Goal: Task Accomplishment & Management: Manage account settings

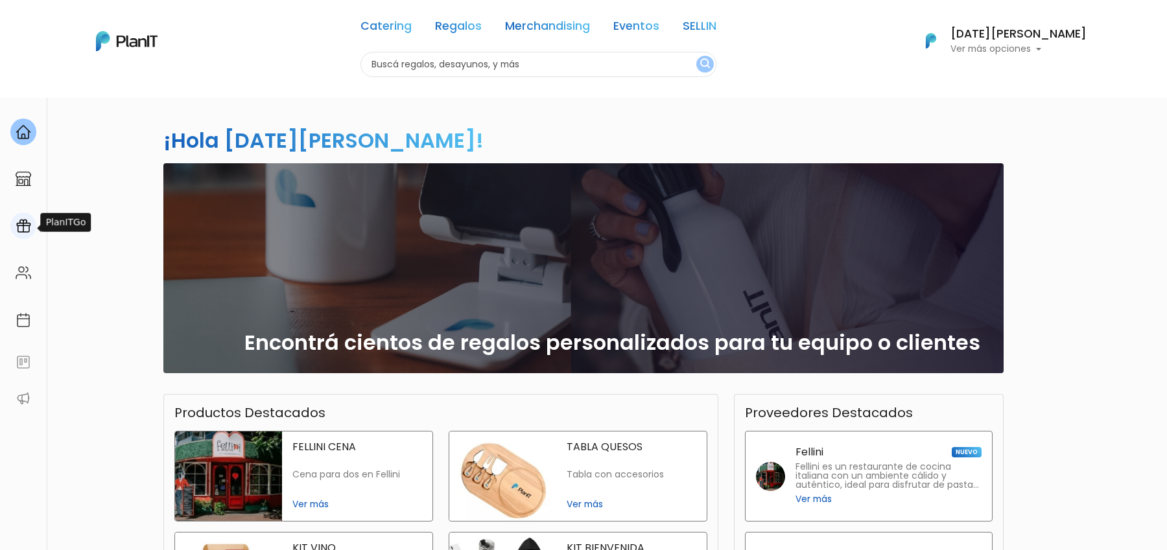
click at [20, 233] on img at bounding box center [24, 226] width 16 height 16
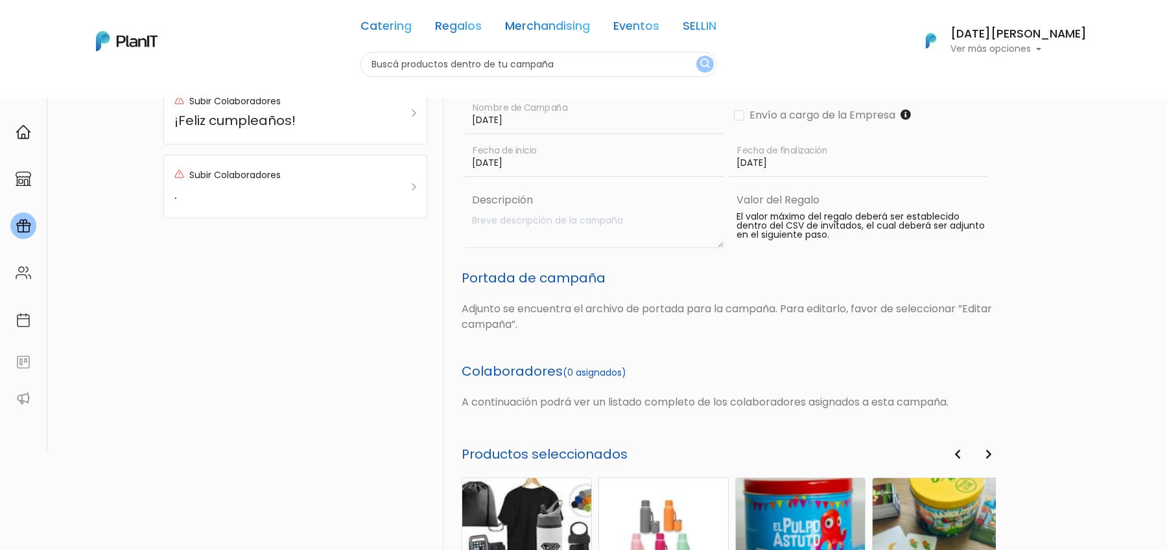
scroll to position [463, 0]
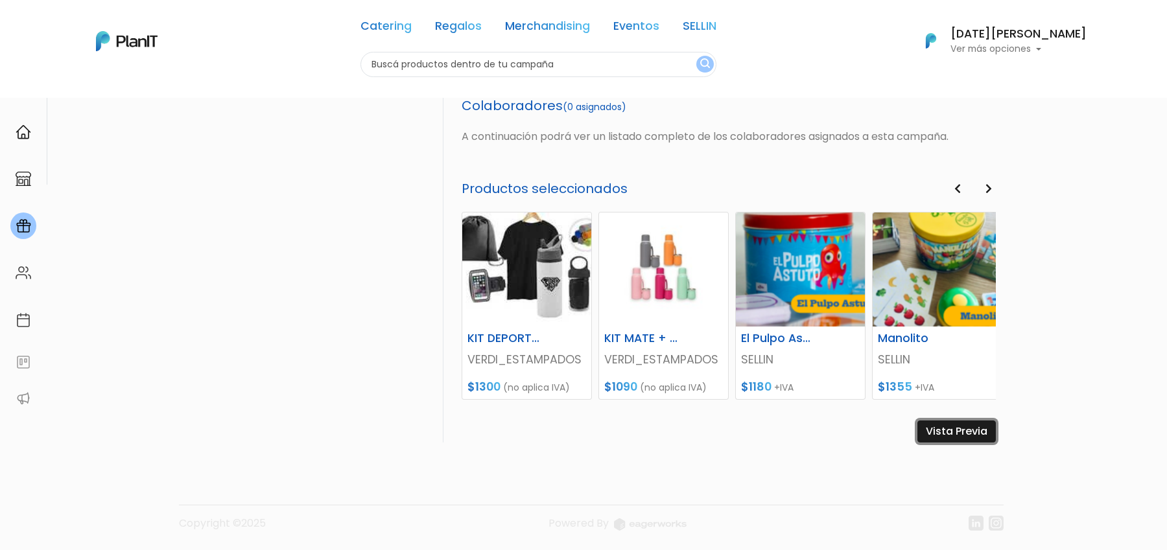
click at [948, 432] on link "Vista Previa" at bounding box center [956, 432] width 78 height 22
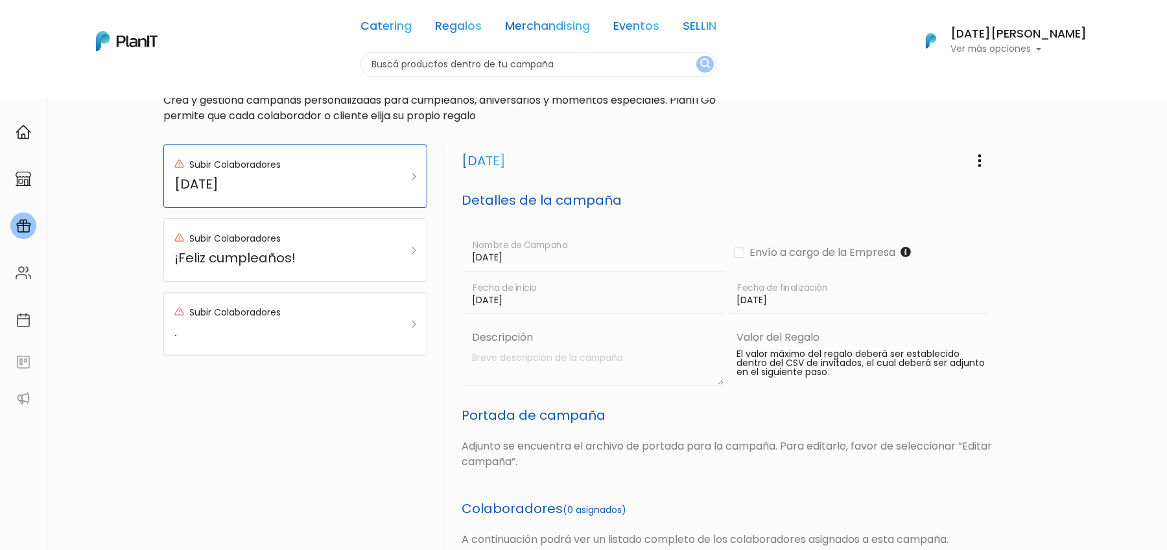
scroll to position [0, 0]
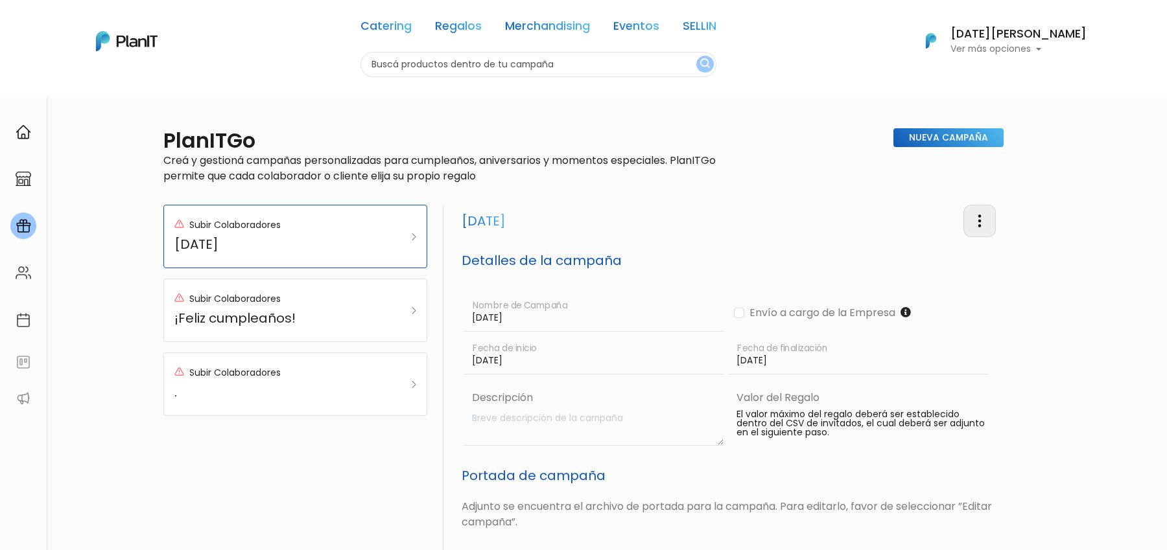
click at [981, 213] on img "button" at bounding box center [980, 221] width 16 height 16
click at [959, 257] on link "Editar Campaña" at bounding box center [936, 258] width 117 height 29
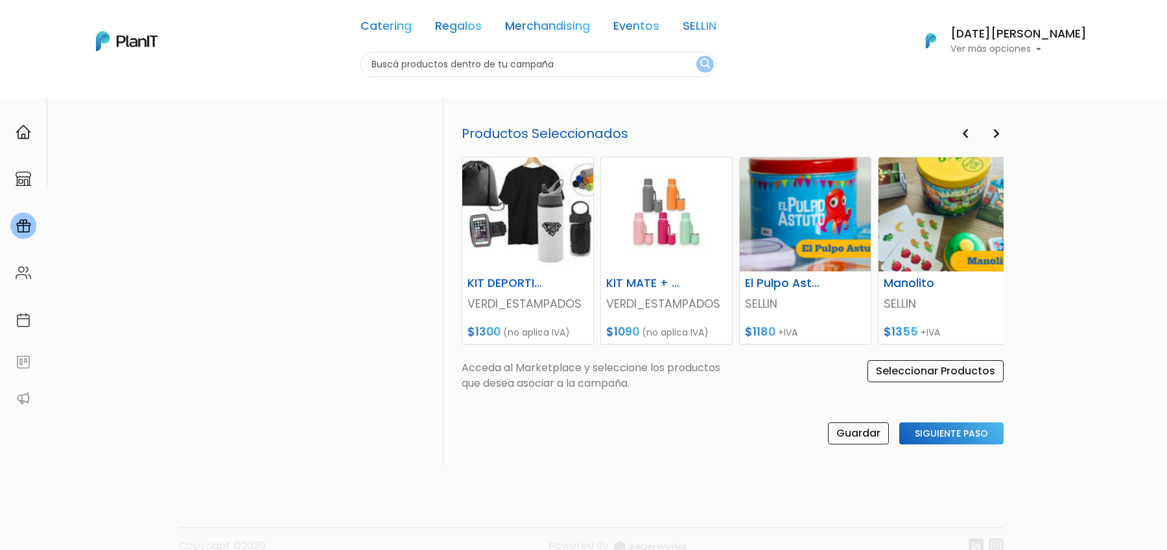
scroll to position [481, 0]
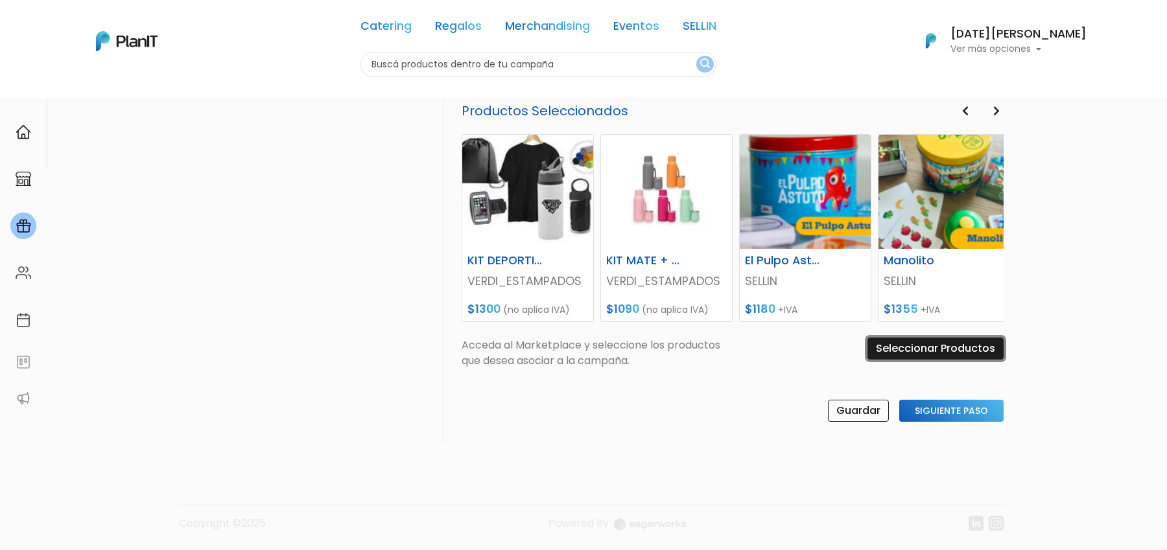
click at [906, 345] on input "Seleccionar Productos" at bounding box center [935, 349] width 136 height 22
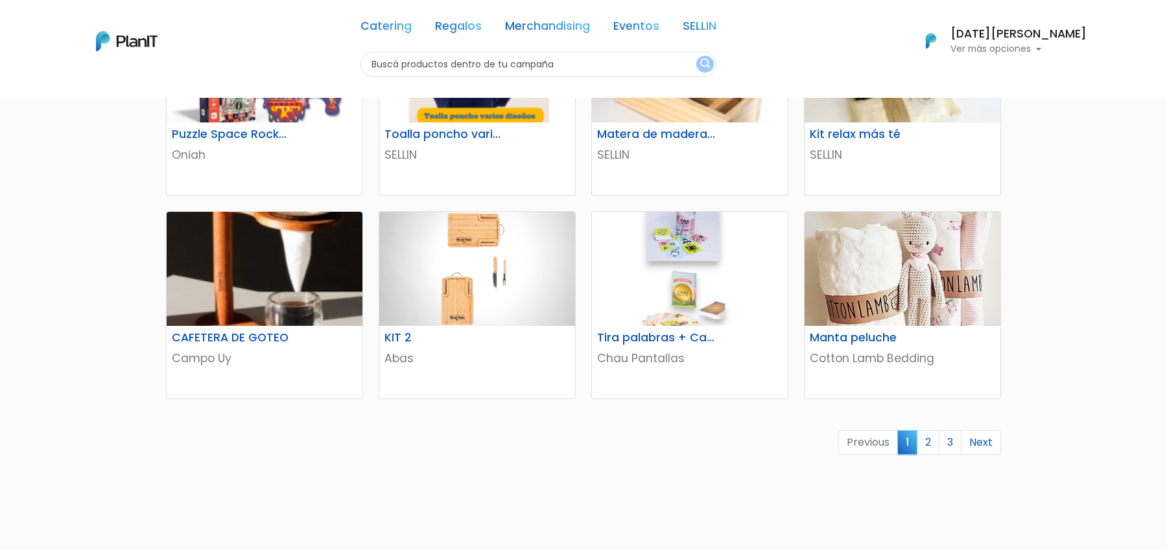
scroll to position [710, 0]
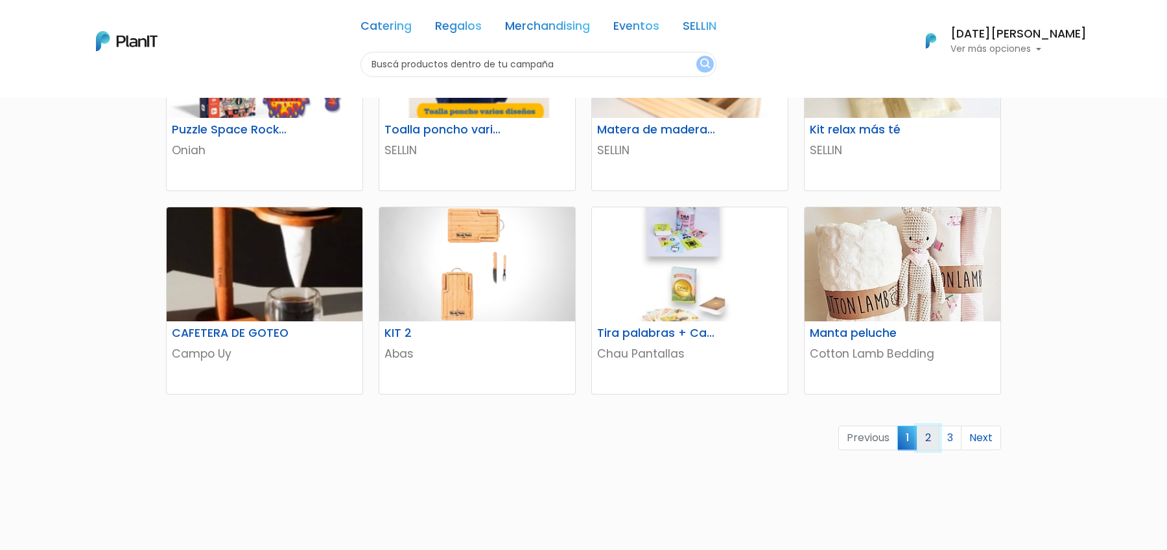
click at [931, 441] on link "2" at bounding box center [928, 438] width 23 height 25
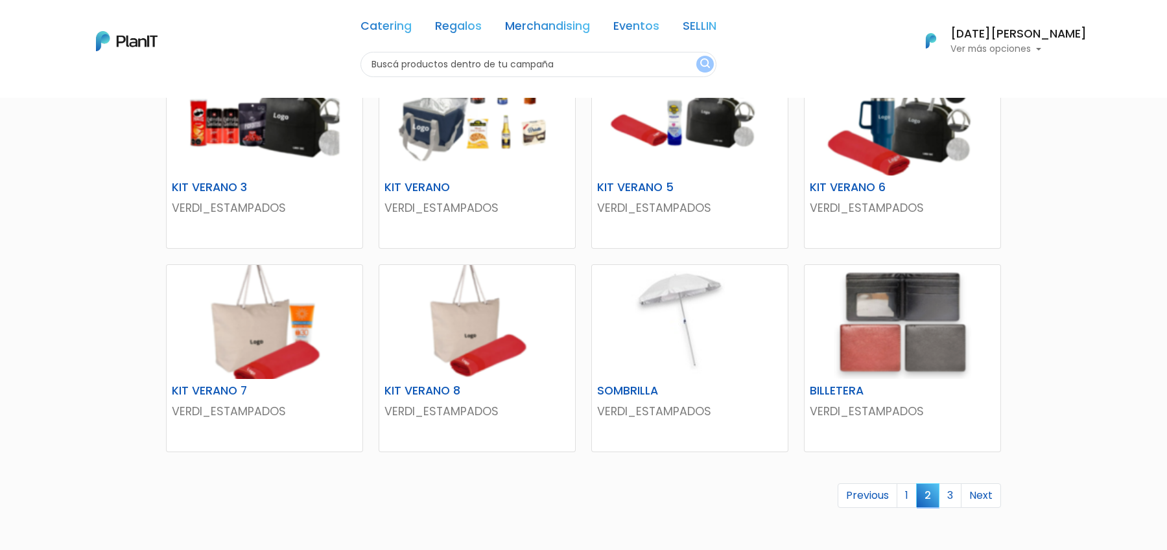
scroll to position [663, 0]
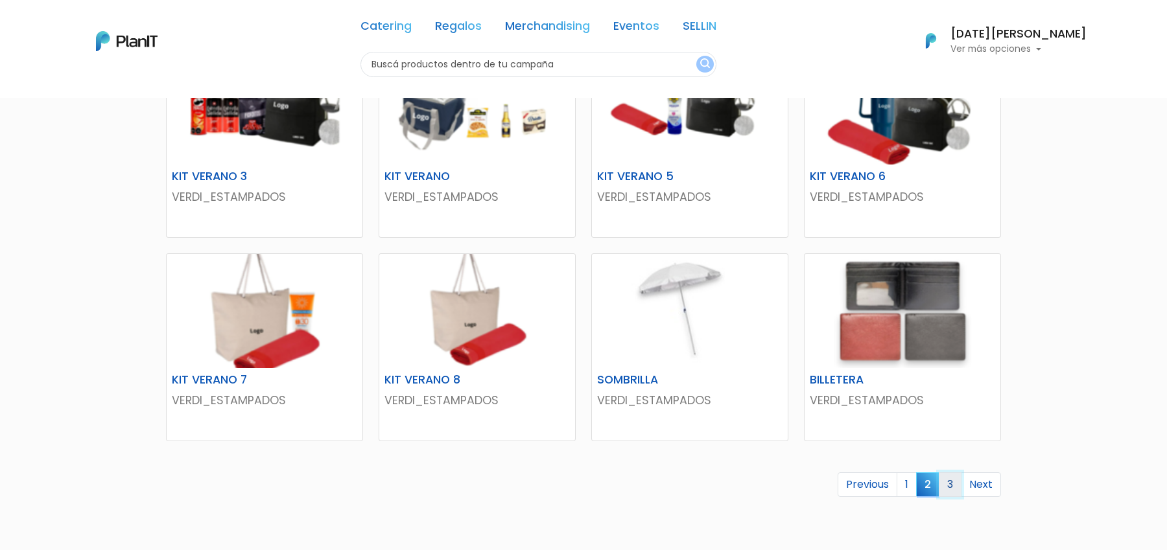
click at [953, 483] on link "3" at bounding box center [950, 485] width 23 height 25
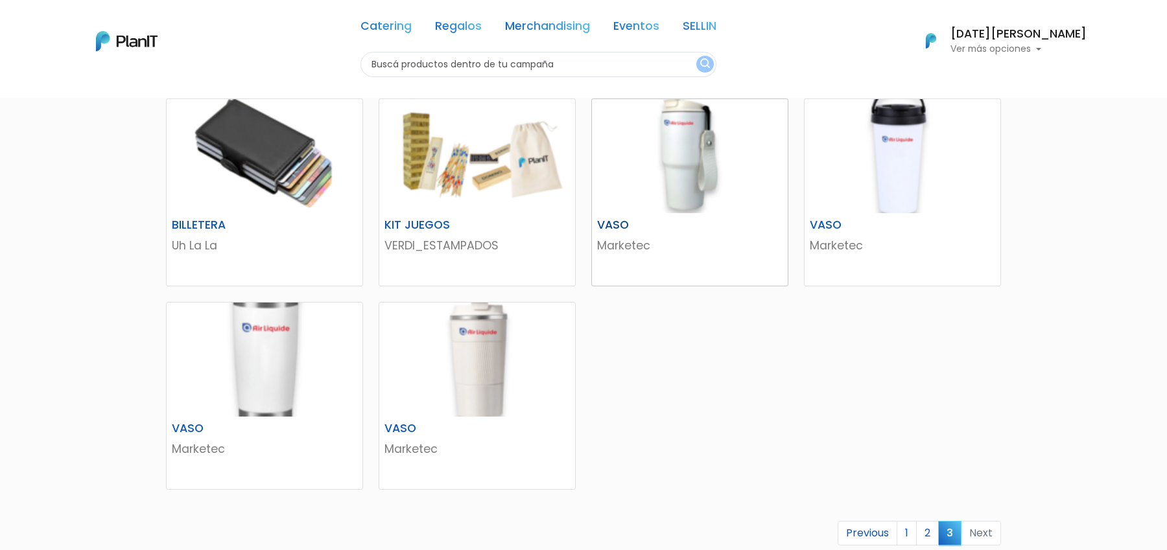
scroll to position [405, 0]
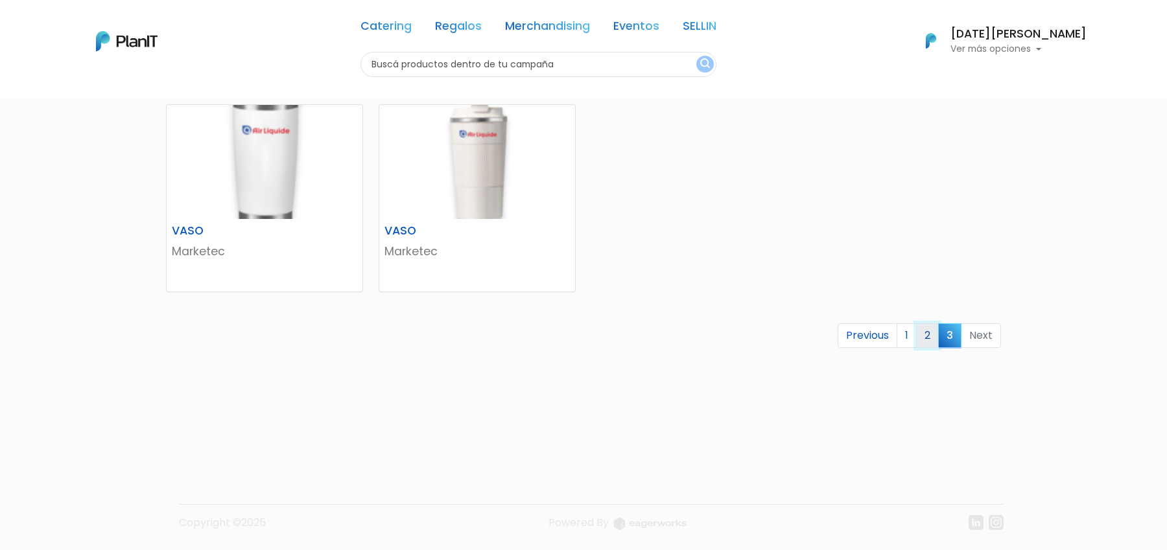
click at [922, 331] on link "2" at bounding box center [927, 335] width 23 height 25
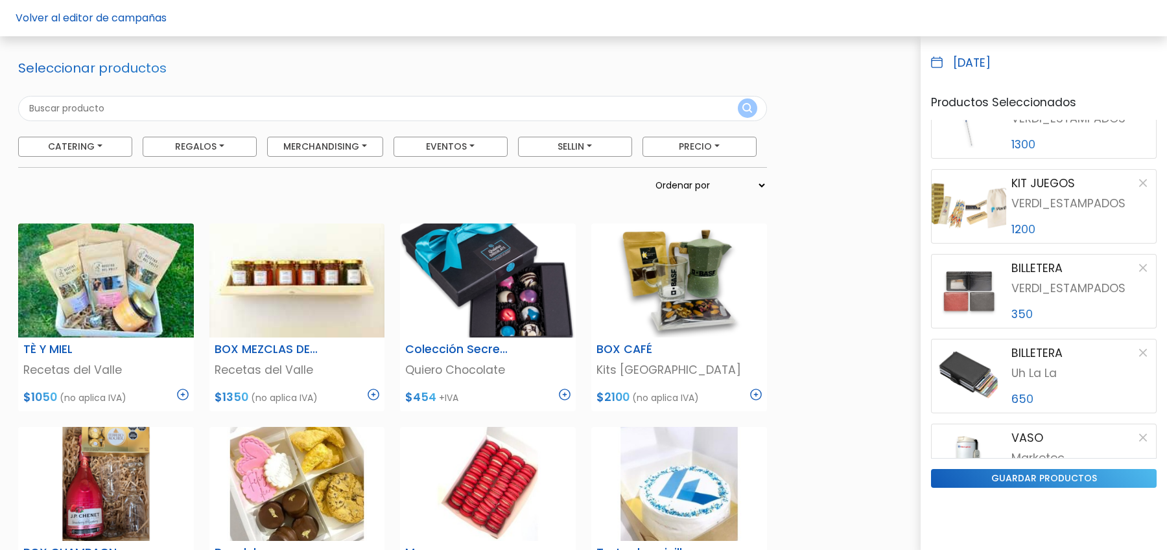
scroll to position [1897, 0]
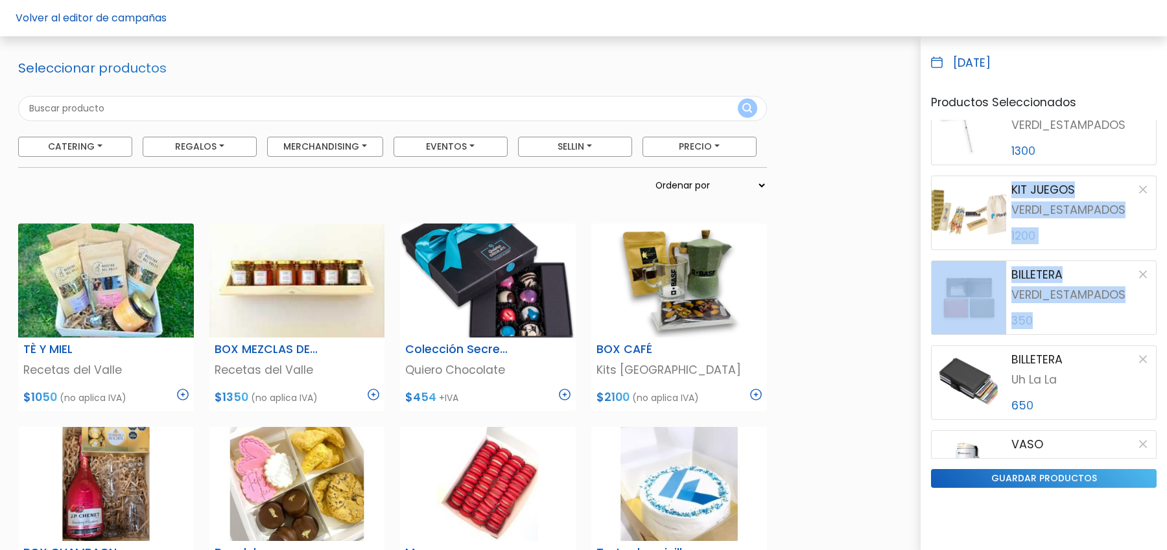
drag, startPoint x: 1060, startPoint y: 320, endPoint x: 1060, endPoint y: 169, distance: 151.7
click at [1060, 169] on div "PonchosLola Cotton Lamb Bedding 1390 Manta peluche Cotton Lamb Bedding 1250 KIT…" at bounding box center [1044, 289] width 226 height 338
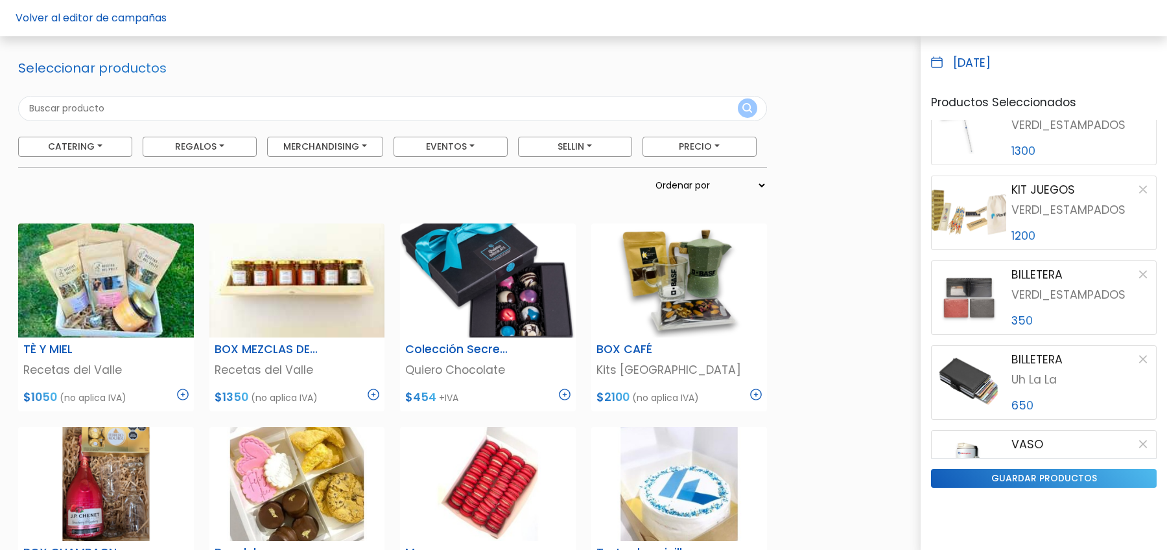
click at [1081, 315] on p "350" at bounding box center [1080, 320] width 139 height 17
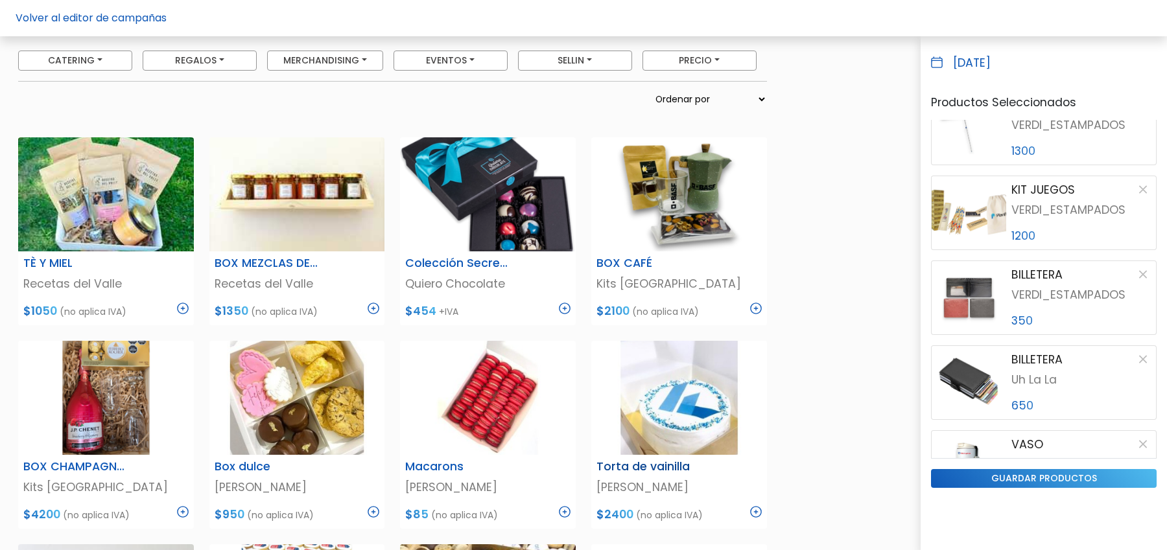
scroll to position [124, 0]
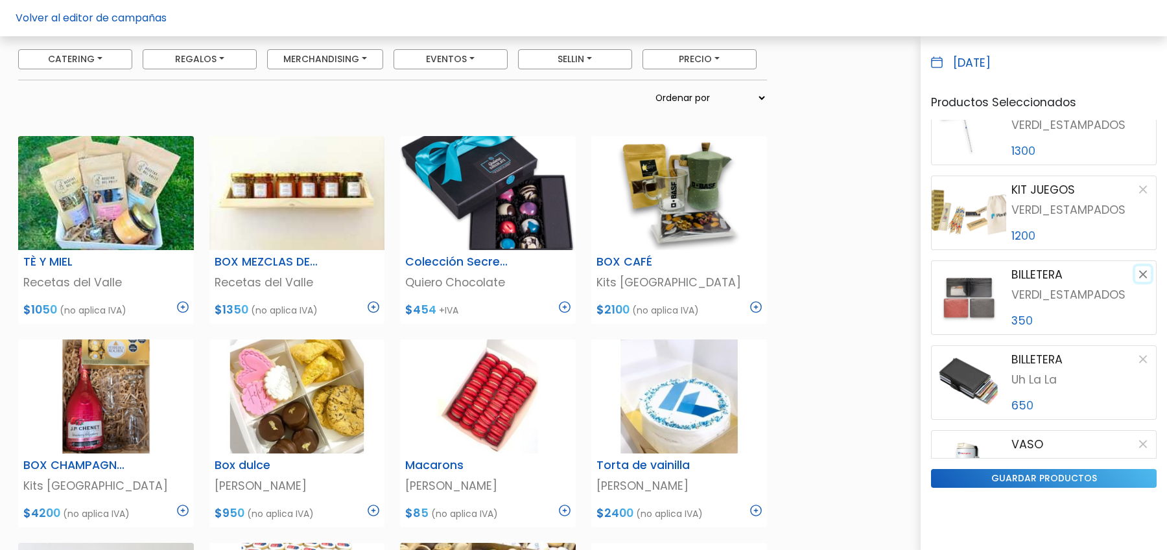
click at [1143, 274] on button "button" at bounding box center [1143, 274] width 16 height 16
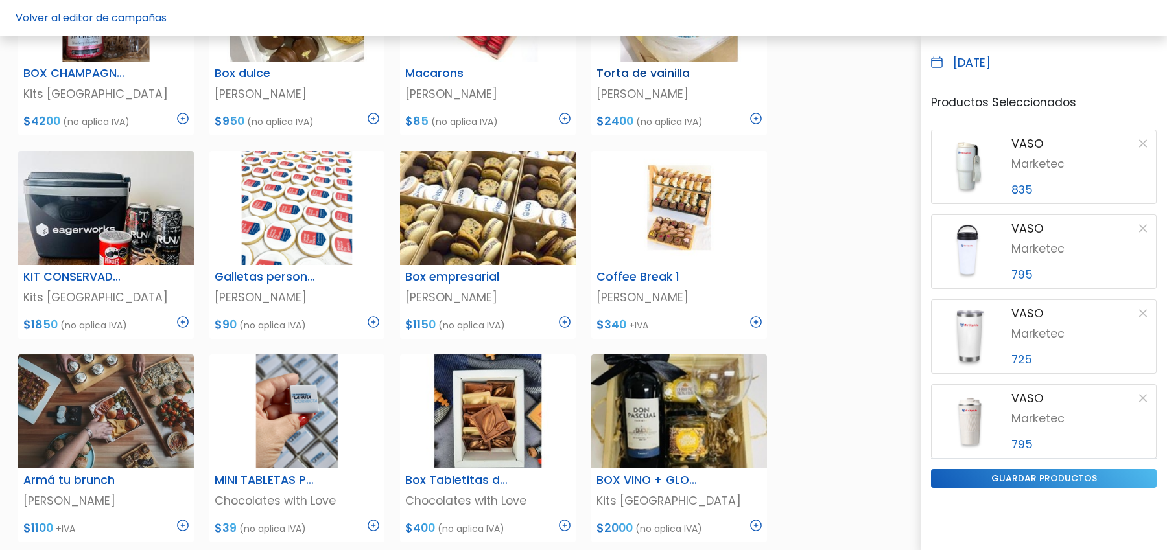
scroll to position [519, 0]
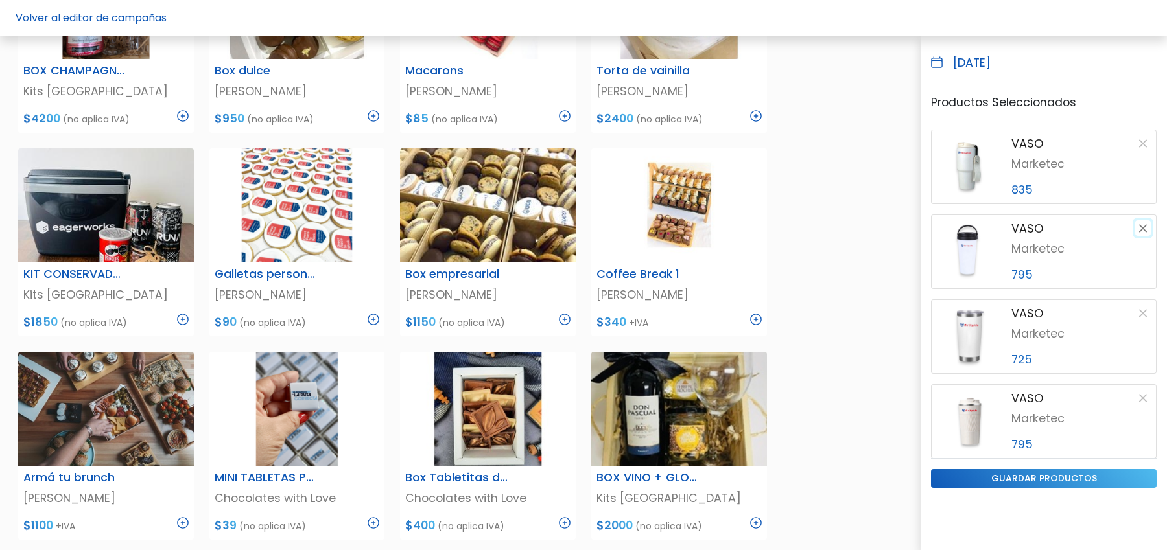
click at [1140, 230] on button "button" at bounding box center [1143, 228] width 16 height 16
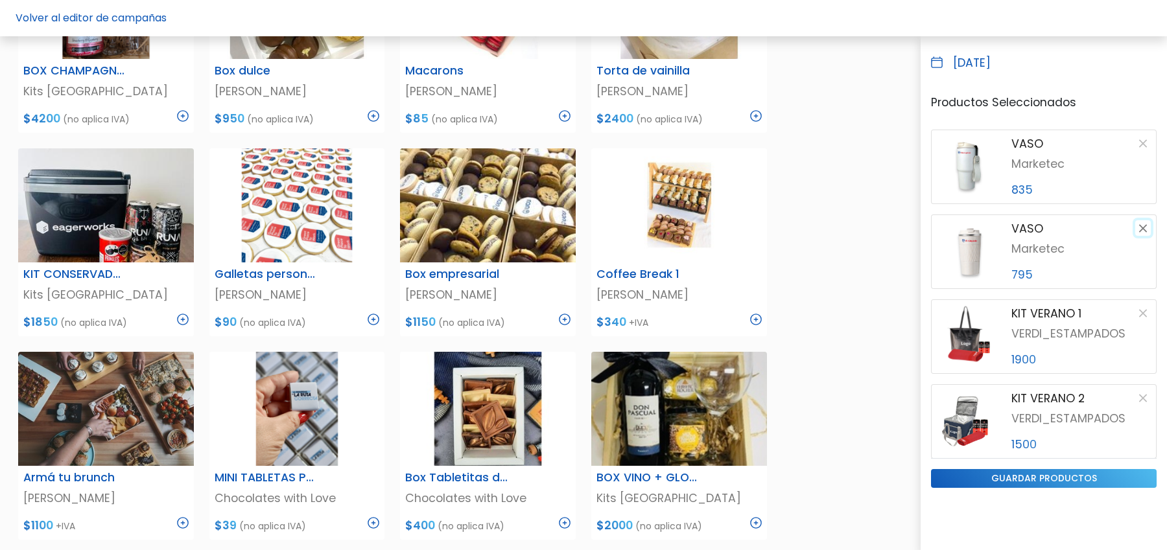
click at [1140, 230] on button "button" at bounding box center [1143, 228] width 16 height 16
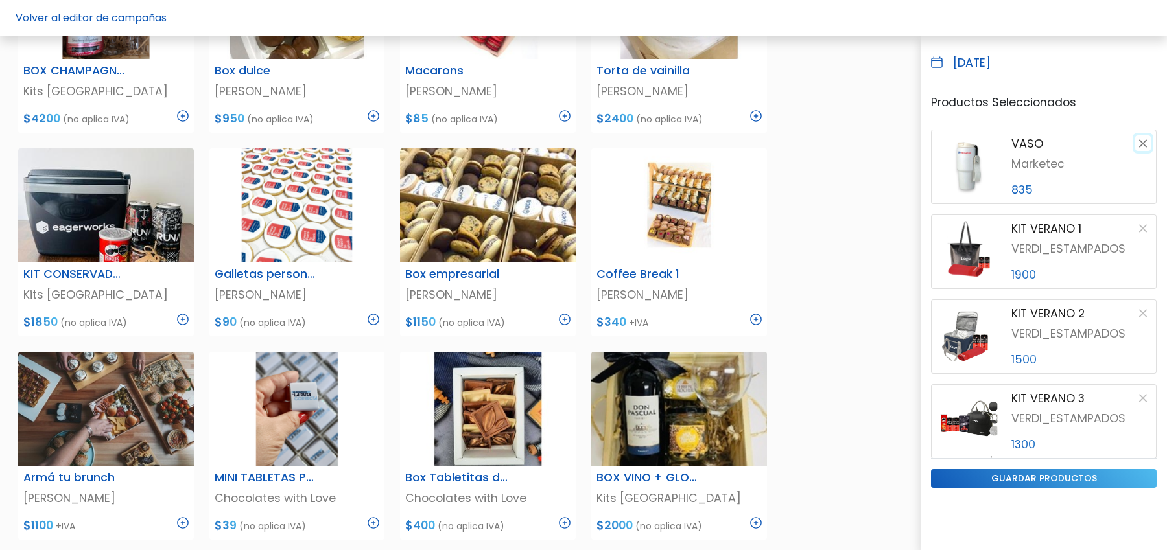
click at [1138, 143] on button "button" at bounding box center [1143, 143] width 16 height 16
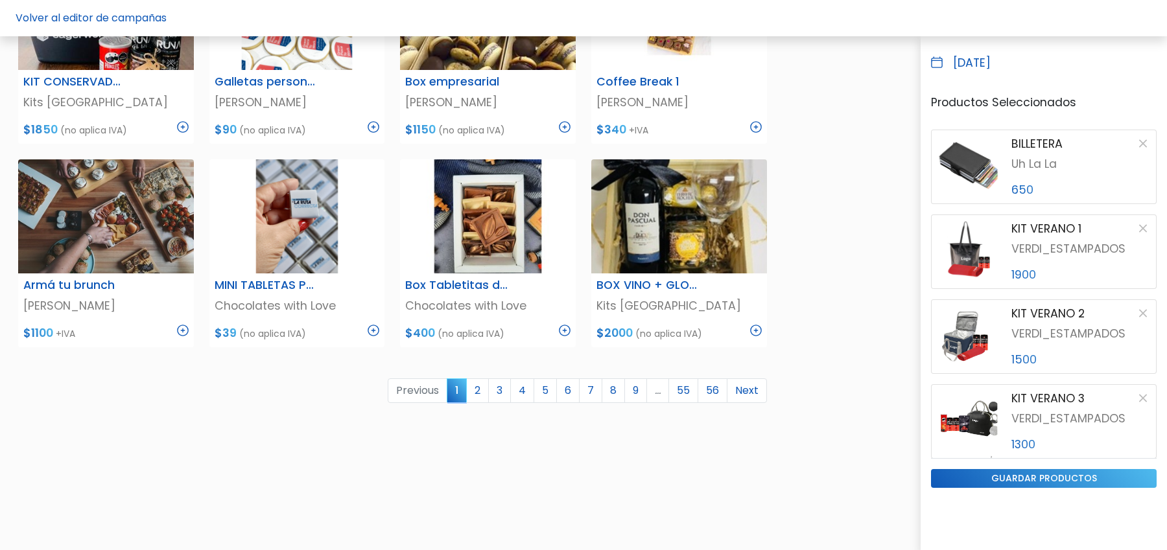
scroll to position [714, 0]
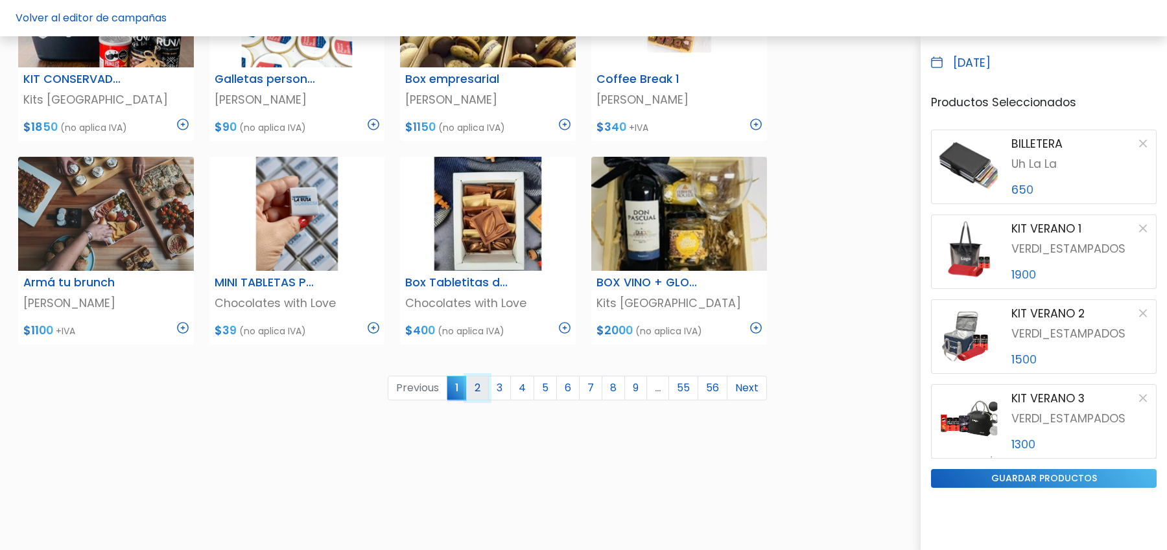
click at [488, 384] on link "2" at bounding box center [477, 388] width 23 height 25
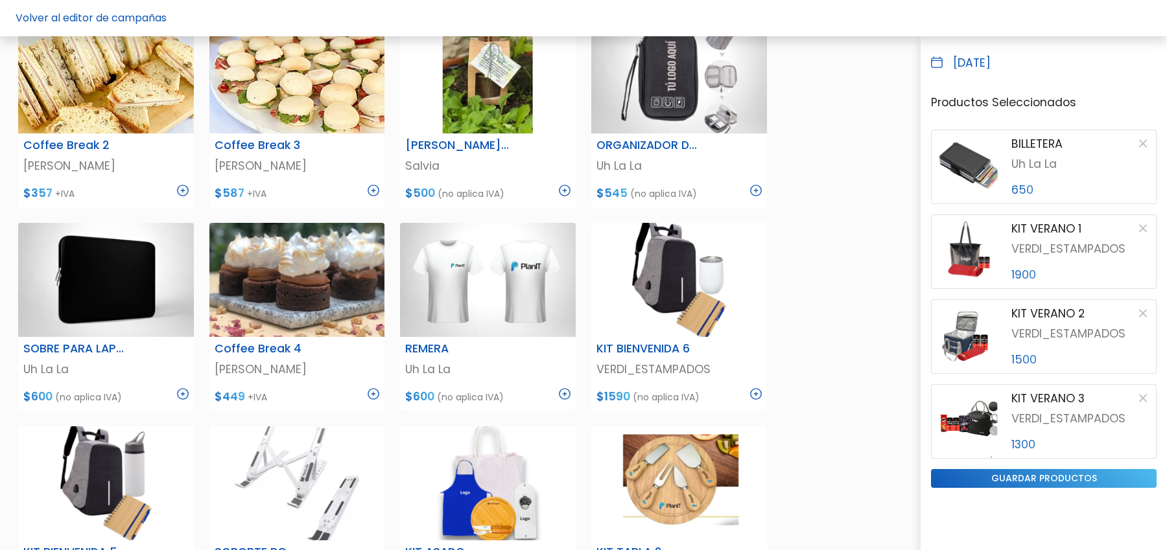
scroll to position [639, 0]
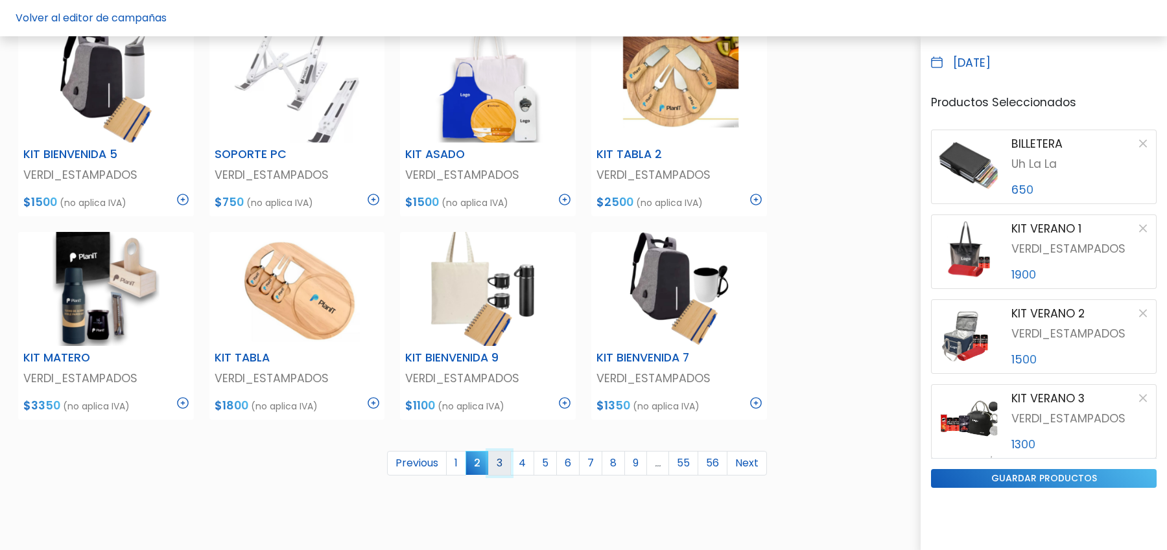
click at [509, 453] on link "3" at bounding box center [499, 463] width 23 height 25
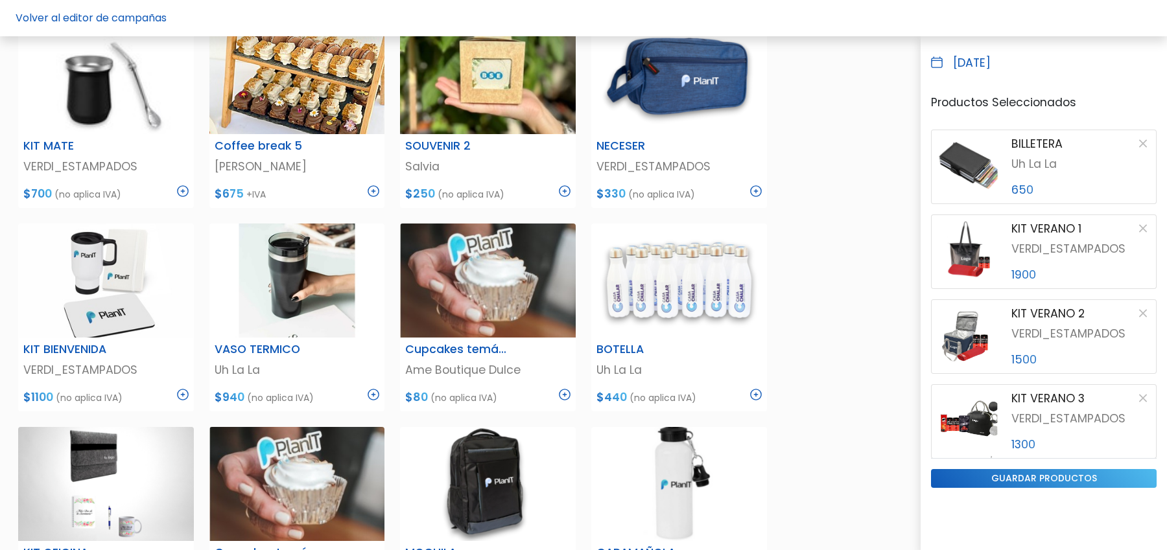
scroll to position [423, 0]
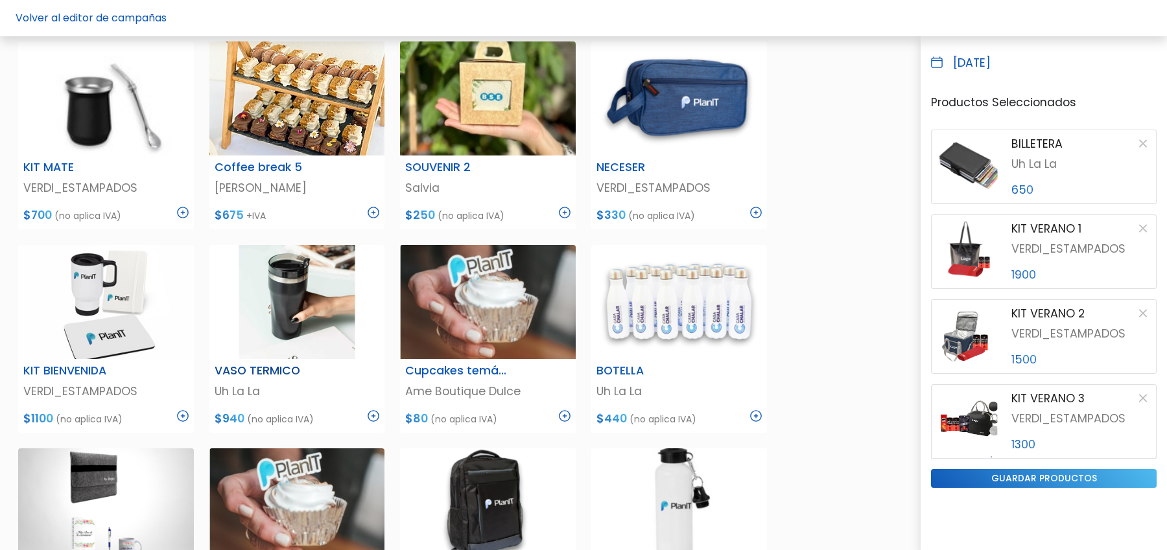
click at [373, 417] on img at bounding box center [374, 416] width 12 height 12
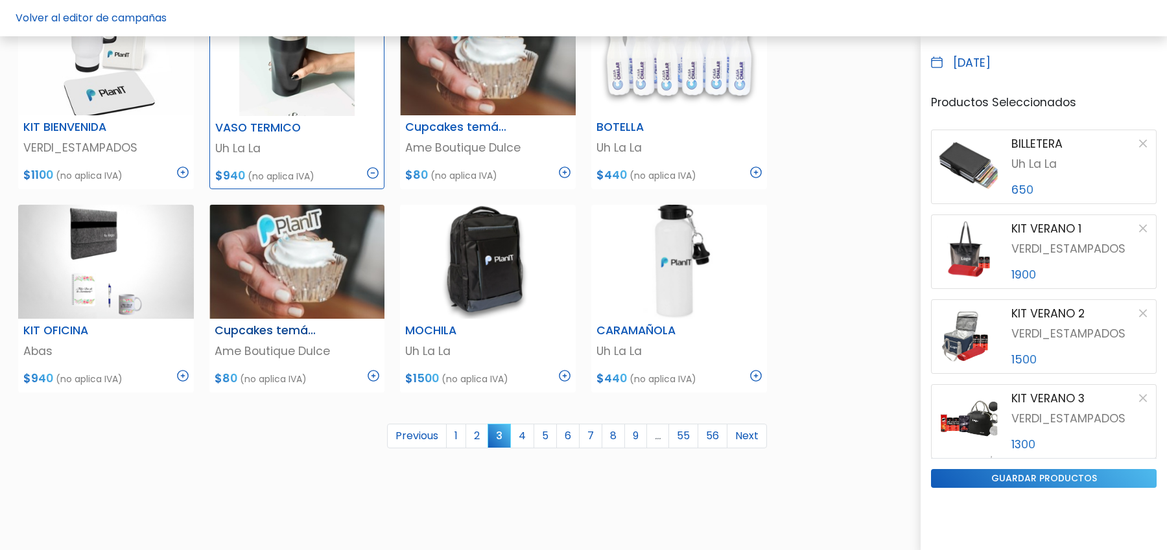
scroll to position [672, 0]
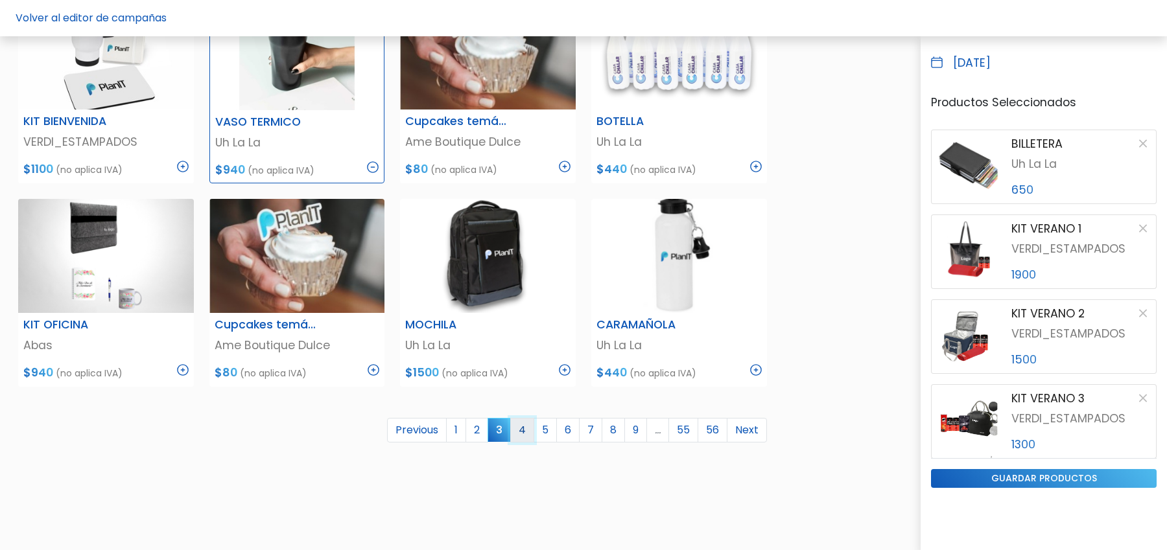
click at [529, 430] on link "4" at bounding box center [522, 430] width 24 height 25
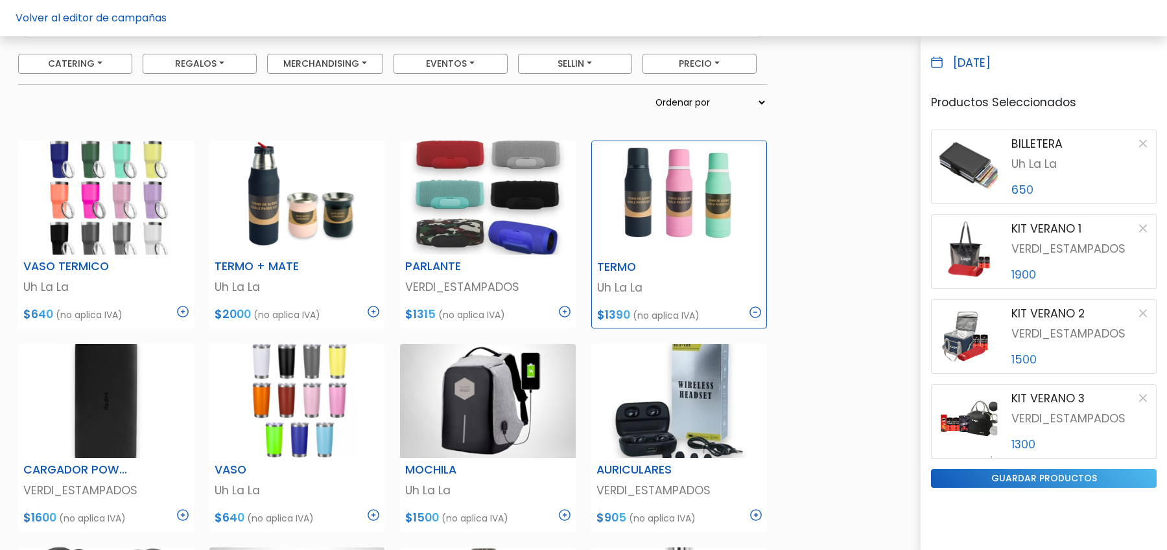
scroll to position [115, 0]
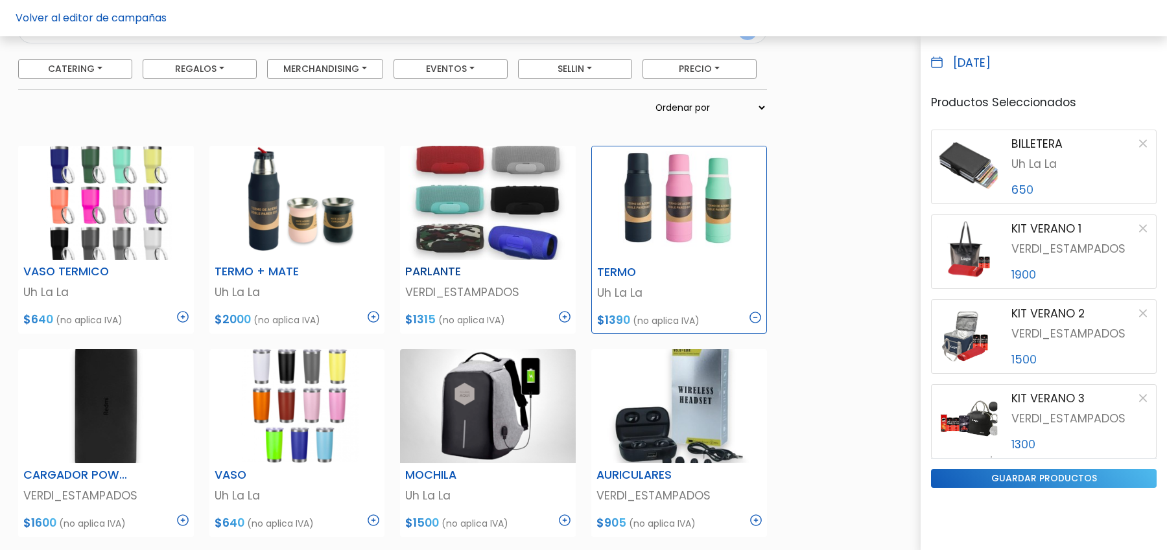
click at [570, 315] on img at bounding box center [565, 317] width 12 height 12
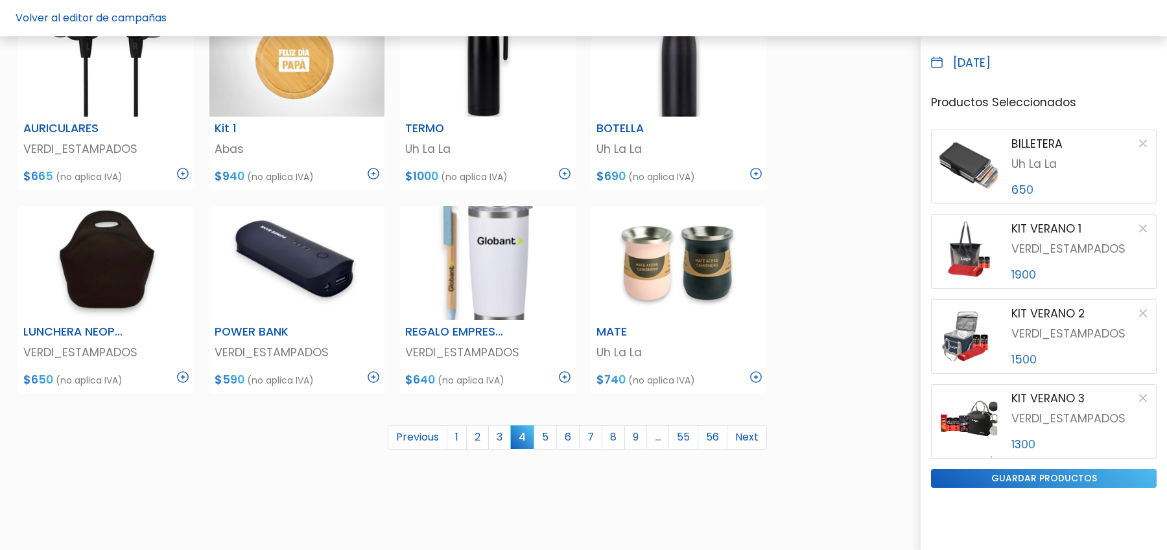
scroll to position [668, 0]
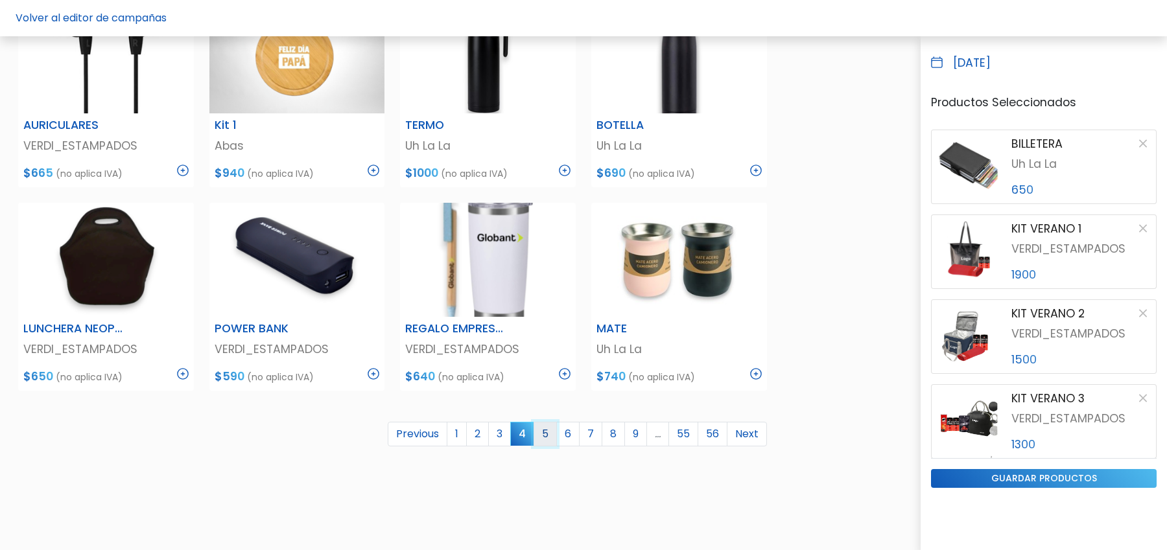
click at [557, 429] on link "5" at bounding box center [544, 434] width 23 height 25
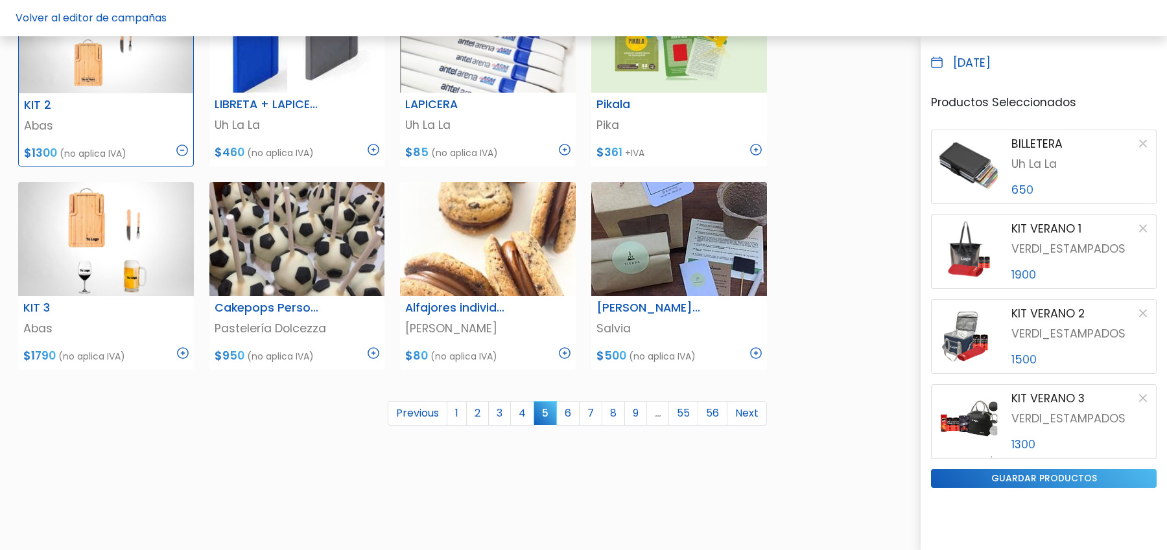
scroll to position [716, 0]
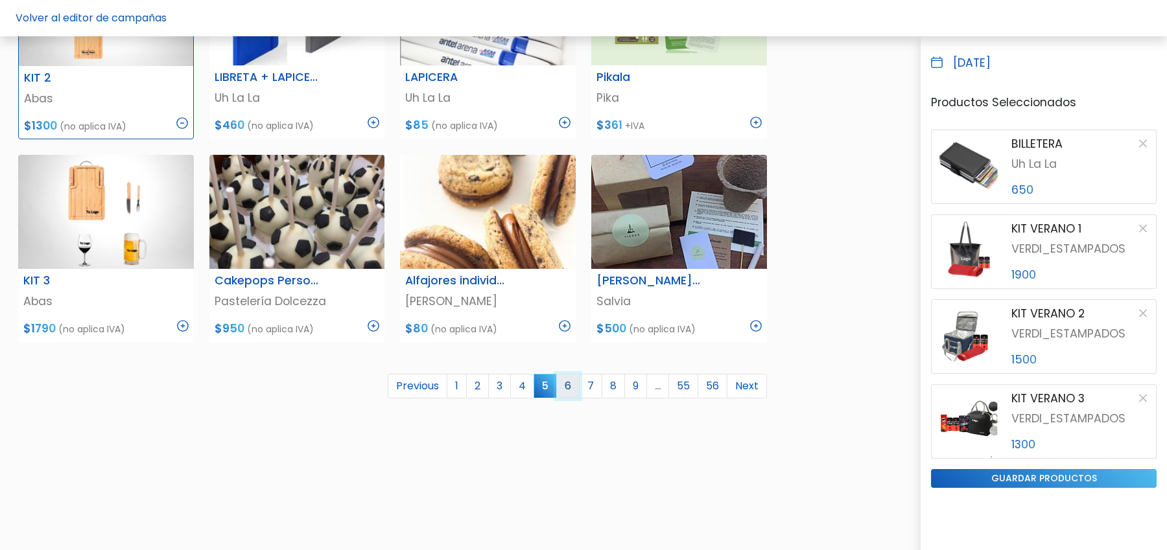
click at [576, 382] on link "6" at bounding box center [567, 386] width 23 height 25
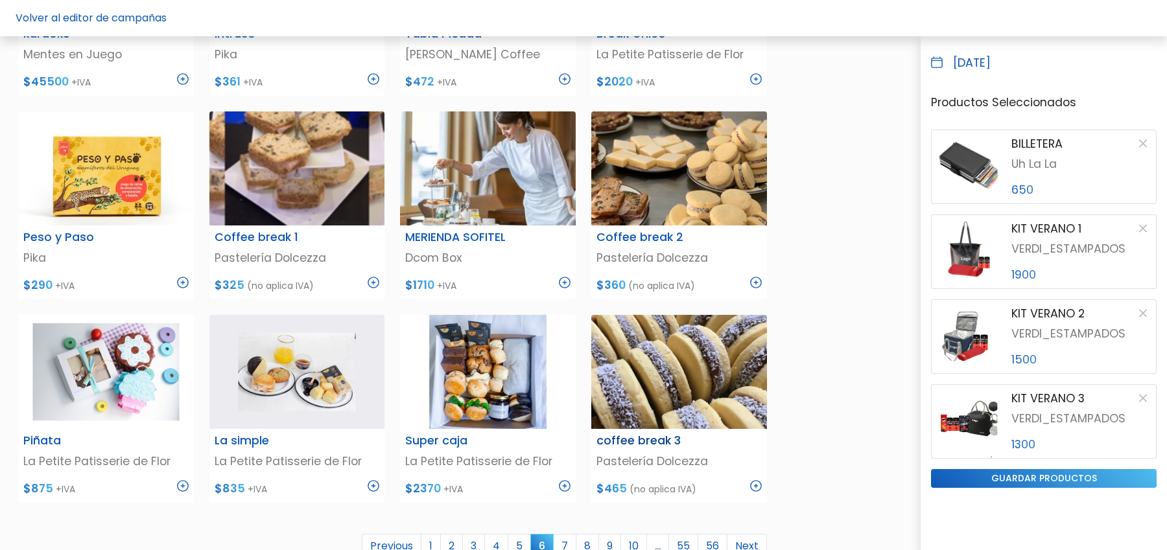
scroll to position [663, 0]
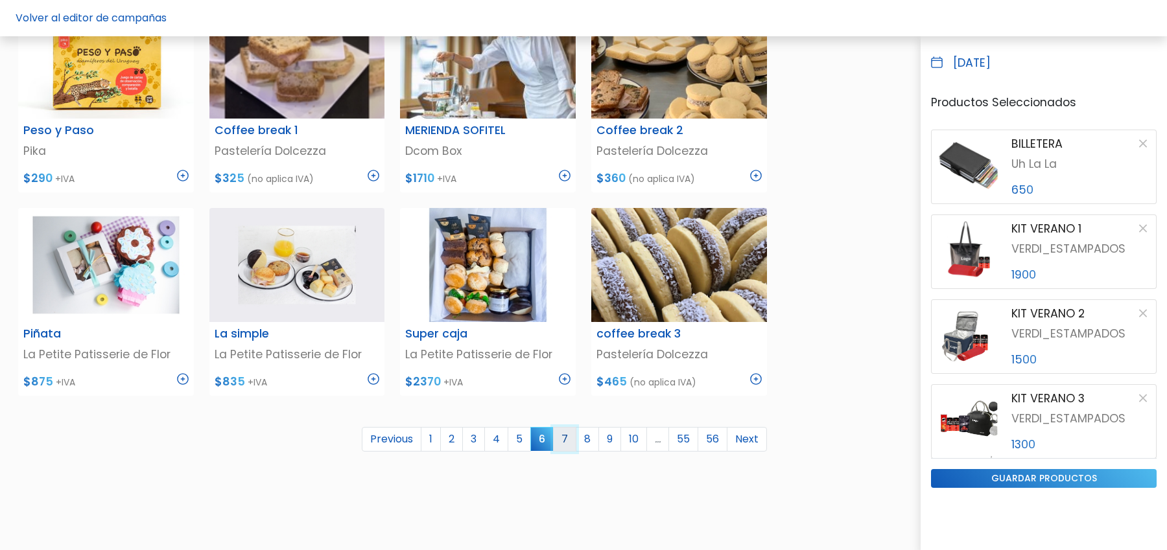
click at [571, 434] on link "7" at bounding box center [564, 439] width 23 height 25
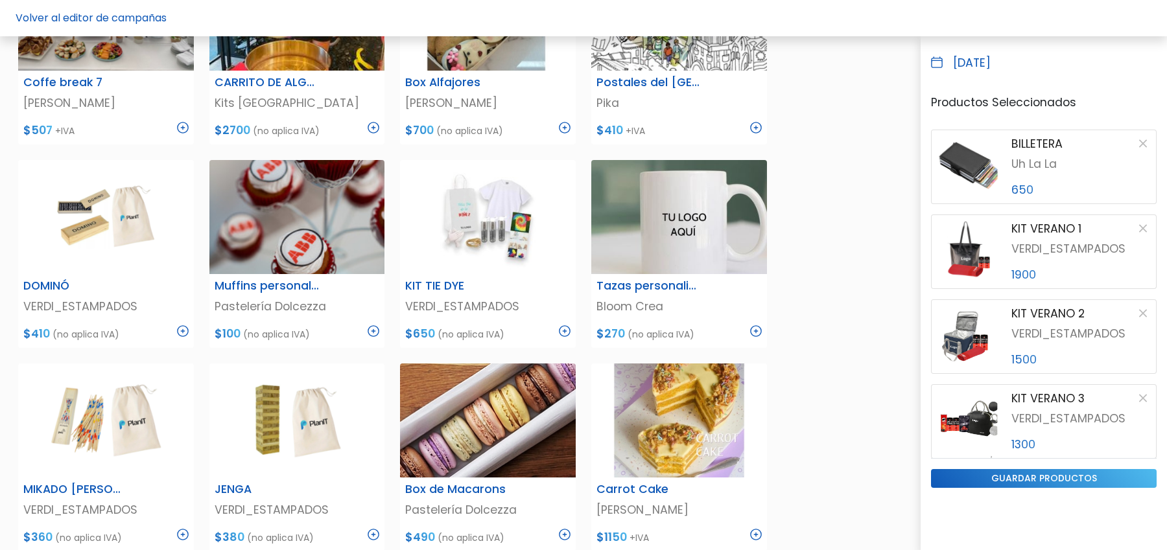
scroll to position [724, 0]
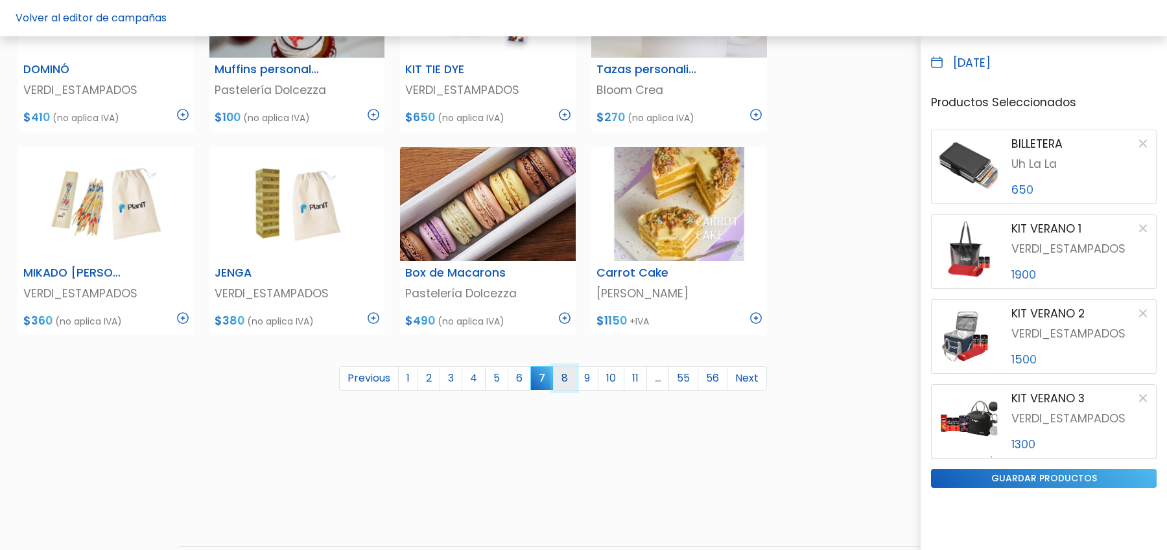
click at [574, 379] on link "8" at bounding box center [564, 378] width 23 height 25
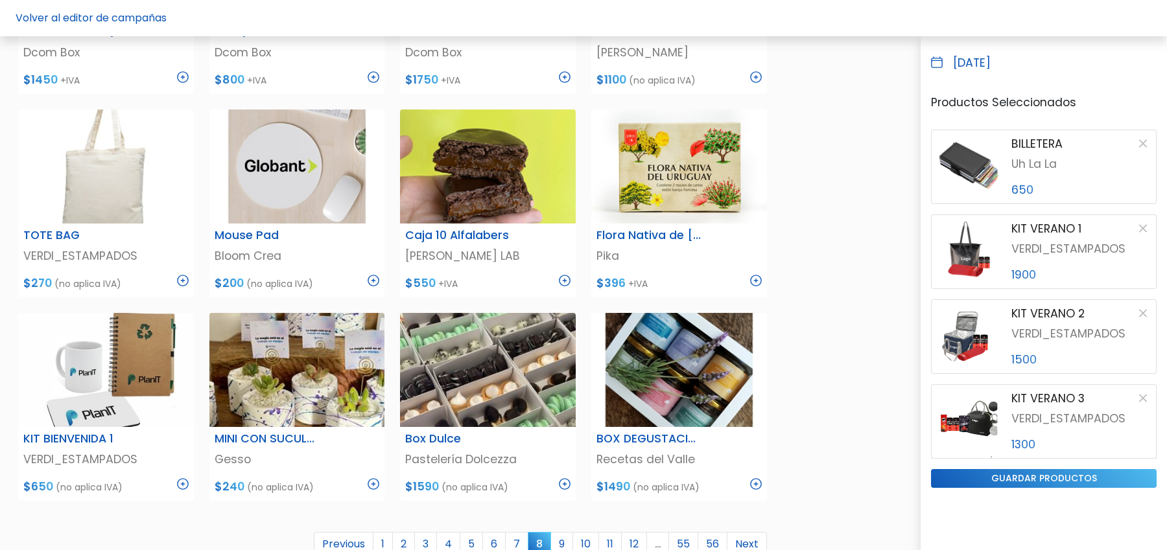
scroll to position [764, 0]
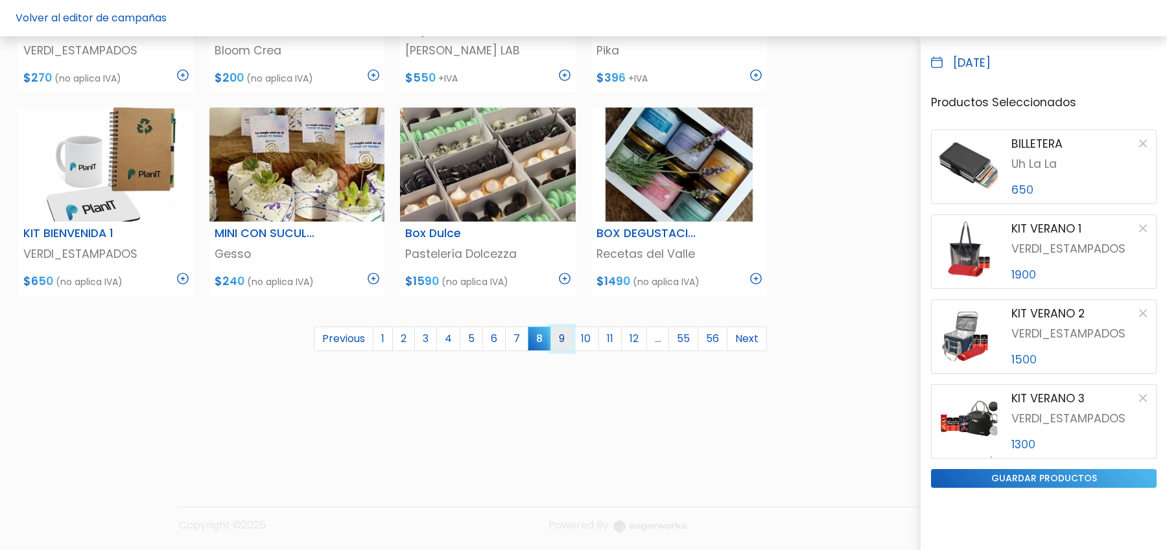
click at [565, 343] on link "9" at bounding box center [561, 339] width 23 height 25
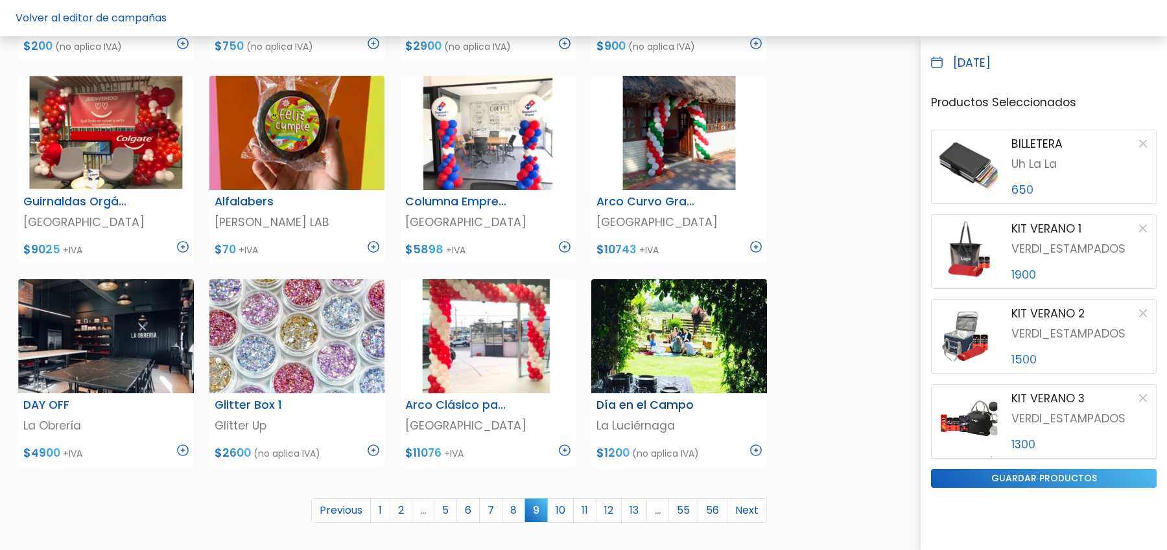
scroll to position [599, 0]
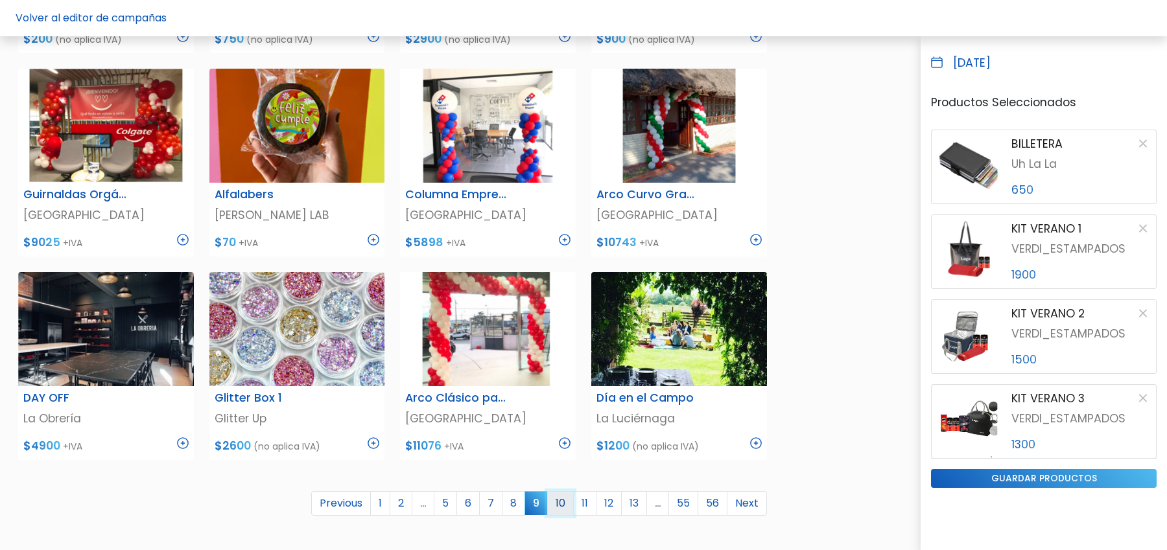
click at [564, 511] on link "10" at bounding box center [560, 503] width 27 height 25
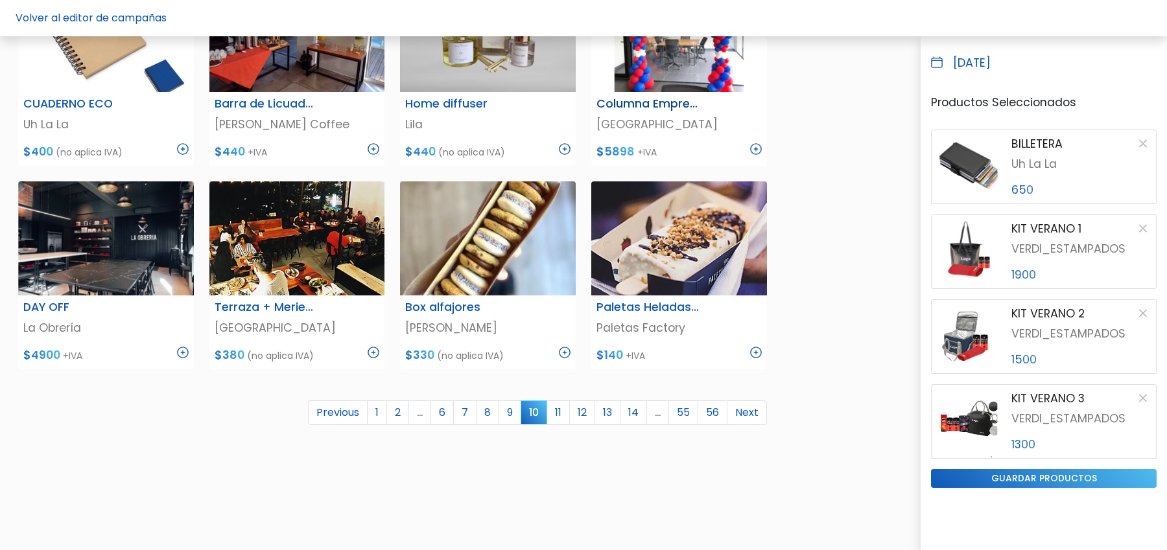
scroll to position [690, 0]
click at [561, 412] on link "11" at bounding box center [557, 412] width 23 height 25
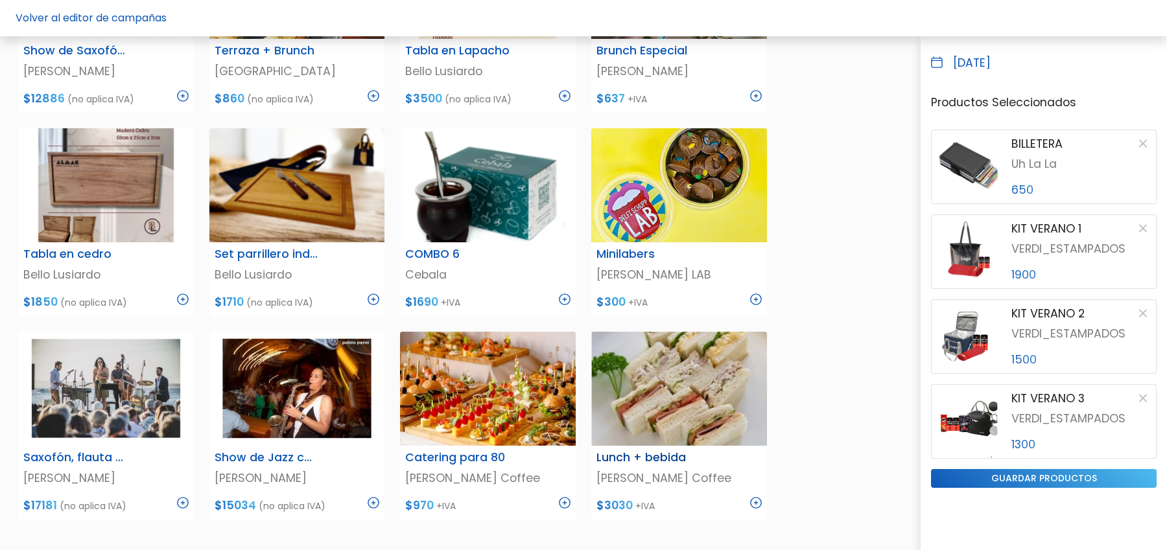
scroll to position [551, 0]
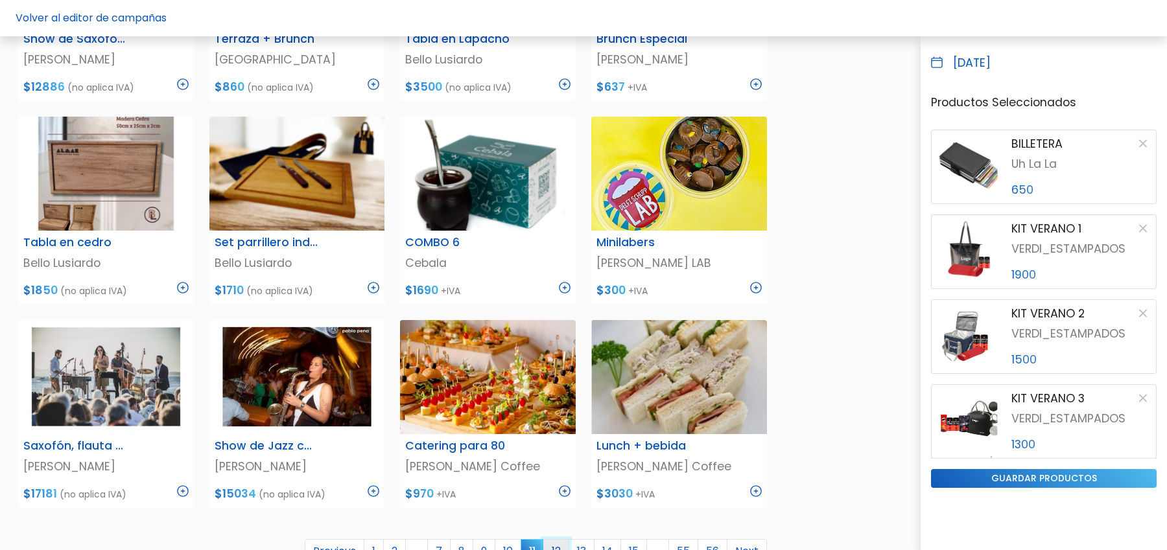
click at [559, 546] on link "12" at bounding box center [556, 551] width 26 height 25
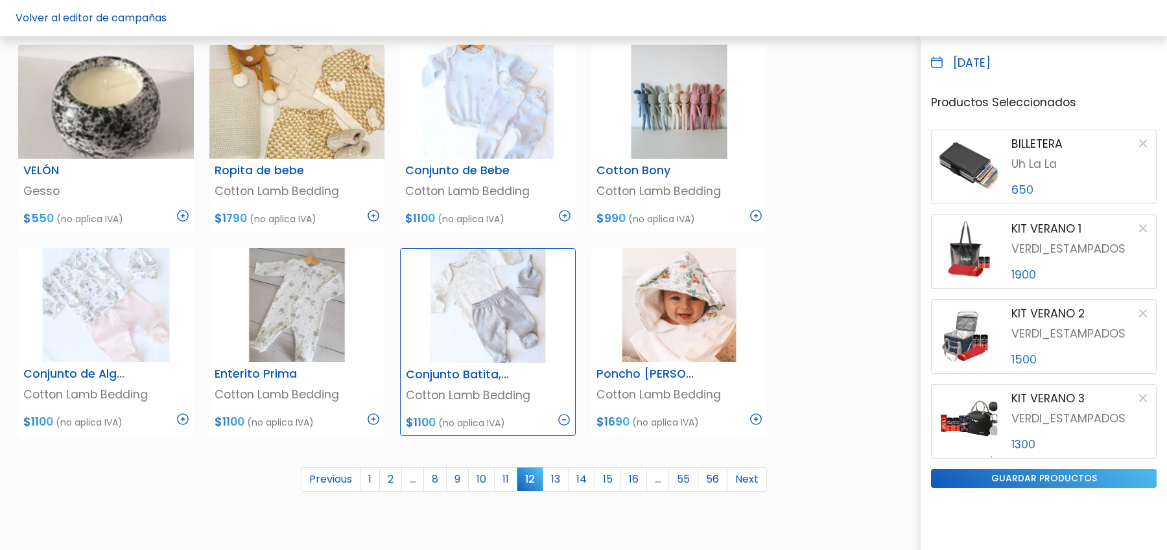
scroll to position [759, 0]
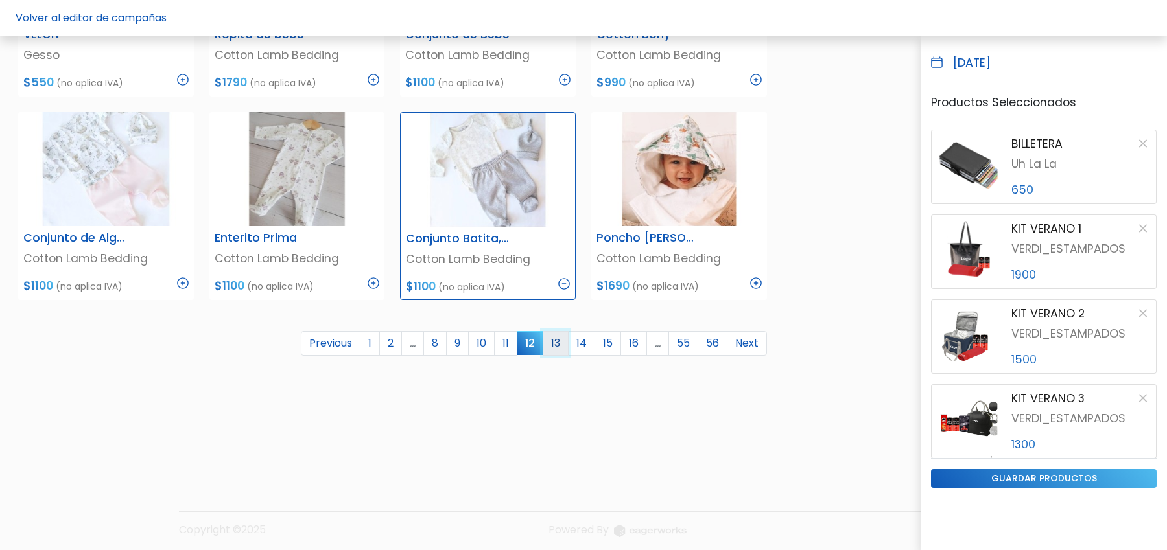
click at [563, 338] on link "13" at bounding box center [556, 343] width 26 height 25
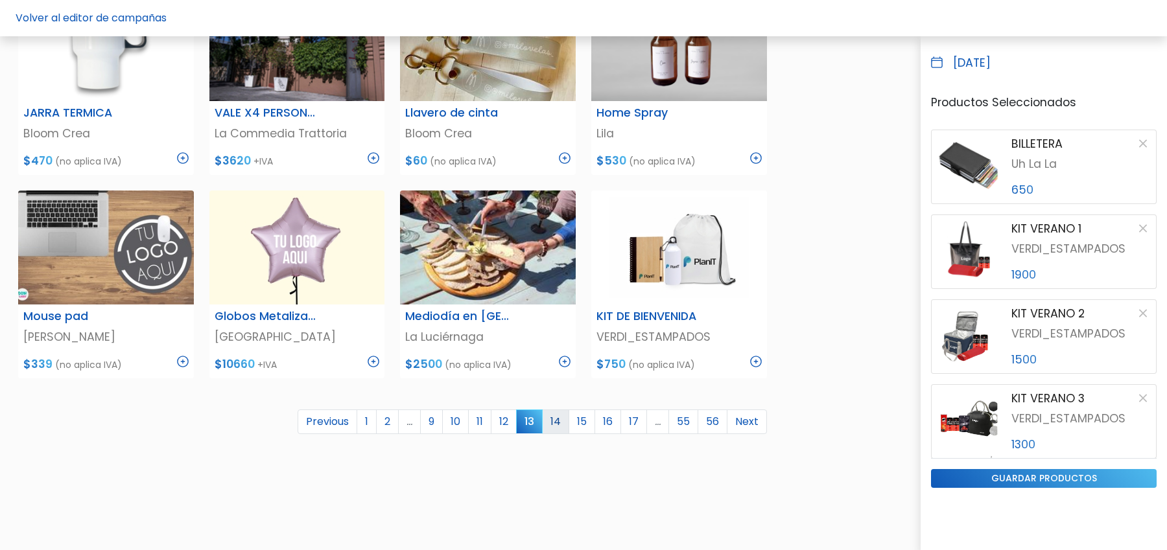
scroll to position [734, 0]
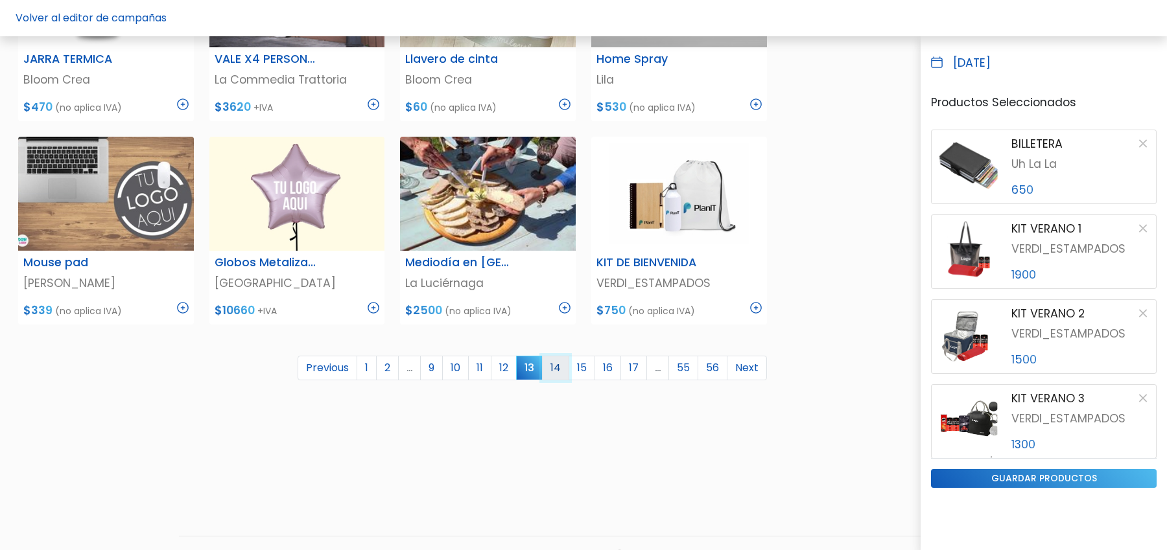
click at [559, 360] on link "14" at bounding box center [555, 368] width 27 height 25
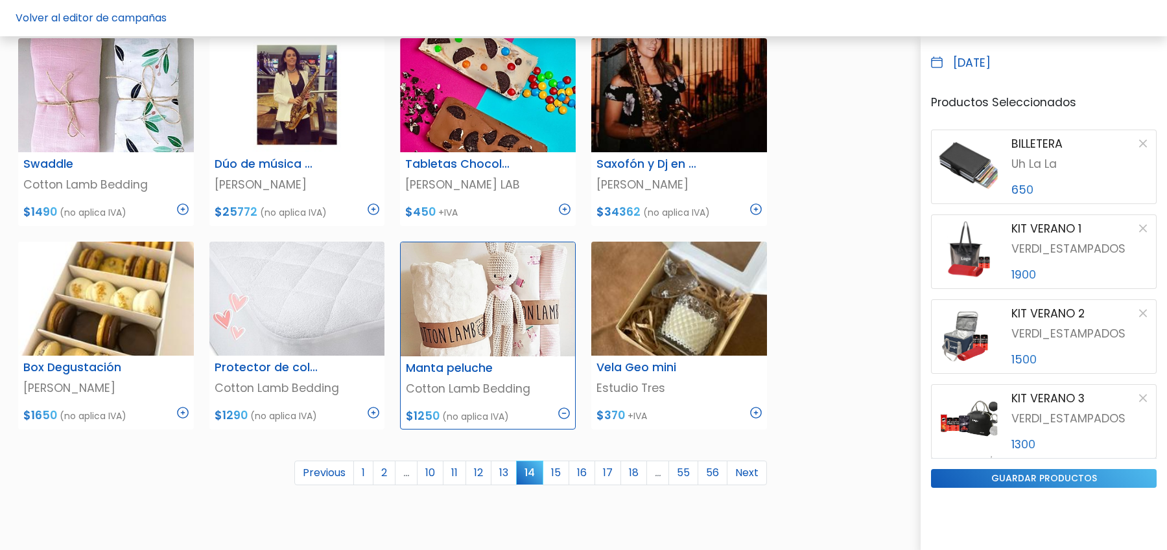
scroll to position [669, 0]
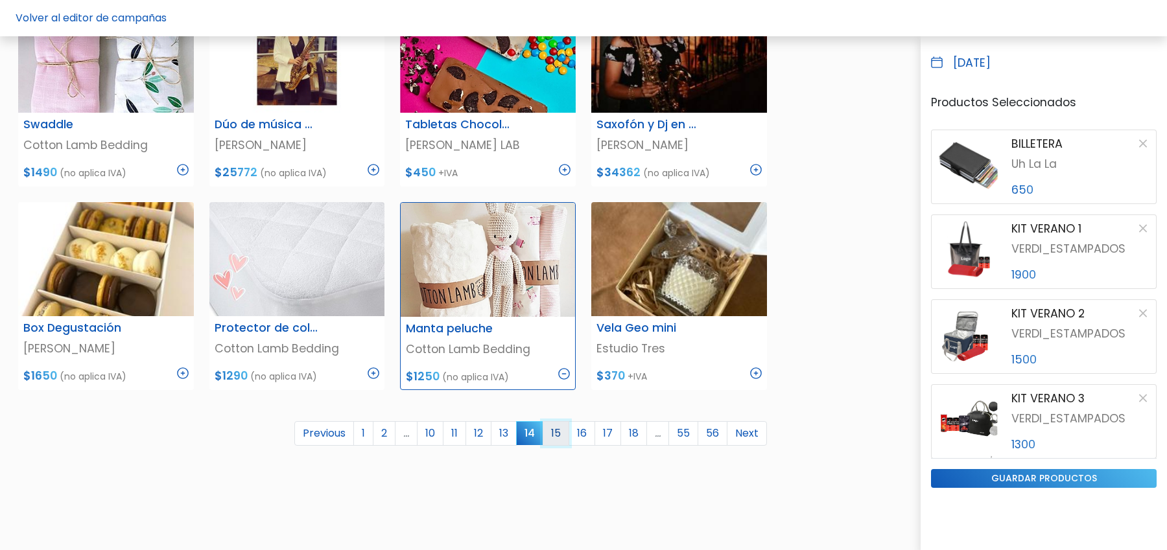
click at [567, 428] on link "15" at bounding box center [556, 433] width 27 height 25
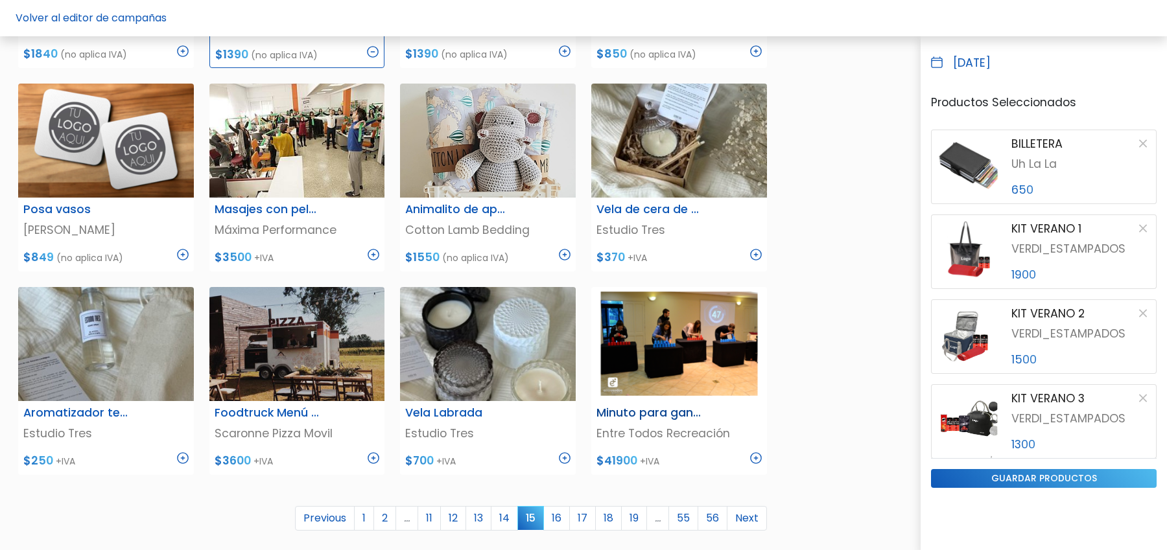
scroll to position [624, 0]
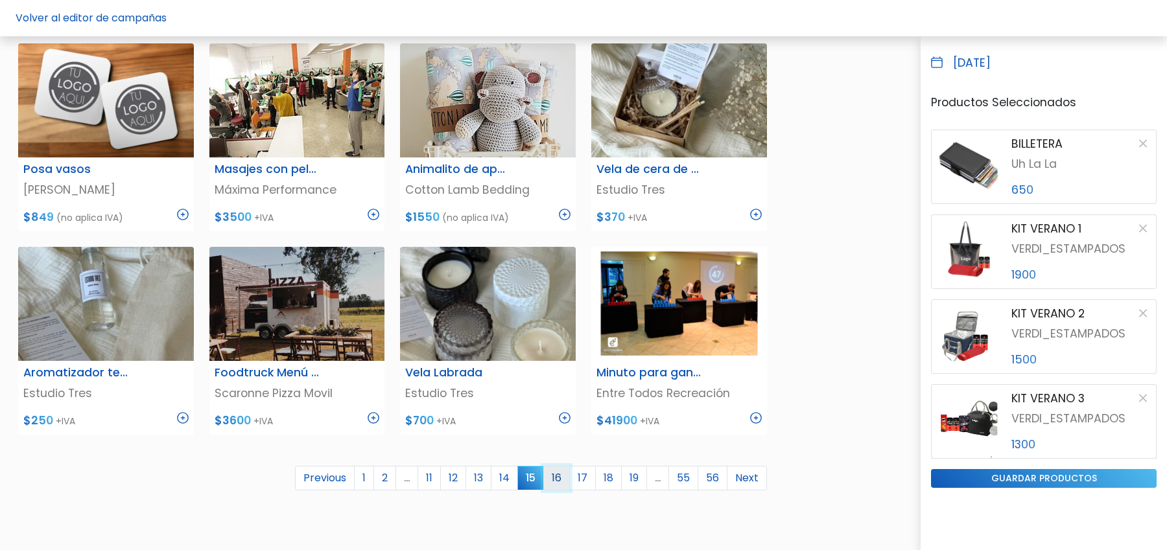
click at [567, 478] on link "16" at bounding box center [556, 478] width 27 height 25
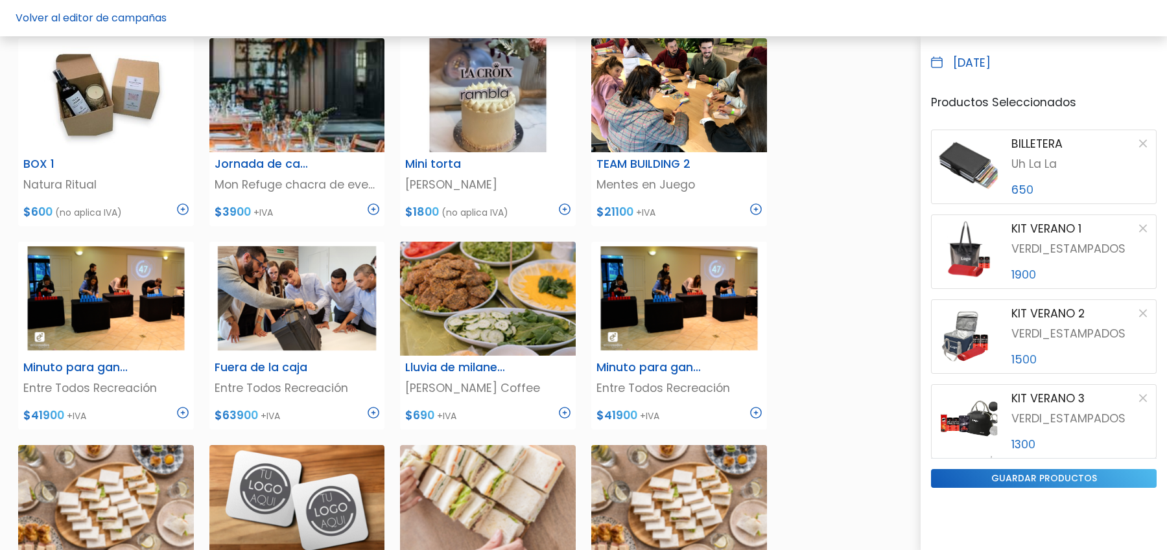
scroll to position [764, 0]
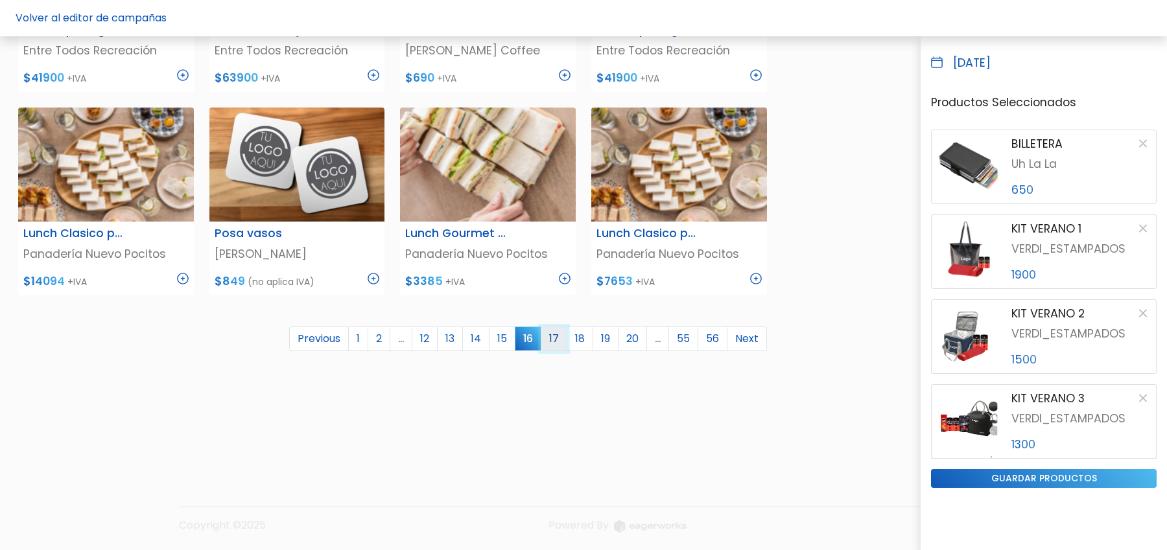
click at [550, 338] on link "17" at bounding box center [554, 339] width 27 height 25
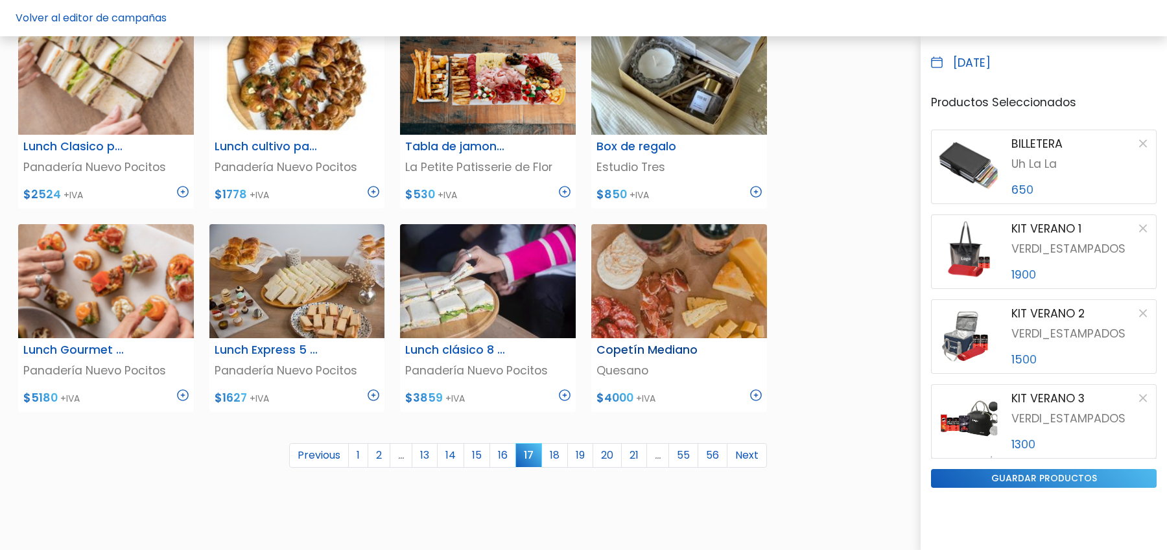
scroll to position [700, 0]
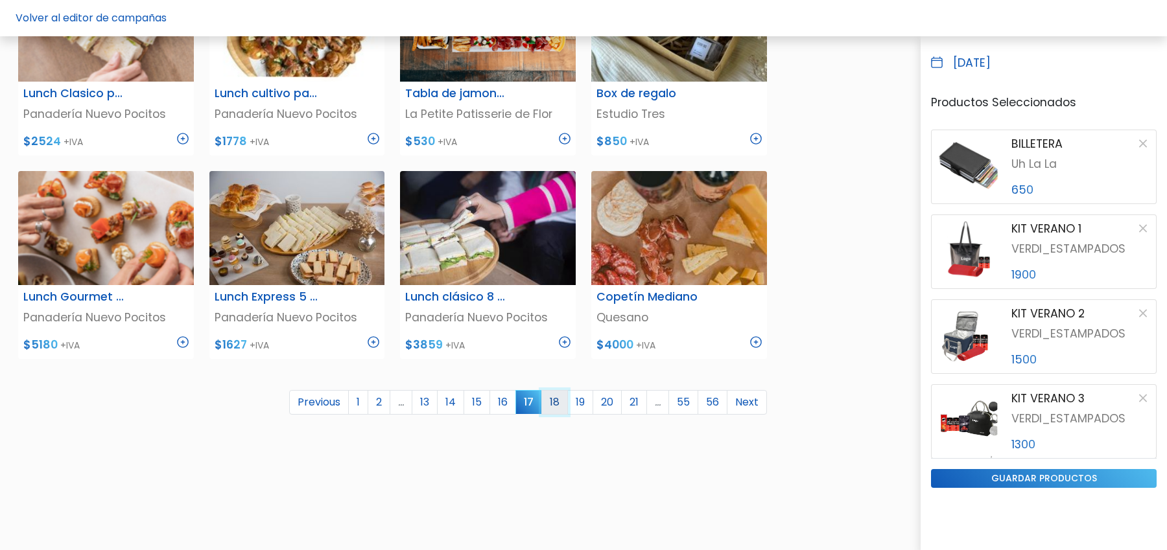
click at [561, 405] on link "18" at bounding box center [554, 402] width 27 height 25
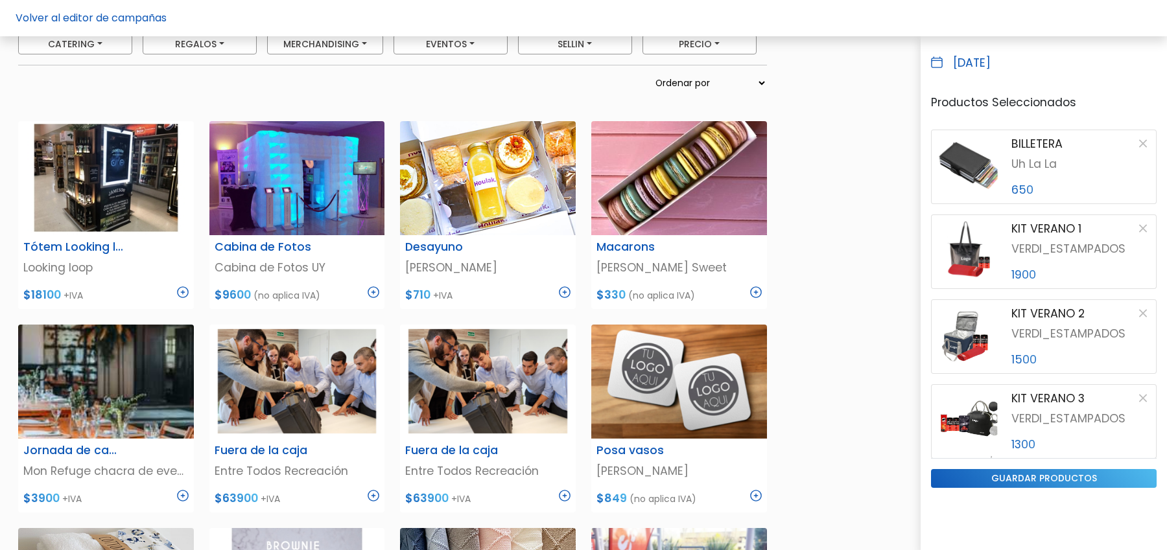
scroll to position [121, 0]
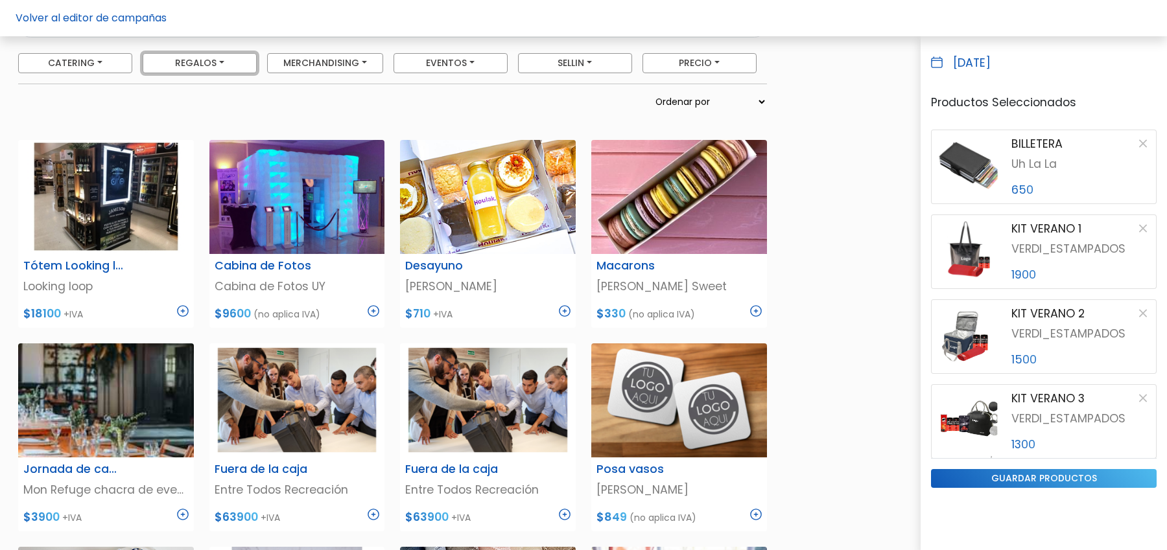
click at [227, 62] on button "Regalos" at bounding box center [200, 63] width 114 height 20
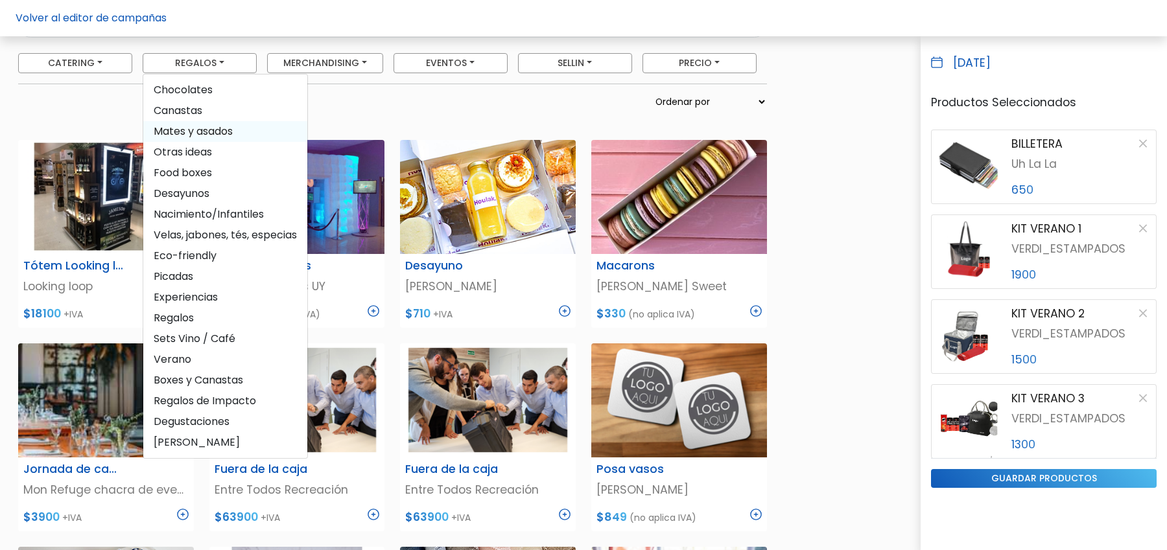
click at [210, 128] on span "Mates y asados" at bounding box center [225, 131] width 164 height 21
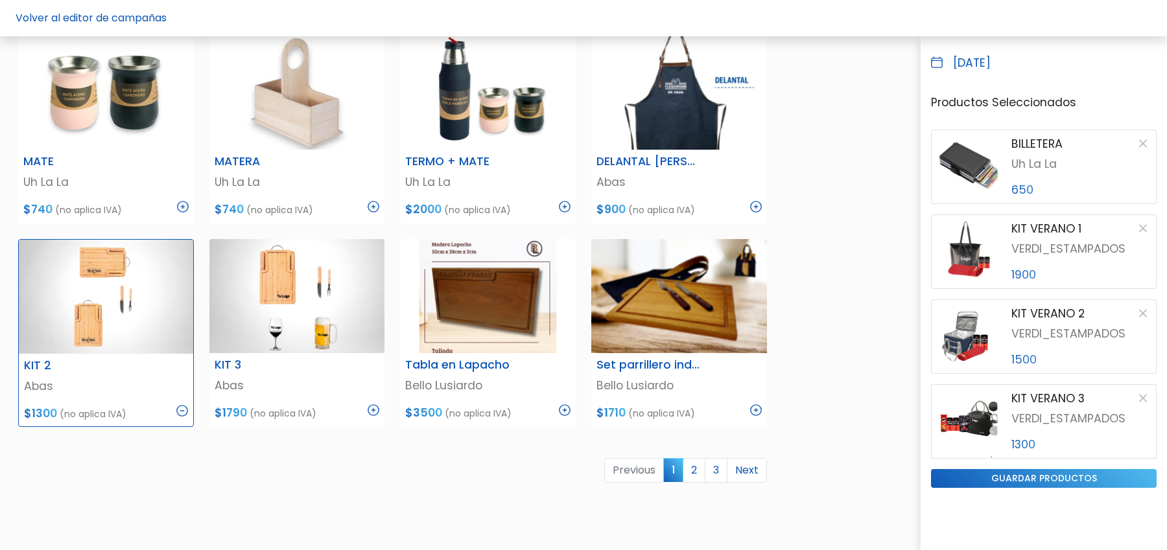
scroll to position [638, 0]
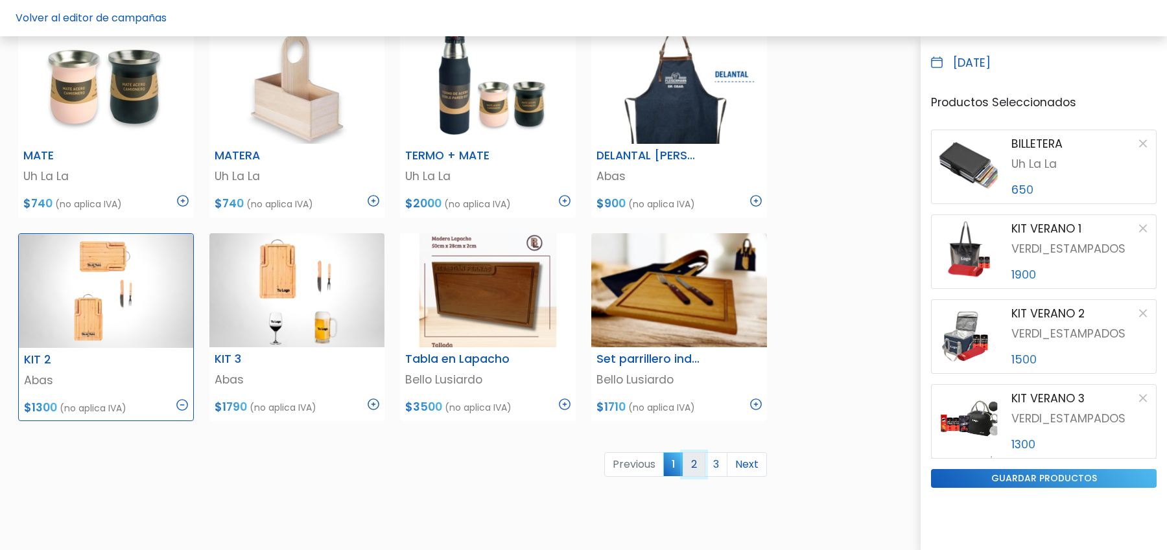
click at [696, 466] on link "2" at bounding box center [694, 464] width 23 height 25
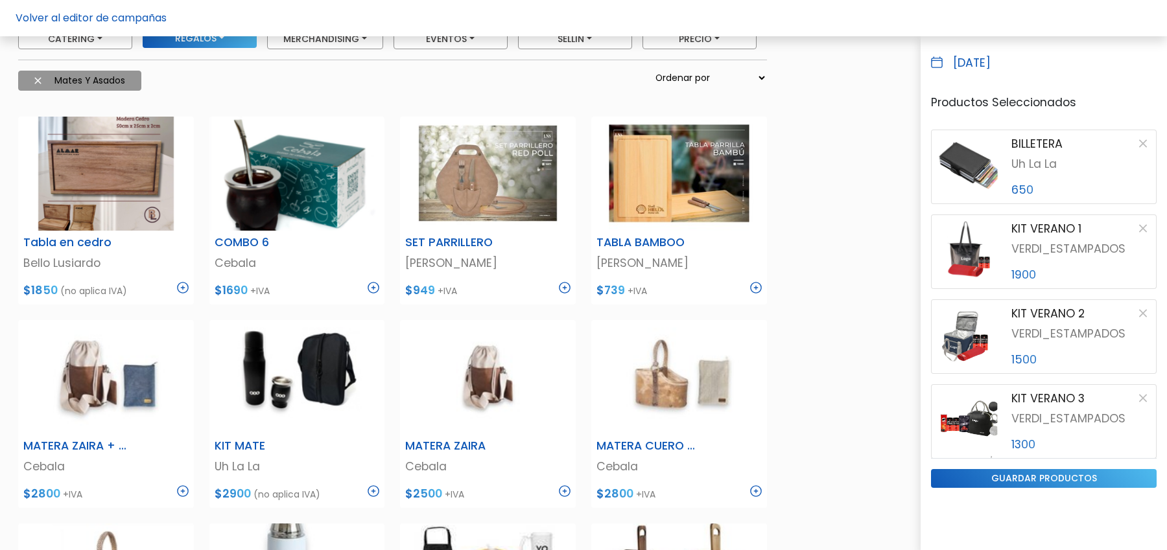
scroll to position [141, 0]
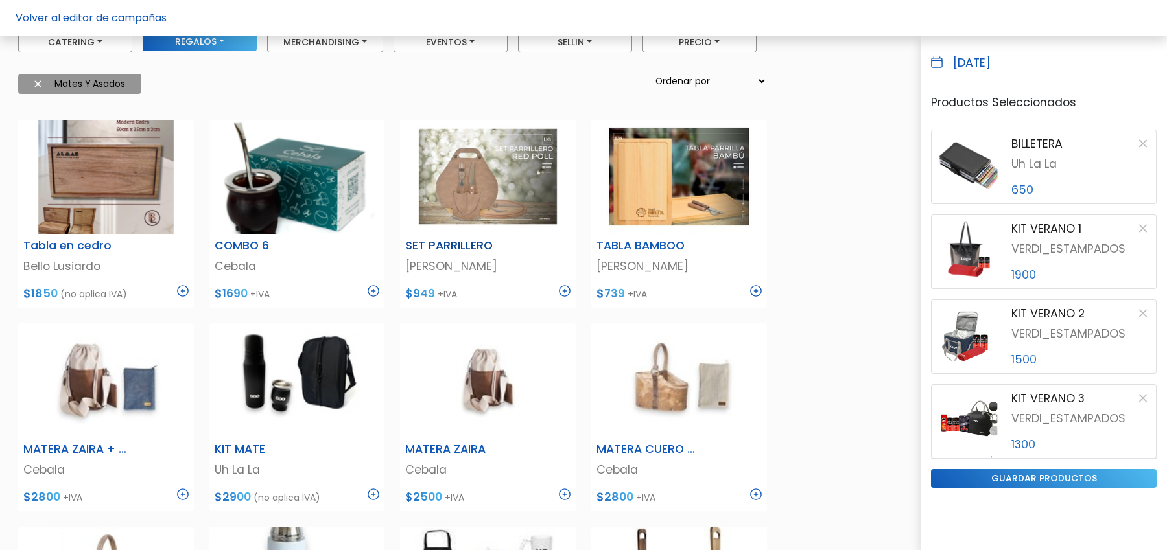
click at [566, 291] on img at bounding box center [565, 291] width 12 height 12
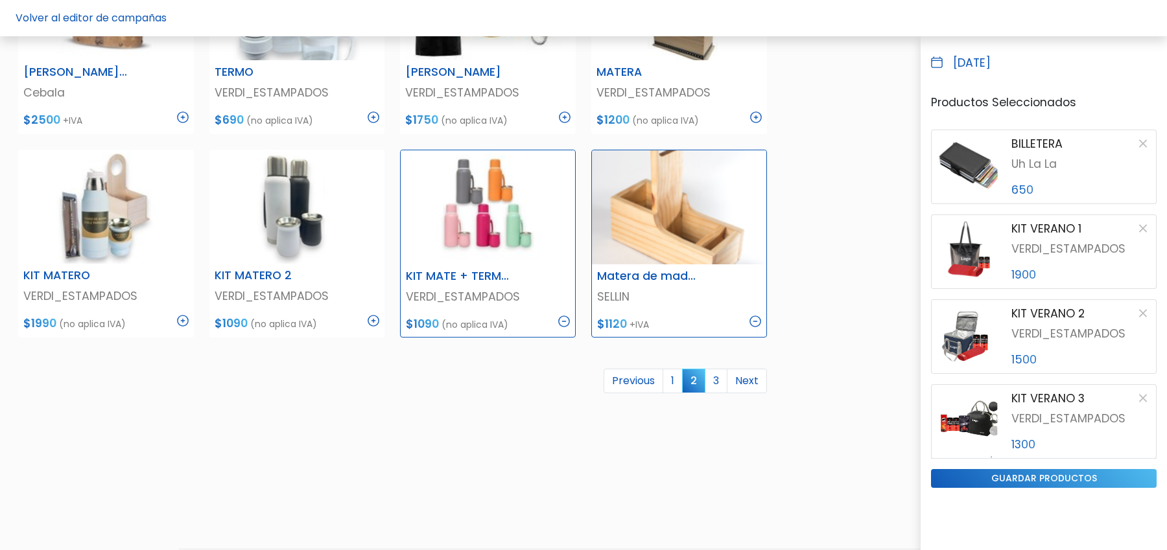
scroll to position [730, 0]
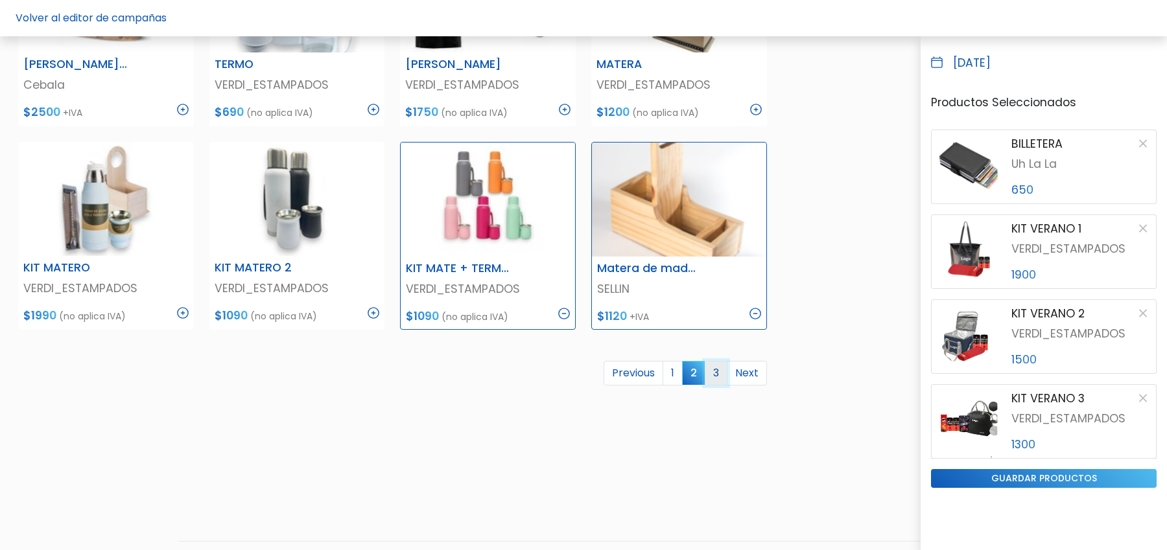
click at [710, 367] on link "3" at bounding box center [716, 373] width 23 height 25
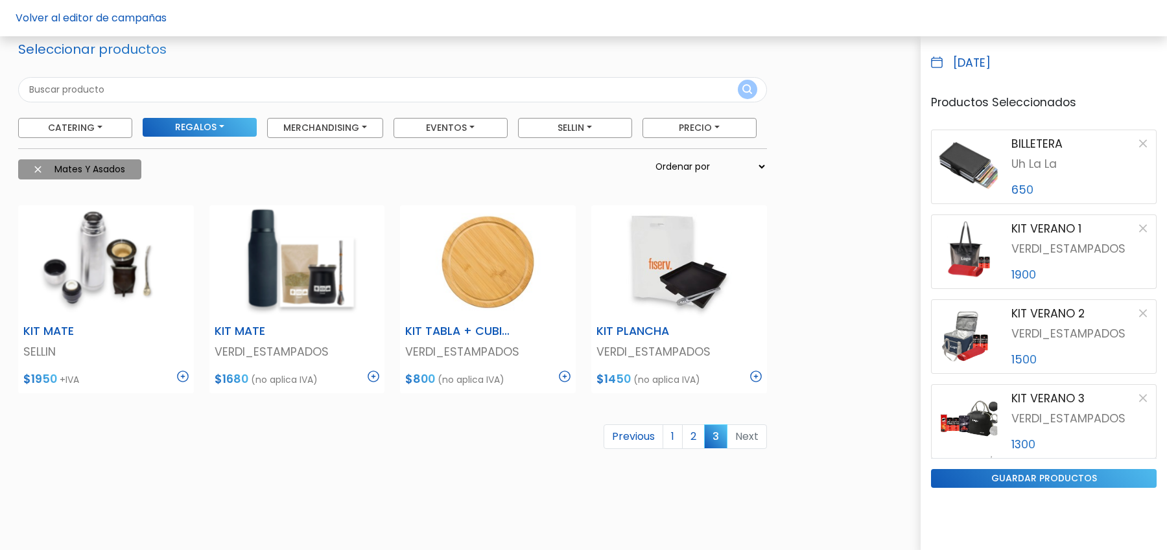
scroll to position [55, 0]
click at [36, 167] on img at bounding box center [37, 170] width 7 height 7
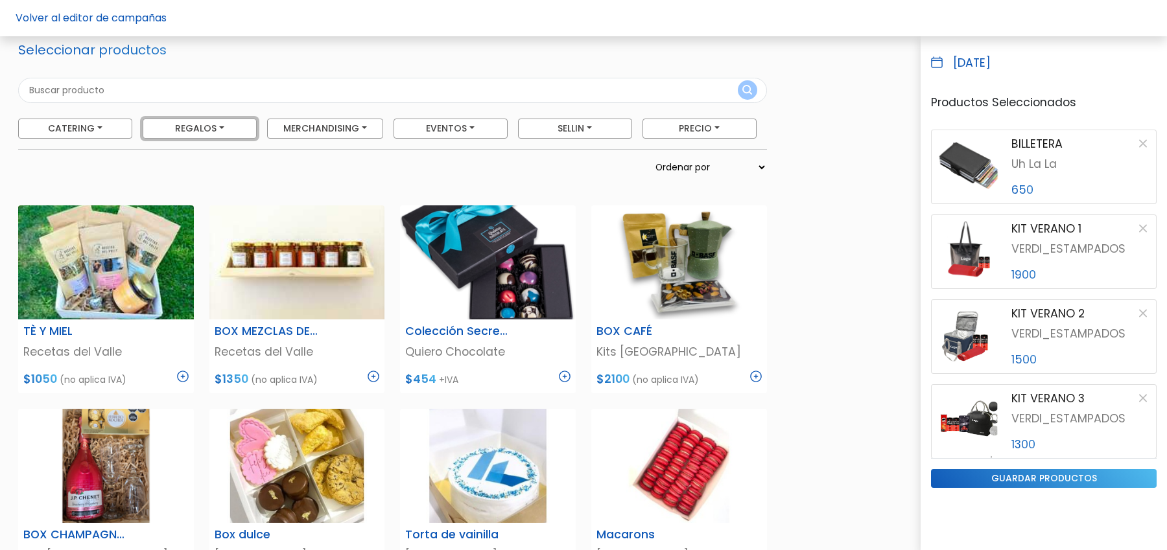
click at [190, 127] on button "Regalos" at bounding box center [200, 129] width 114 height 20
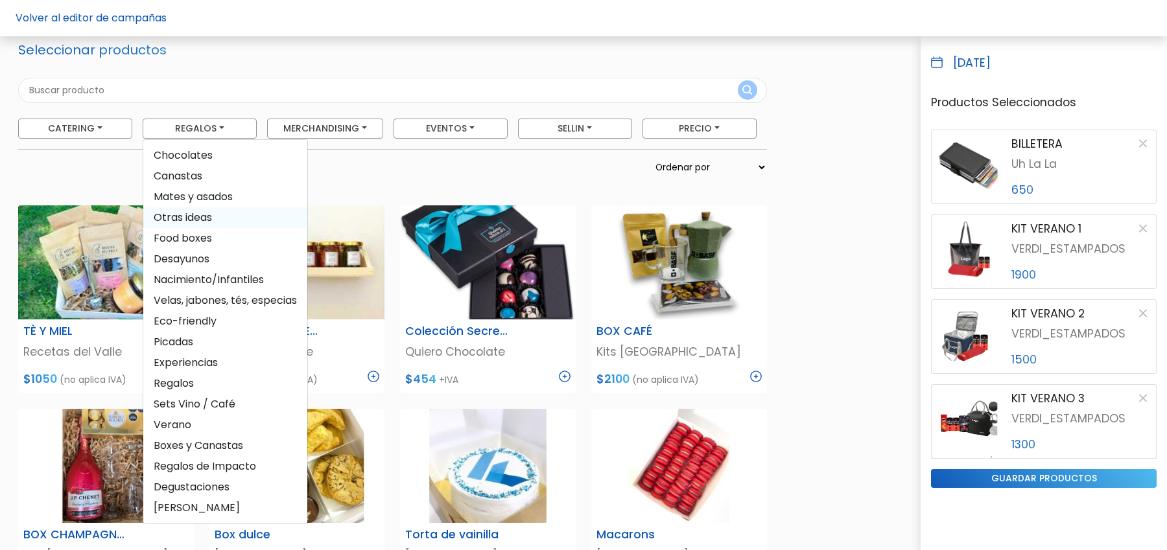
click at [194, 216] on span "Otras ideas" at bounding box center [225, 217] width 164 height 21
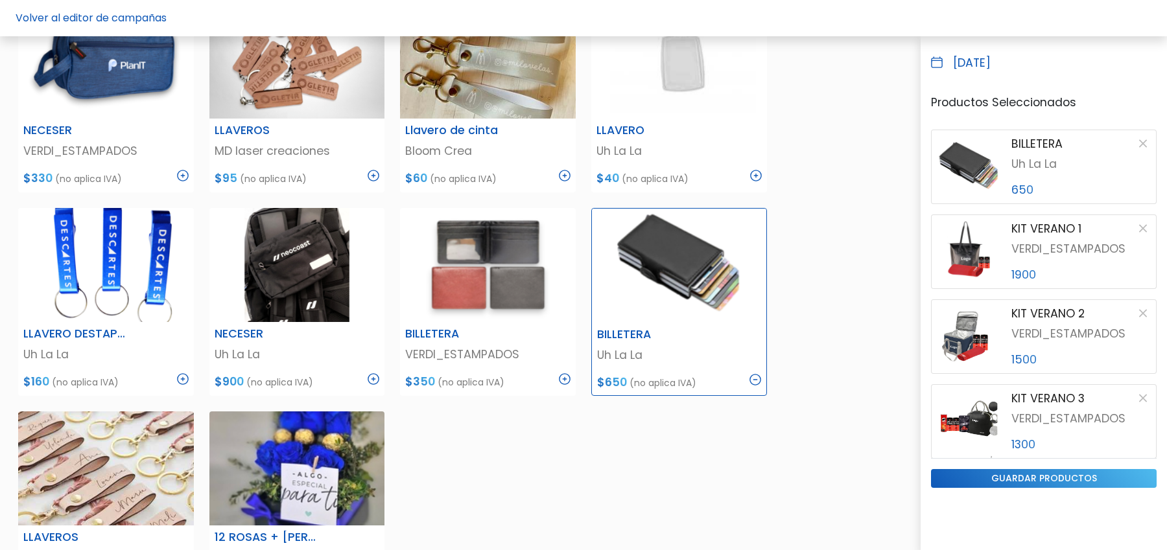
scroll to position [0, 0]
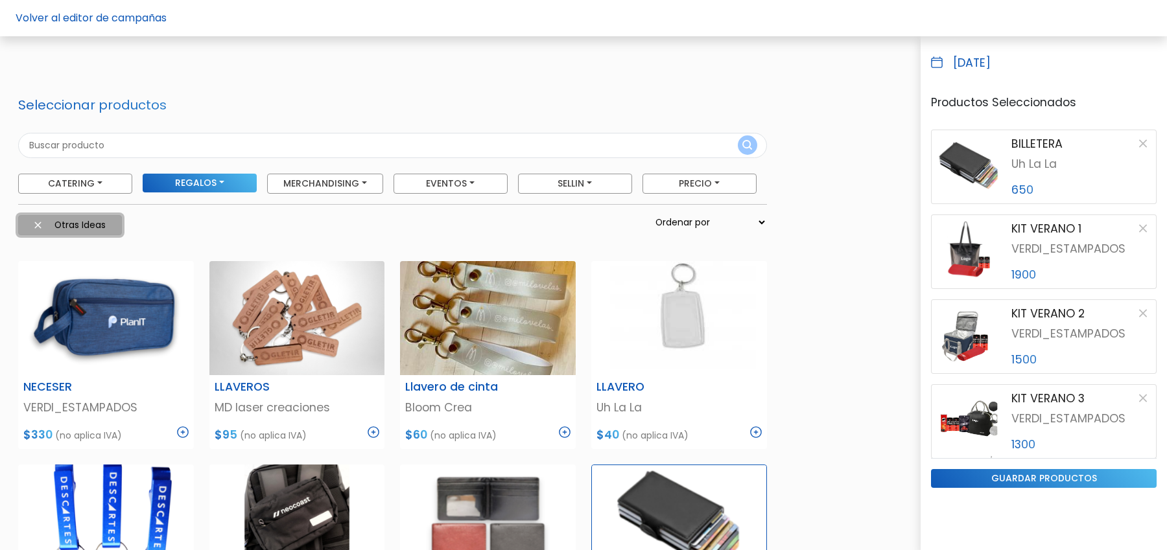
click at [32, 224] on button "Otras ideas" at bounding box center [70, 225] width 104 height 20
click at [206, 183] on button "Regalos" at bounding box center [200, 184] width 114 height 20
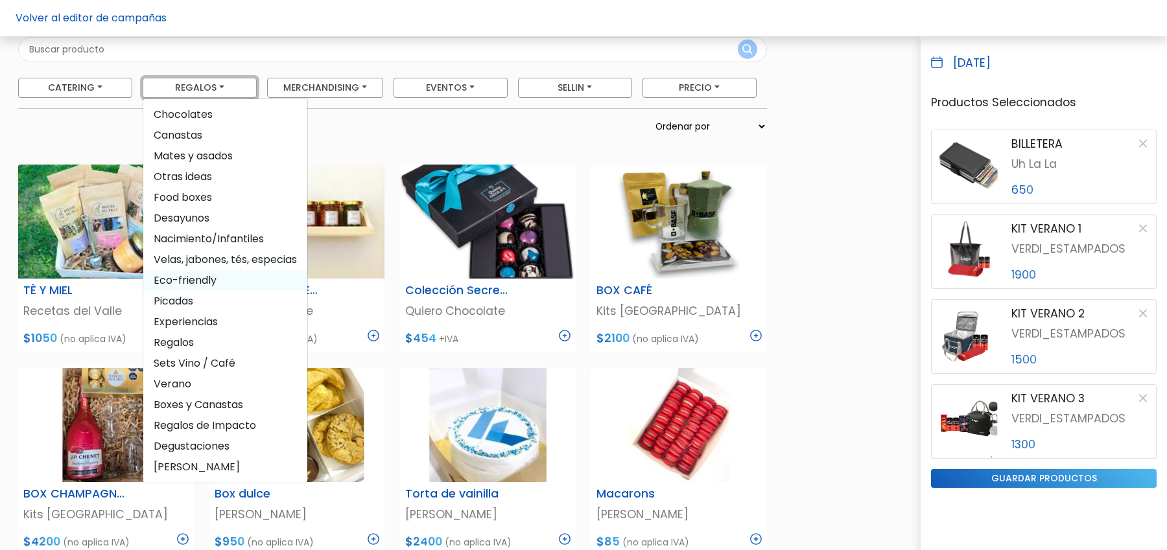
scroll to position [97, 0]
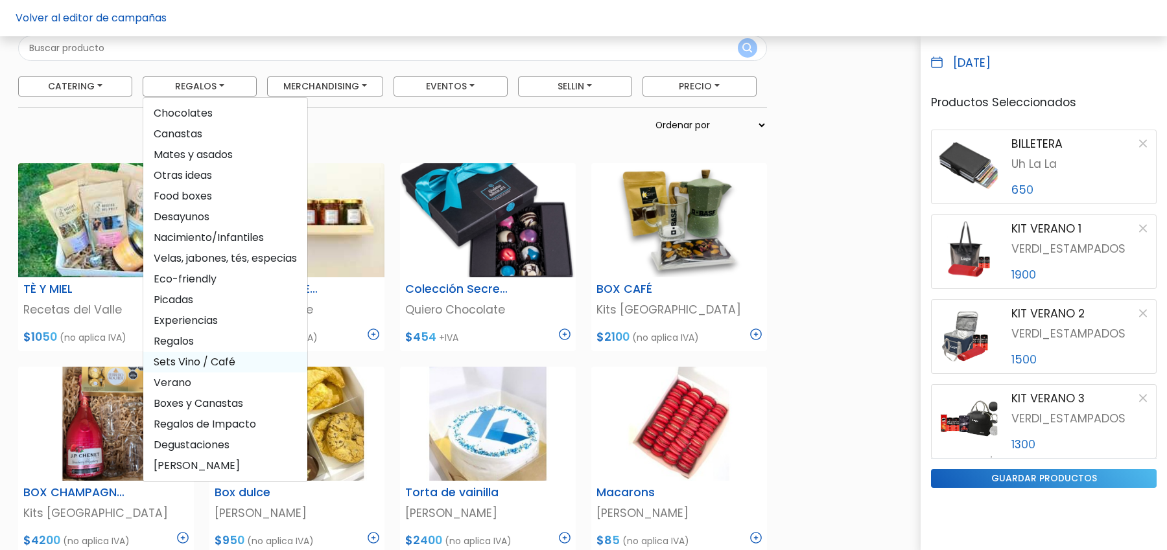
click at [199, 359] on span "Sets Vino / Café" at bounding box center [225, 362] width 164 height 21
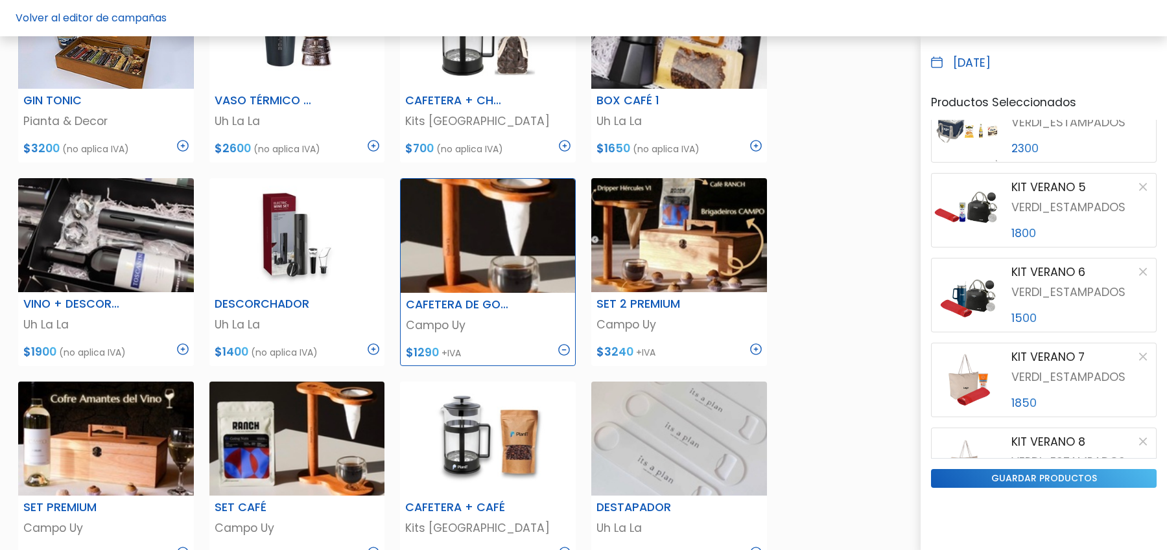
scroll to position [2654, 0]
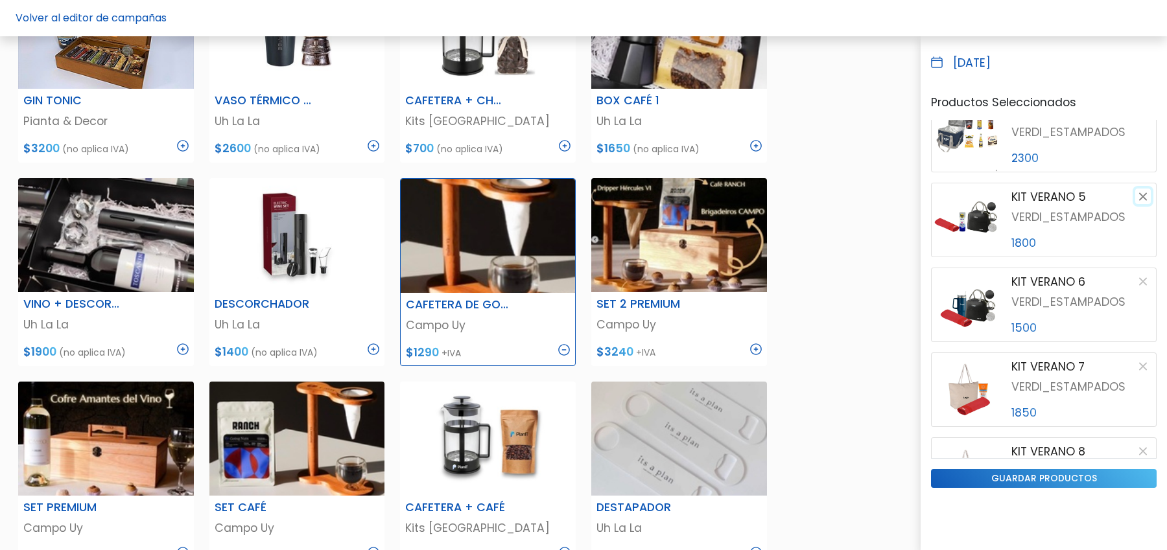
click at [1139, 198] on button "button" at bounding box center [1143, 197] width 16 height 16
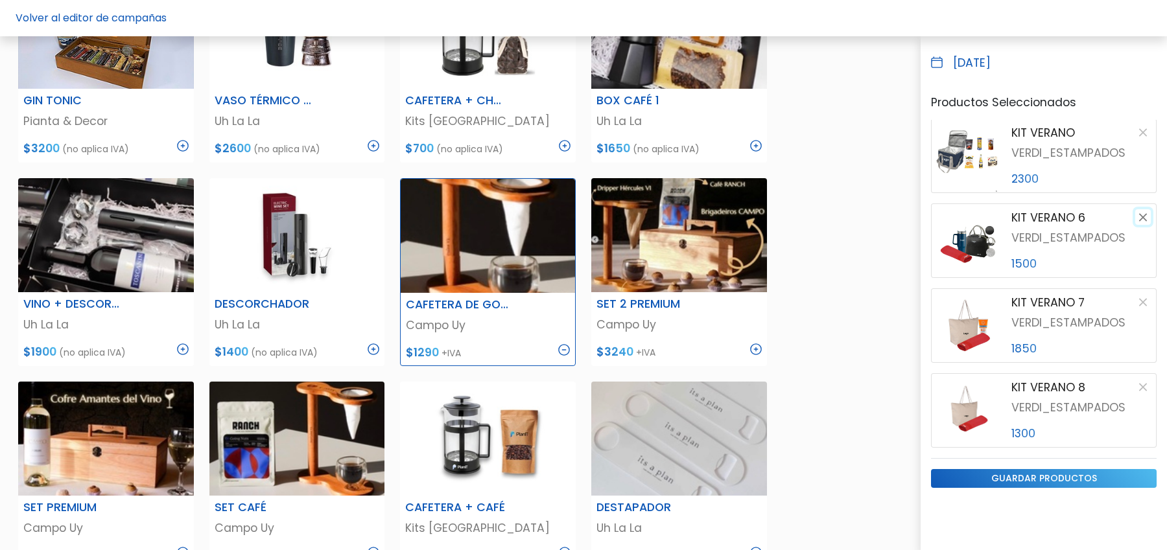
click at [1142, 218] on button "button" at bounding box center [1143, 217] width 16 height 16
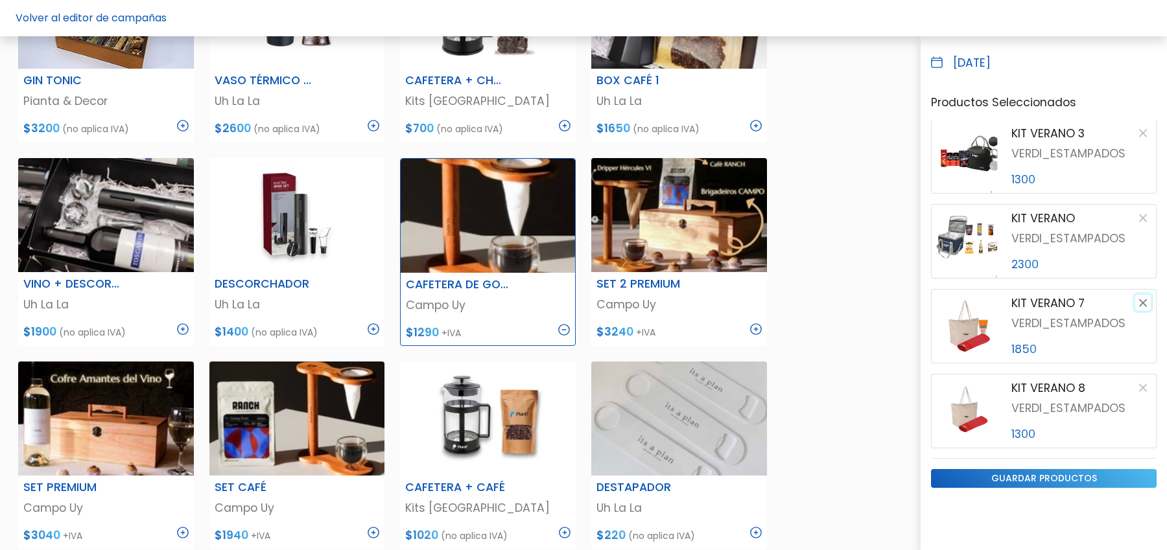
click at [1141, 301] on button "button" at bounding box center [1143, 303] width 16 height 16
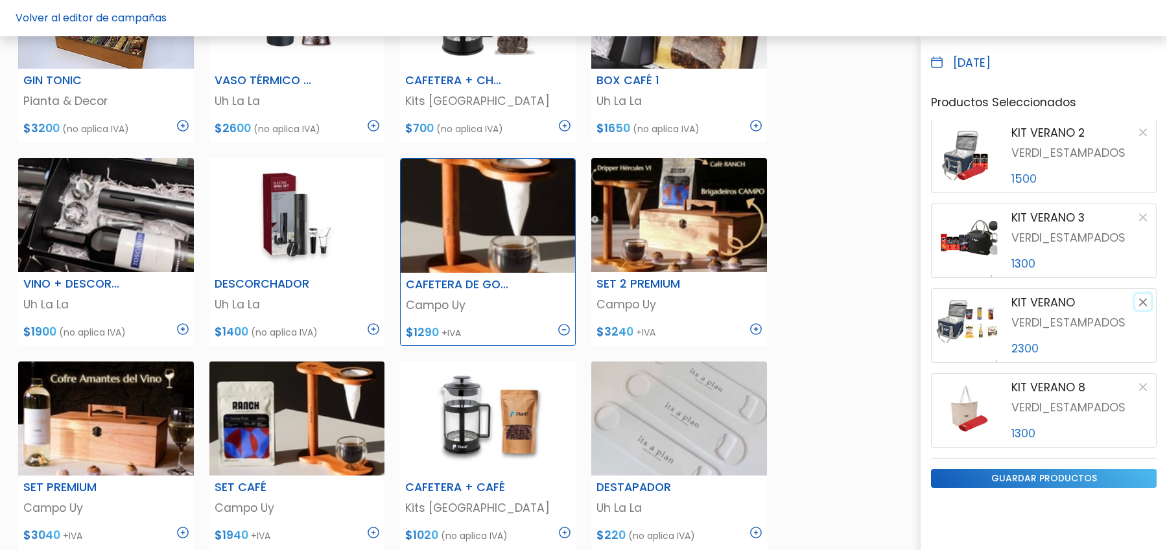
click at [1143, 301] on button "button" at bounding box center [1143, 302] width 16 height 16
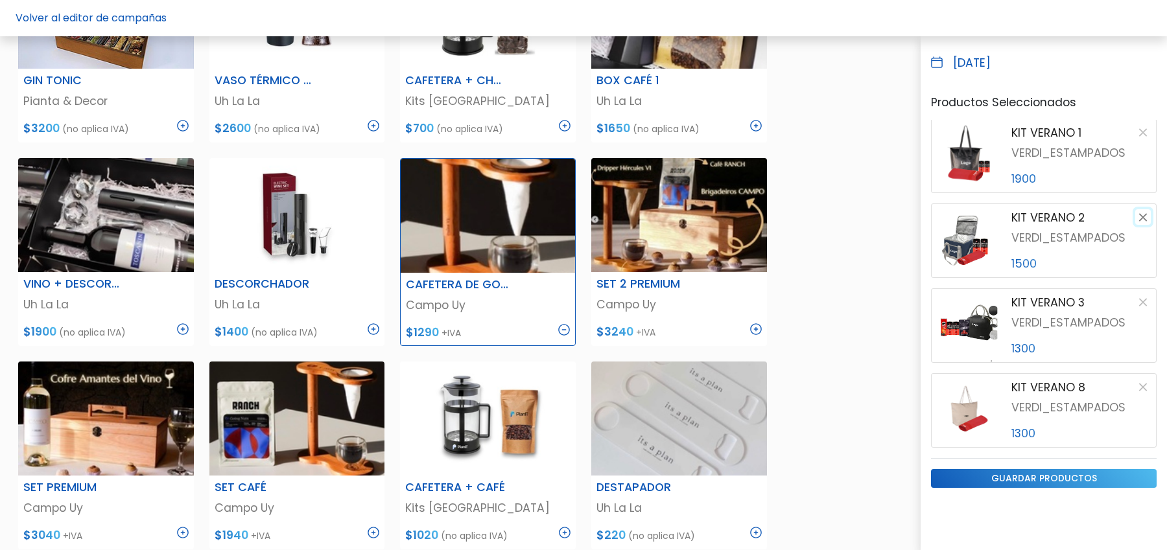
click at [1142, 215] on button "button" at bounding box center [1143, 217] width 16 height 16
click at [1140, 218] on button "button" at bounding box center [1143, 218] width 16 height 16
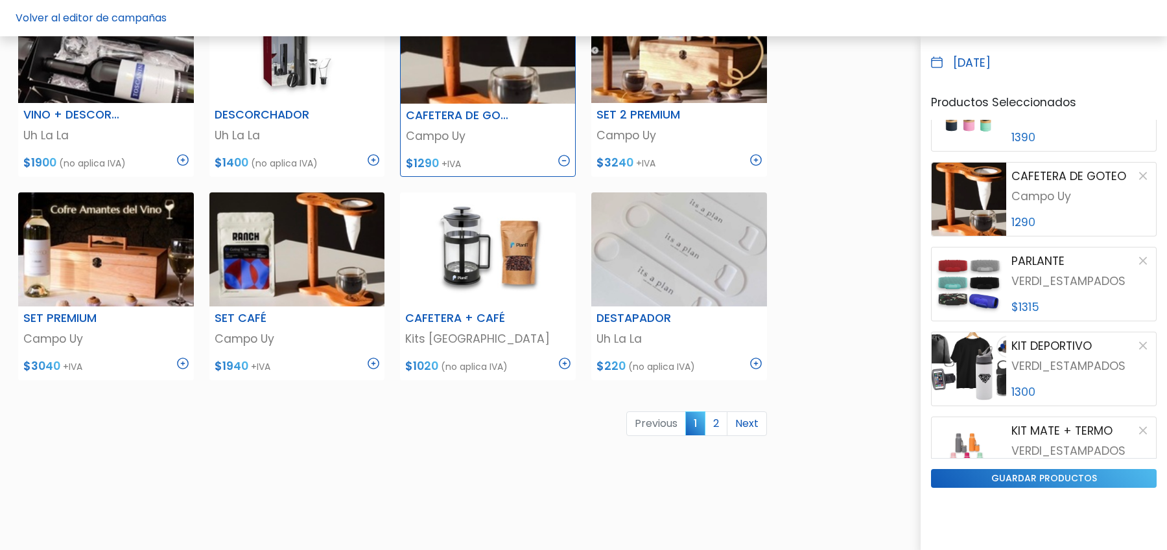
scroll to position [681, 0]
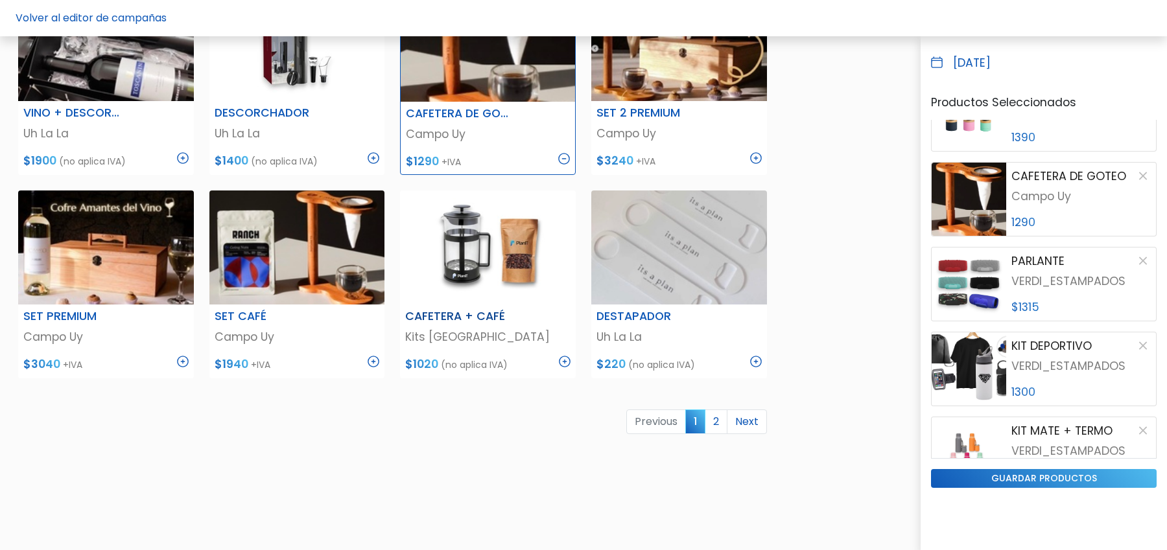
click at [565, 361] on img at bounding box center [565, 362] width 12 height 12
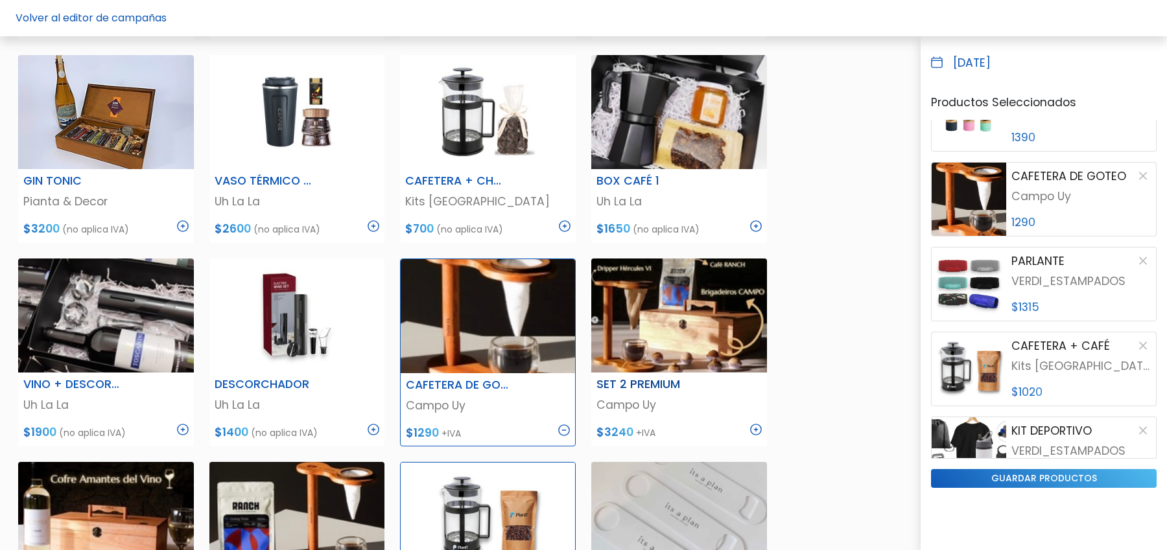
scroll to position [396, 0]
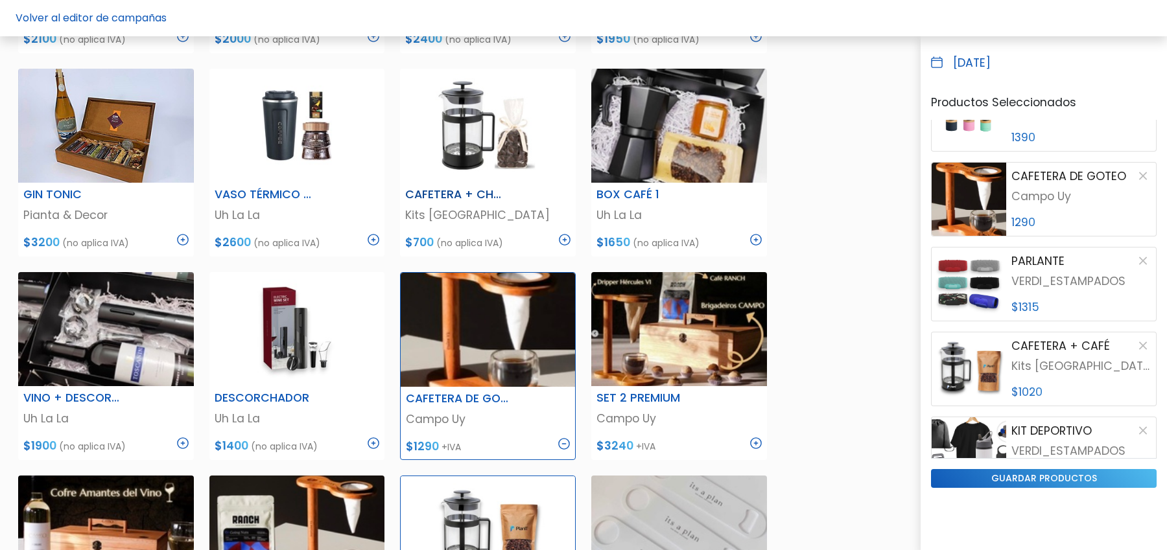
click at [563, 237] on img at bounding box center [565, 240] width 12 height 12
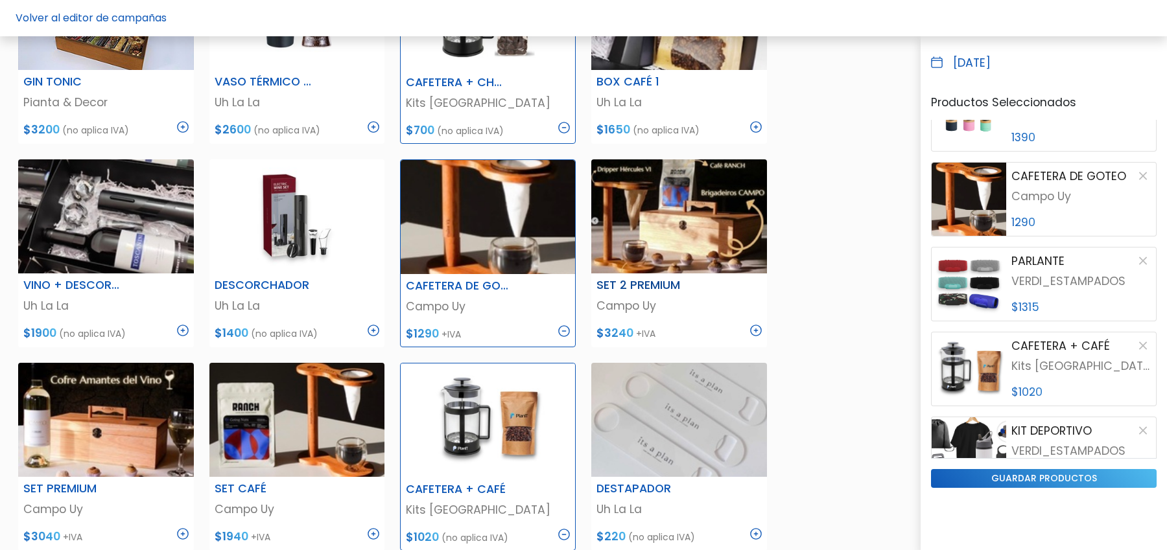
scroll to position [705, 0]
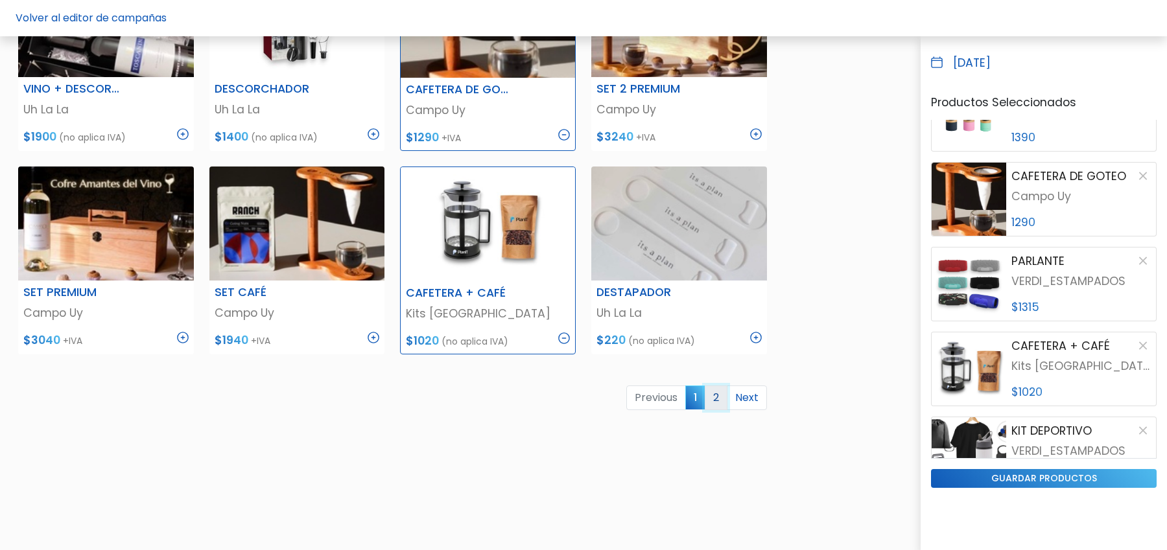
click at [712, 398] on link "2" at bounding box center [716, 398] width 23 height 25
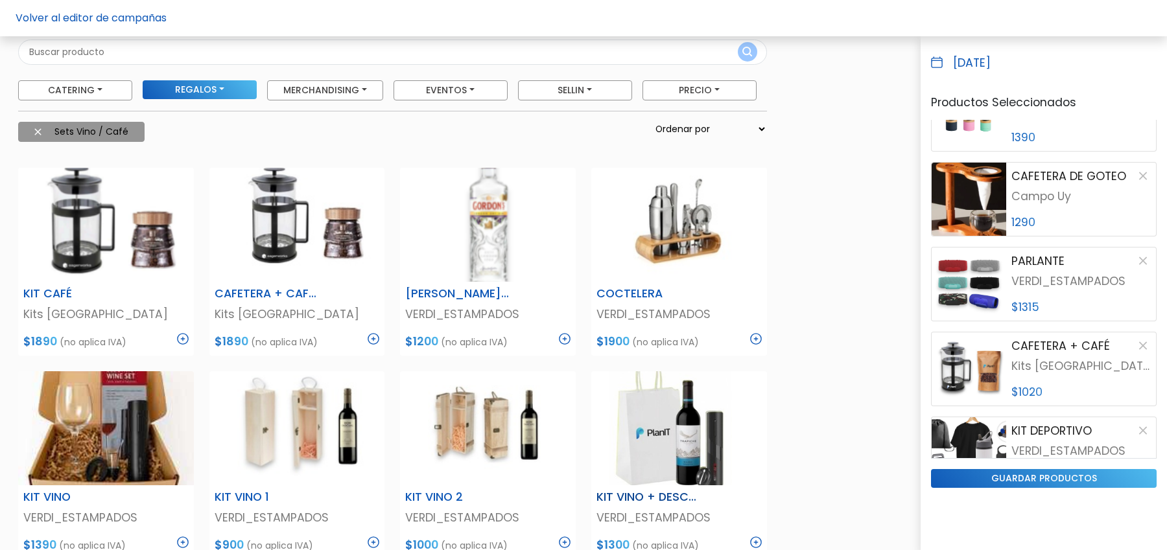
scroll to position [65, 0]
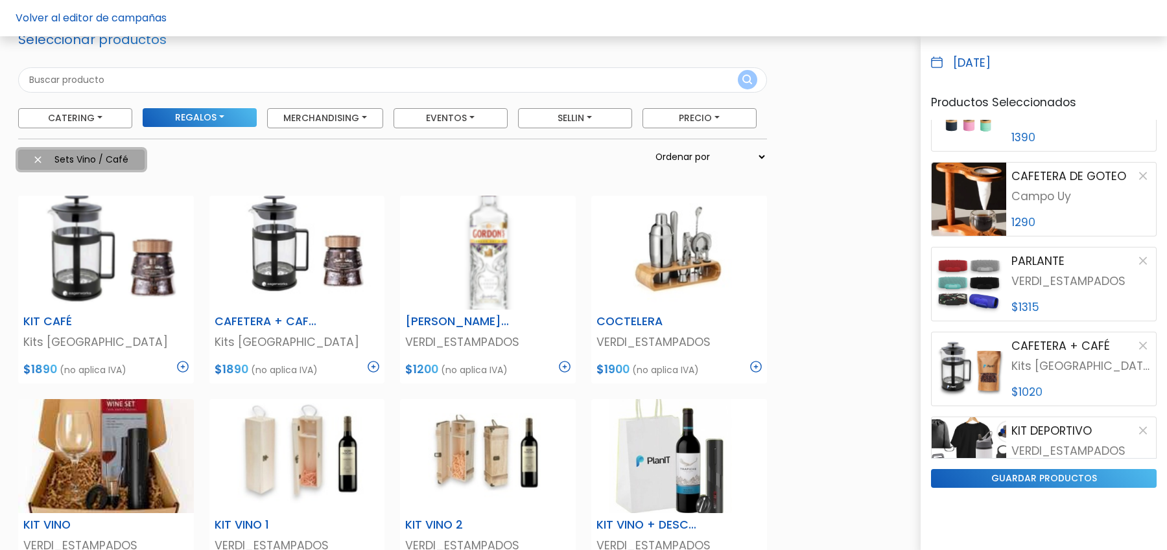
click at [38, 161] on img at bounding box center [37, 159] width 7 height 7
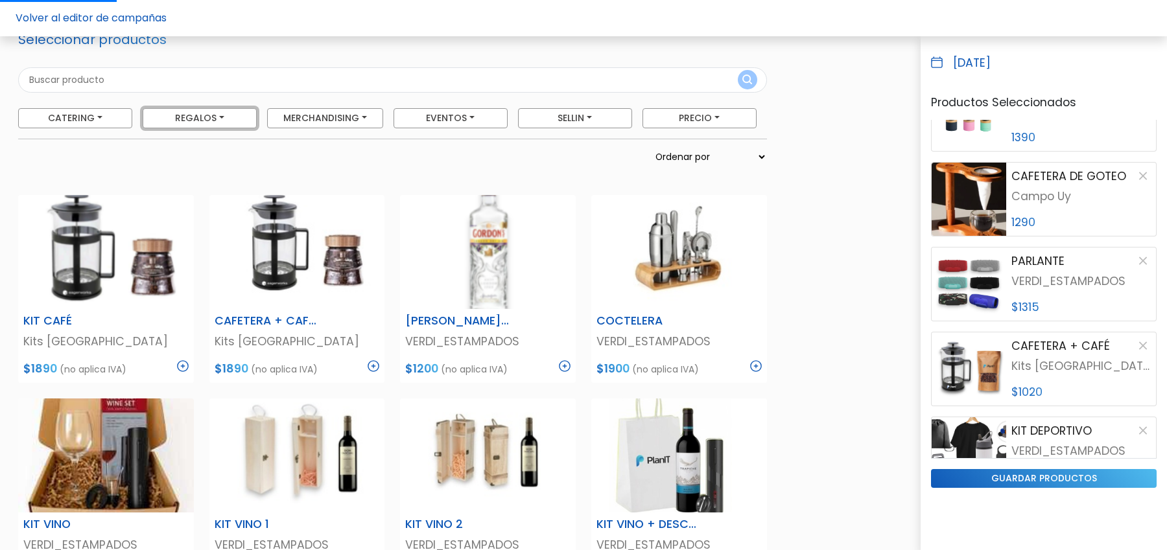
click at [194, 117] on button "Regalos" at bounding box center [200, 118] width 114 height 20
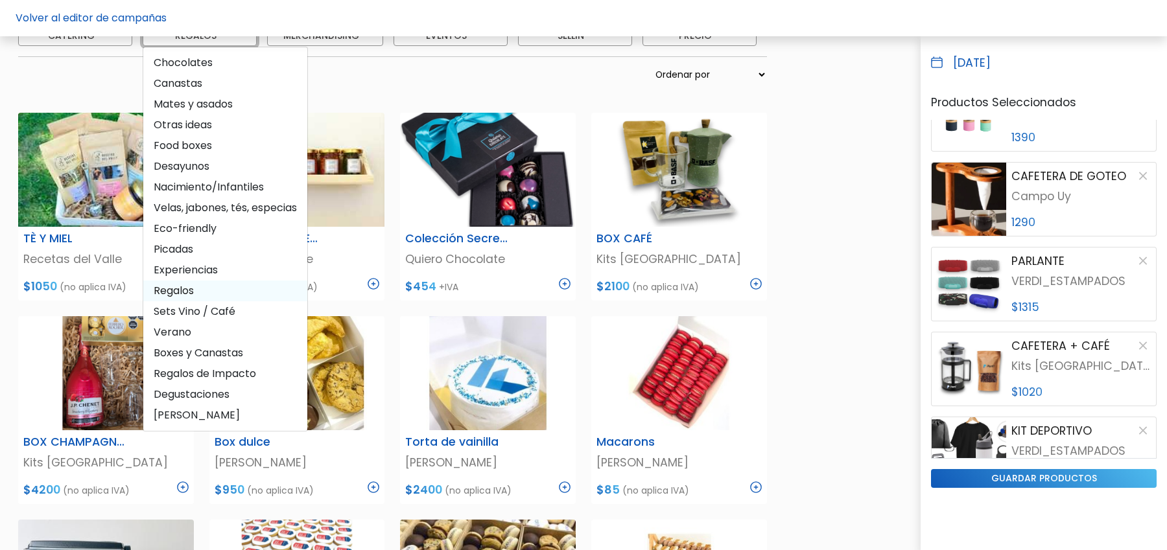
scroll to position [159, 0]
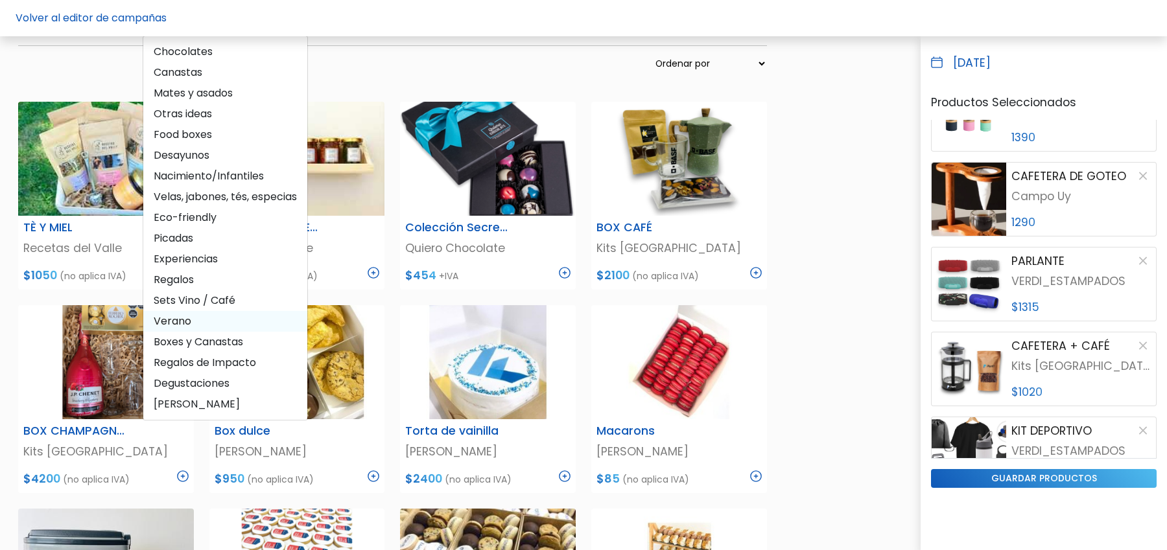
click at [176, 323] on span "Verano" at bounding box center [225, 321] width 164 height 21
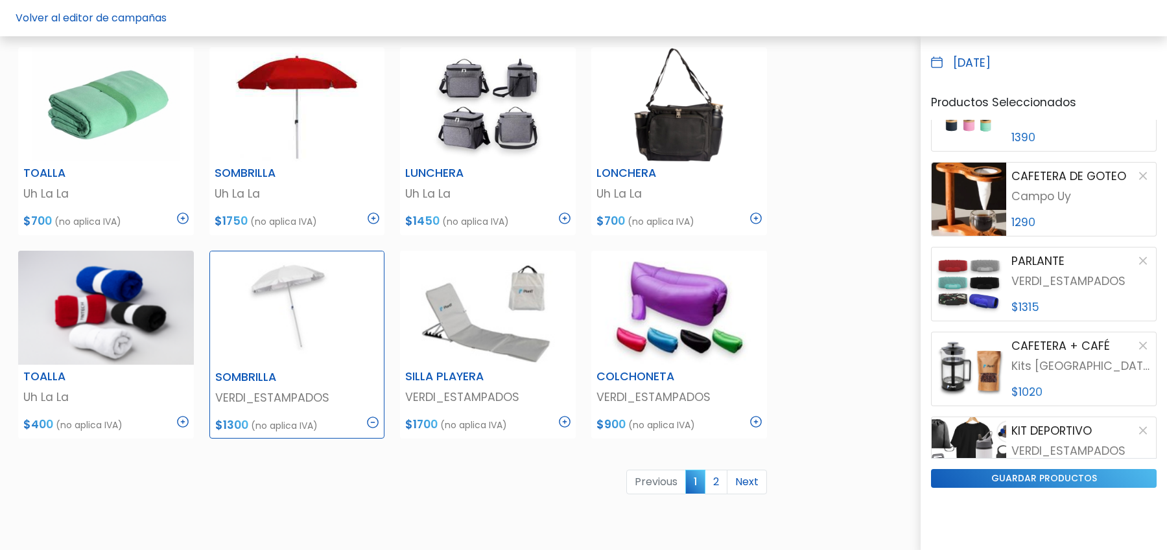
scroll to position [622, 0]
click at [721, 484] on link "2" at bounding box center [716, 481] width 23 height 25
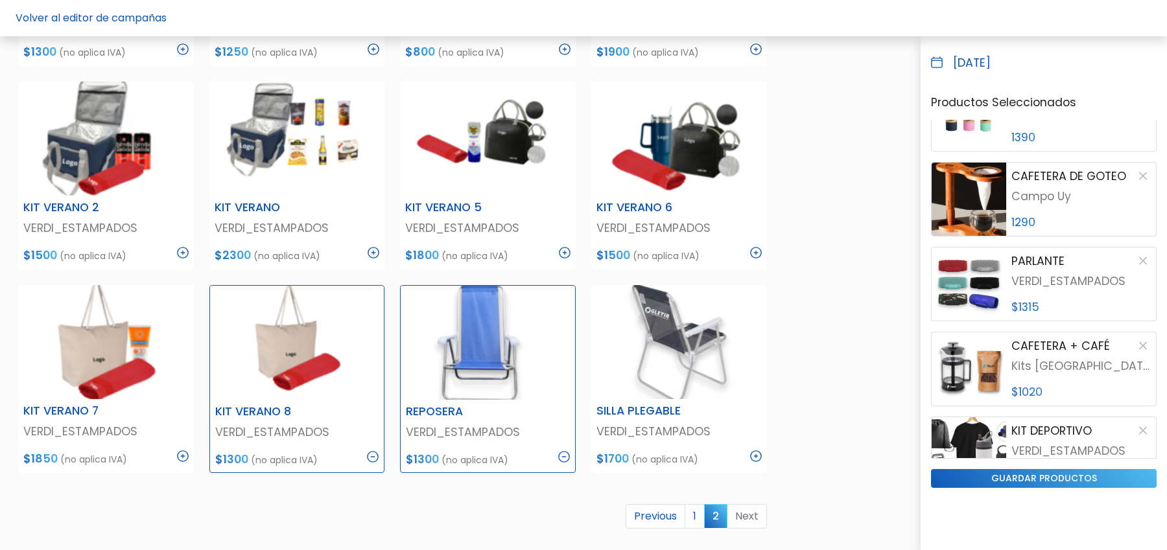
scroll to position [683, 0]
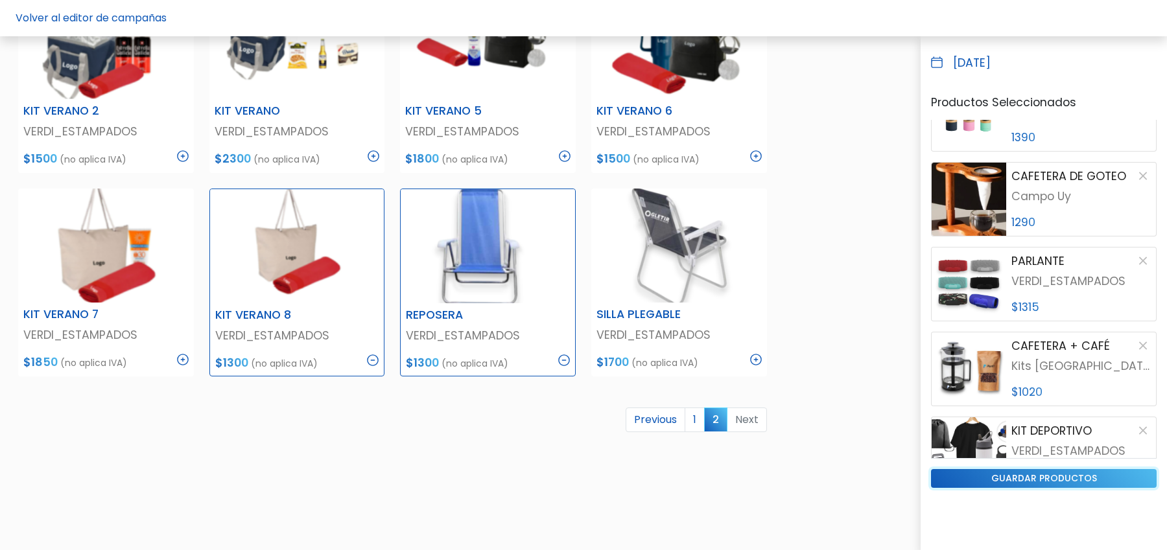
click at [1022, 481] on input "guardar productos" at bounding box center [1044, 478] width 226 height 19
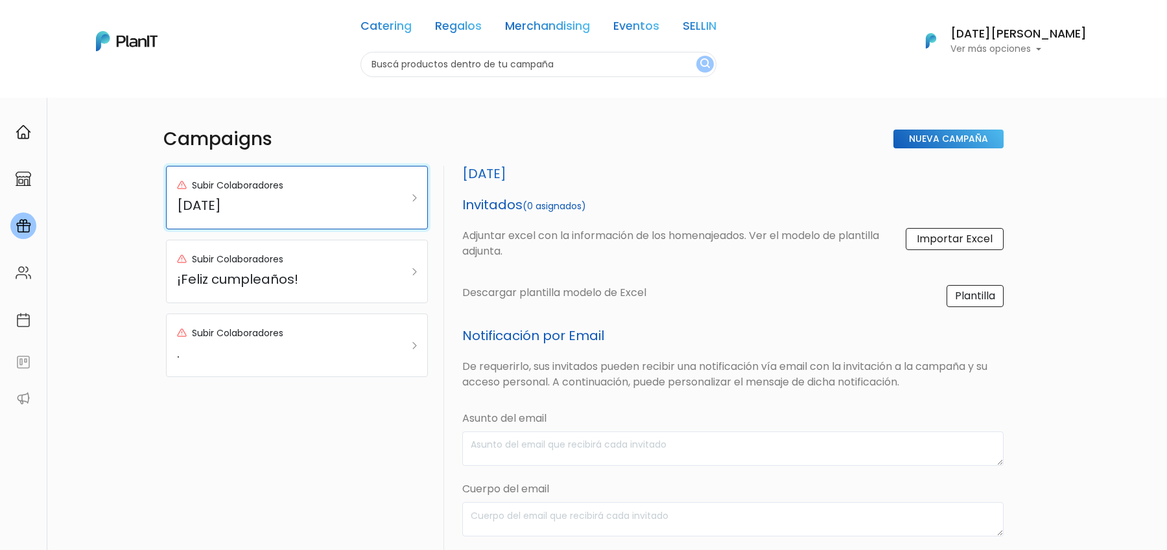
click at [288, 216] on div "Subir Colaboradores [DATE]" at bounding box center [279, 197] width 204 height 41
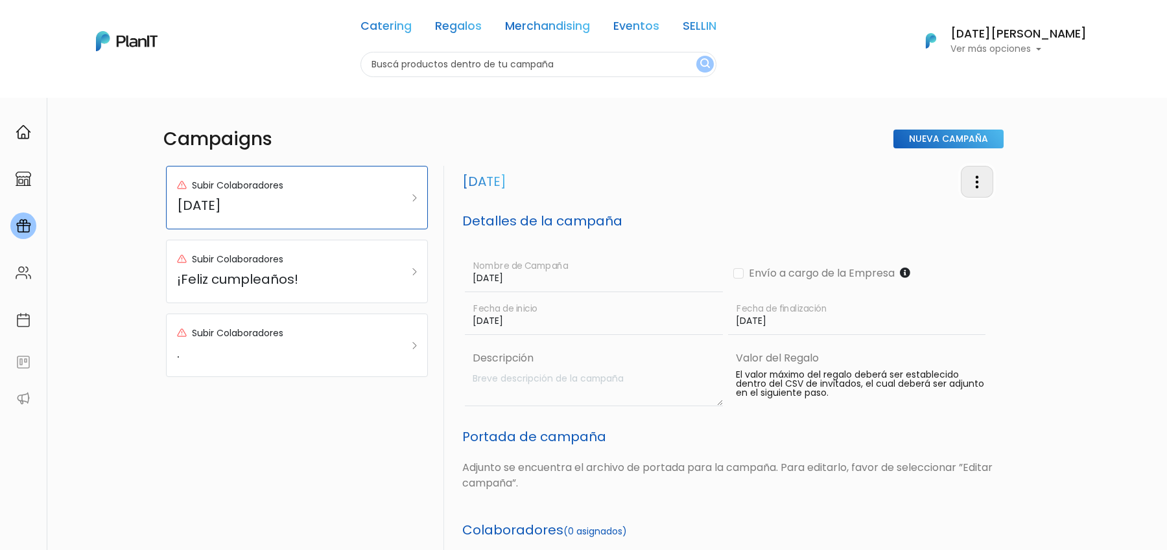
click at [982, 185] on img "button" at bounding box center [977, 182] width 16 height 16
click at [939, 217] on link "Editar Campaña" at bounding box center [934, 218] width 117 height 29
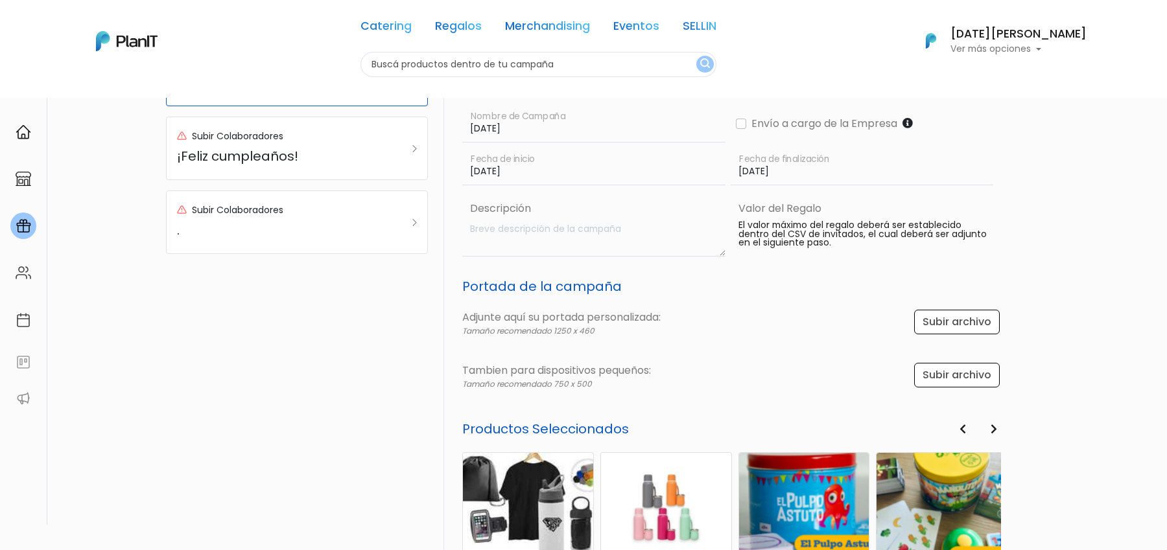
scroll to position [441, 0]
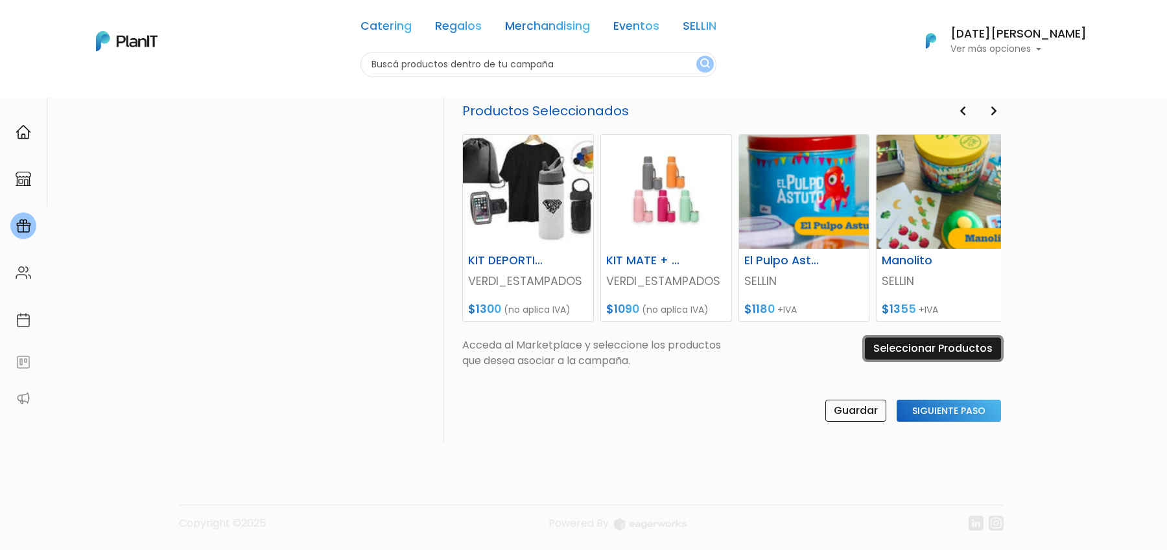
click at [919, 343] on input "Seleccionar Productos" at bounding box center [933, 349] width 136 height 22
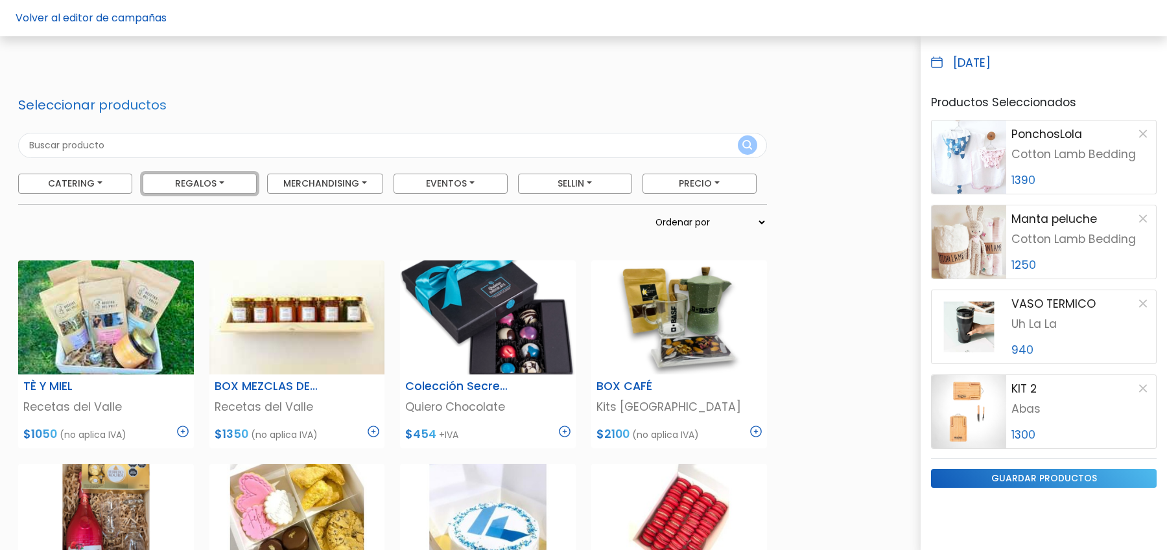
click at [207, 182] on button "Regalos" at bounding box center [200, 184] width 114 height 20
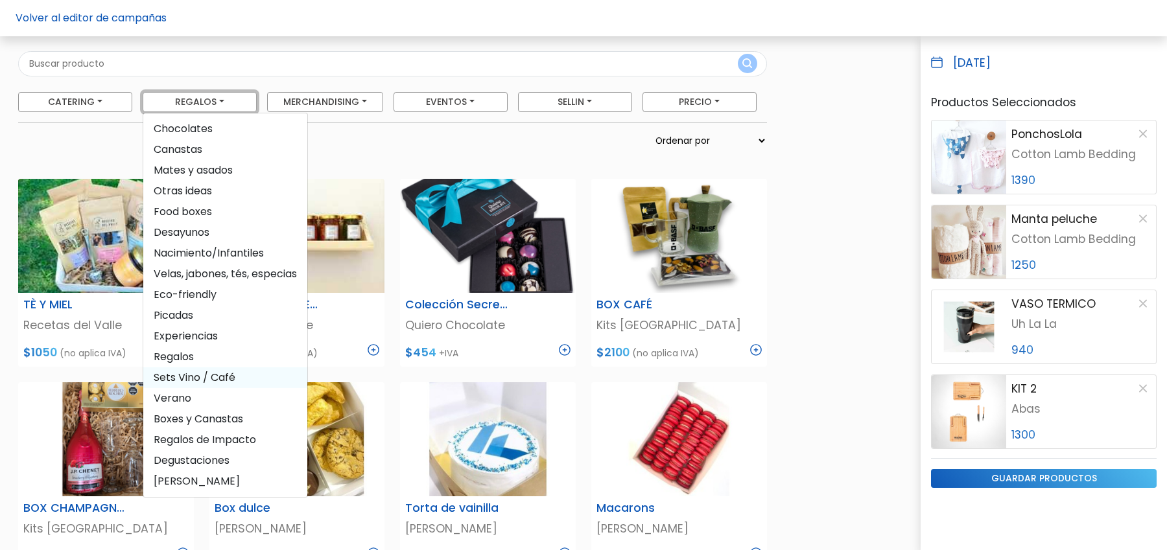
scroll to position [84, 0]
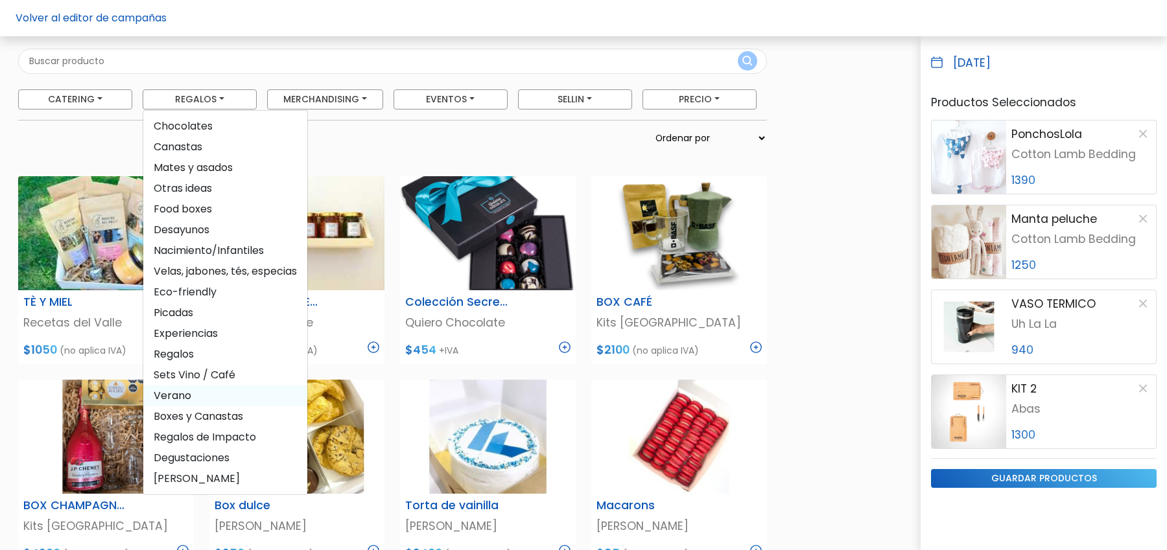
click at [191, 401] on span "Verano" at bounding box center [225, 396] width 164 height 21
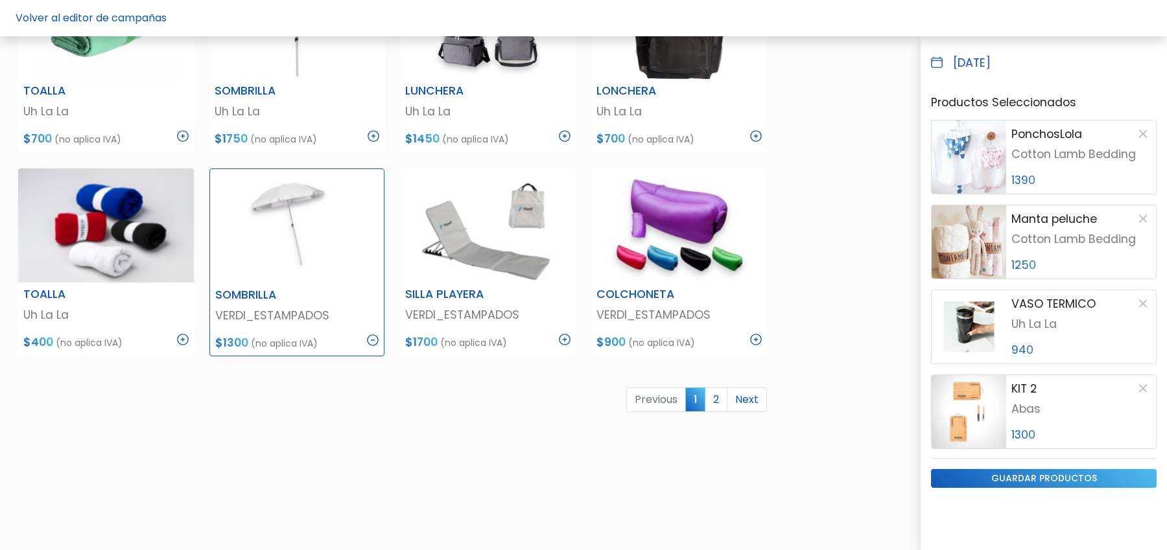
scroll to position [731, 0]
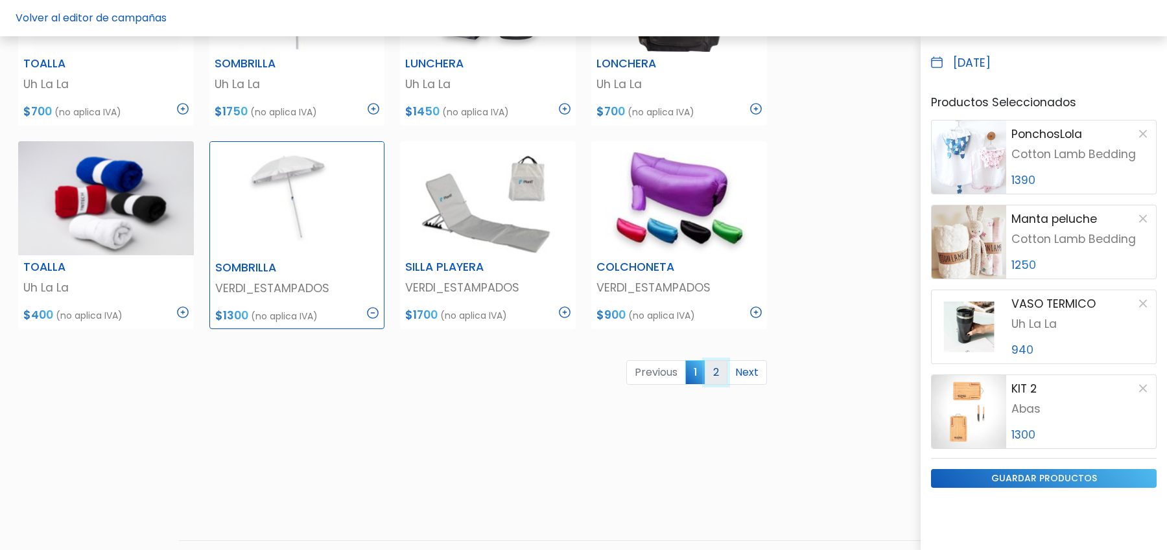
click at [720, 371] on link "2" at bounding box center [716, 372] width 23 height 25
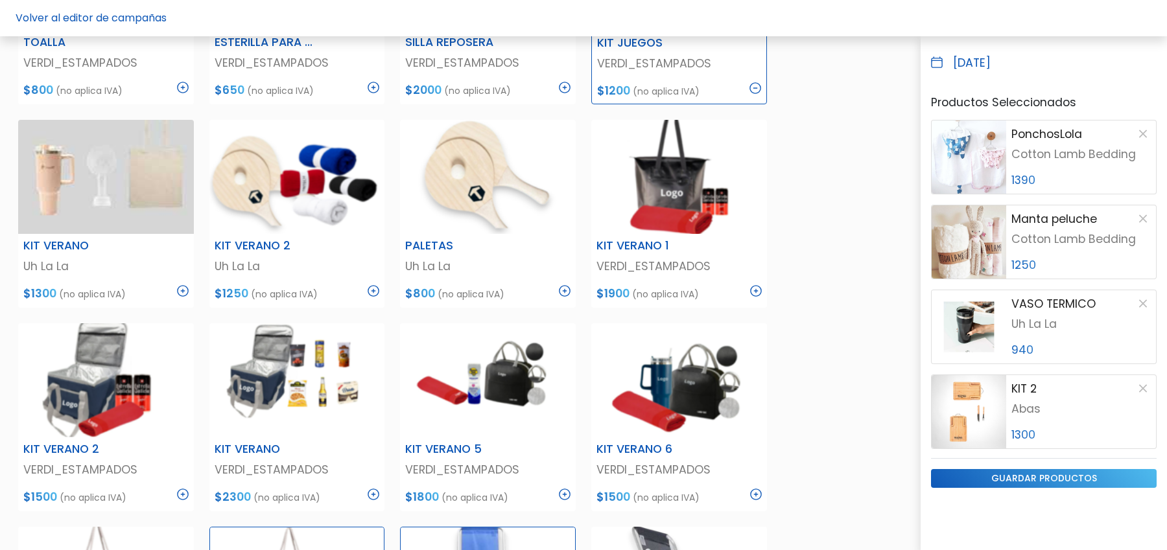
scroll to position [344, 0]
click at [182, 291] on img at bounding box center [183, 292] width 12 height 12
click at [373, 291] on img at bounding box center [374, 292] width 12 height 12
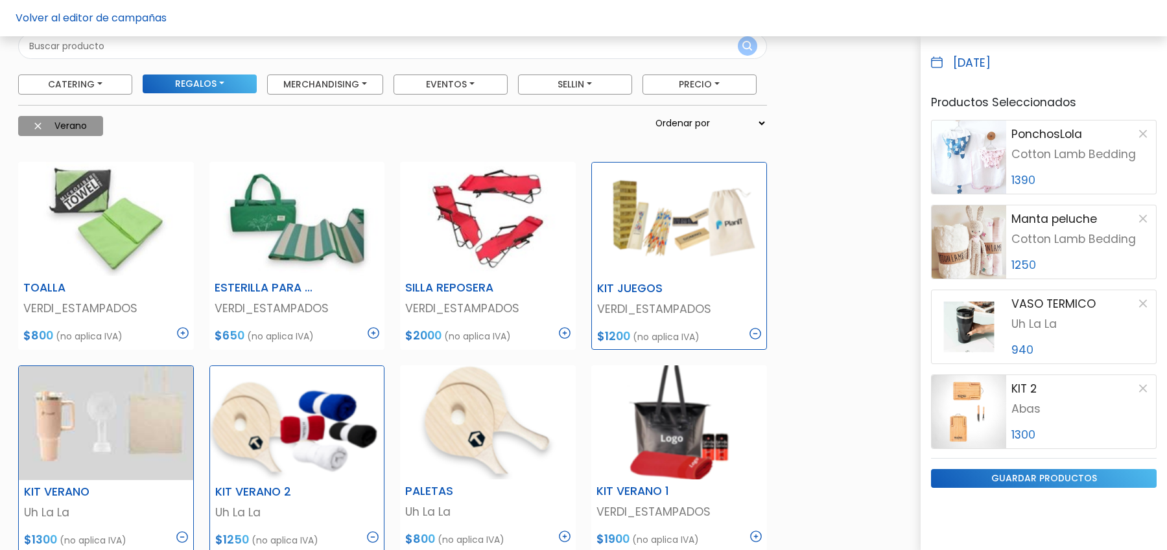
scroll to position [0, 0]
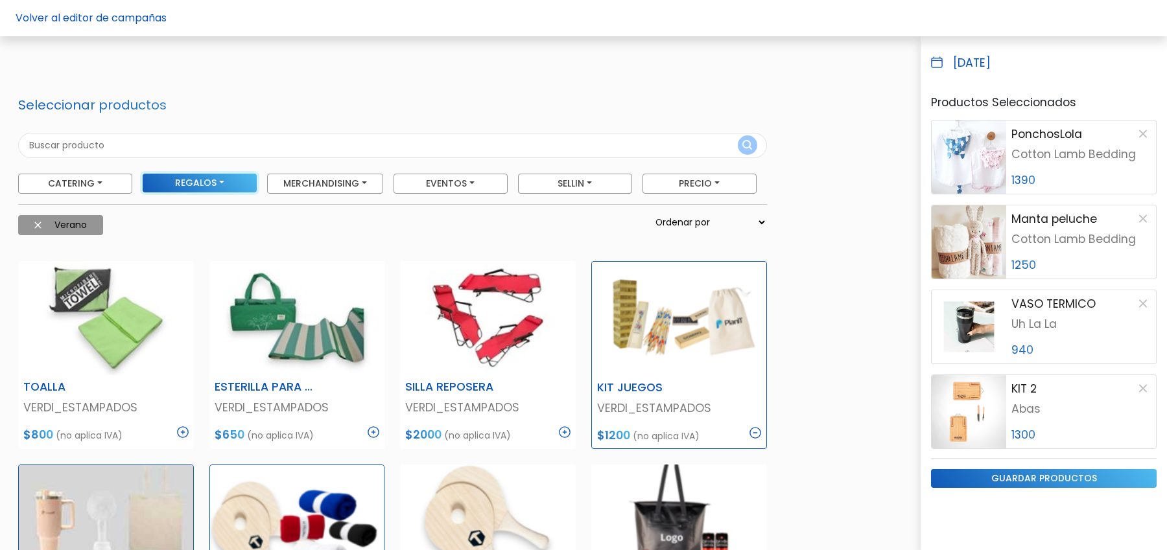
click at [213, 183] on button "Regalos" at bounding box center [200, 183] width 114 height 19
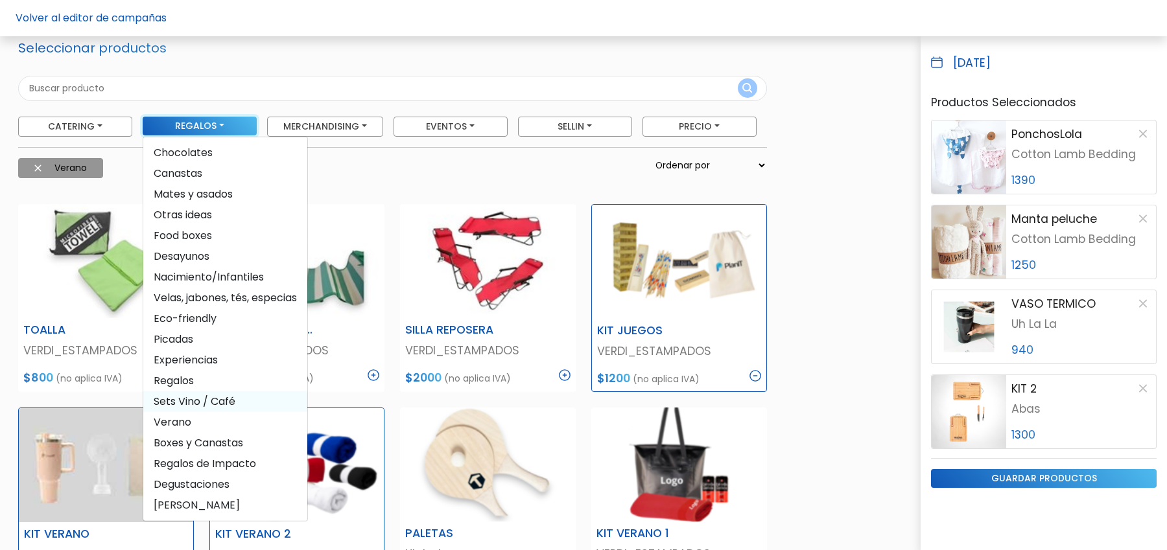
scroll to position [88, 0]
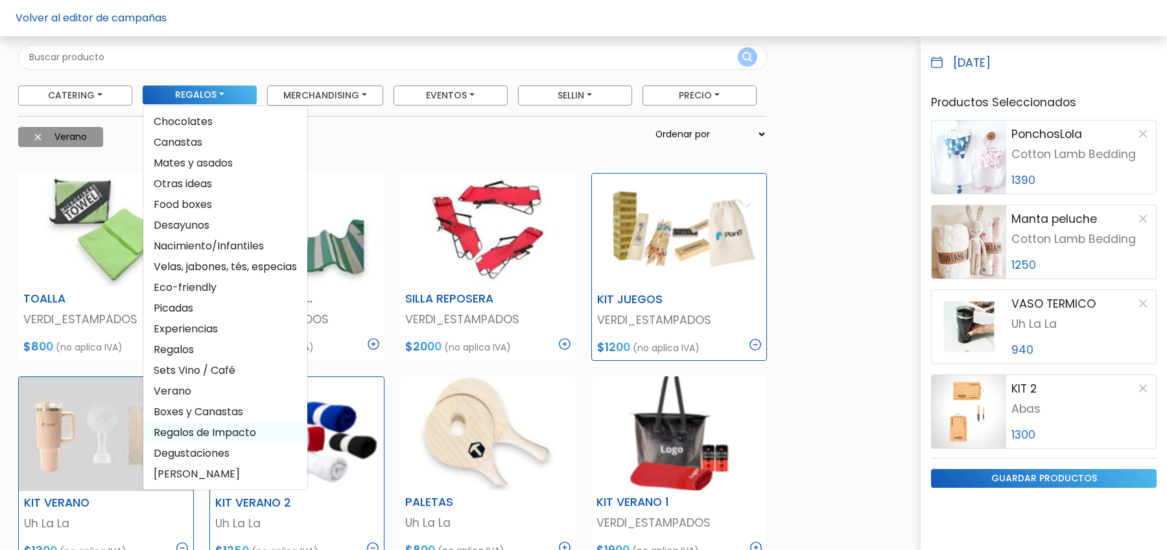
click at [197, 429] on span "Regalos de Impacto" at bounding box center [225, 432] width 164 height 21
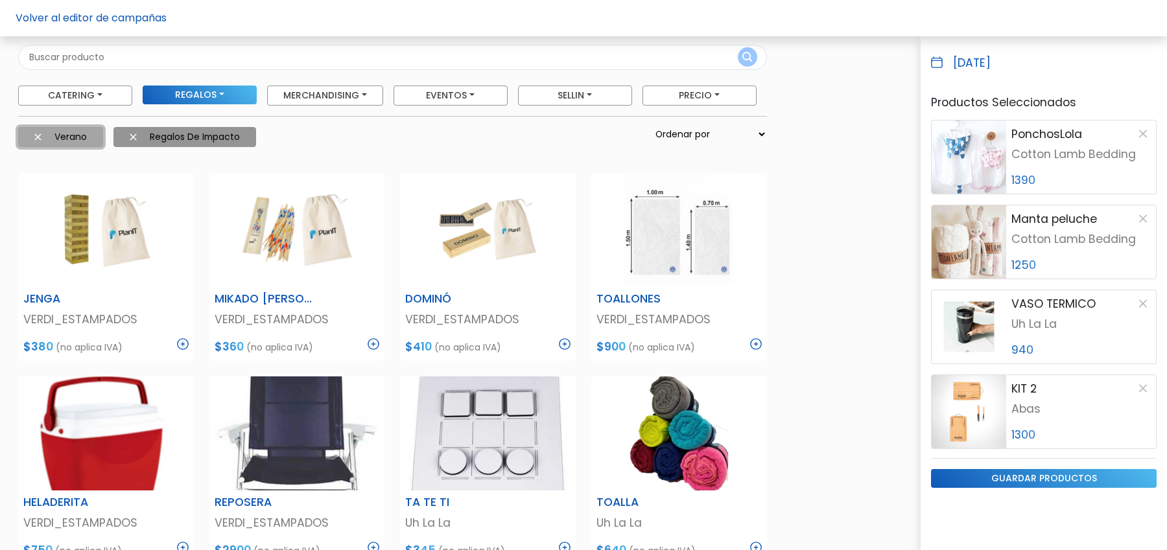
click at [36, 137] on img at bounding box center [37, 137] width 7 height 7
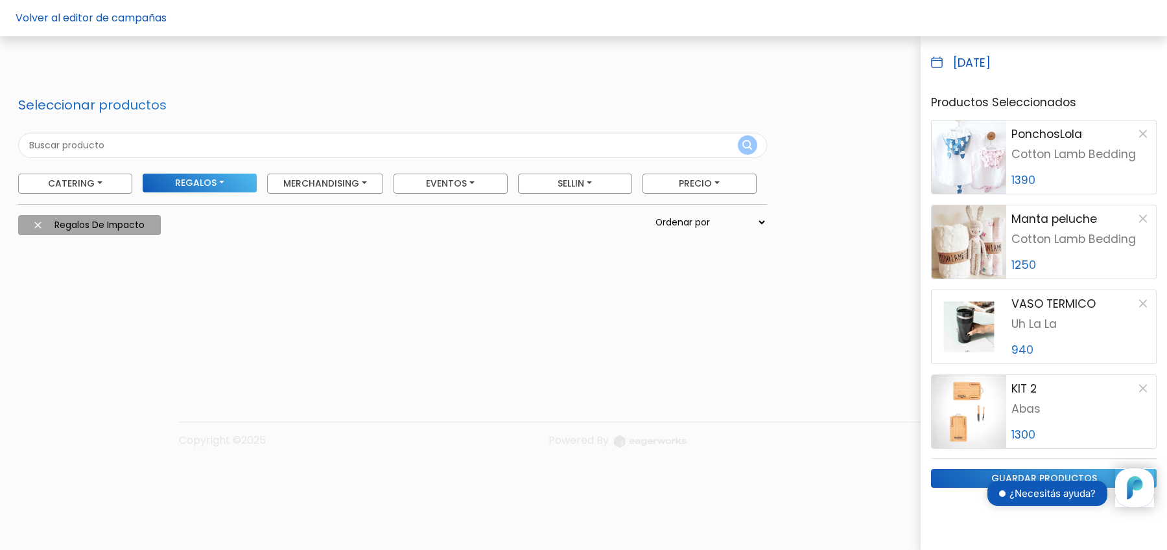
scroll to position [0, 0]
click at [40, 223] on img at bounding box center [37, 225] width 7 height 7
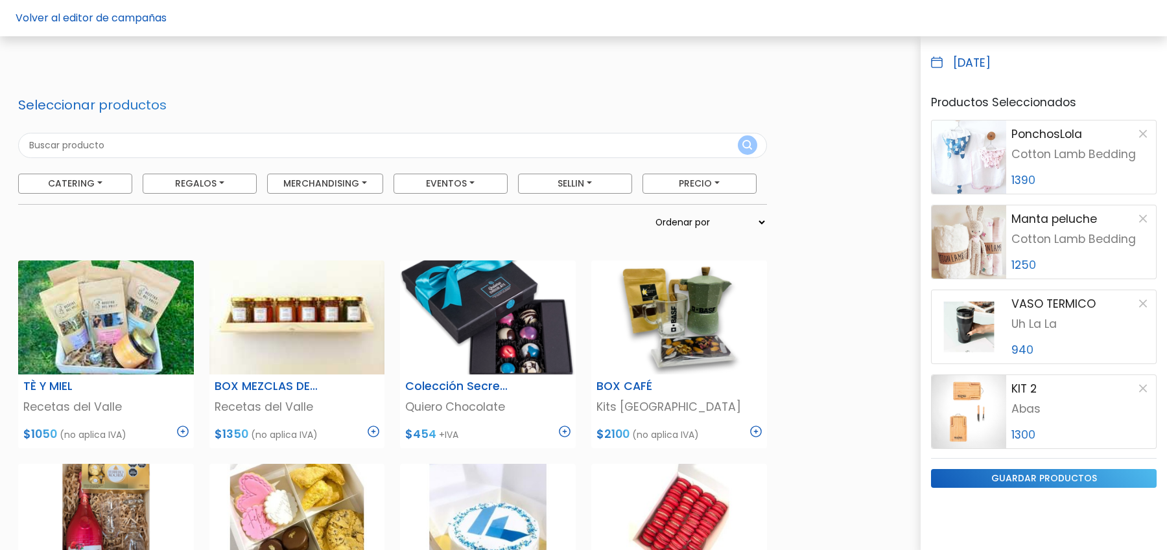
click at [589, 195] on form "Seleccionar productos Catering [GEOGRAPHIC_DATA] Parrilla, Pizzas y Calzones Fo…" at bounding box center [392, 171] width 749 height 148
click at [587, 189] on button "SELLIN" at bounding box center [575, 184] width 114 height 20
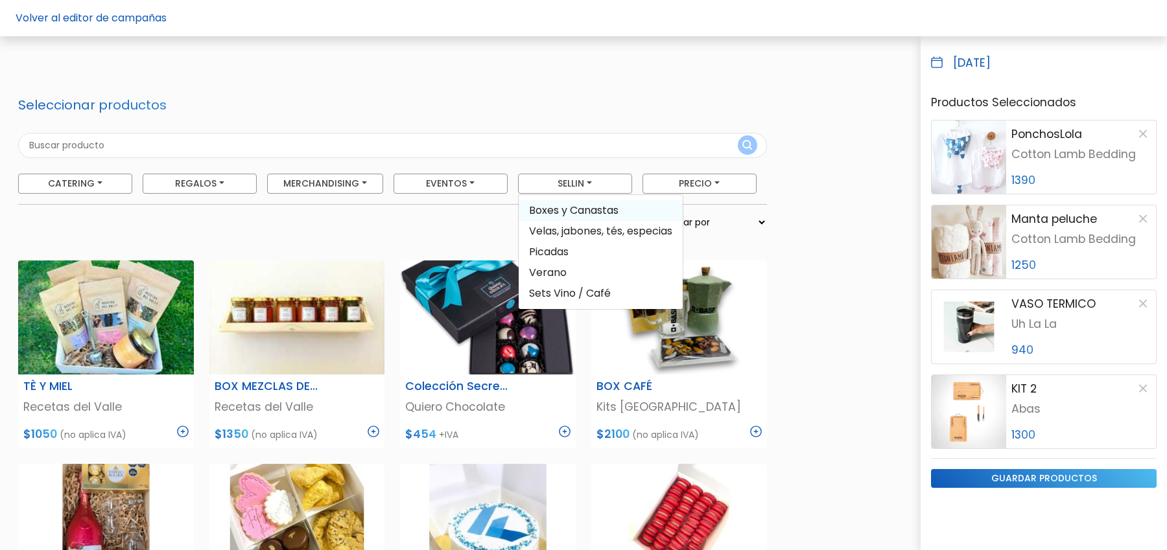
click at [581, 212] on span "Boxes y Canastas" at bounding box center [601, 210] width 164 height 21
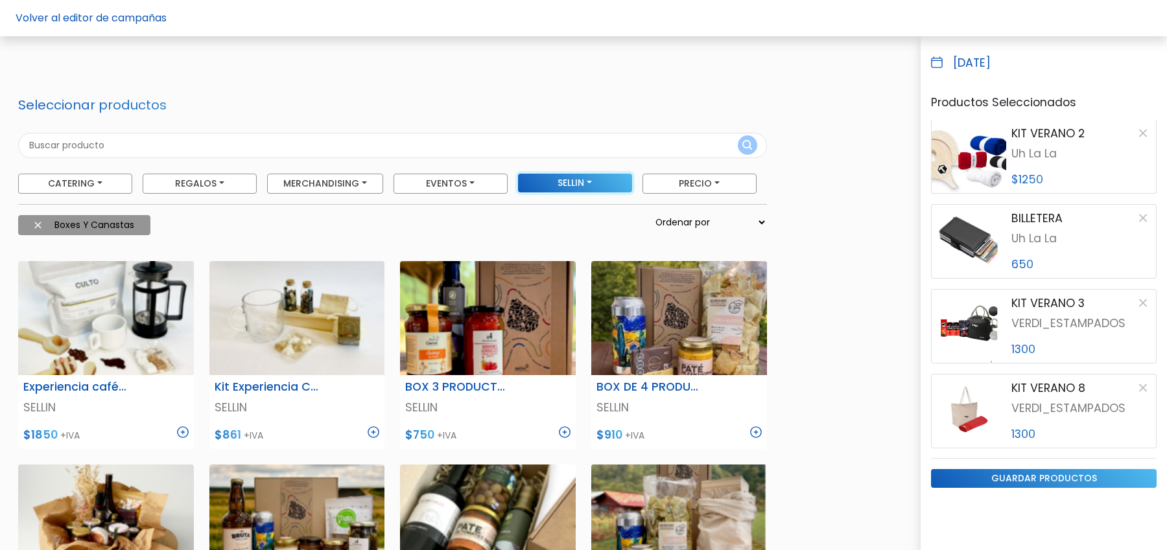
click at [587, 183] on button "SELLIN" at bounding box center [575, 183] width 114 height 19
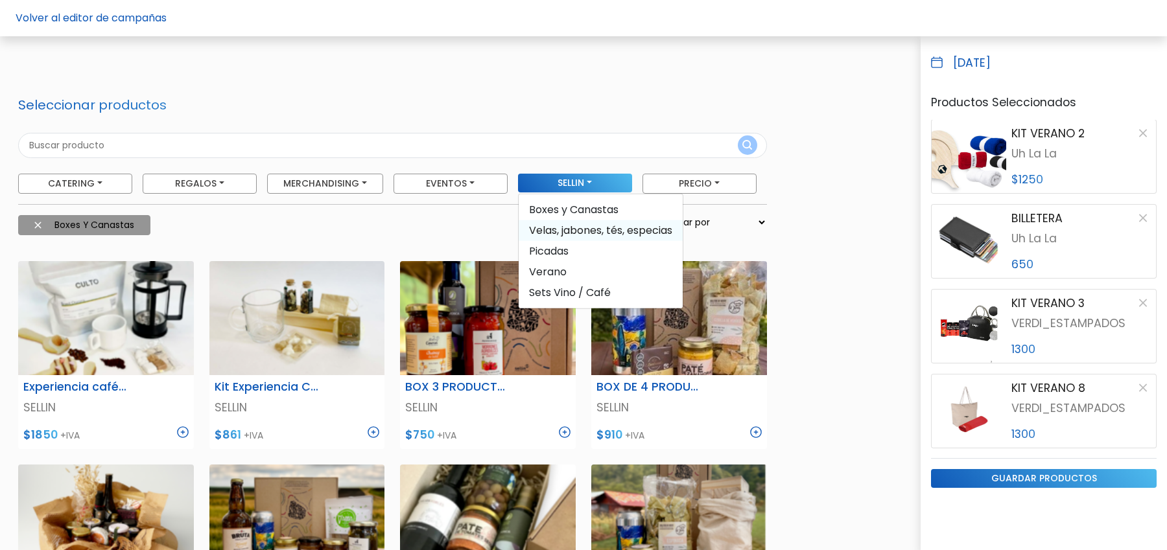
click at [568, 232] on span "Velas, jabones, tés, especias" at bounding box center [601, 230] width 164 height 21
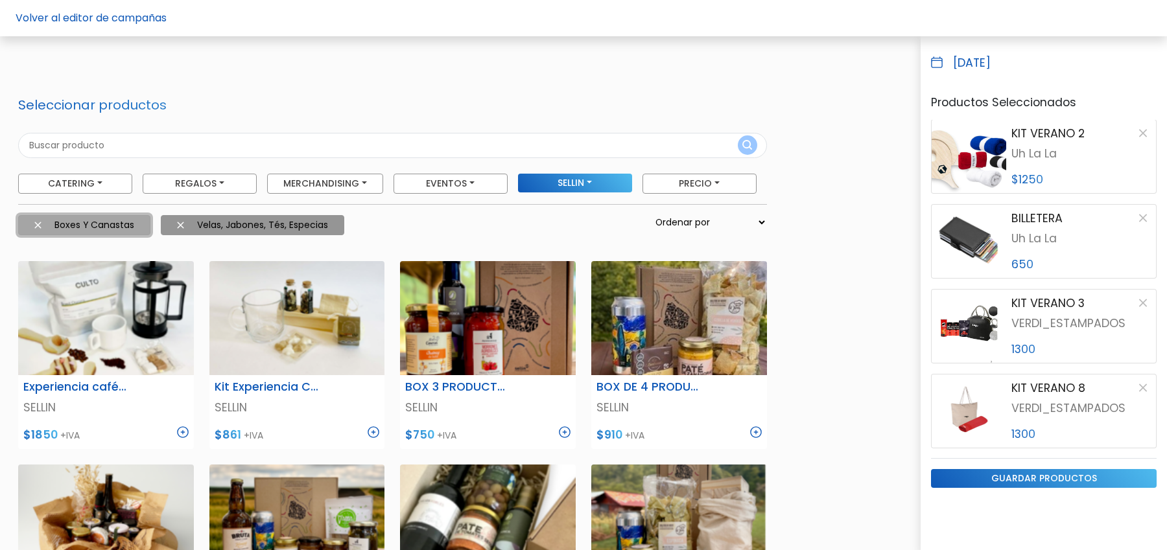
click at [38, 226] on img at bounding box center [37, 225] width 7 height 7
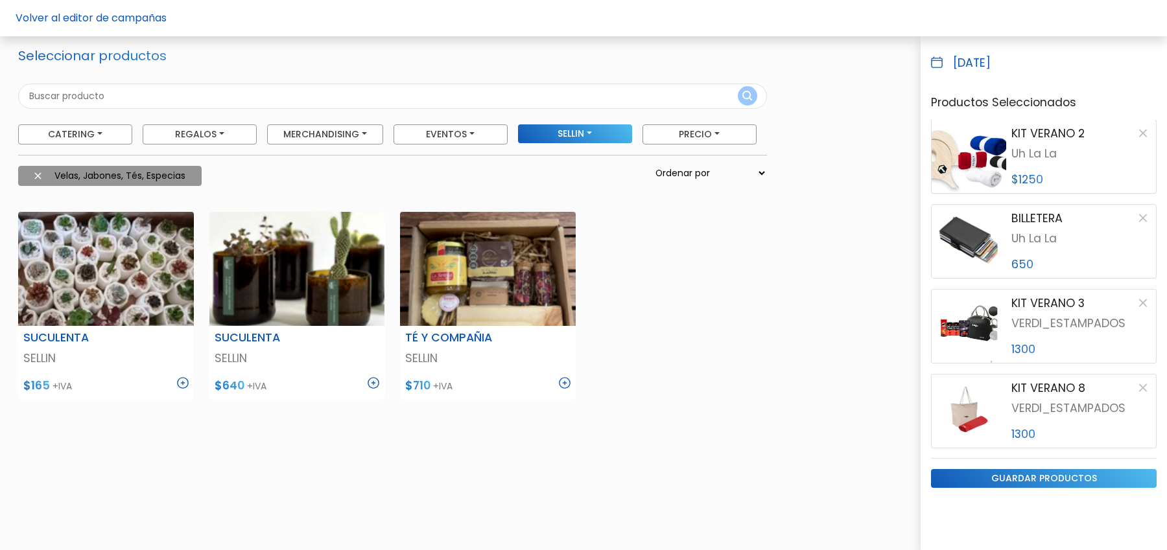
scroll to position [62, 0]
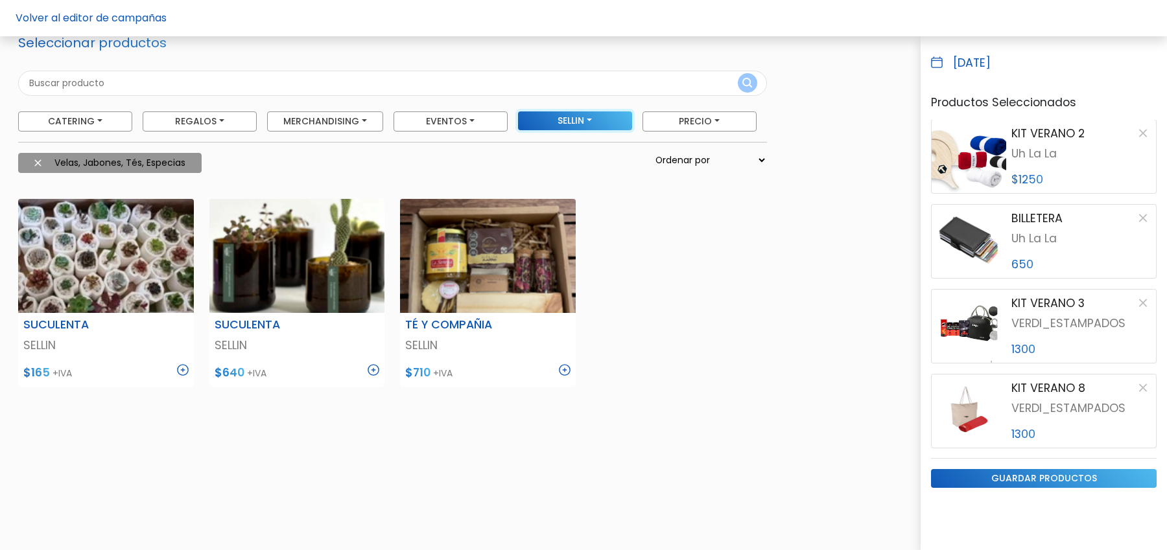
click at [578, 128] on button "SELLIN" at bounding box center [575, 120] width 114 height 19
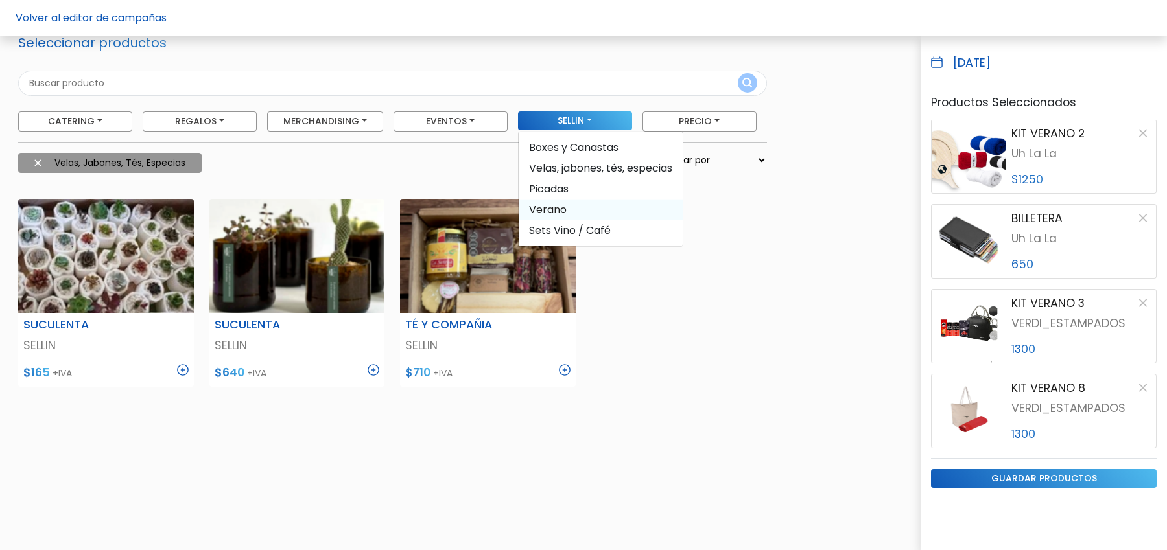
click at [552, 211] on span "Verano" at bounding box center [601, 209] width 164 height 21
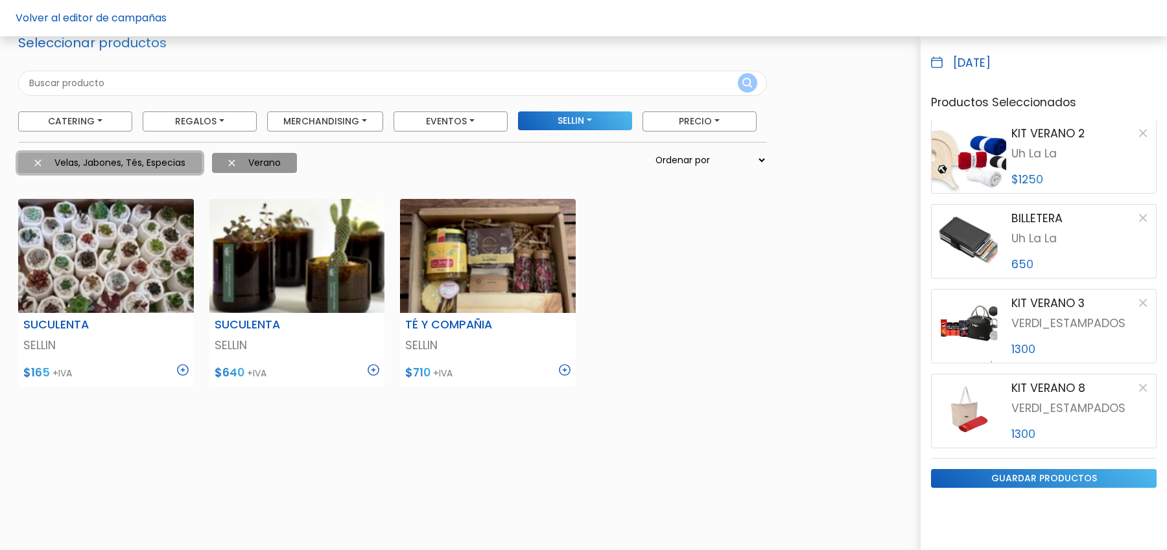
click at [36, 163] on img at bounding box center [37, 162] width 7 height 7
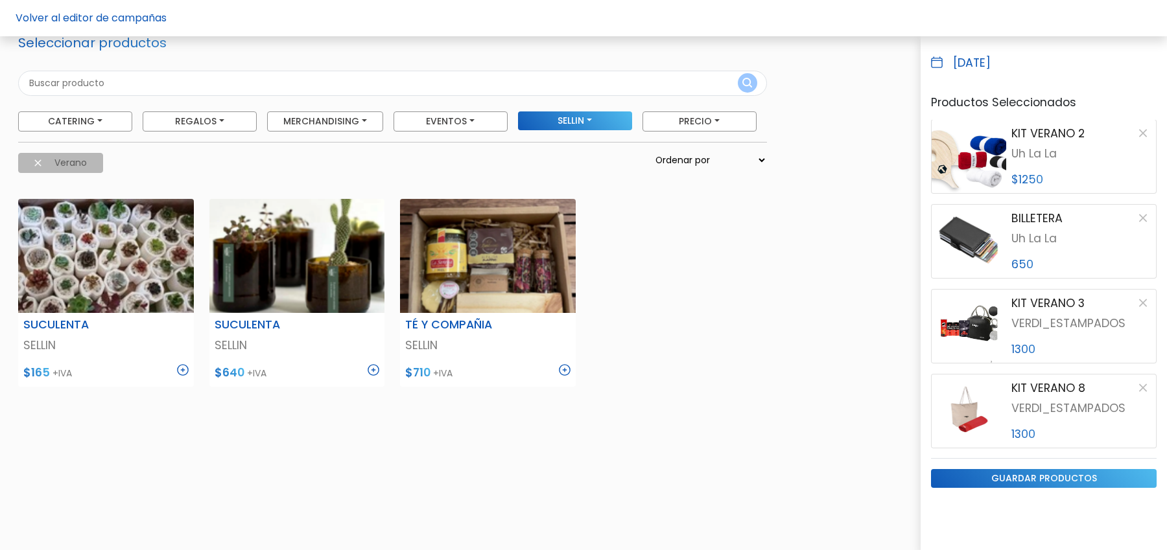
scroll to position [0, 0]
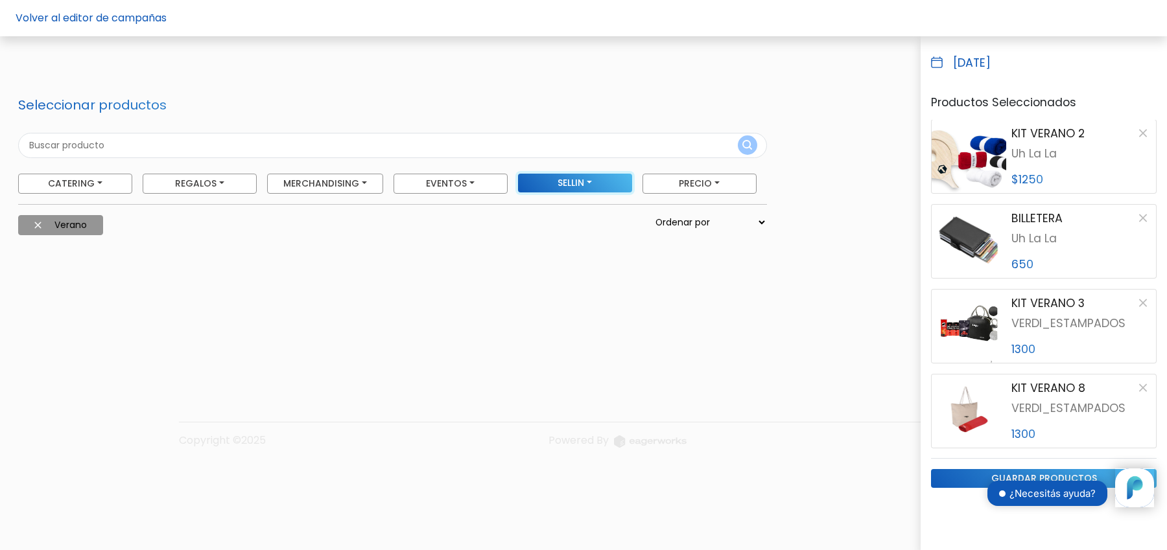
click at [607, 177] on button "SELLIN" at bounding box center [575, 183] width 114 height 19
click at [568, 288] on span "Sets Vino / Café" at bounding box center [601, 292] width 164 height 21
click at [40, 226] on img at bounding box center [37, 225] width 7 height 7
click at [589, 180] on button "SELLIN" at bounding box center [575, 183] width 114 height 19
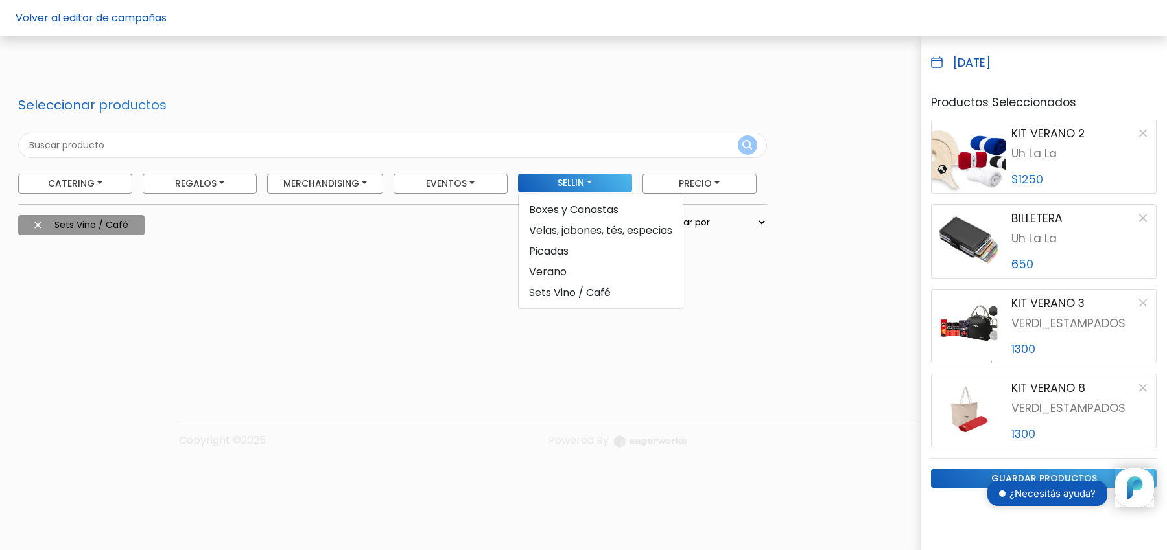
drag, startPoint x: 808, startPoint y: 316, endPoint x: 299, endPoint y: 282, distance: 510.0
click at [808, 316] on div "Seleccionar productos Catering [GEOGRAPHIC_DATA] Parrilla, Pizzas y Calzones Fo…" at bounding box center [583, 223] width 1146 height 252
click at [34, 228] on button "Sets Vino / Café" at bounding box center [81, 225] width 126 height 20
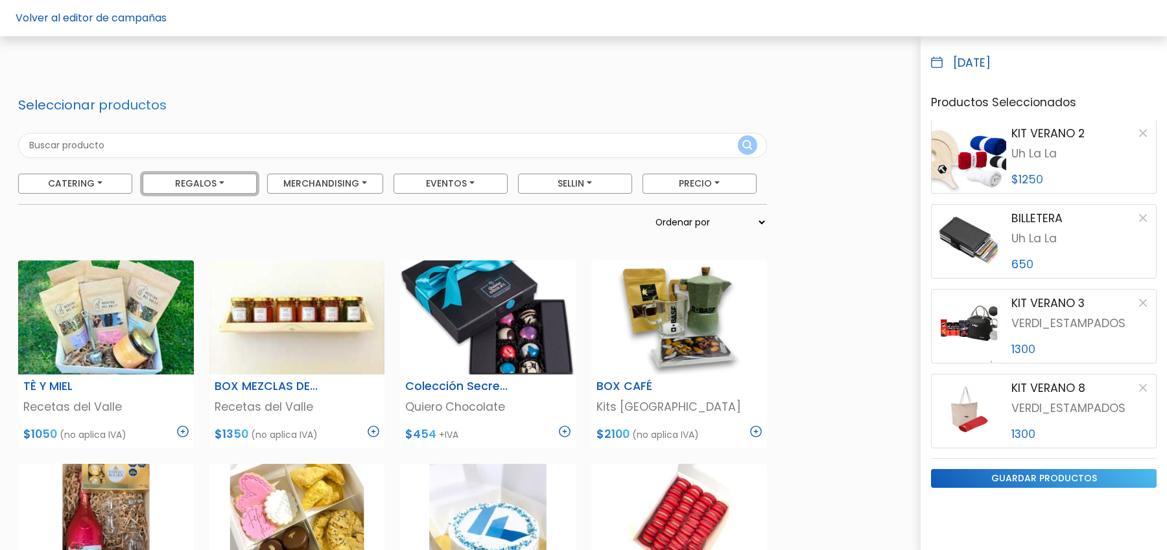
click at [242, 184] on button "Regalos" at bounding box center [200, 184] width 114 height 20
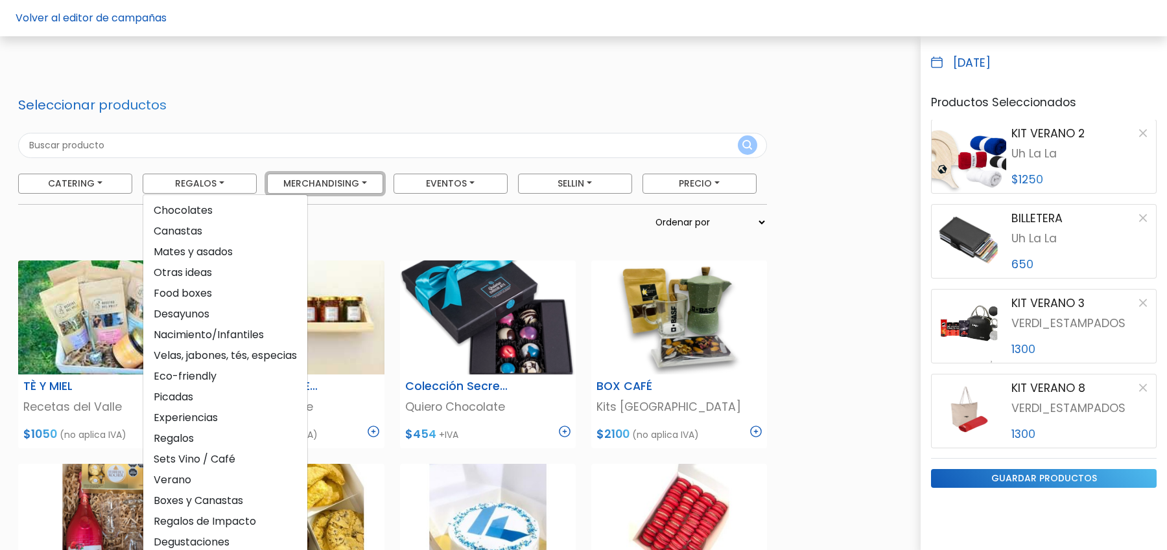
click at [317, 184] on button "Merchandising" at bounding box center [325, 184] width 116 height 20
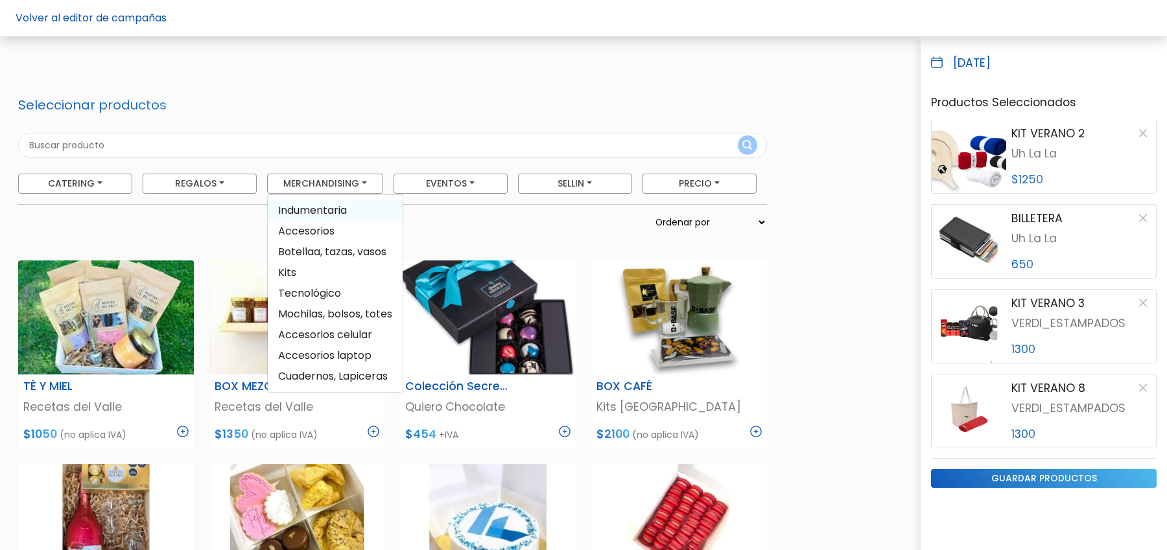
click at [318, 209] on span "Indumentaria" at bounding box center [335, 210] width 135 height 21
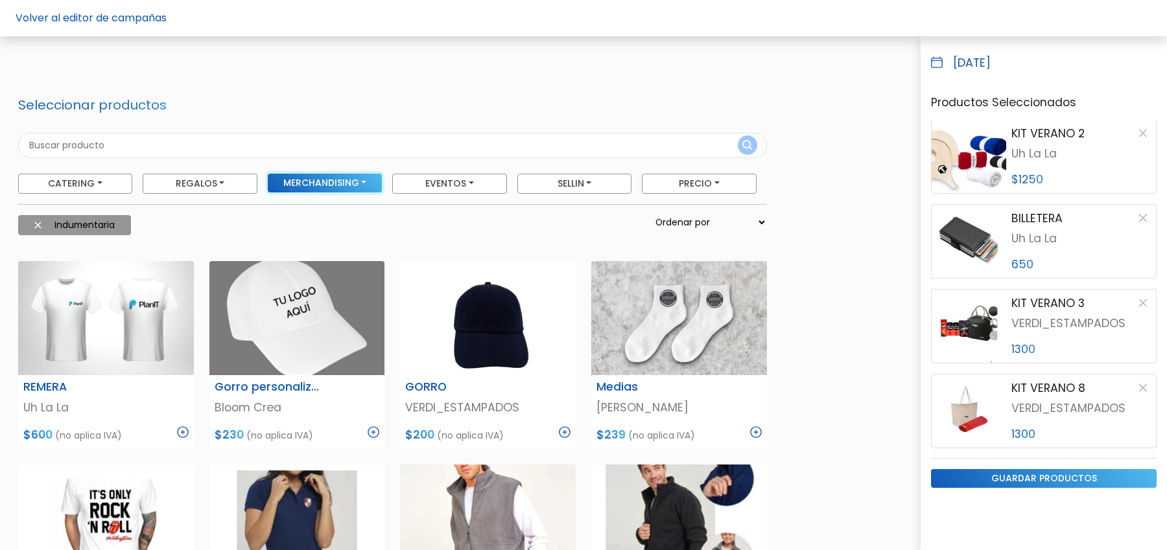
click at [350, 181] on button "Merchandising" at bounding box center [325, 183] width 115 height 19
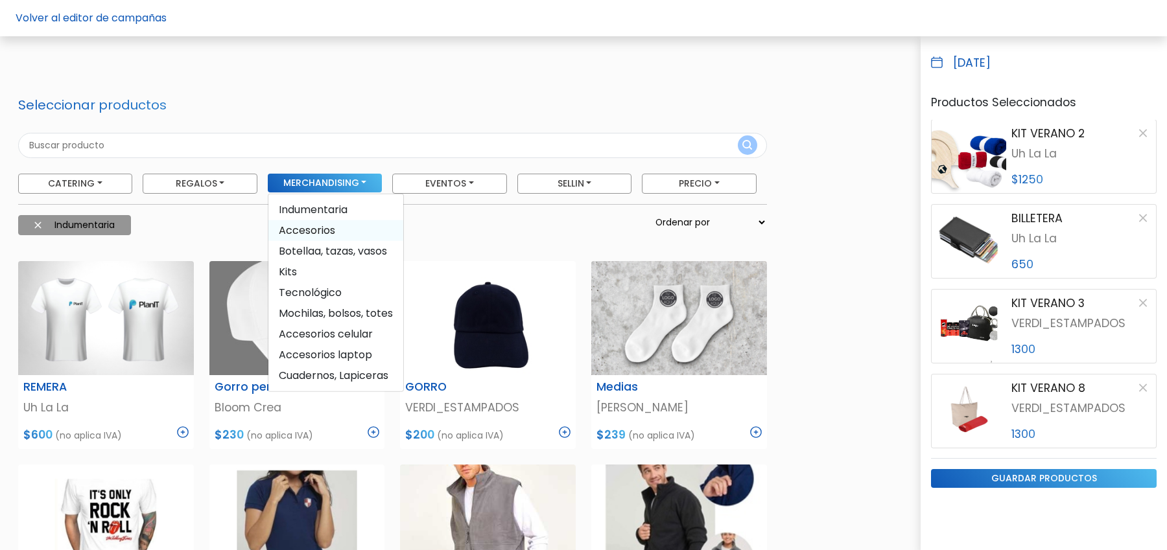
click at [300, 227] on span "Accesorios" at bounding box center [335, 230] width 135 height 21
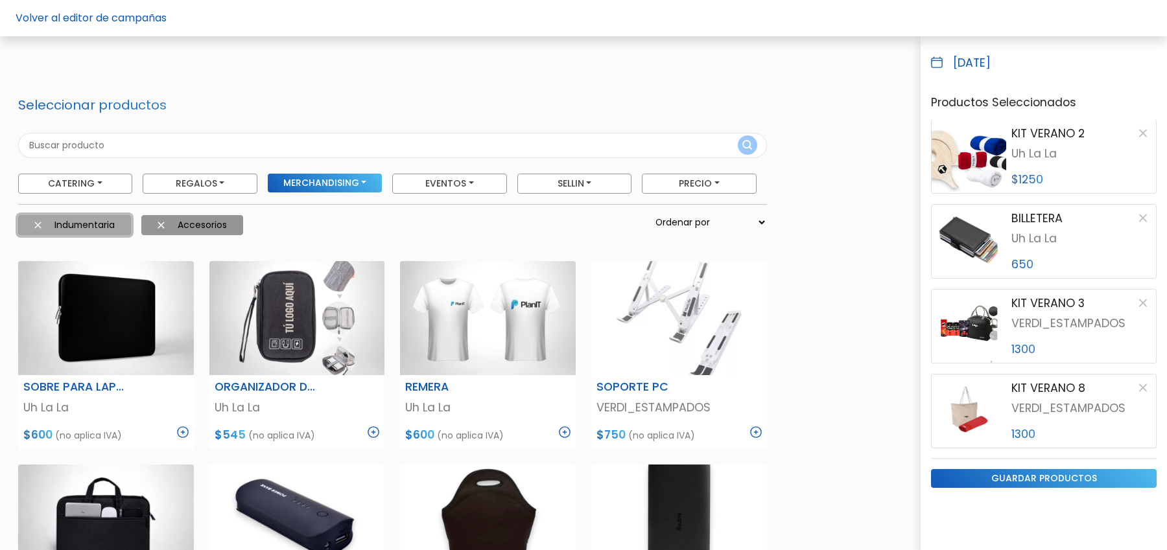
click at [38, 229] on button "Indumentaria" at bounding box center [74, 225] width 113 height 20
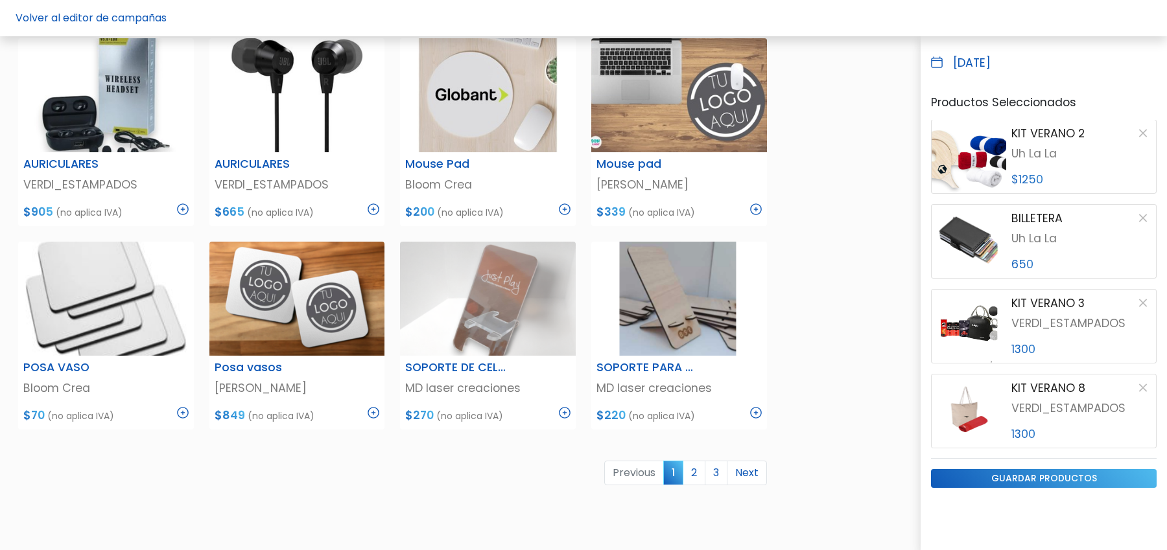
scroll to position [648, 0]
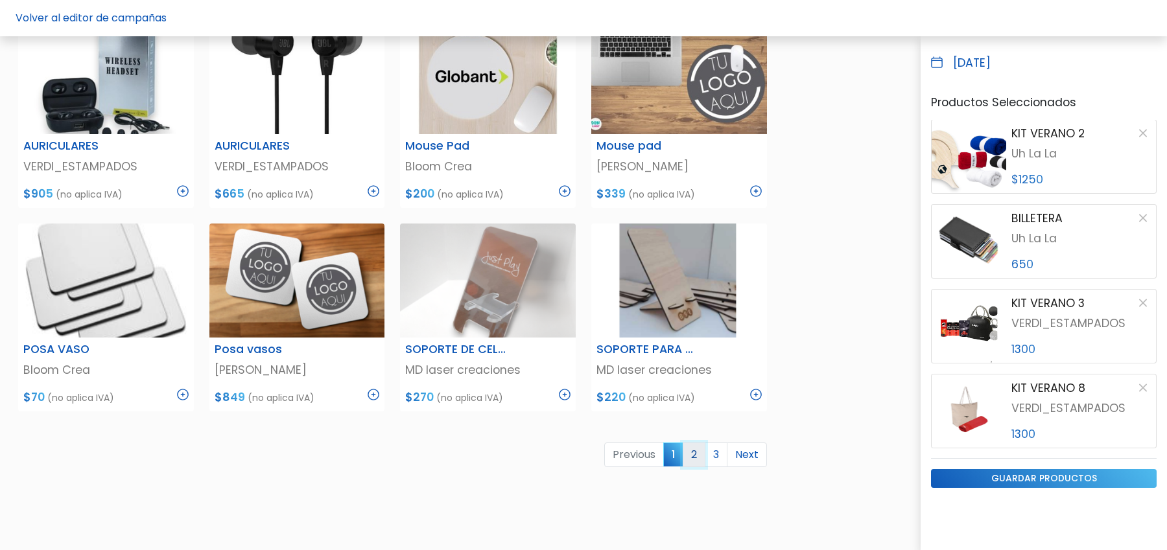
click at [696, 460] on link "2" at bounding box center [694, 455] width 23 height 25
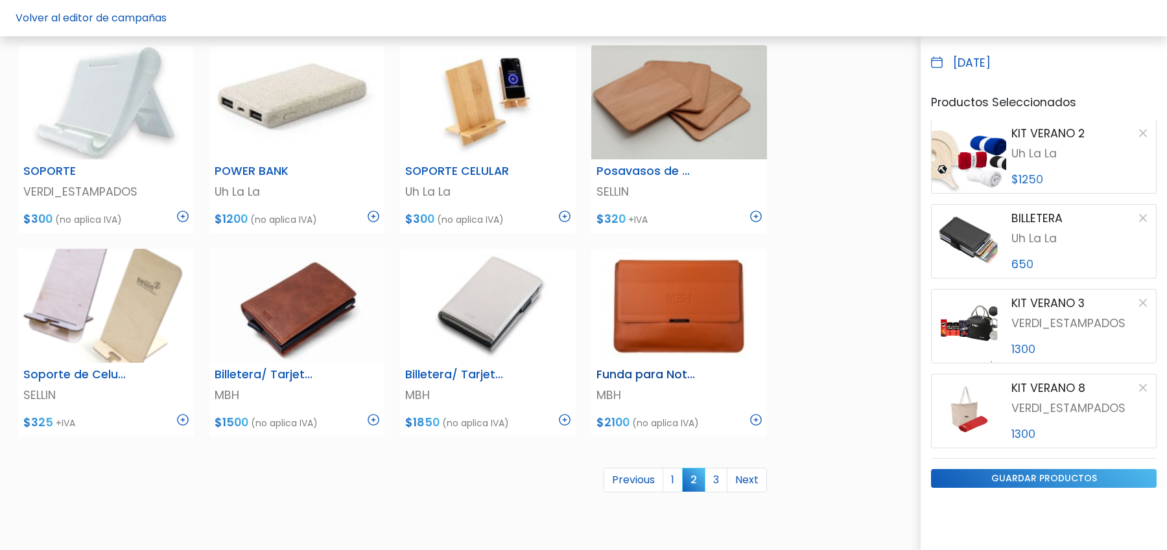
scroll to position [624, 0]
click at [377, 213] on img at bounding box center [374, 216] width 12 height 12
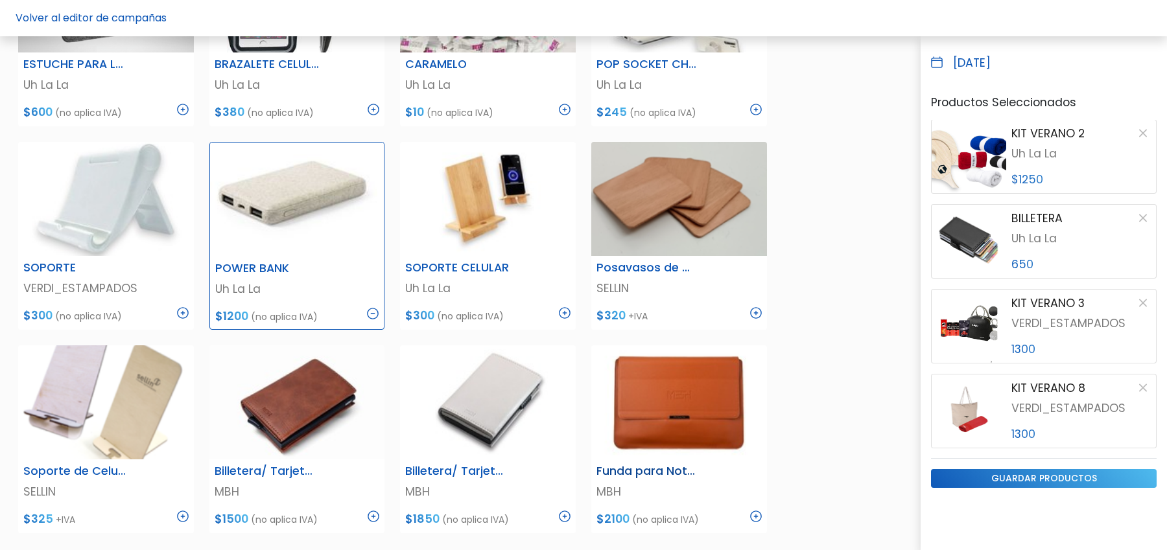
scroll to position [765, 0]
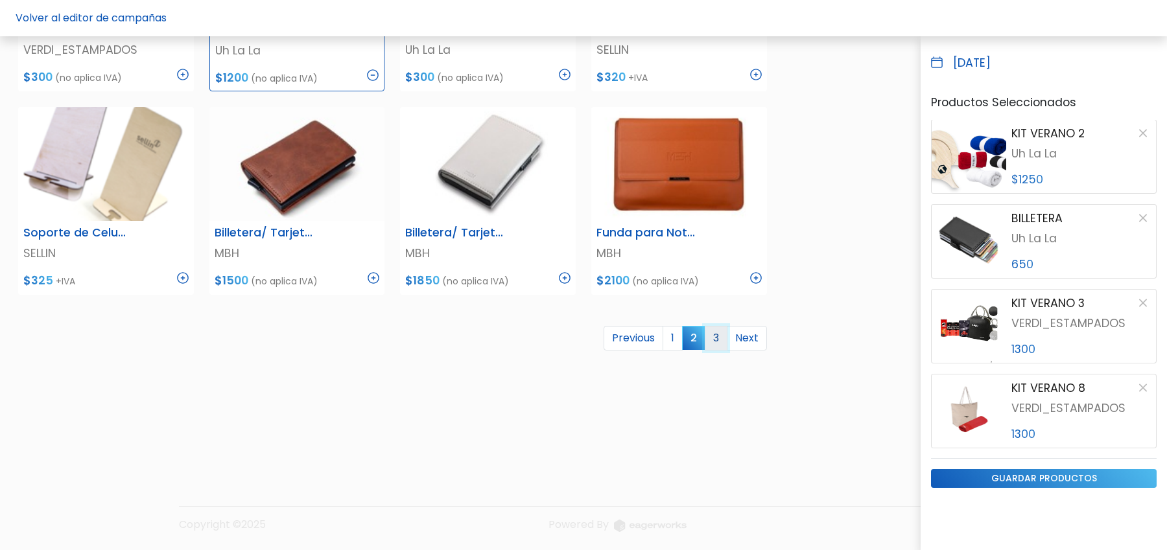
click at [714, 336] on link "3" at bounding box center [716, 338] width 23 height 25
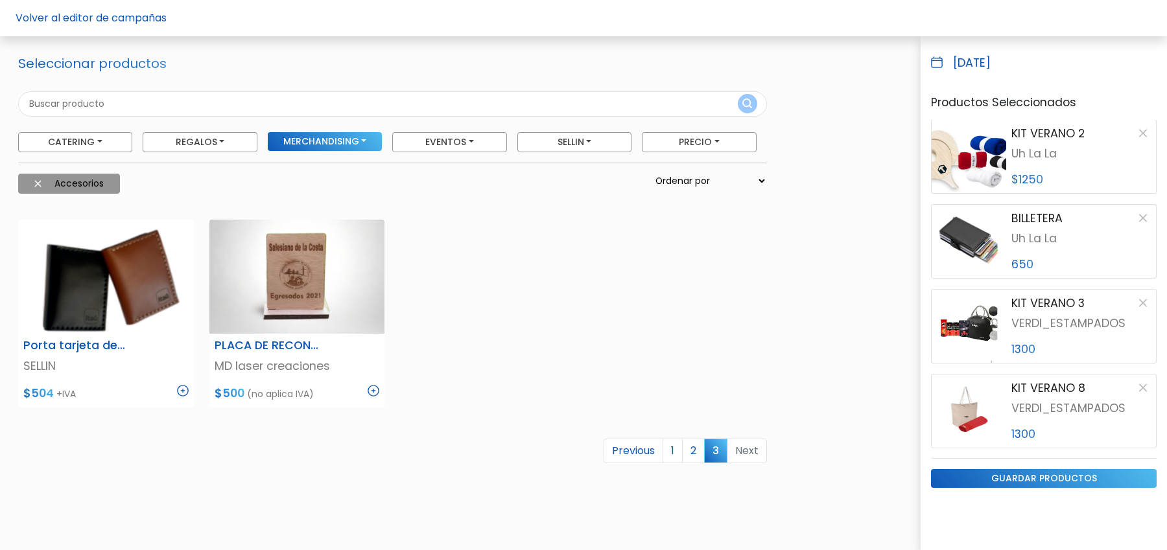
scroll to position [40, 0]
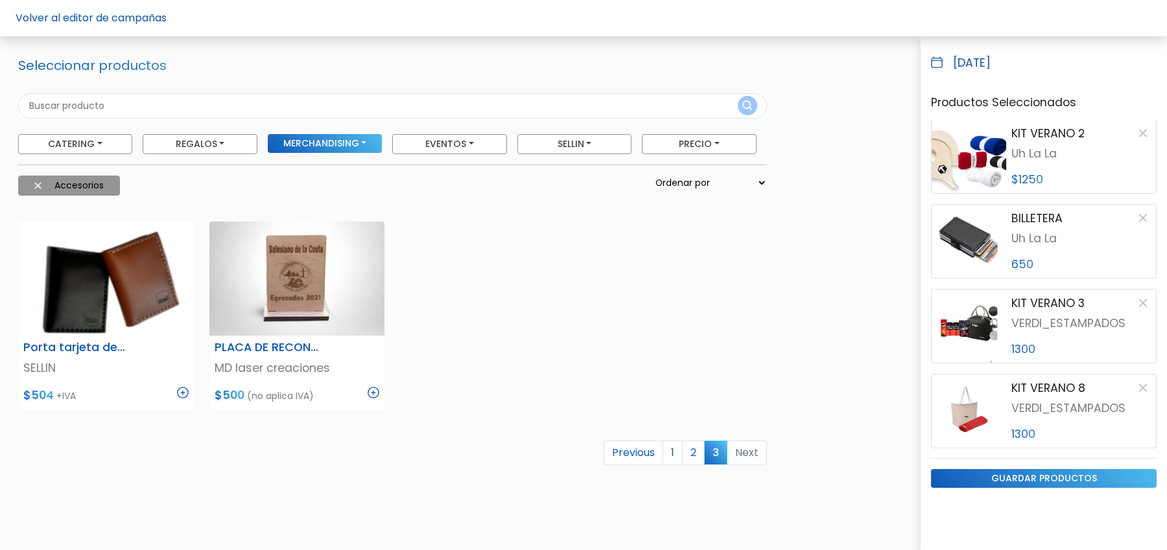
click at [718, 456] on span "3" at bounding box center [715, 453] width 23 height 24
click at [40, 184] on img at bounding box center [37, 185] width 7 height 7
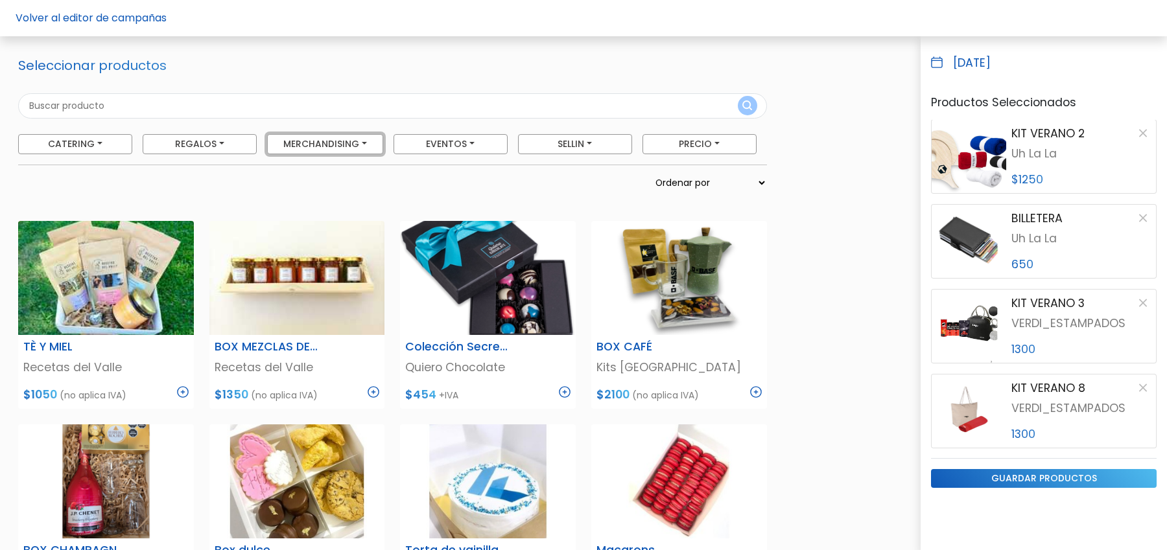
click at [347, 145] on button "Merchandising" at bounding box center [325, 144] width 116 height 20
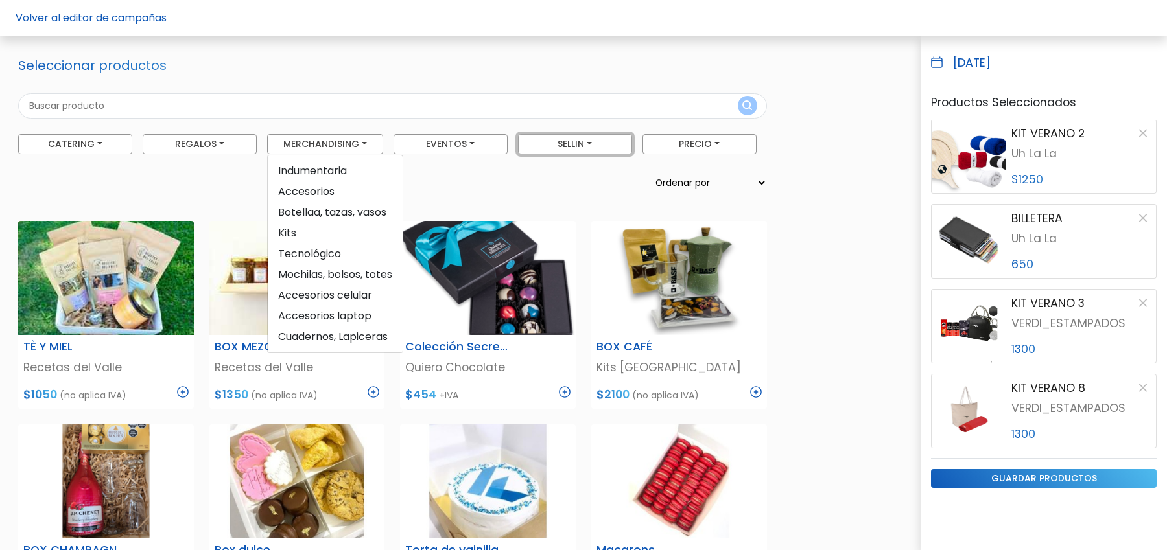
click at [572, 149] on button "SELLIN" at bounding box center [575, 144] width 114 height 20
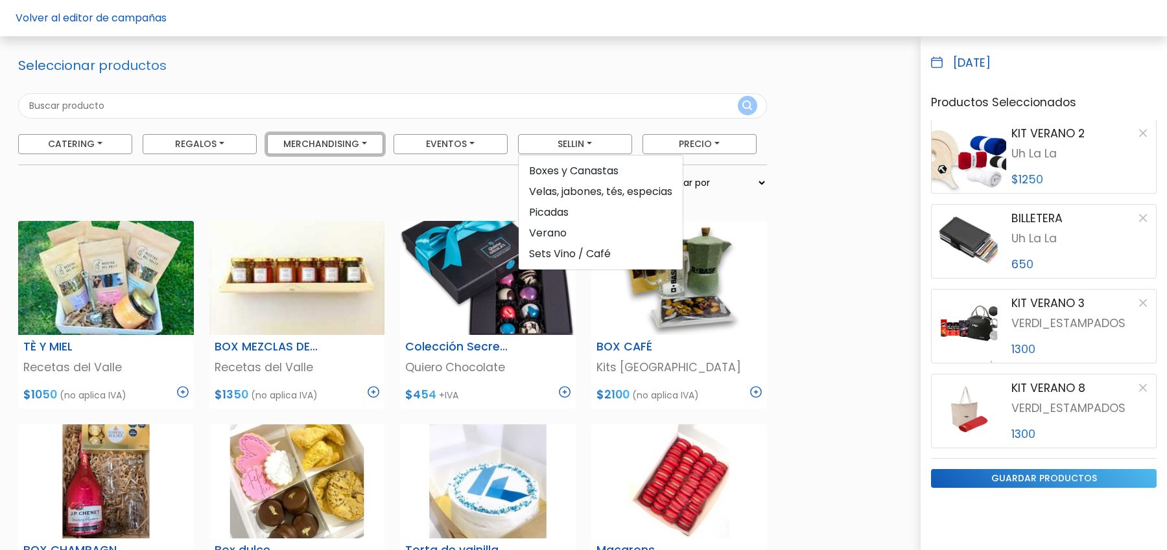
click at [329, 140] on button "Merchandising" at bounding box center [325, 144] width 116 height 20
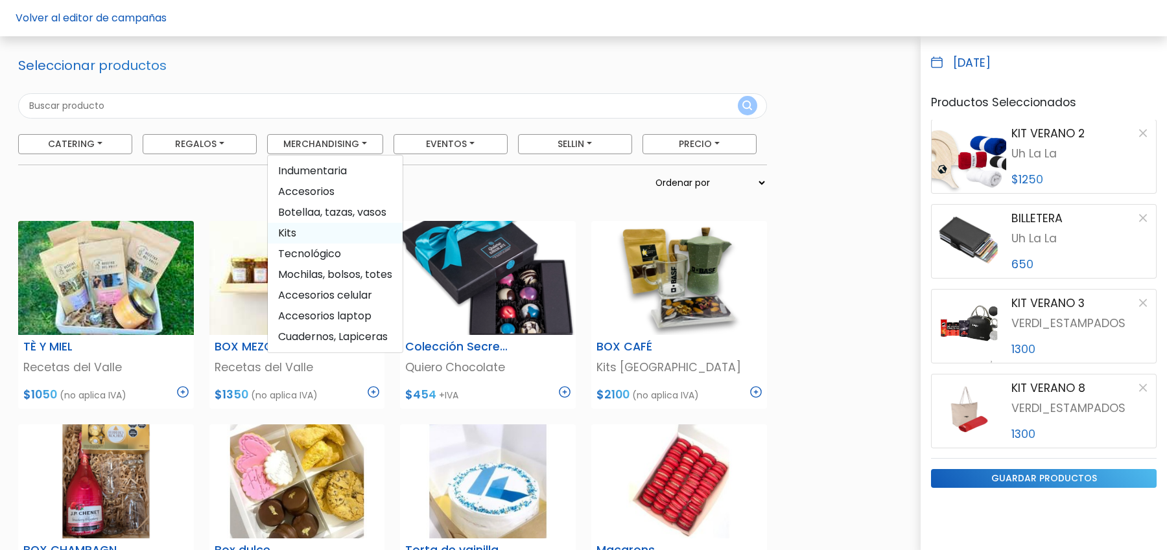
click at [305, 237] on span "Kits" at bounding box center [335, 233] width 135 height 21
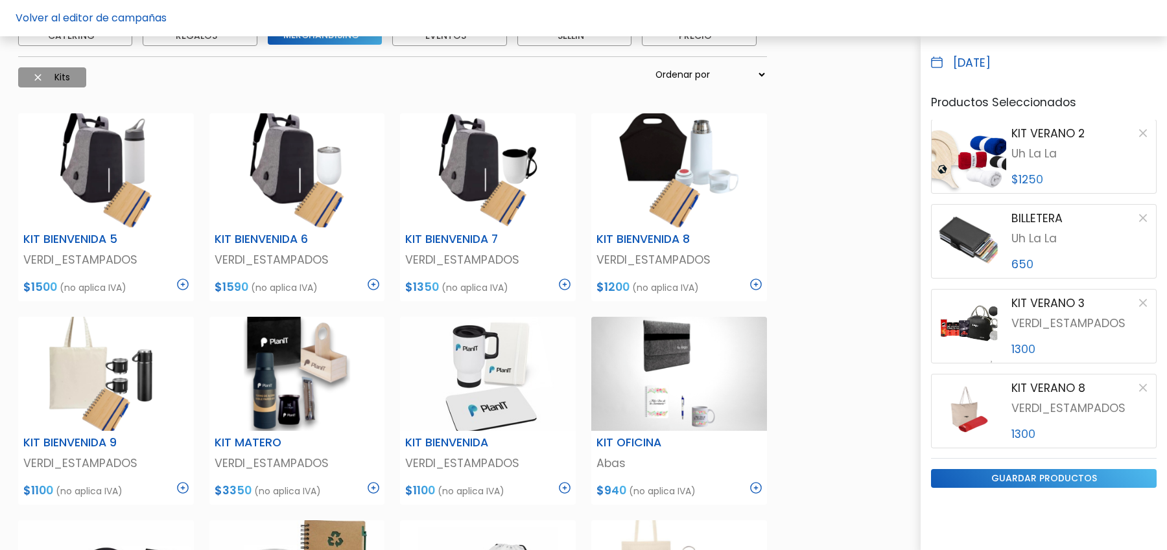
scroll to position [149, 0]
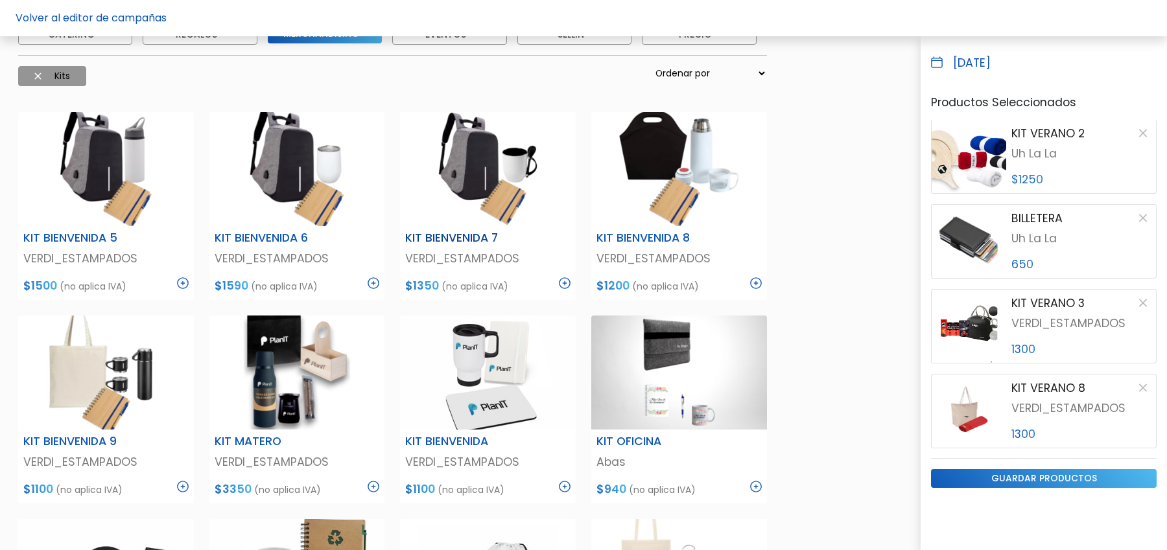
click at [569, 284] on img at bounding box center [565, 283] width 12 height 12
click at [567, 281] on img at bounding box center [564, 284] width 12 height 12
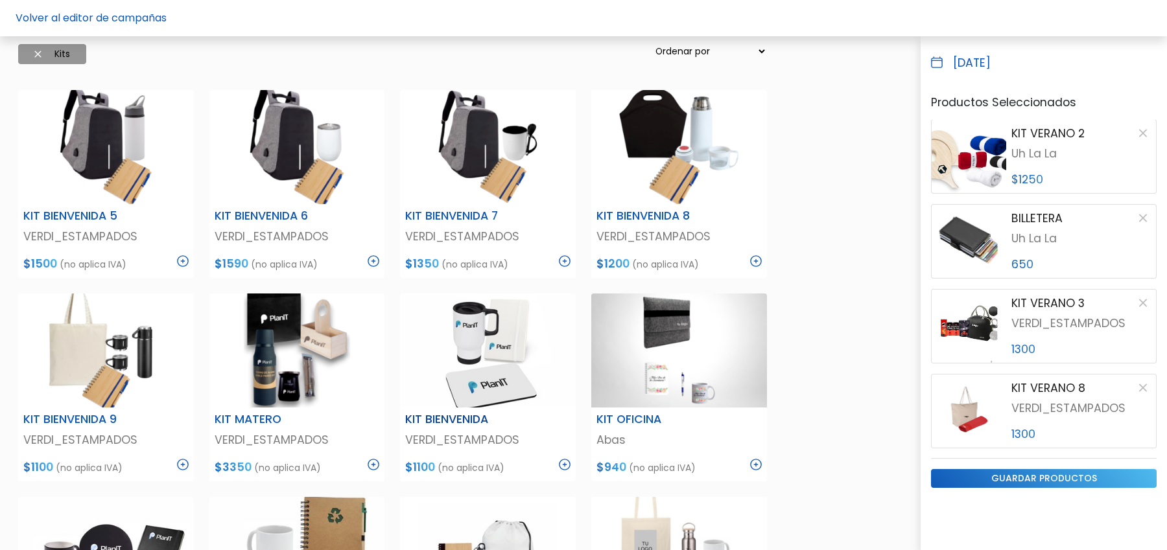
scroll to position [174, 0]
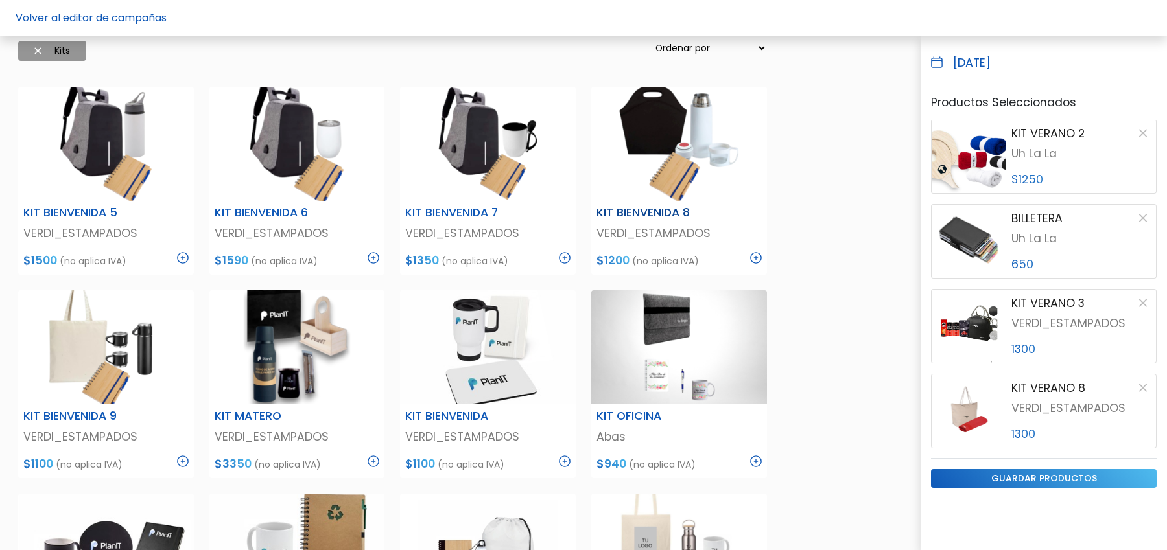
click at [755, 254] on img at bounding box center [756, 258] width 12 height 12
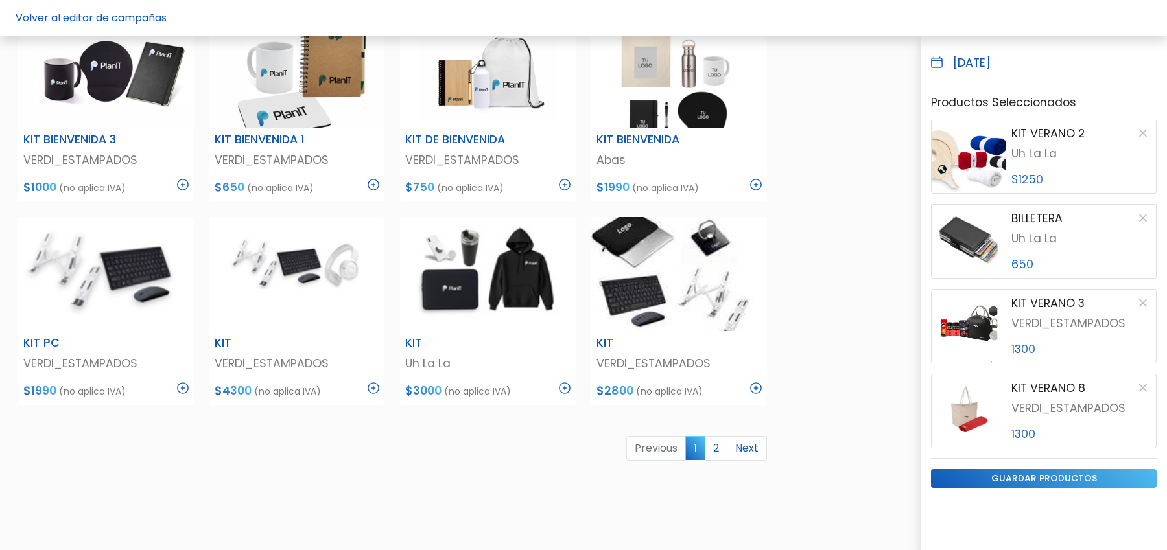
scroll to position [661, 0]
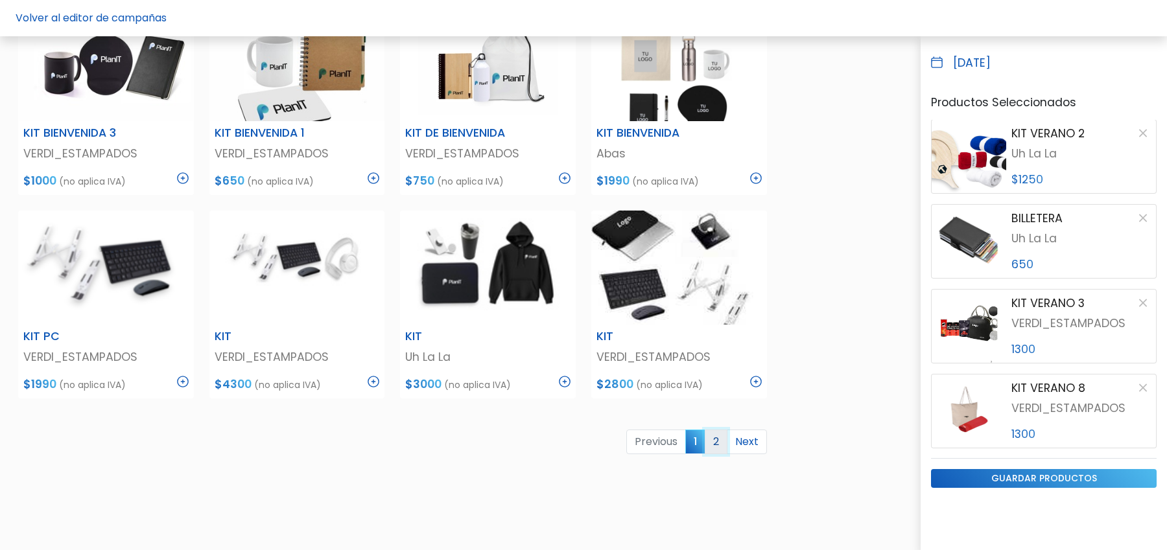
click at [715, 445] on link "2" at bounding box center [716, 442] width 23 height 25
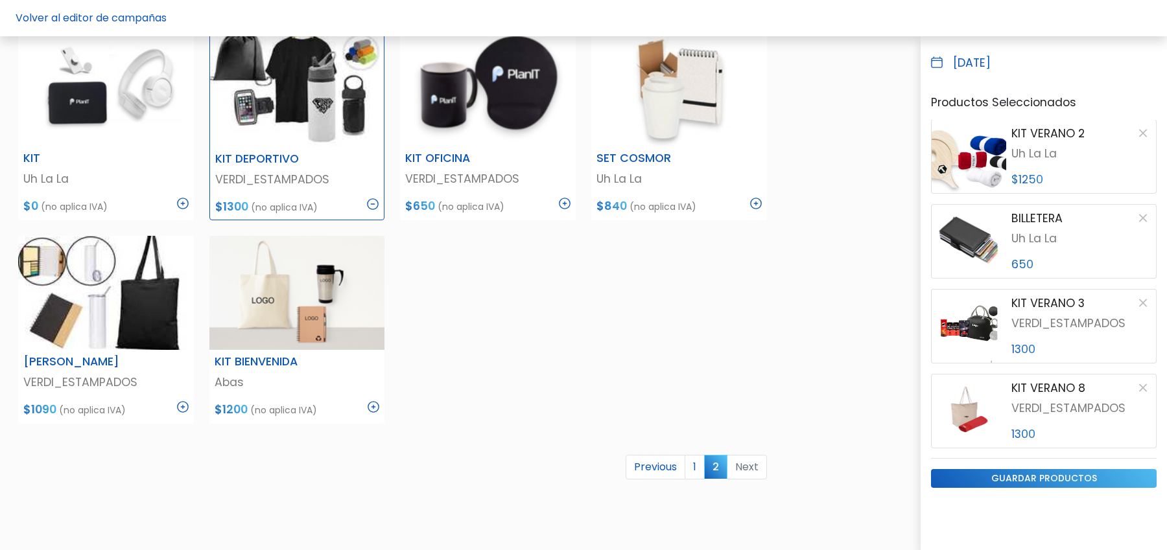
scroll to position [228, 0]
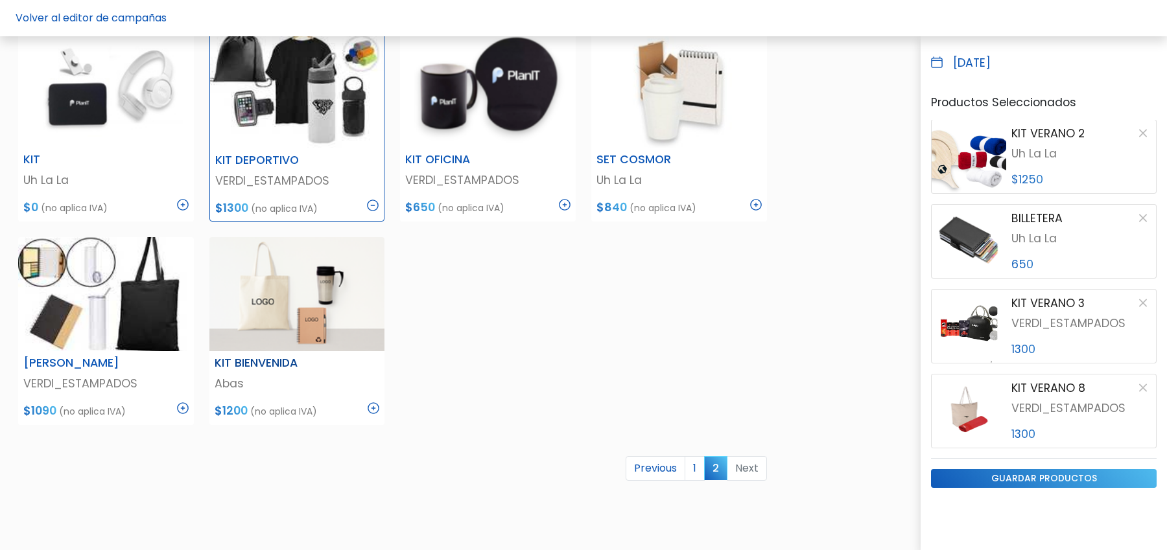
click at [378, 407] on img at bounding box center [374, 409] width 12 height 12
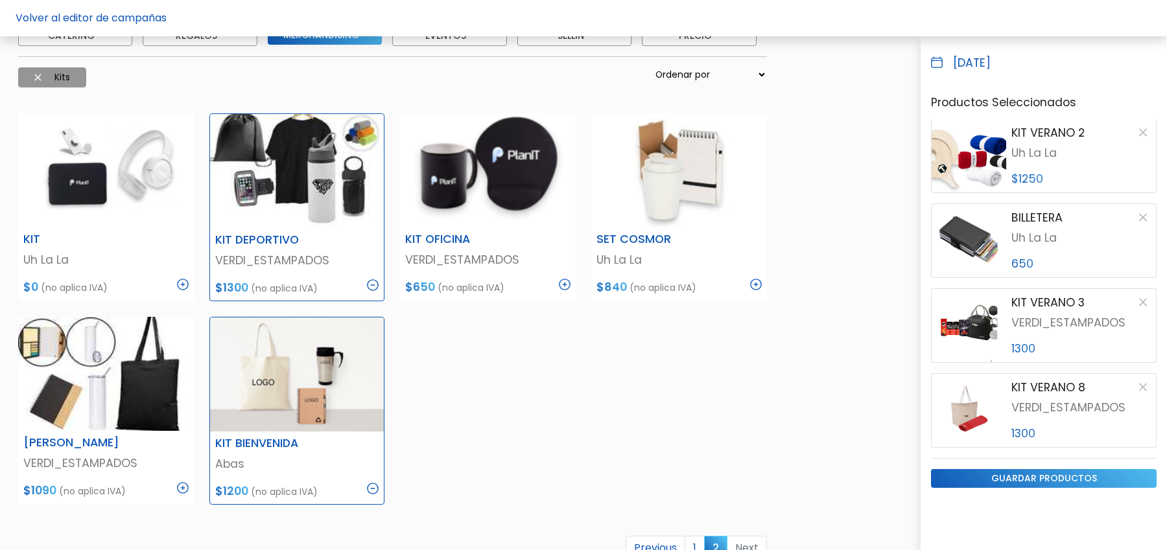
scroll to position [143, 0]
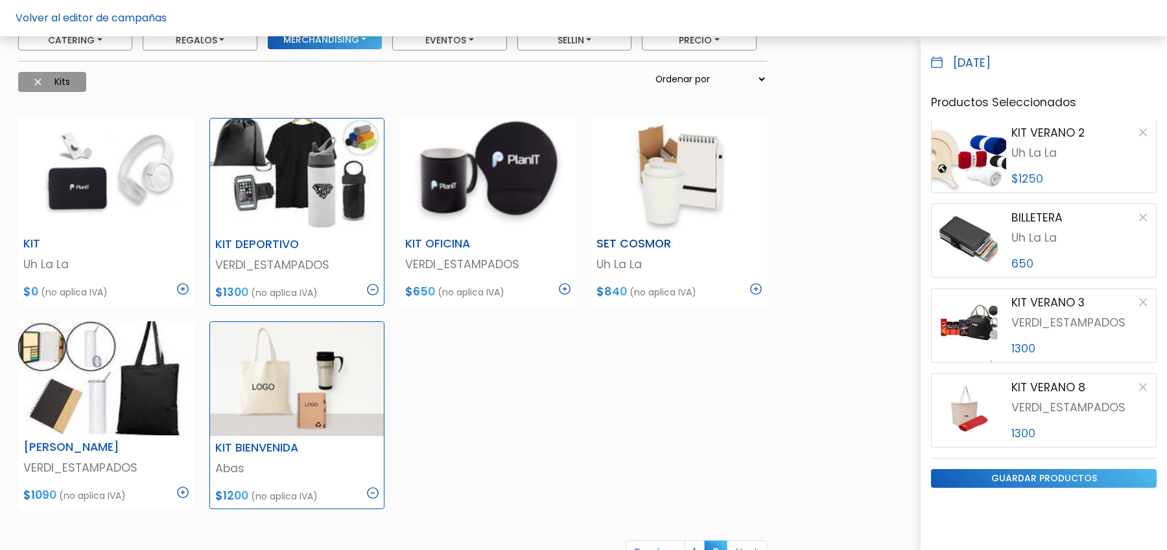
click at [760, 287] on img at bounding box center [756, 289] width 12 height 12
click at [374, 288] on img at bounding box center [373, 290] width 12 height 12
click at [375, 288] on img at bounding box center [374, 289] width 12 height 12
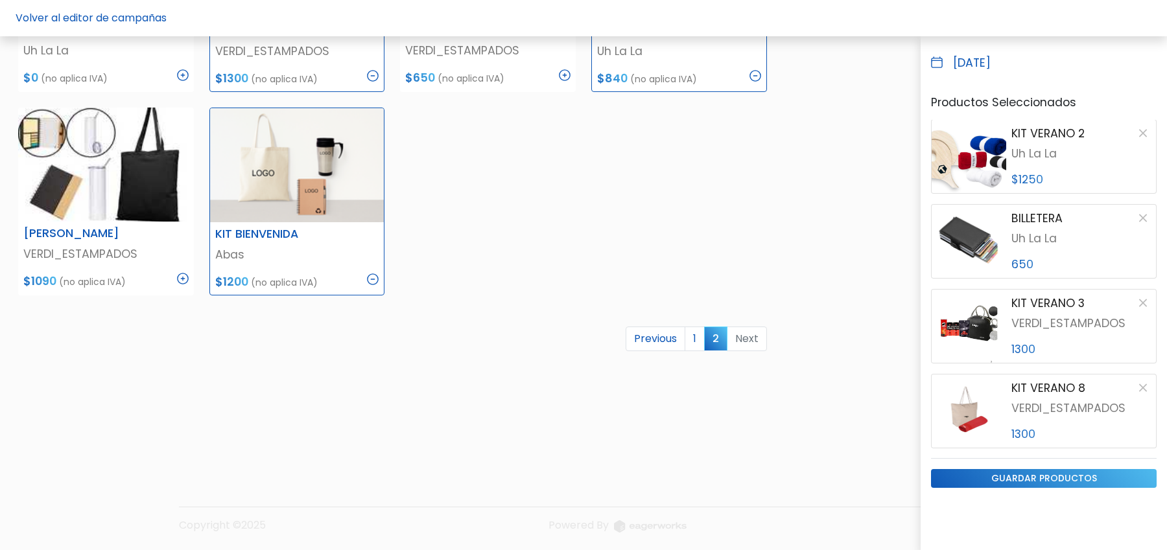
scroll to position [0, 0]
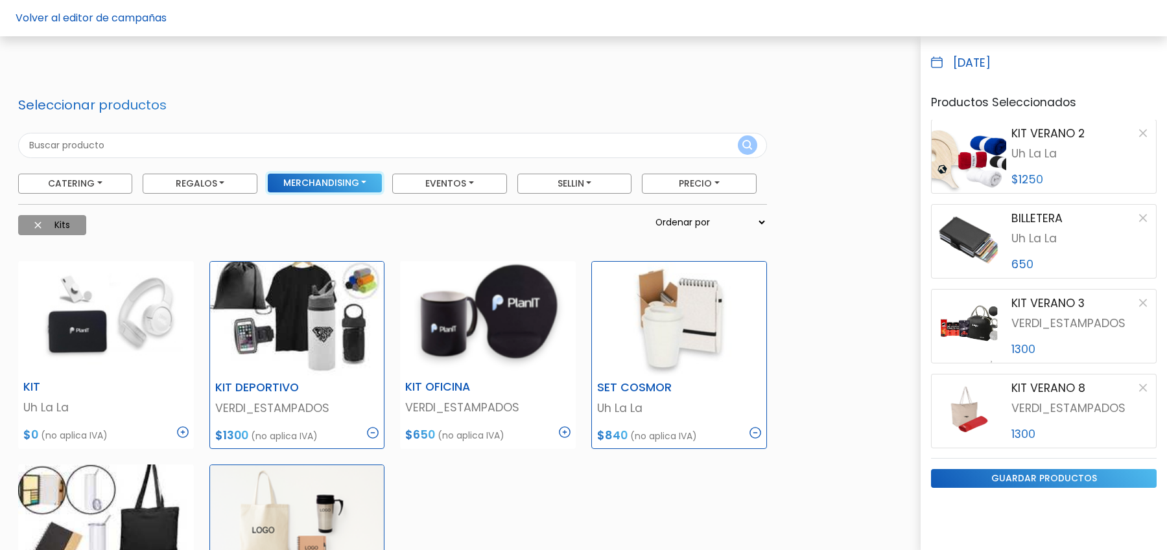
click at [327, 184] on button "Merchandising" at bounding box center [325, 183] width 115 height 19
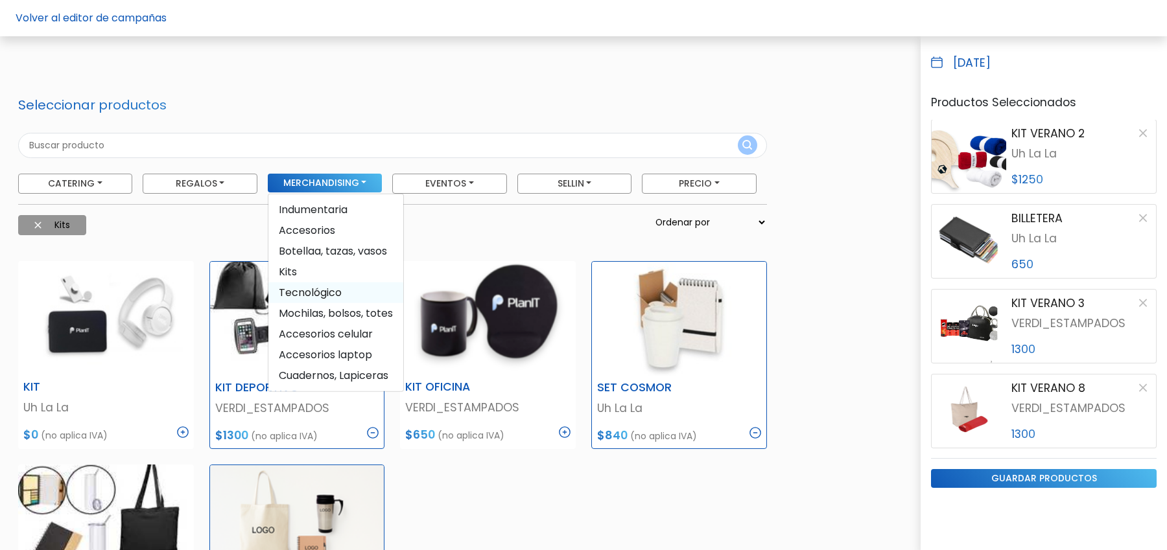
click at [301, 289] on span "Tecnológico" at bounding box center [335, 292] width 135 height 21
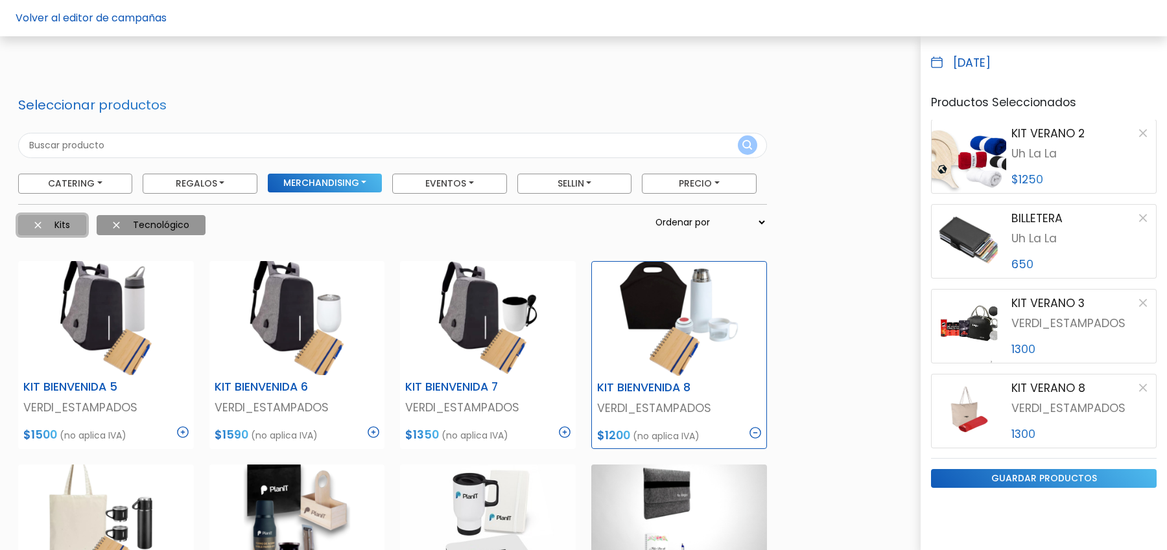
click at [36, 224] on img at bounding box center [37, 225] width 7 height 7
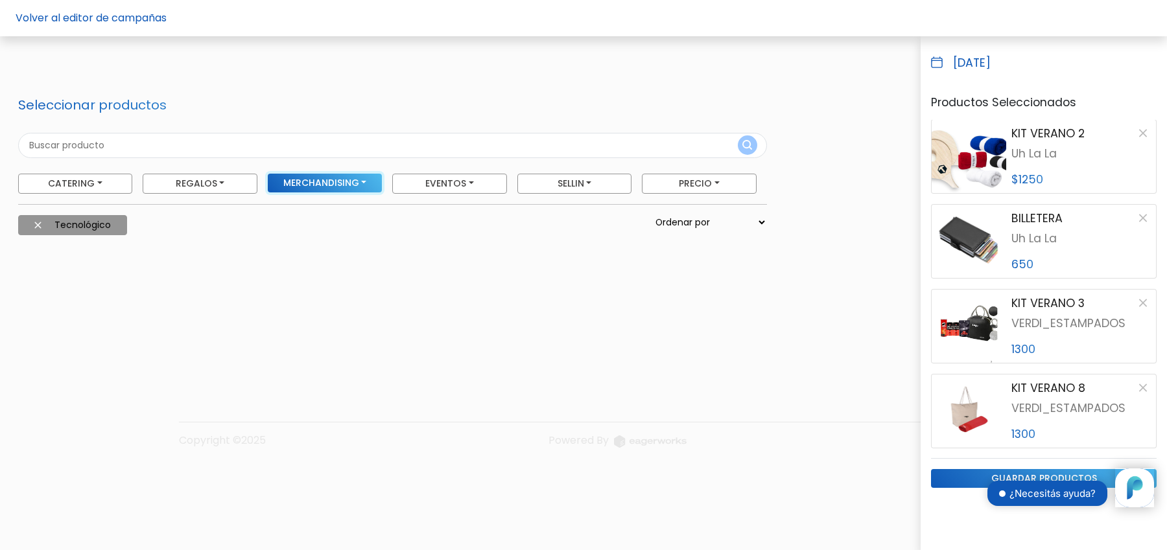
click at [329, 178] on button "Merchandising" at bounding box center [325, 183] width 115 height 19
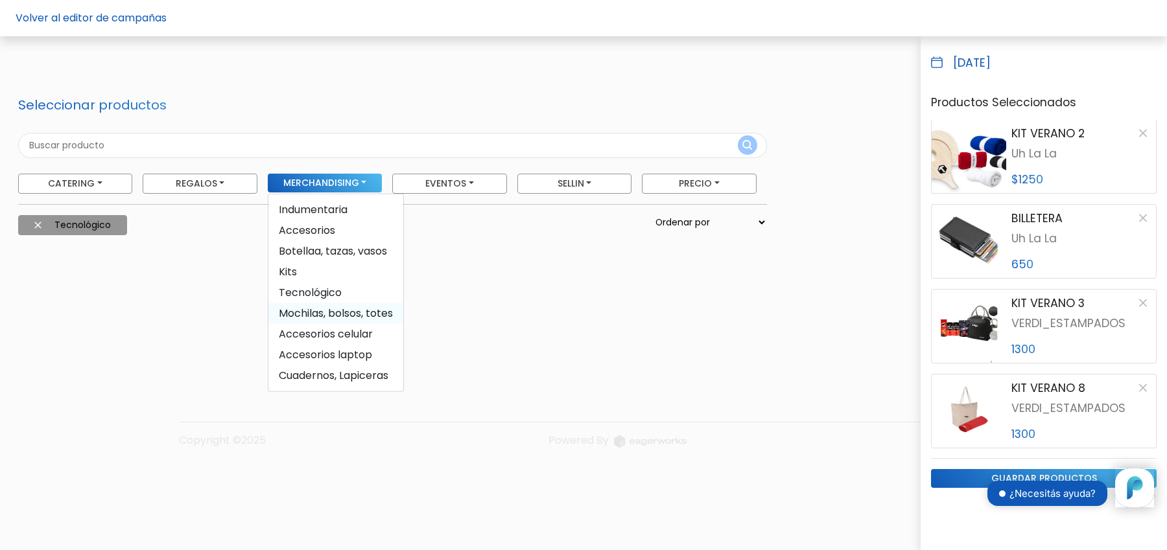
click at [313, 315] on span "Mochilas, bolsos, totes" at bounding box center [335, 313] width 135 height 21
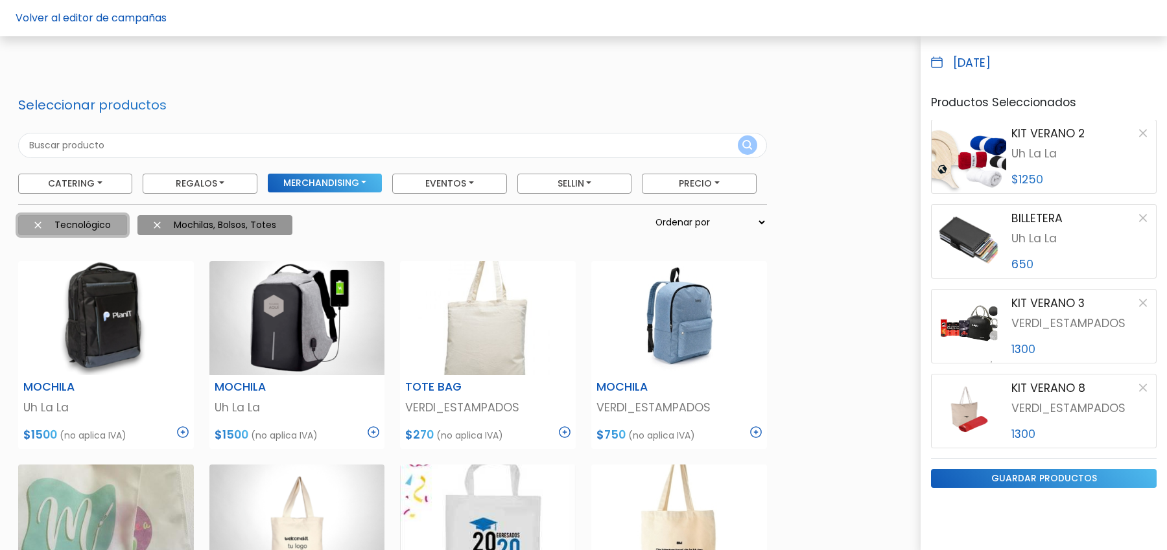
click at [29, 229] on button "Tecnológico" at bounding box center [72, 225] width 109 height 20
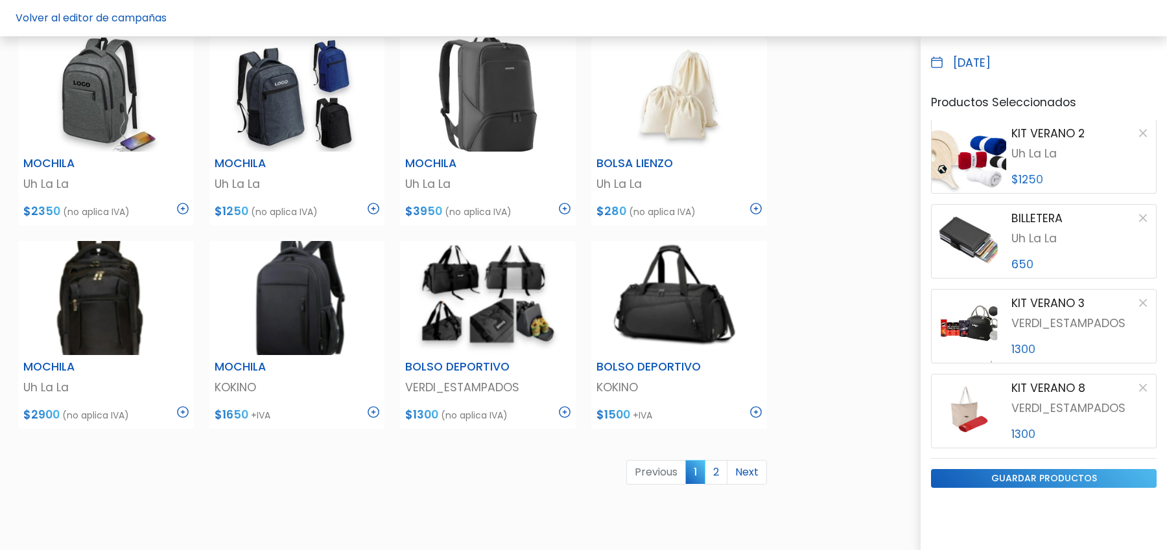
scroll to position [653, 0]
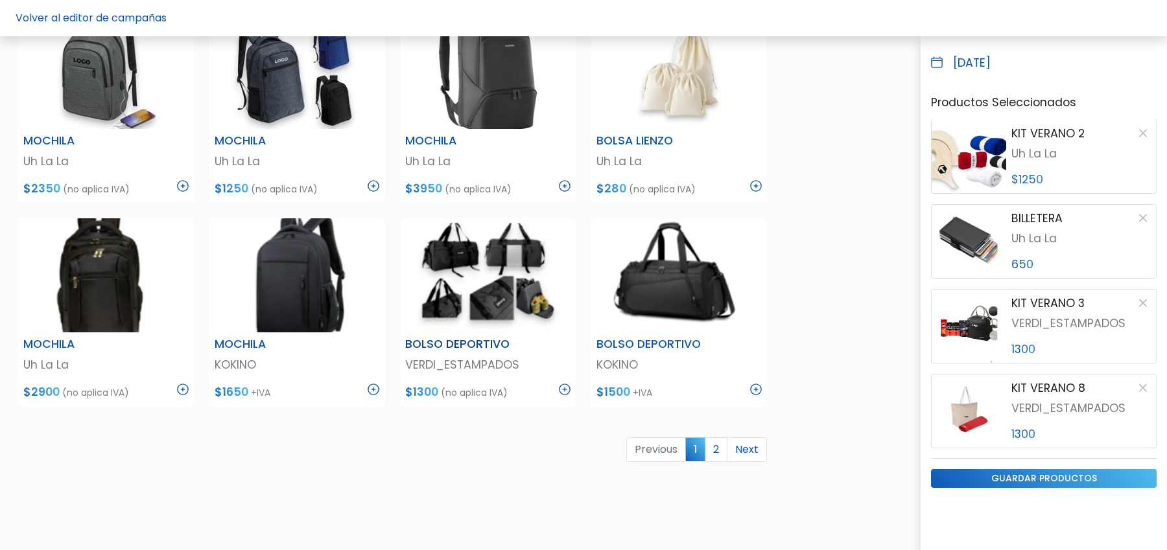
click at [565, 390] on img at bounding box center [565, 390] width 12 height 12
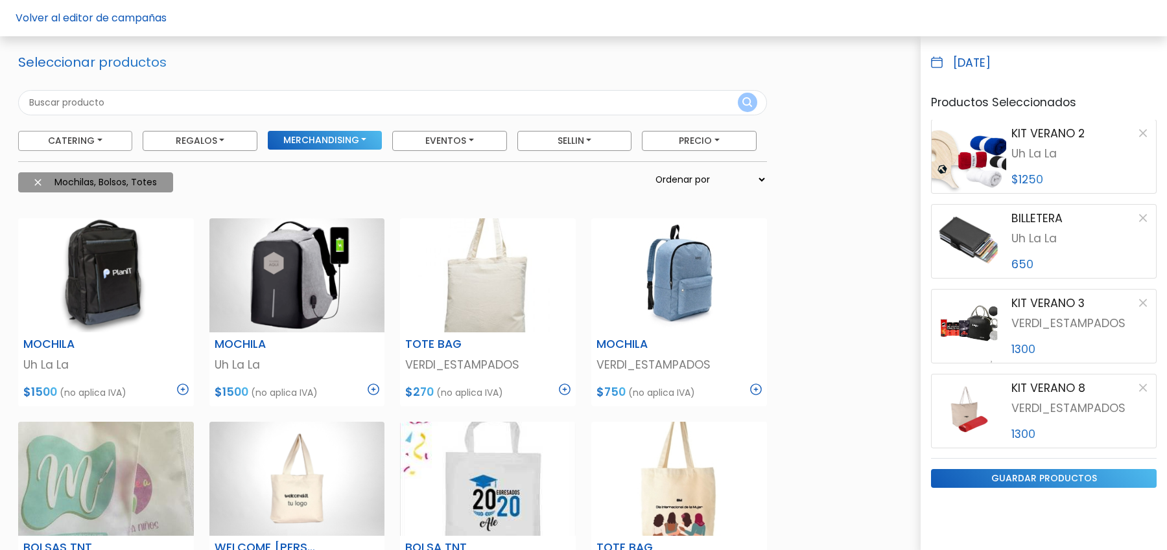
scroll to position [19, 0]
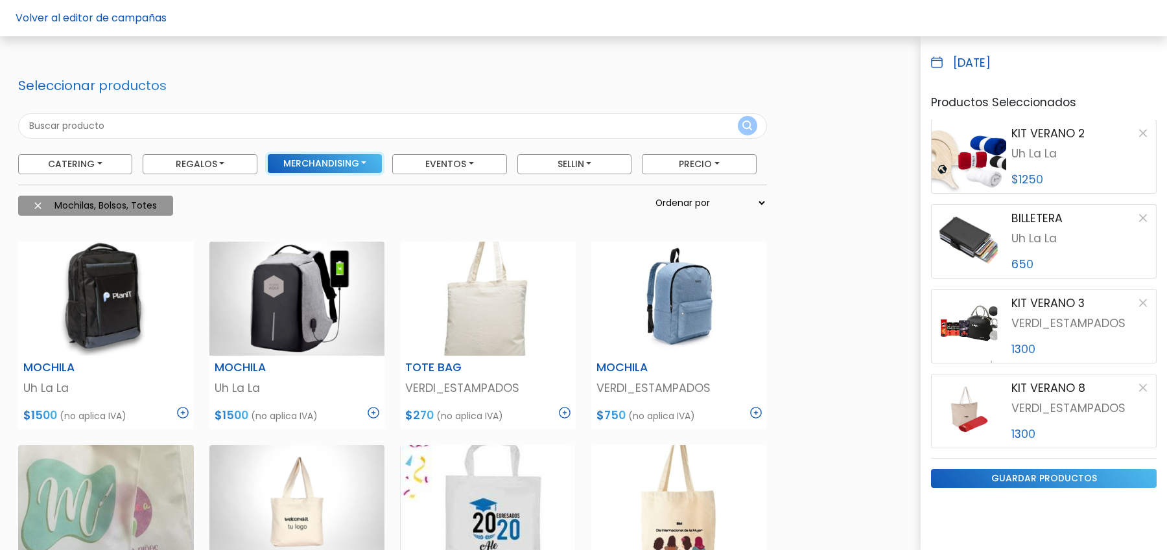
click at [362, 165] on button "Merchandising" at bounding box center [325, 163] width 115 height 19
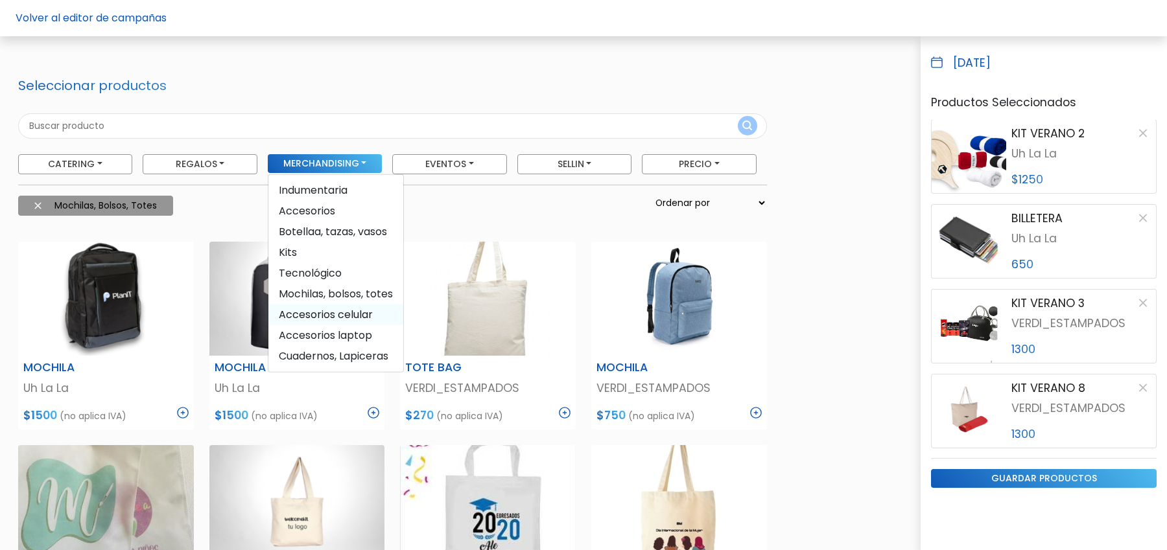
click at [316, 312] on span "Accesorios celular" at bounding box center [335, 314] width 135 height 21
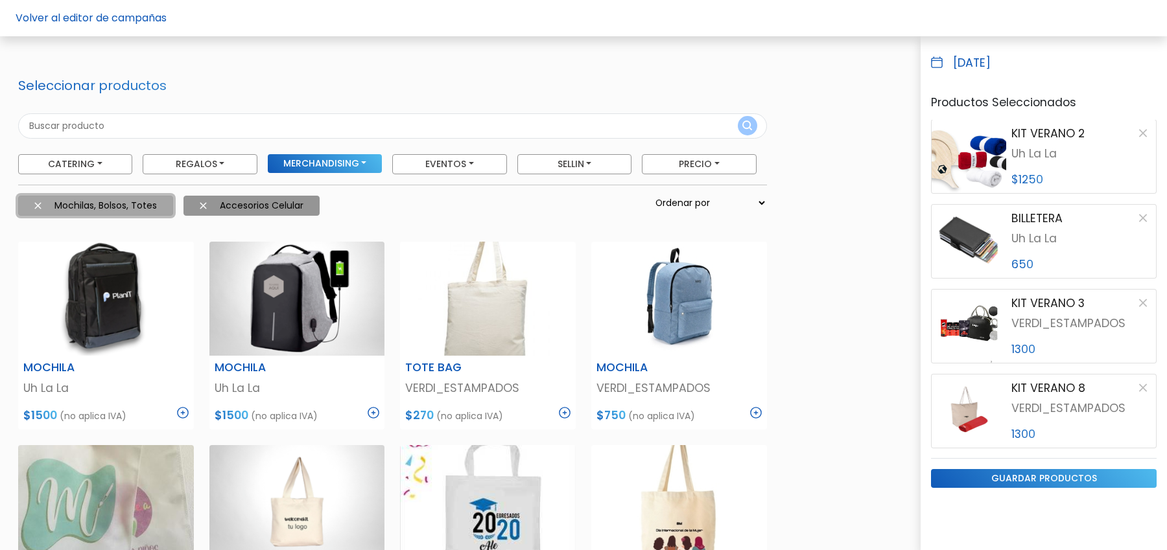
click at [38, 200] on button "Mochilas, bolsos, totes" at bounding box center [95, 206] width 155 height 20
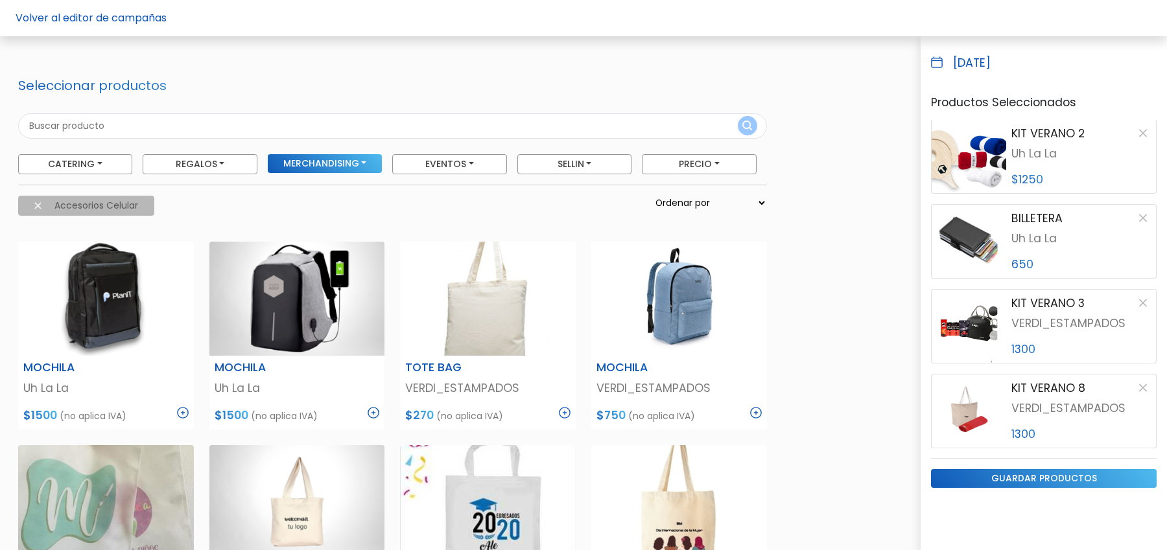
scroll to position [0, 0]
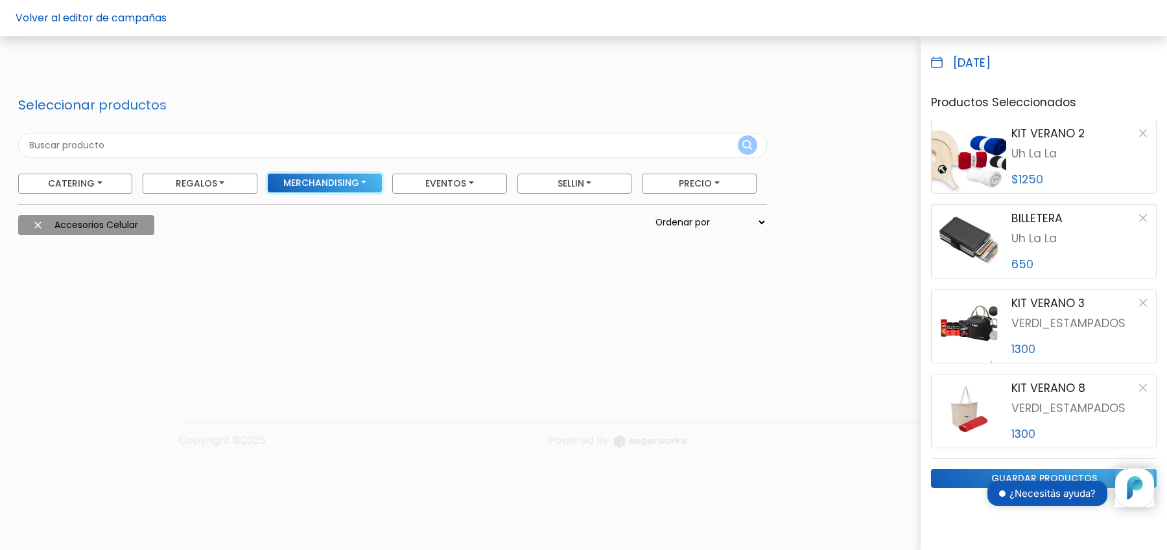
click at [360, 174] on button "Merchandising" at bounding box center [325, 183] width 115 height 19
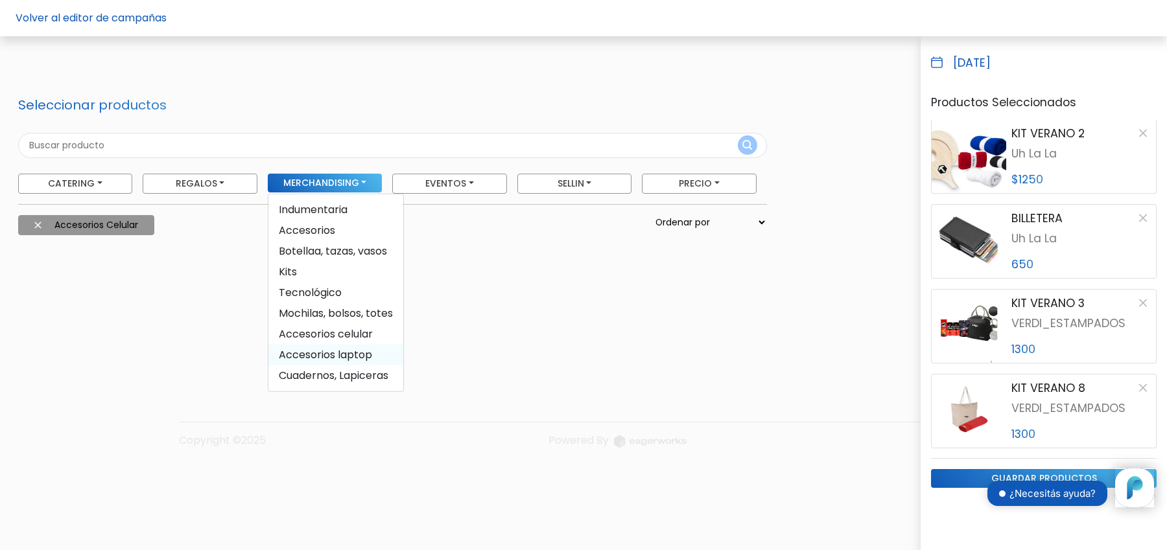
click at [338, 351] on span "Accesorios laptop" at bounding box center [335, 354] width 135 height 21
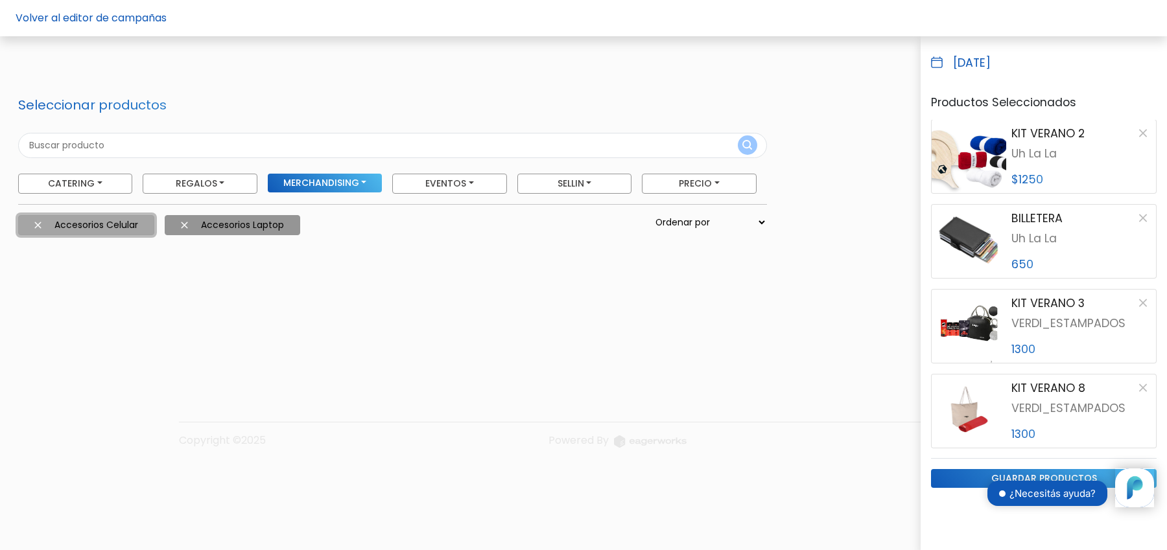
click at [45, 221] on button "Accesorios celular" at bounding box center [86, 225] width 136 height 20
click at [331, 181] on button "Merchandising" at bounding box center [325, 183] width 115 height 19
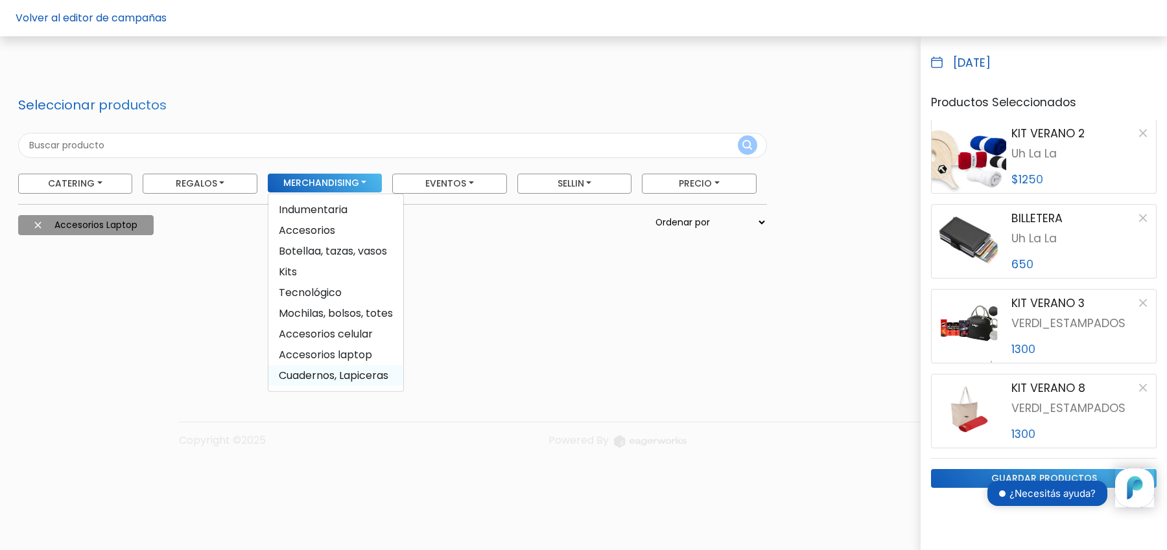
click at [358, 378] on span "Cuadernos, Lapiceras" at bounding box center [335, 375] width 135 height 21
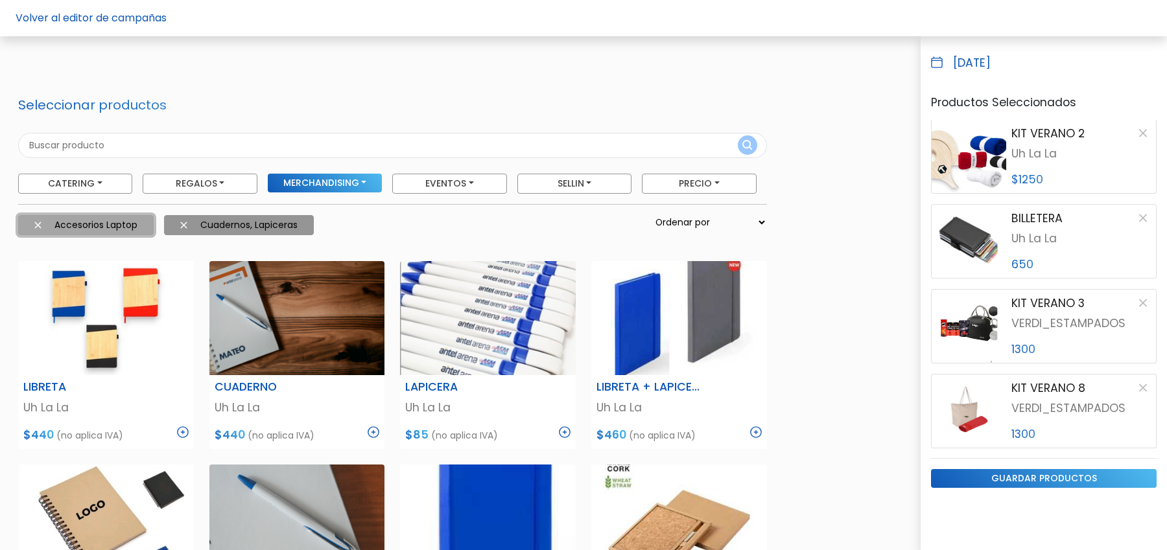
click at [38, 231] on button "Accesorios laptop" at bounding box center [85, 225] width 135 height 20
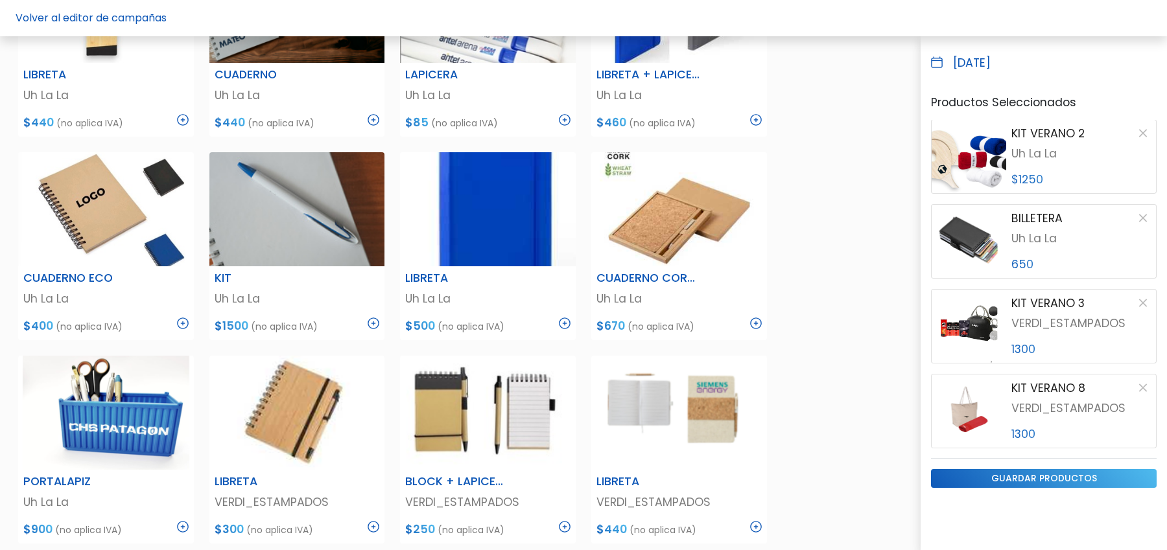
scroll to position [108, 0]
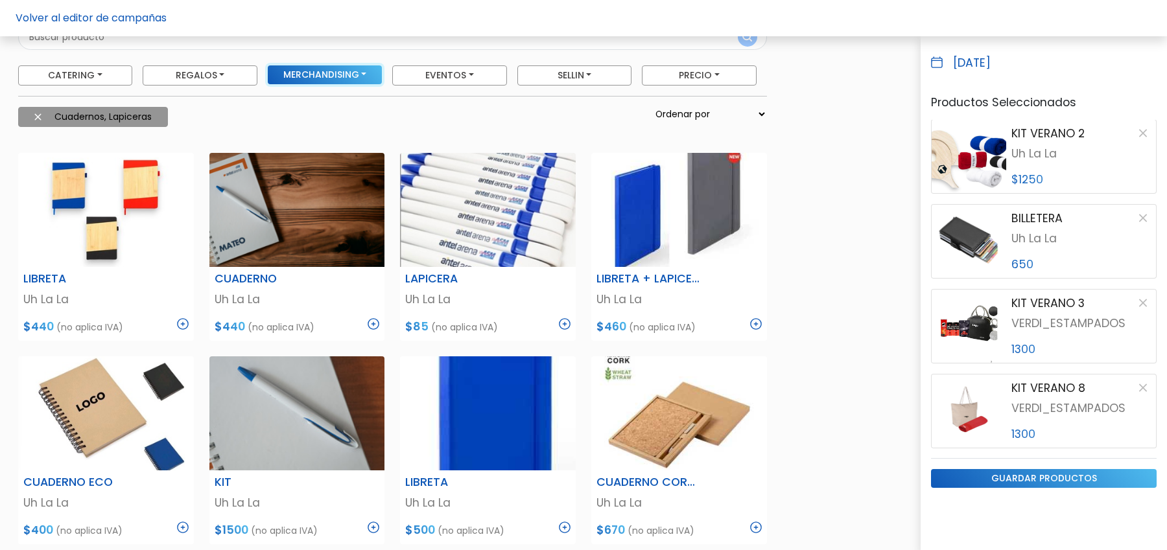
click at [331, 80] on button "Merchandising" at bounding box center [325, 74] width 115 height 19
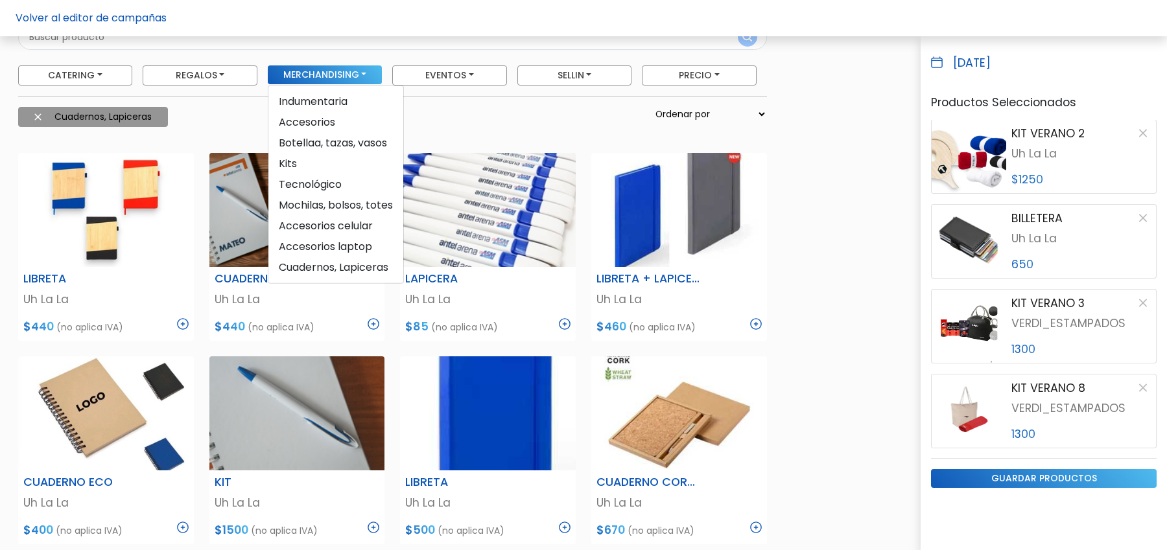
click at [802, 301] on div "Seleccionar productos Catering Licuados Parrilla, Pizzas y Calzones Foodtrucks …" at bounding box center [583, 539] width 1146 height 1101
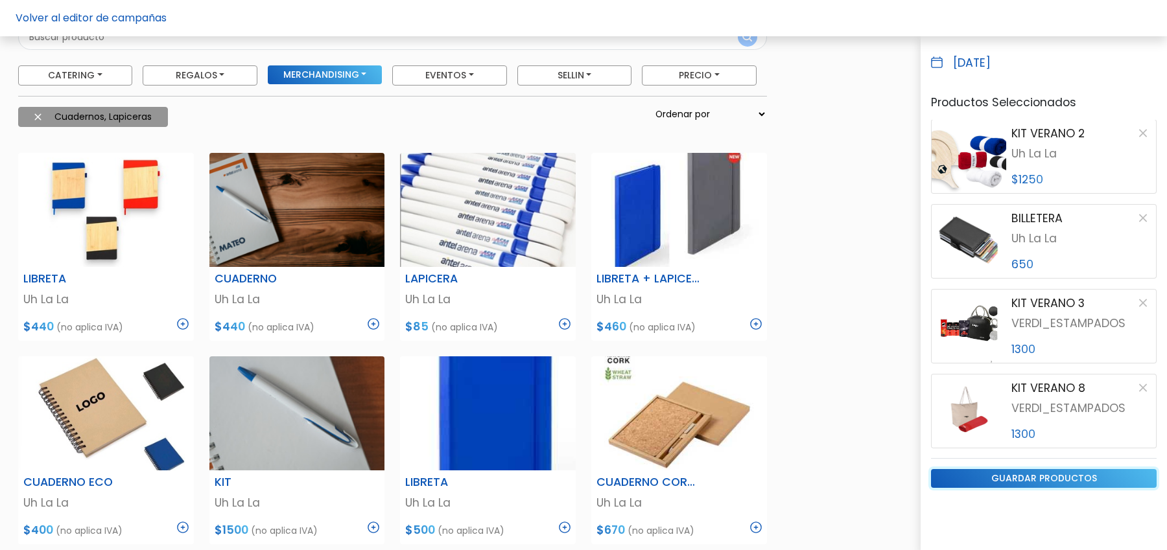
click at [1077, 478] on input "guardar productos" at bounding box center [1044, 478] width 226 height 19
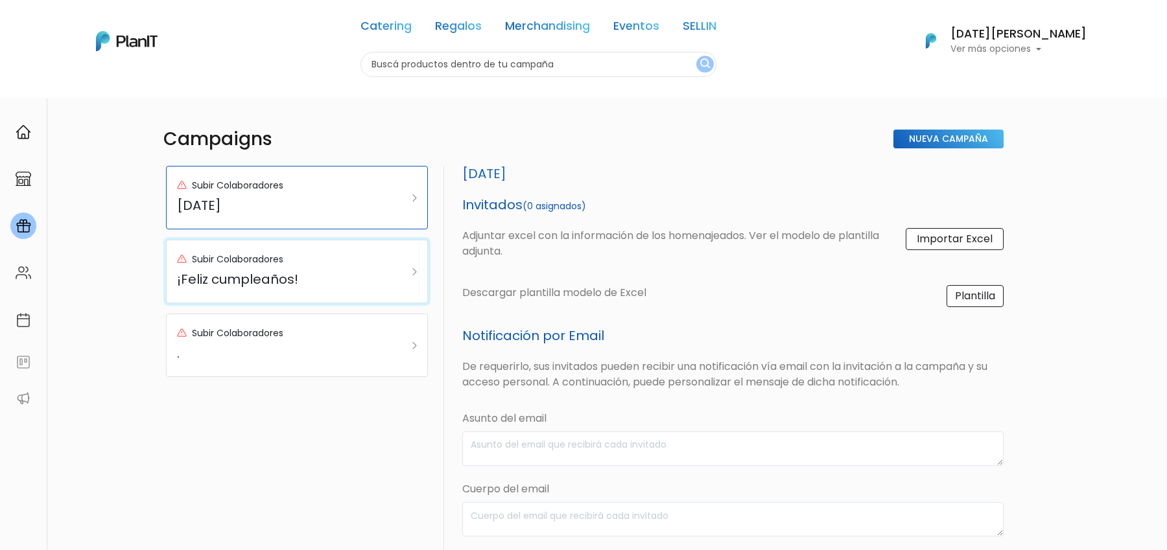
click at [329, 252] on div "Subir Colaboradores" at bounding box center [279, 260] width 204 height 18
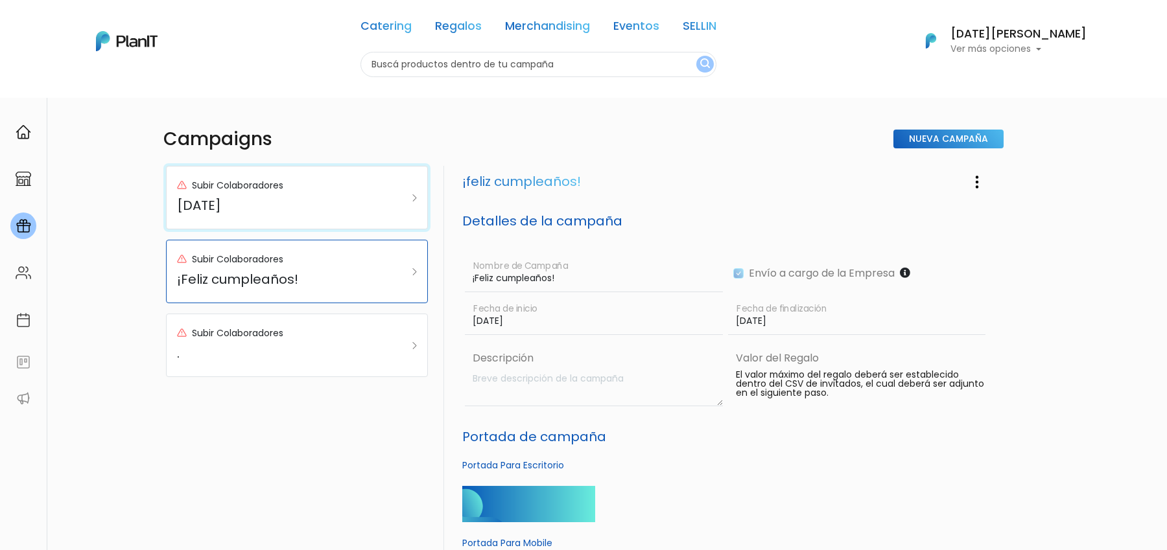
click at [327, 200] on h5 "FAMILY DAY" at bounding box center [279, 206] width 204 height 16
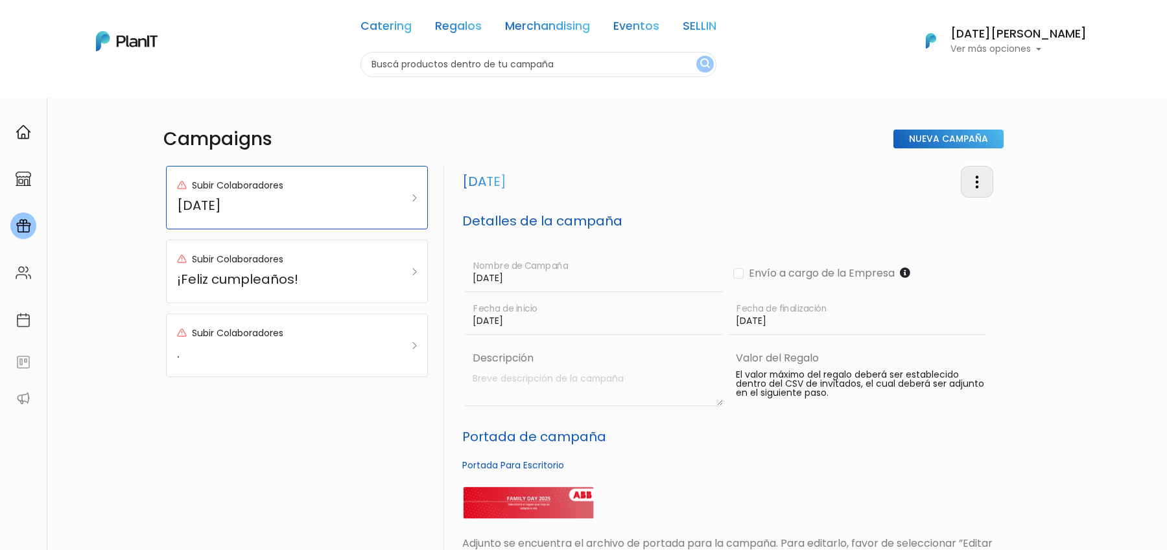
click at [970, 178] on img "button" at bounding box center [977, 182] width 16 height 16
click at [931, 218] on link "Editar Campaña" at bounding box center [934, 218] width 117 height 29
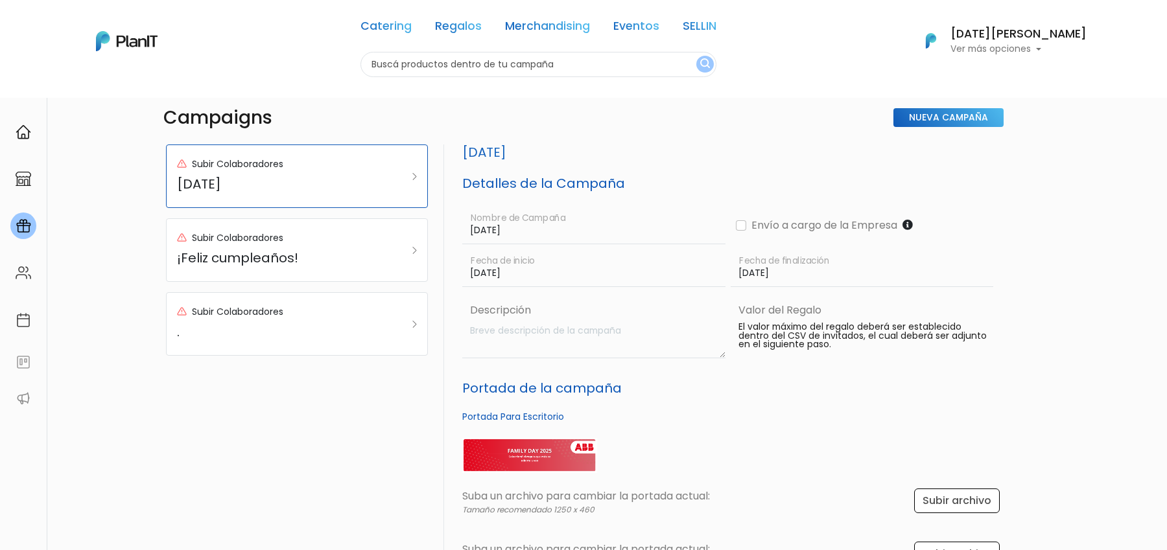
scroll to position [17, 0]
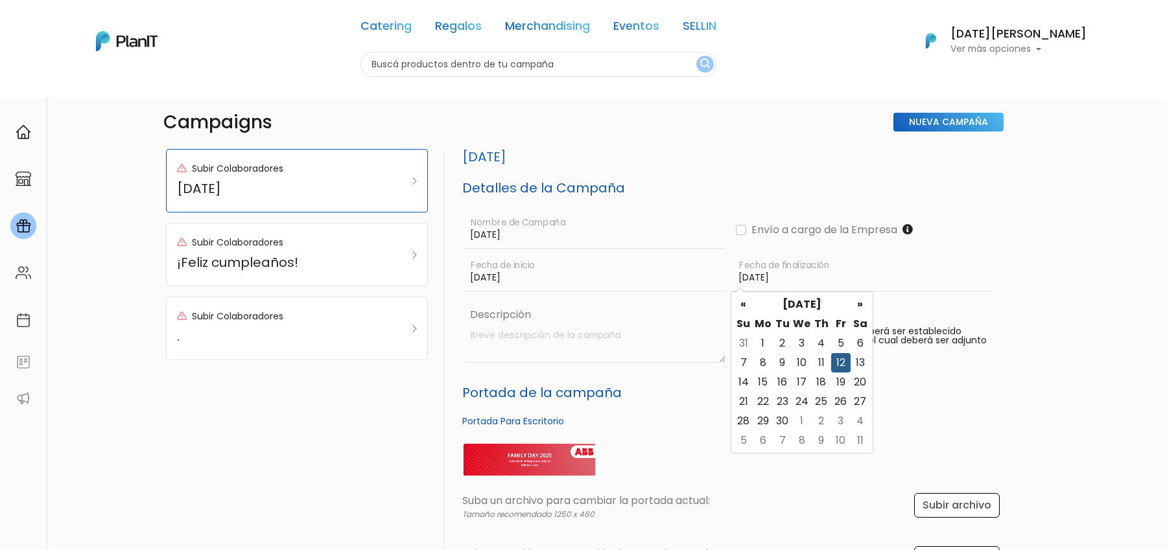
click at [756, 283] on input "12/09/2025" at bounding box center [862, 273] width 263 height 38
click at [762, 389] on td "15" at bounding box center [762, 382] width 19 height 19
type input "15/09/2025"
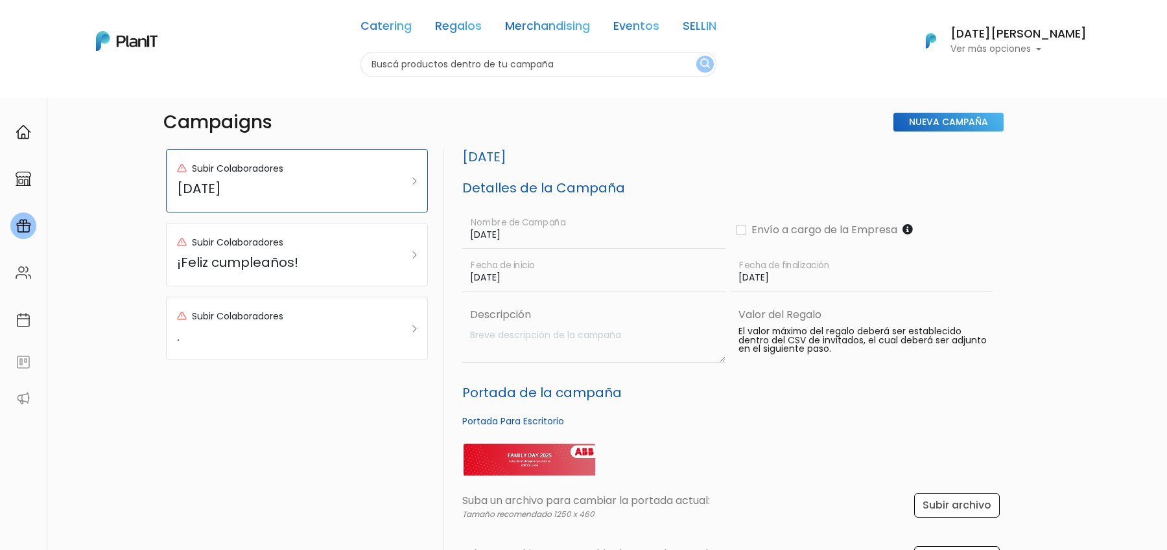
click at [795, 423] on h6 "Portada Para Escritorio" at bounding box center [731, 421] width 539 height 11
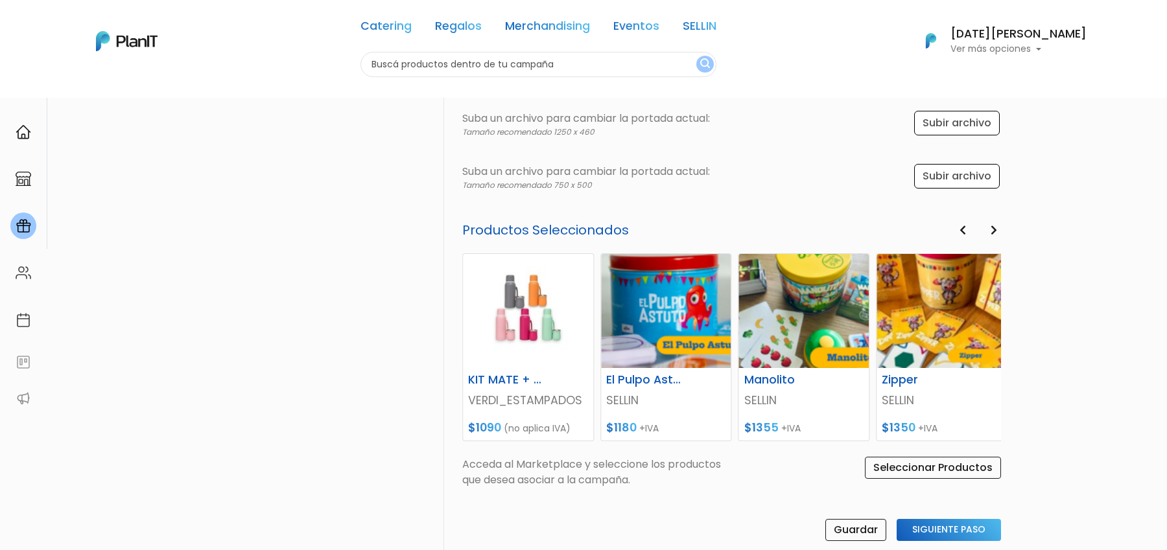
scroll to position [519, 0]
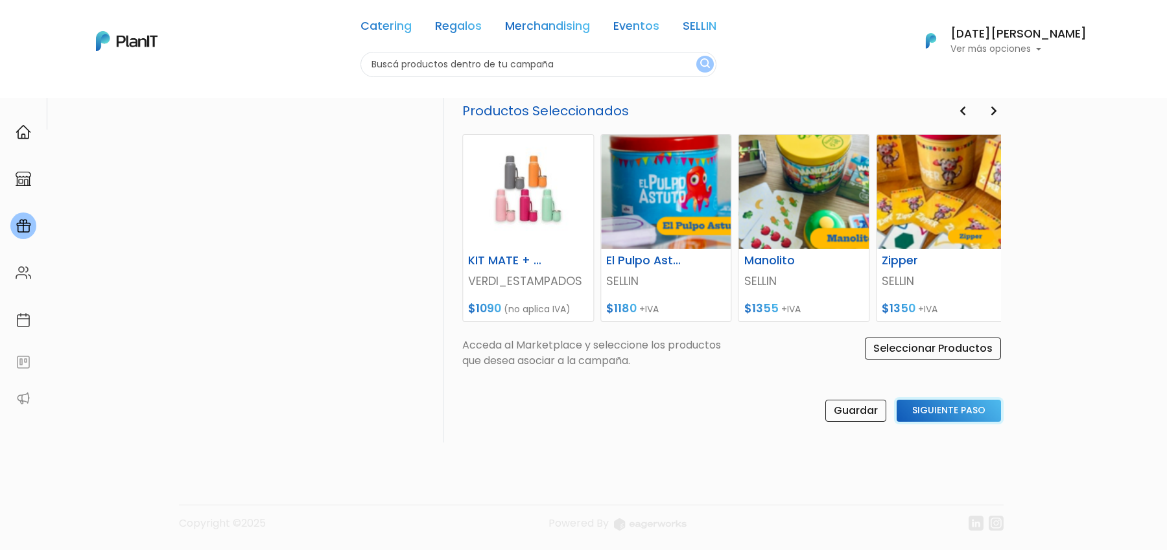
click at [909, 414] on input "Siguiente Paso" at bounding box center [948, 411] width 104 height 22
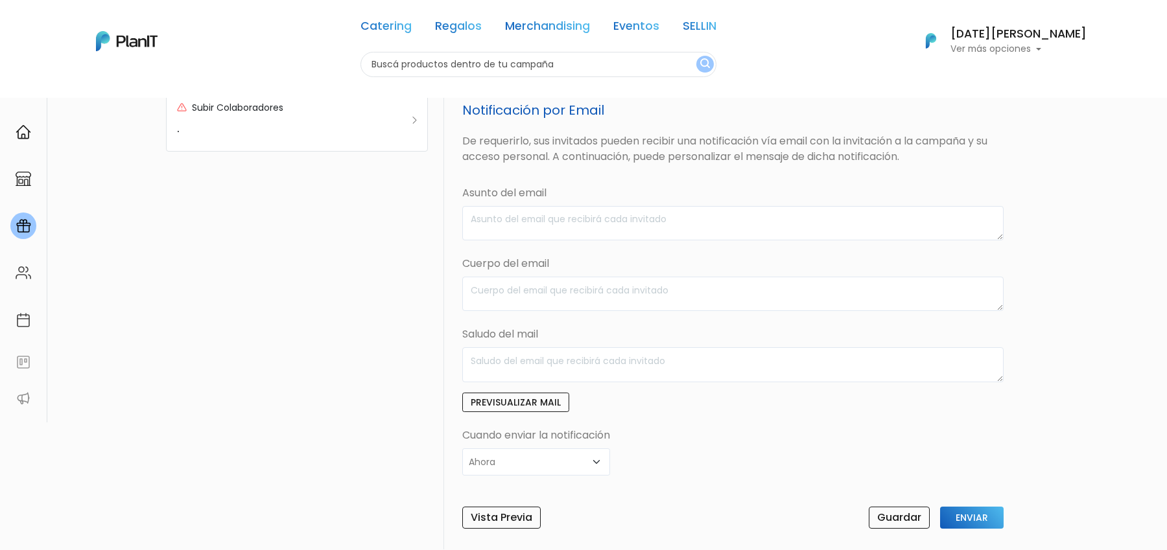
scroll to position [0, 0]
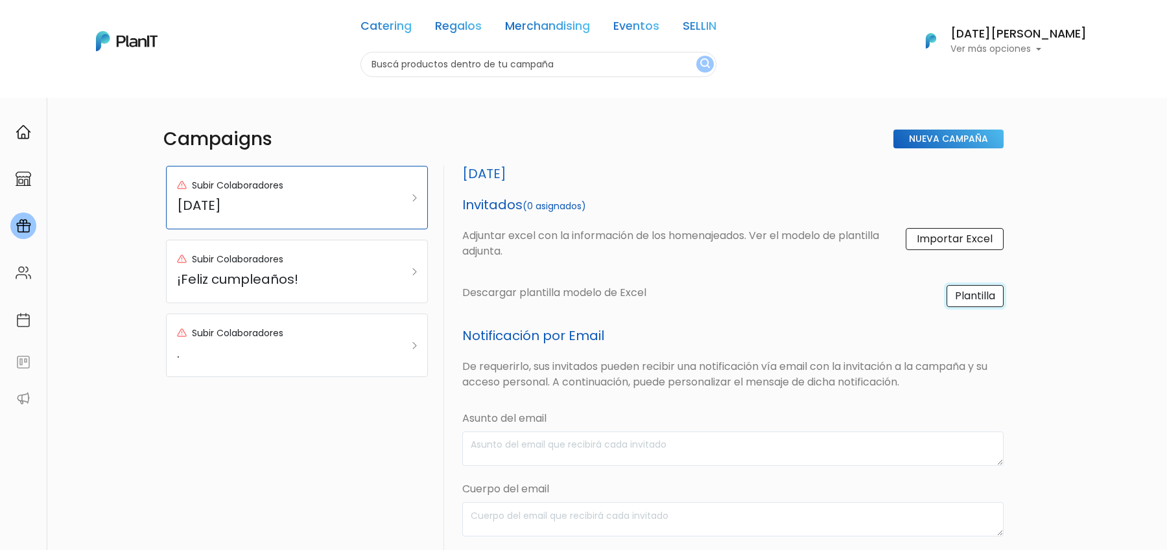
click at [996, 301] on link "Plantilla" at bounding box center [974, 296] width 57 height 22
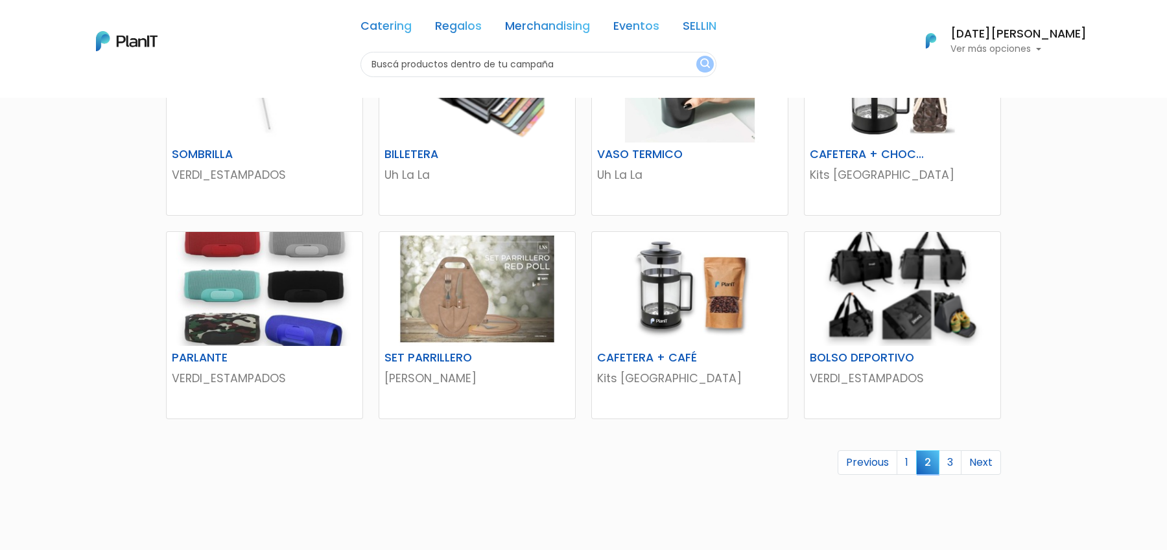
scroll to position [687, 0]
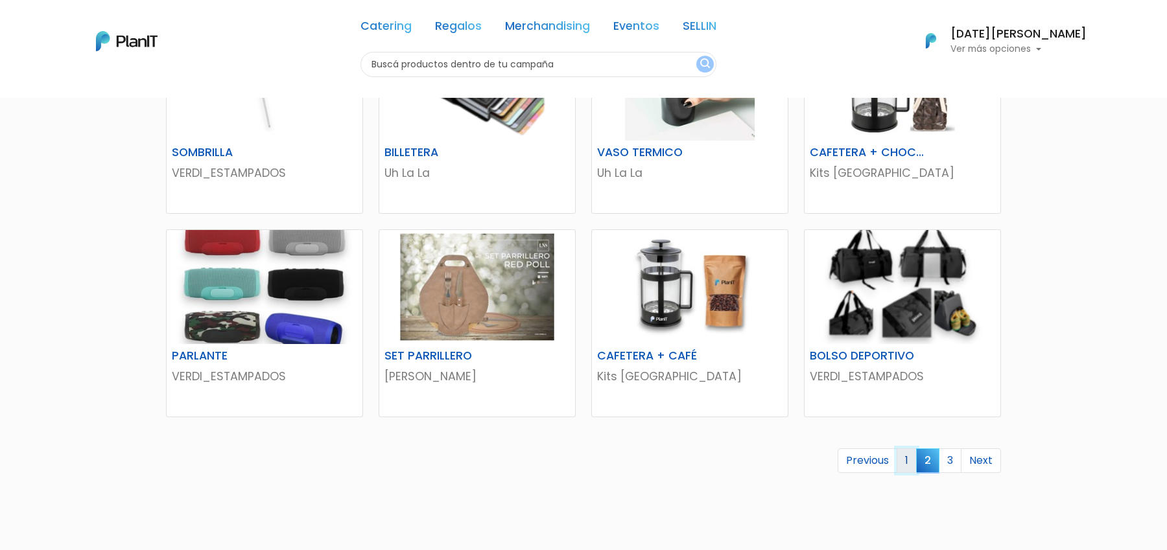
click at [909, 467] on link "1" at bounding box center [906, 461] width 20 height 25
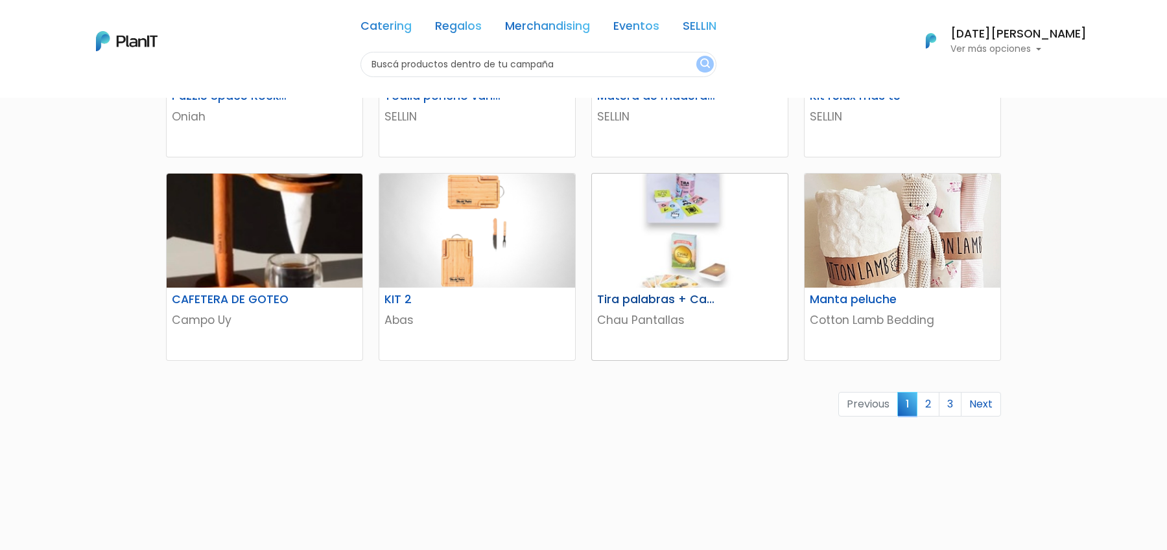
scroll to position [812, 0]
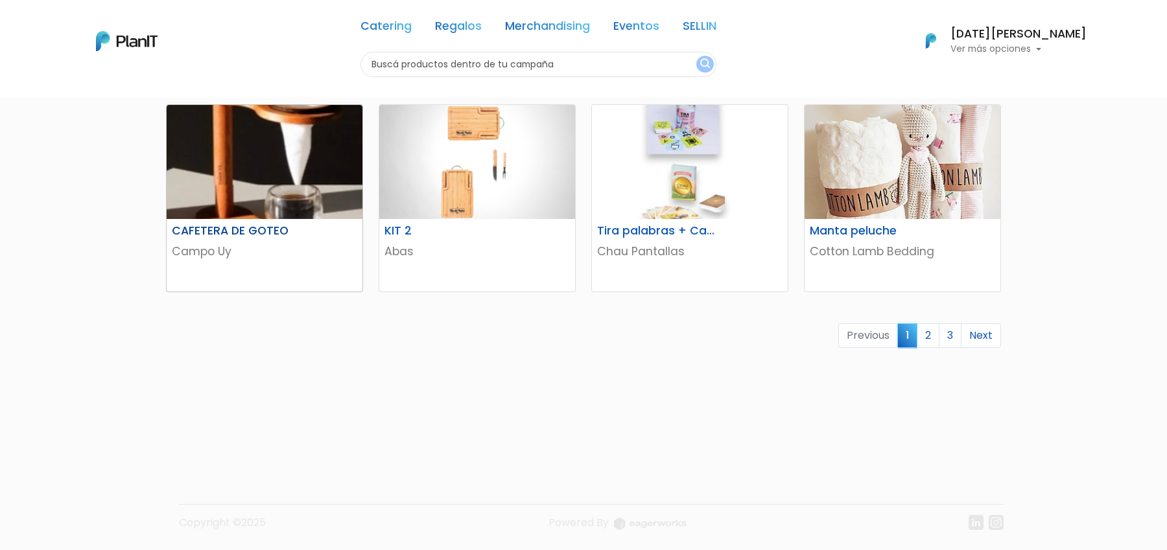
click at [282, 173] on img at bounding box center [265, 162] width 196 height 114
click at [430, 59] on input "text" at bounding box center [538, 64] width 356 height 25
type input "d"
type input "cafetera goteo"
click at [696, 56] on button "submit" at bounding box center [705, 64] width 18 height 17
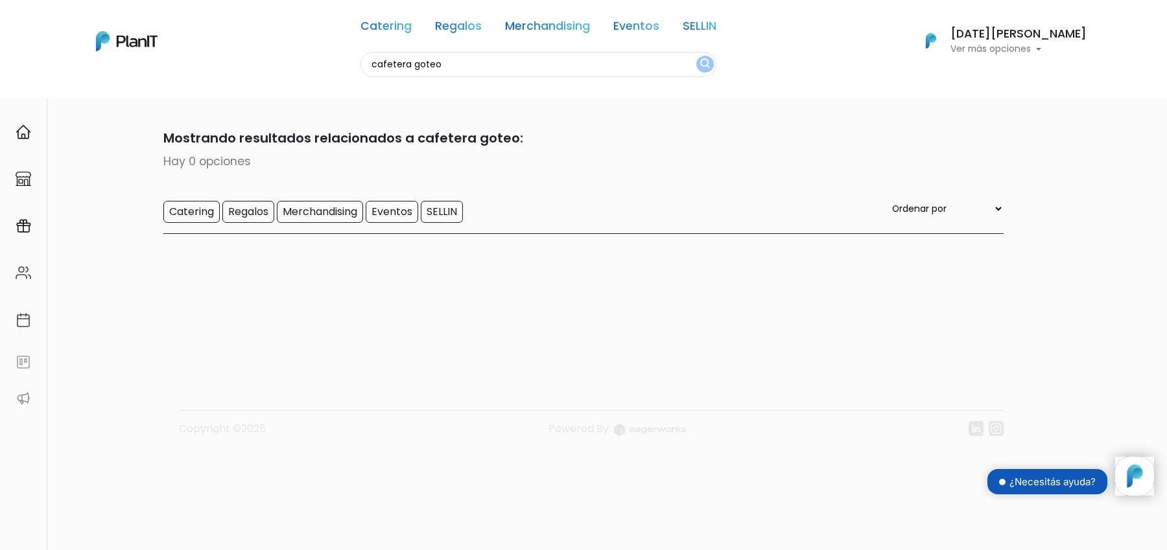
click at [432, 59] on input "cafetera goteo" at bounding box center [538, 64] width 356 height 25
type input "cafetera de goteo"
click at [696, 56] on button "submit" at bounding box center [705, 64] width 18 height 17
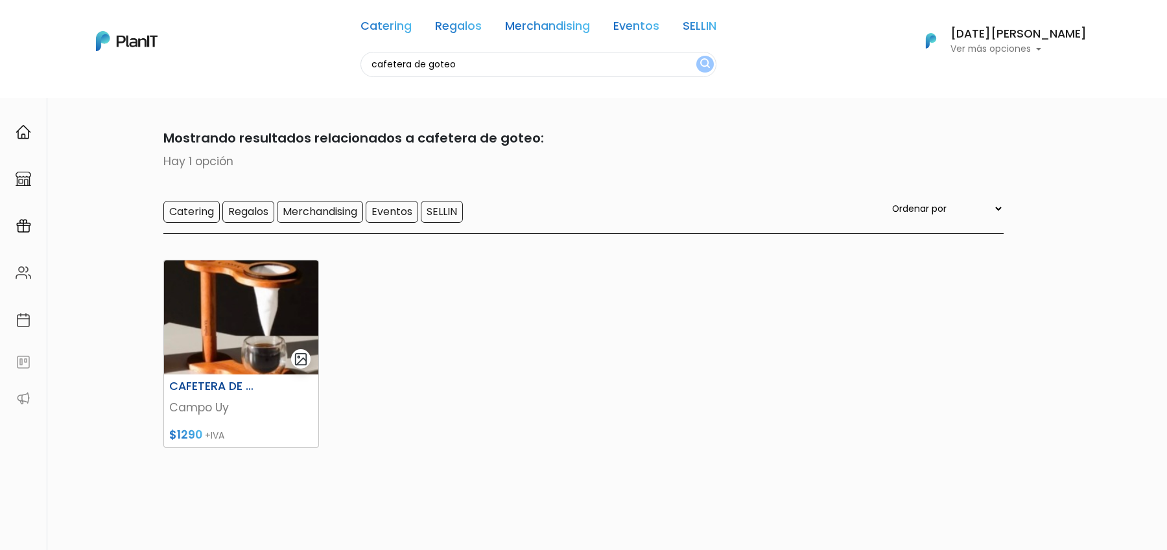
click at [252, 319] on img at bounding box center [241, 318] width 154 height 114
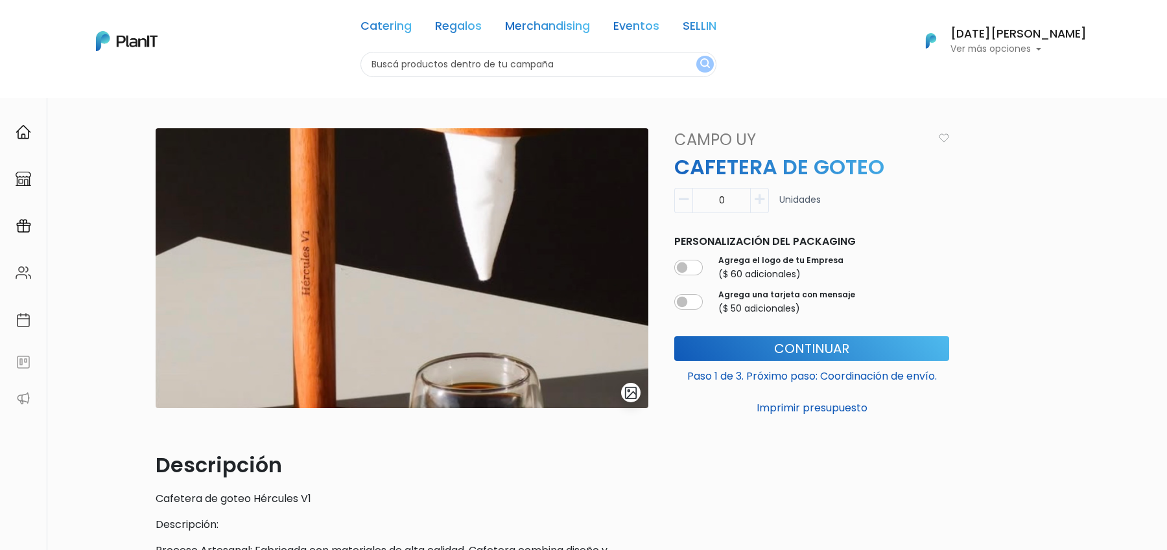
click at [626, 396] on img "submit" at bounding box center [631, 393] width 15 height 15
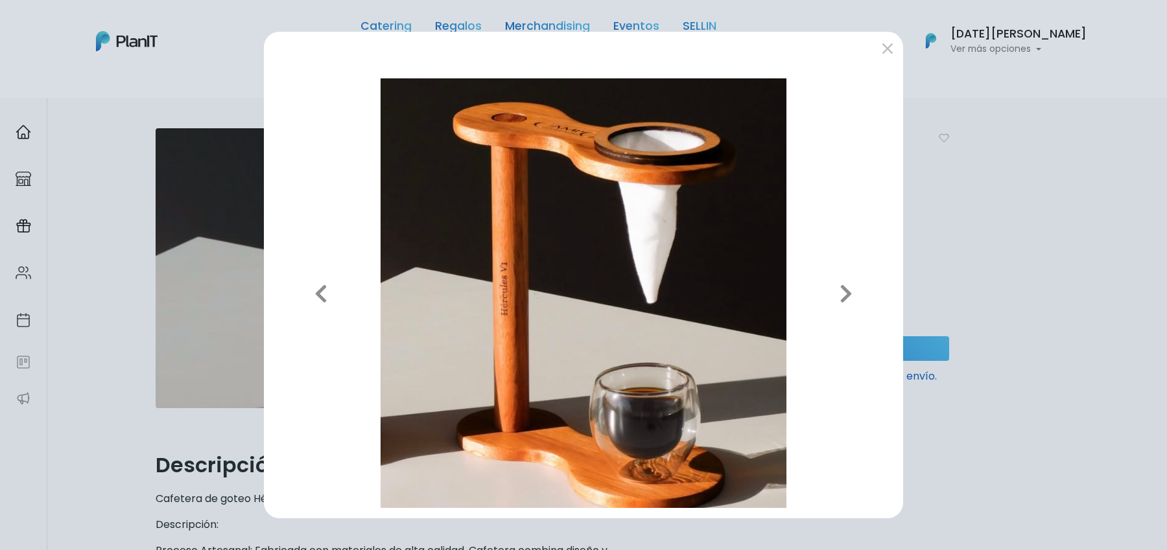
drag, startPoint x: 1055, startPoint y: 217, endPoint x: 1045, endPoint y: 213, distance: 11.1
click at [1055, 217] on div "Previous Next" at bounding box center [583, 275] width 1167 height 550
click at [886, 41] on button "submit" at bounding box center [887, 48] width 21 height 21
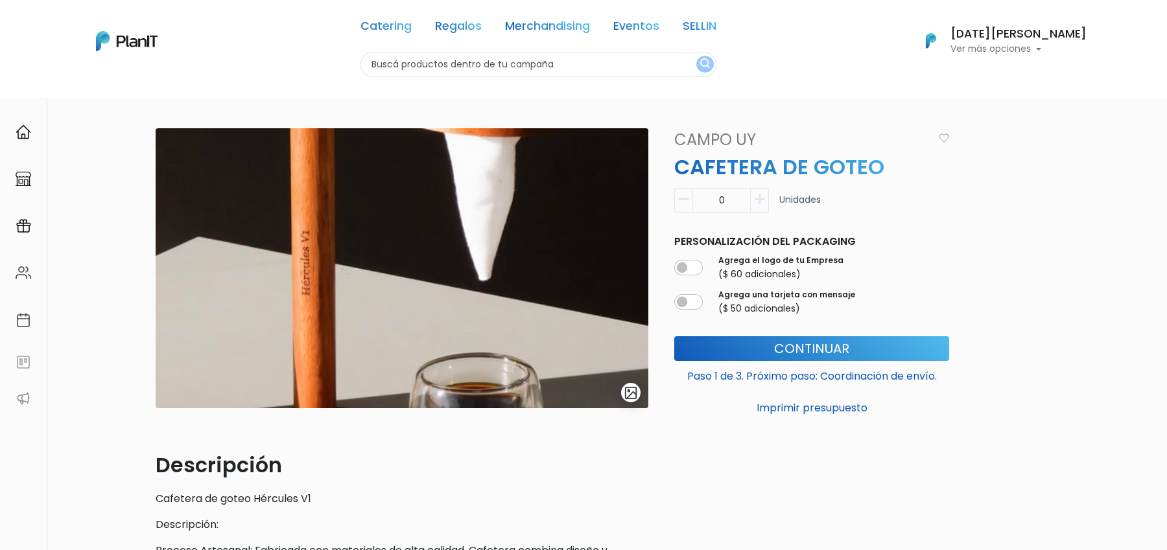
click at [737, 135] on link "Campo Uy" at bounding box center [799, 139] width 266 height 23
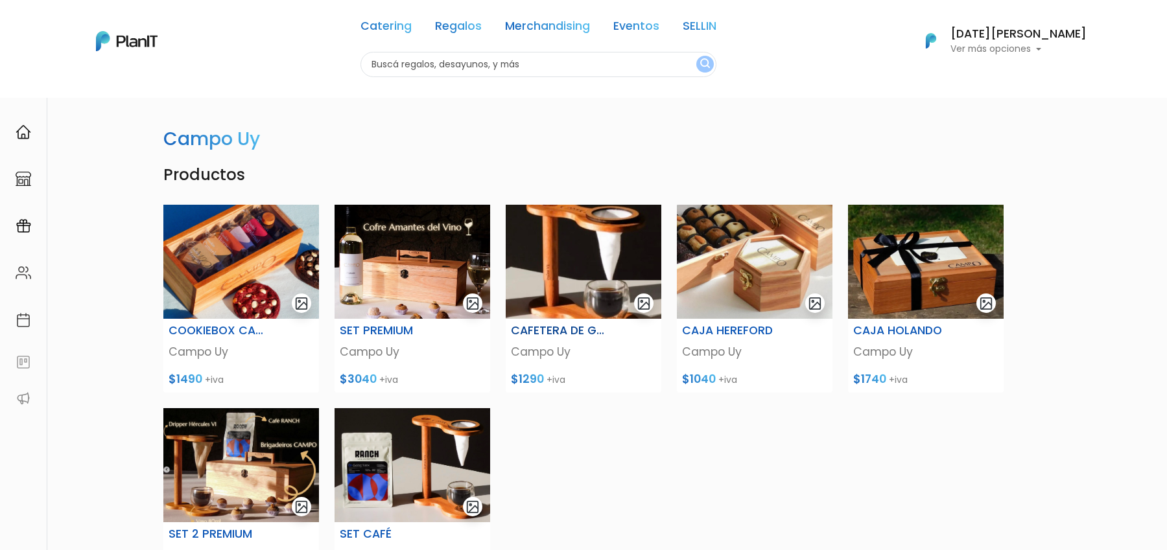
click at [601, 251] on img at bounding box center [584, 262] width 156 height 114
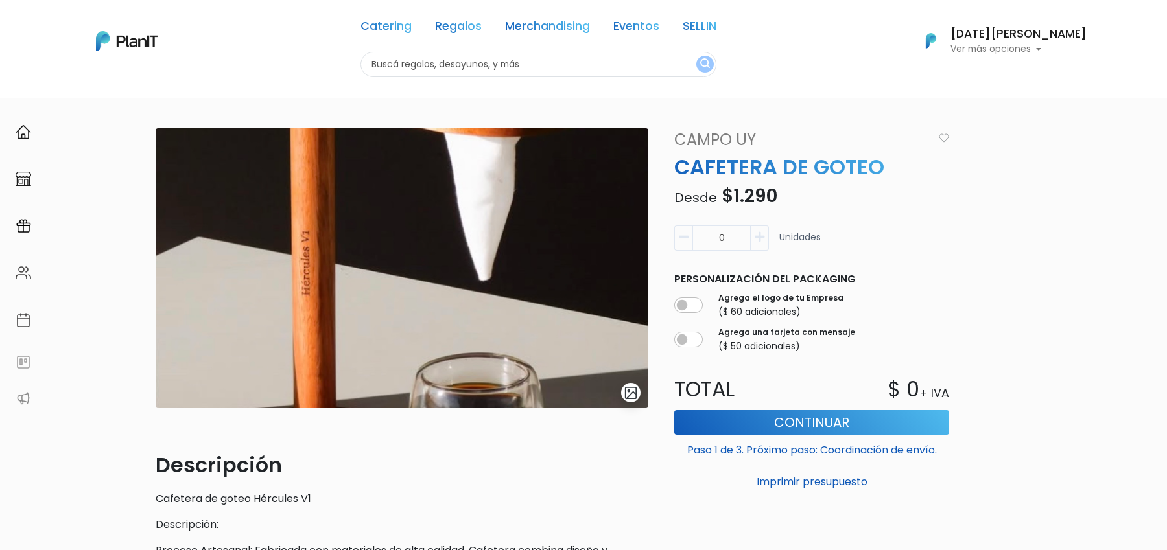
click at [629, 392] on img "submit" at bounding box center [631, 393] width 15 height 15
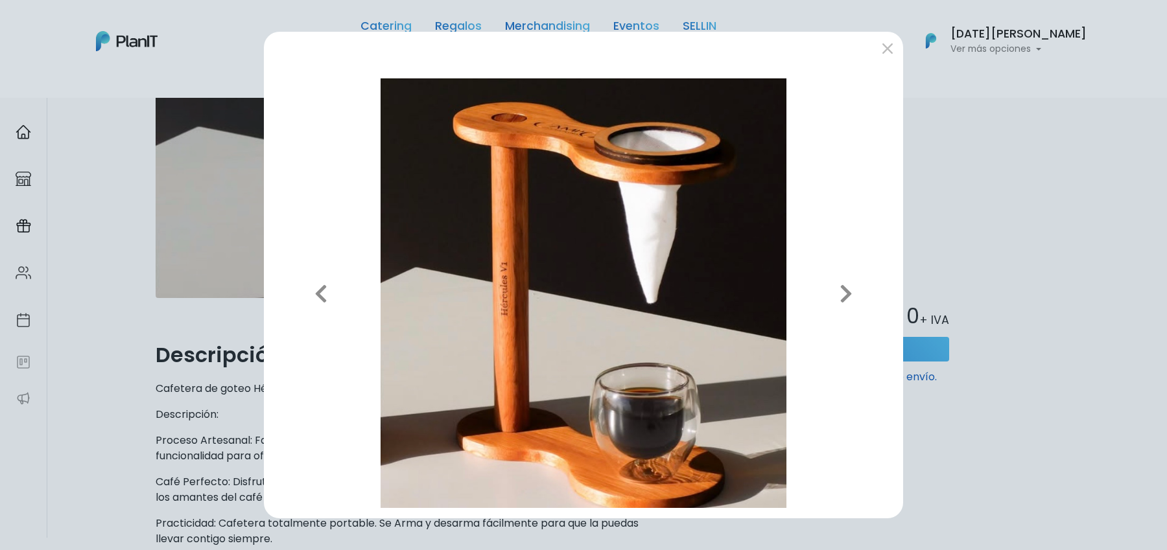
scroll to position [340, 0]
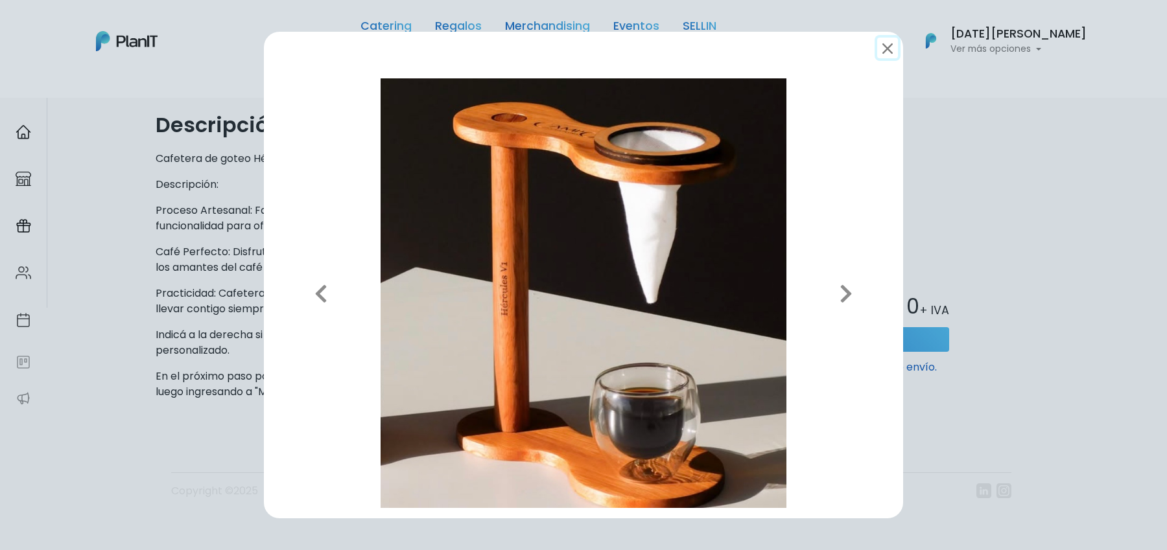
click at [887, 46] on button "submit" at bounding box center [887, 48] width 21 height 21
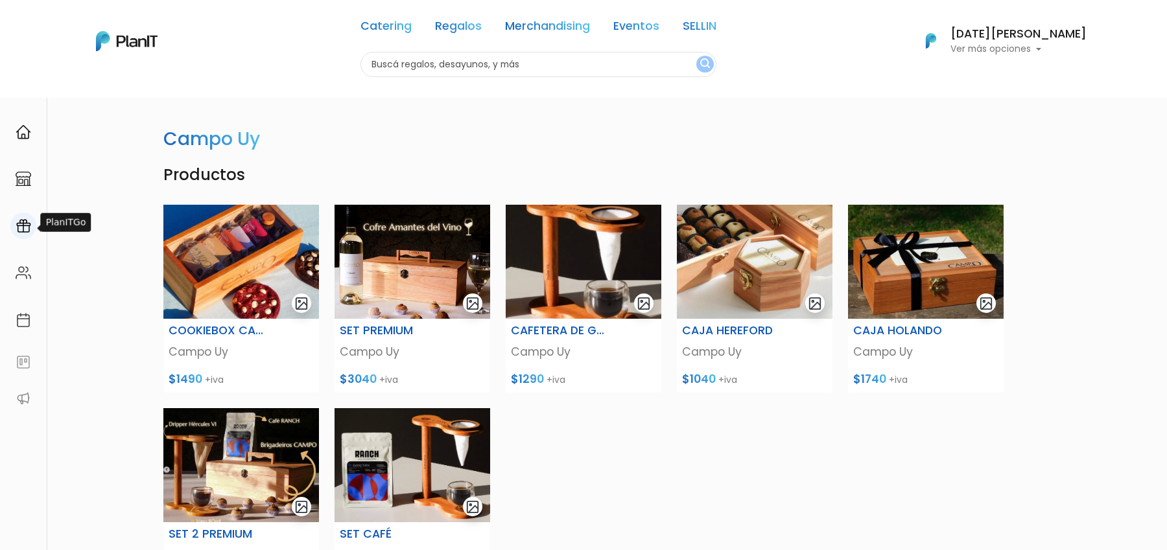
click at [32, 228] on div at bounding box center [23, 226] width 26 height 27
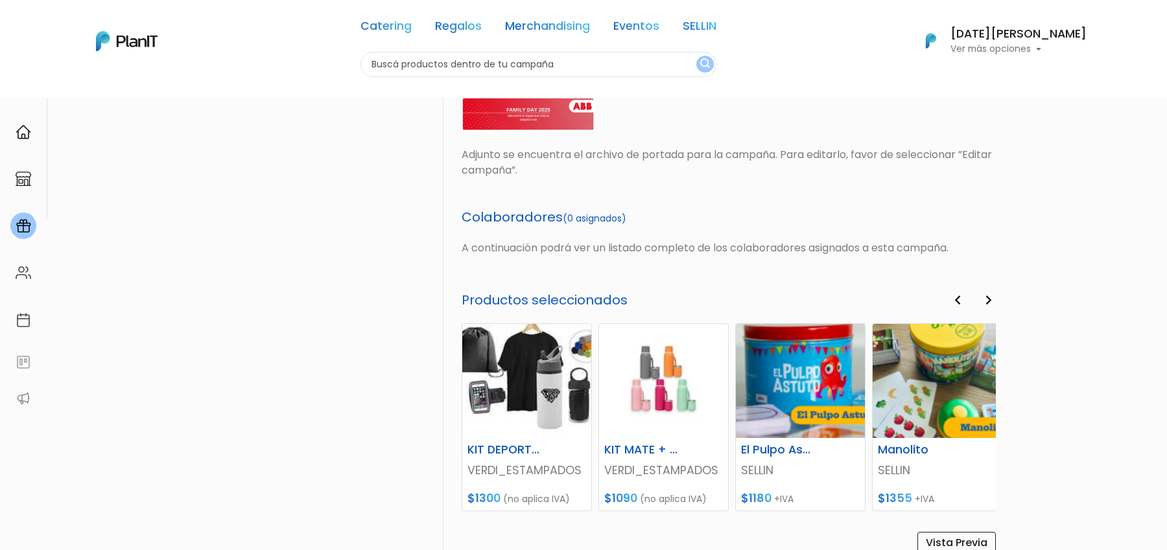
scroll to position [540, 0]
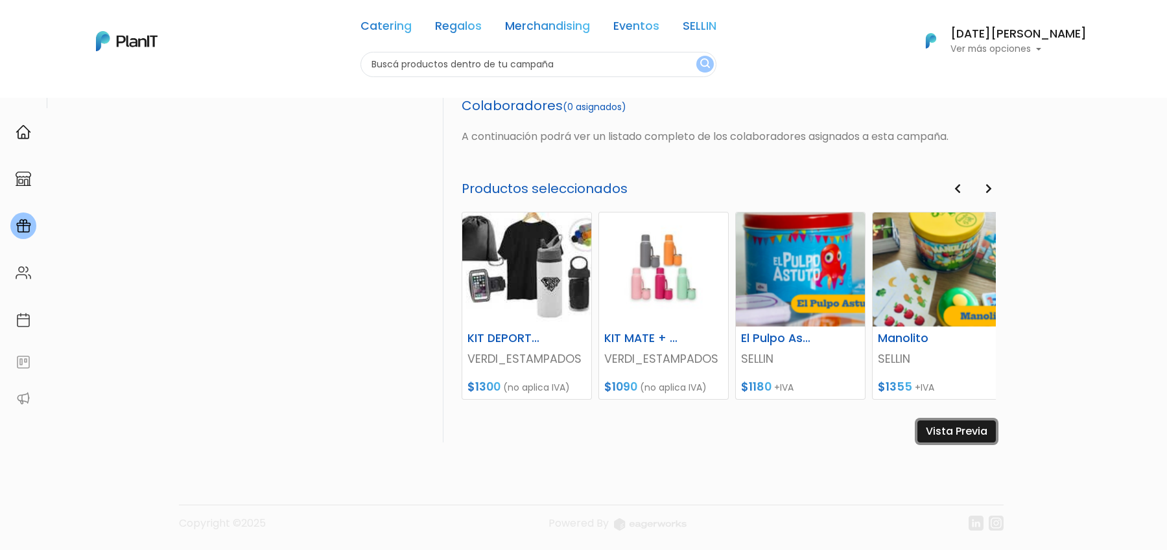
click at [973, 435] on link "Vista Previa" at bounding box center [956, 432] width 78 height 22
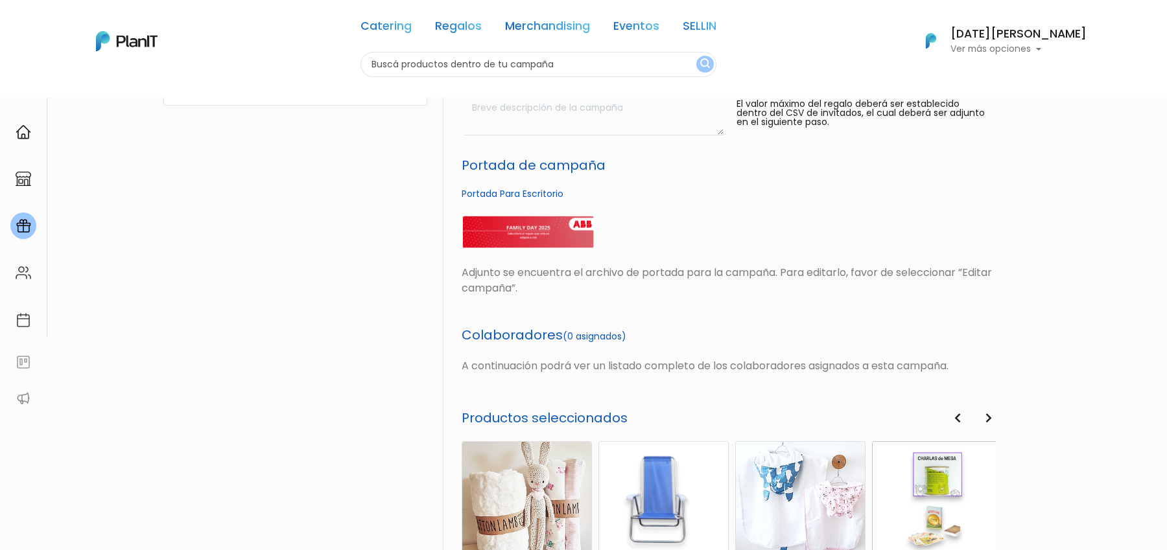
scroll to position [0, 0]
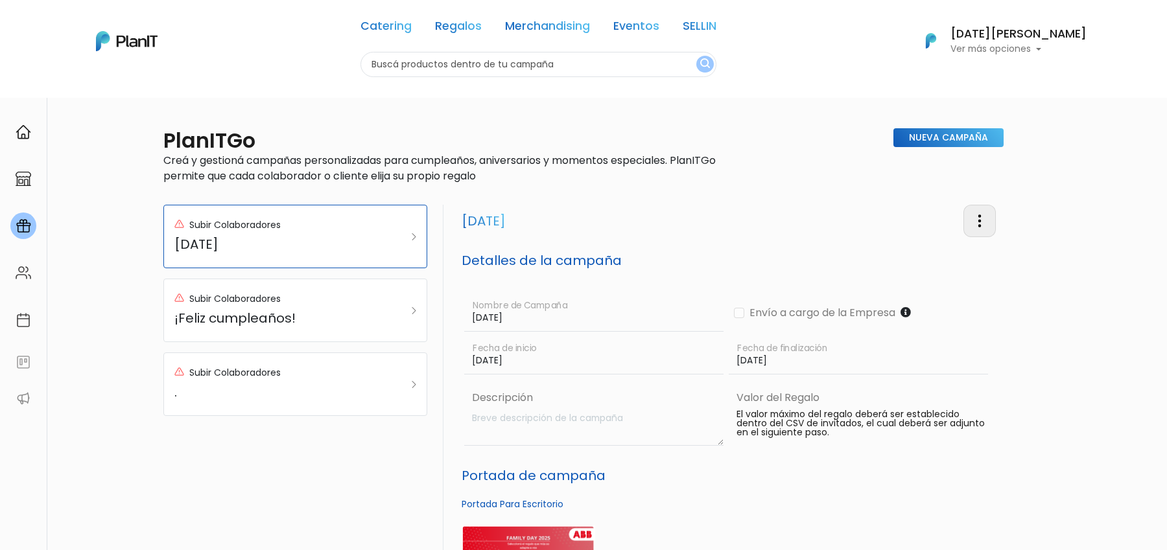
click at [983, 219] on img "button" at bounding box center [980, 221] width 16 height 16
click at [961, 244] on link "Editar Campaña" at bounding box center [936, 258] width 117 height 29
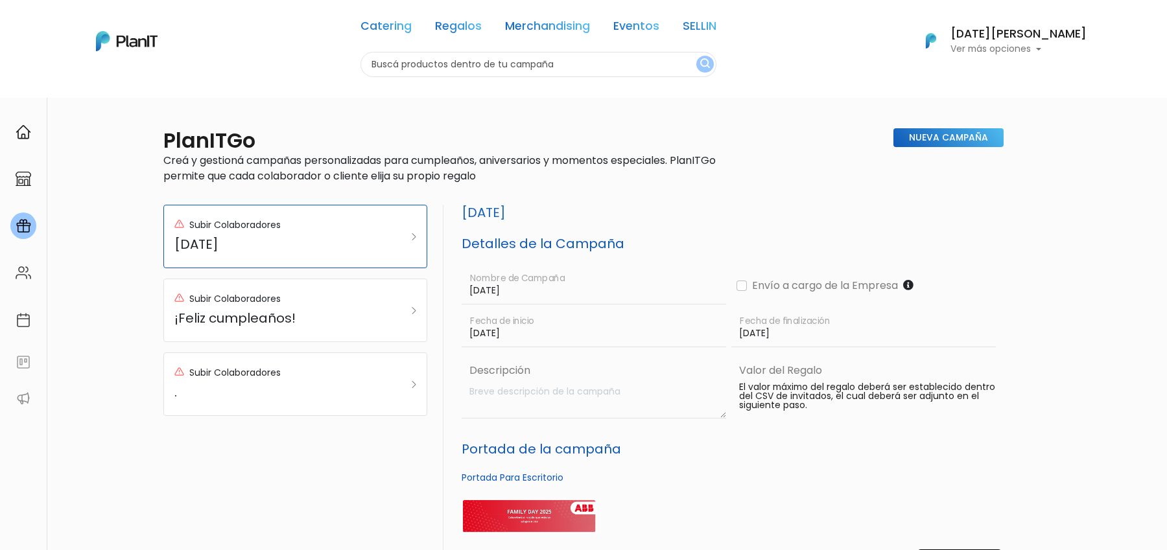
scroll to position [558, 0]
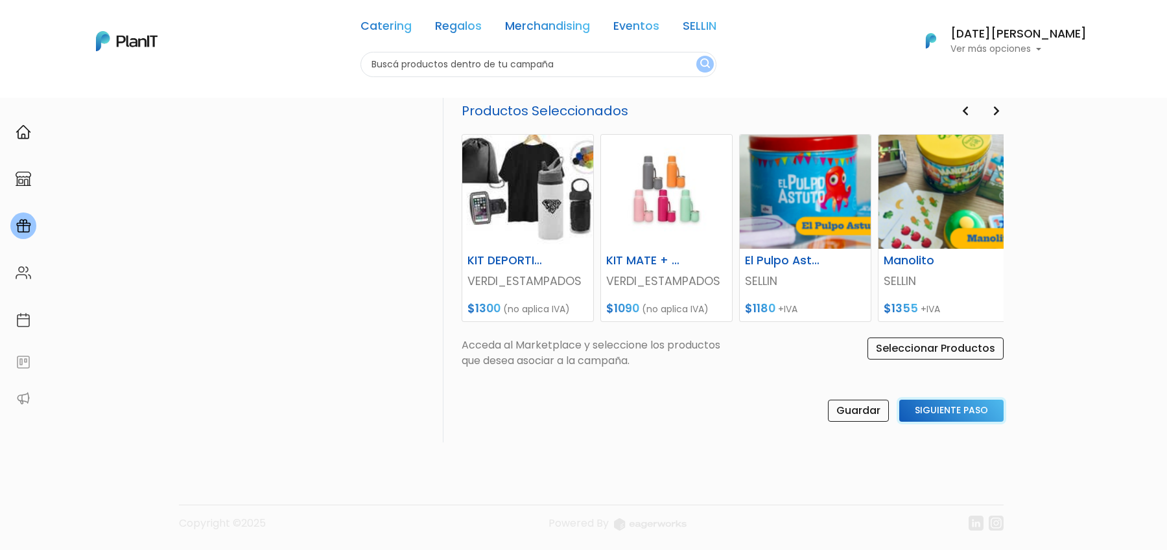
click at [951, 418] on input "Siguiente Paso" at bounding box center [951, 411] width 104 height 22
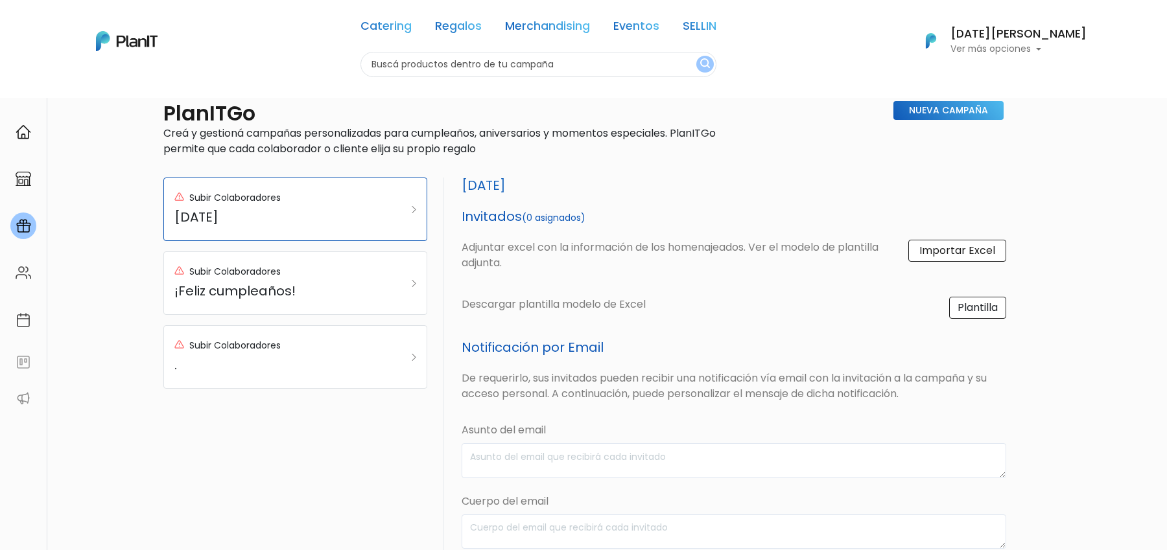
scroll to position [0, 0]
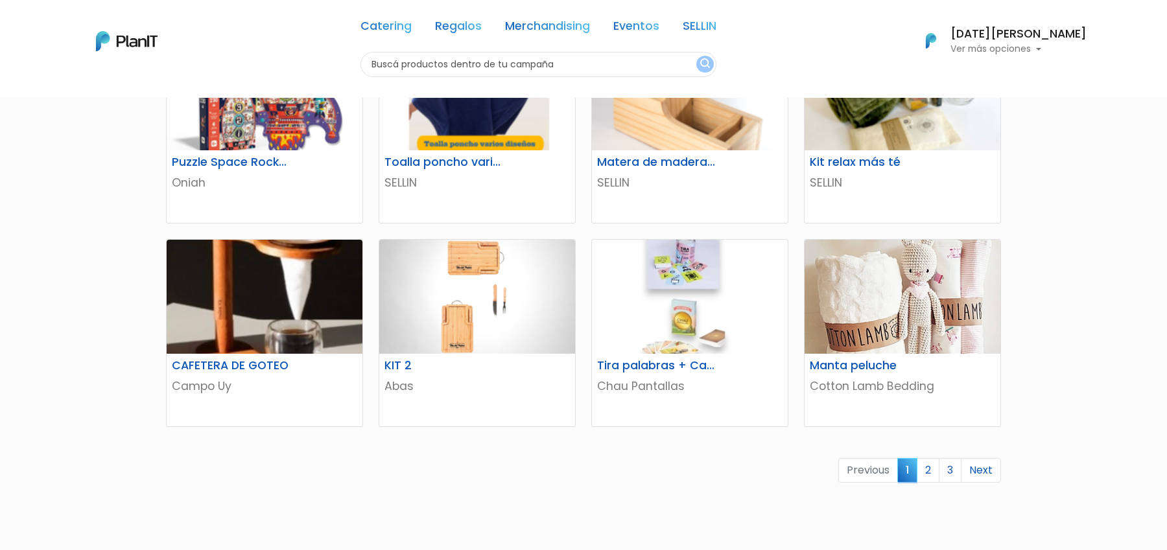
scroll to position [697, 0]
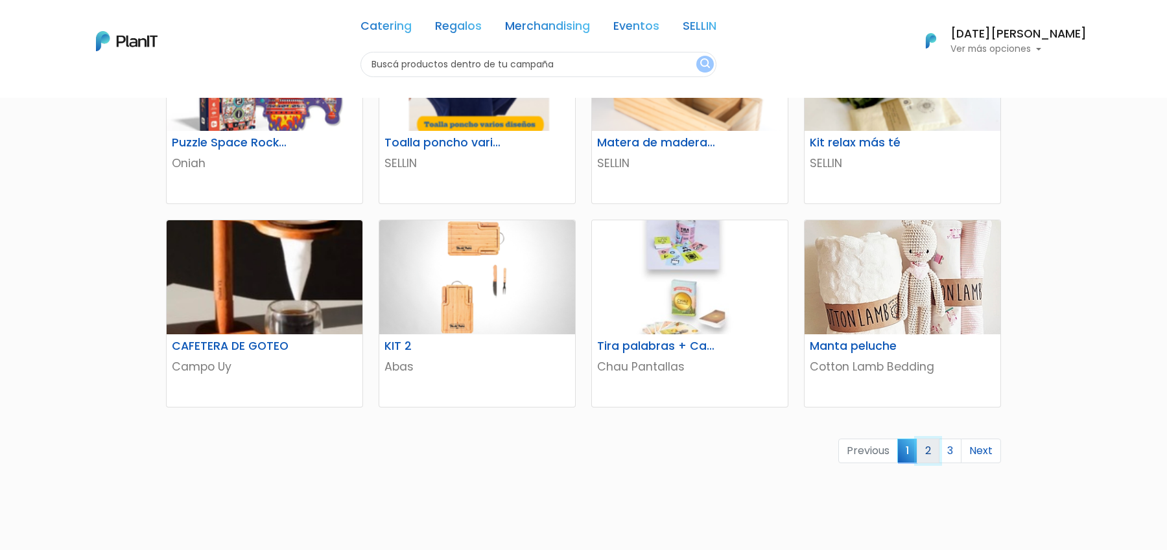
click at [933, 452] on link "2" at bounding box center [928, 451] width 23 height 25
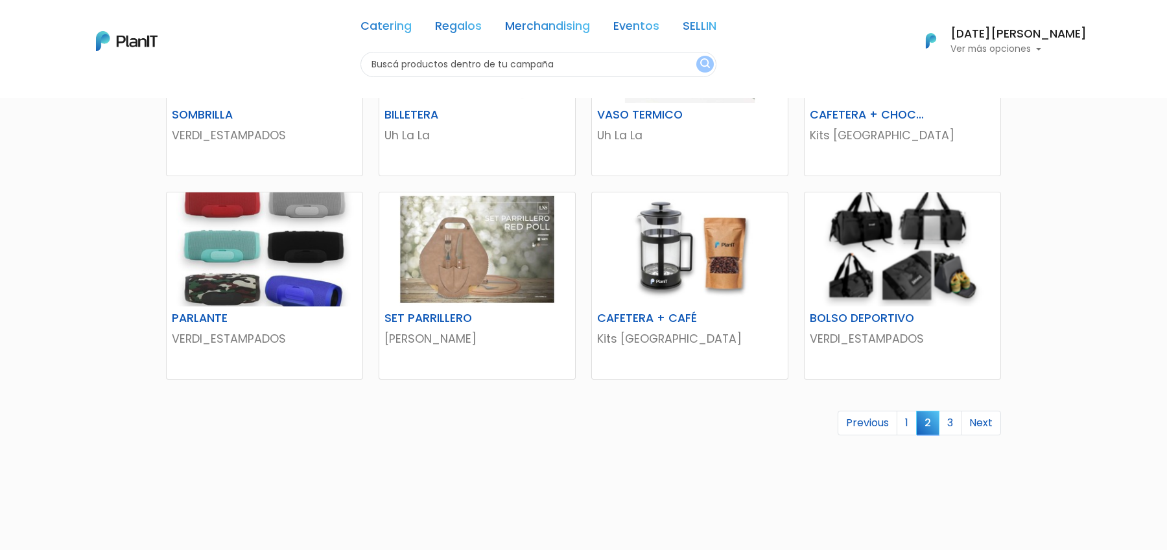
scroll to position [731, 0]
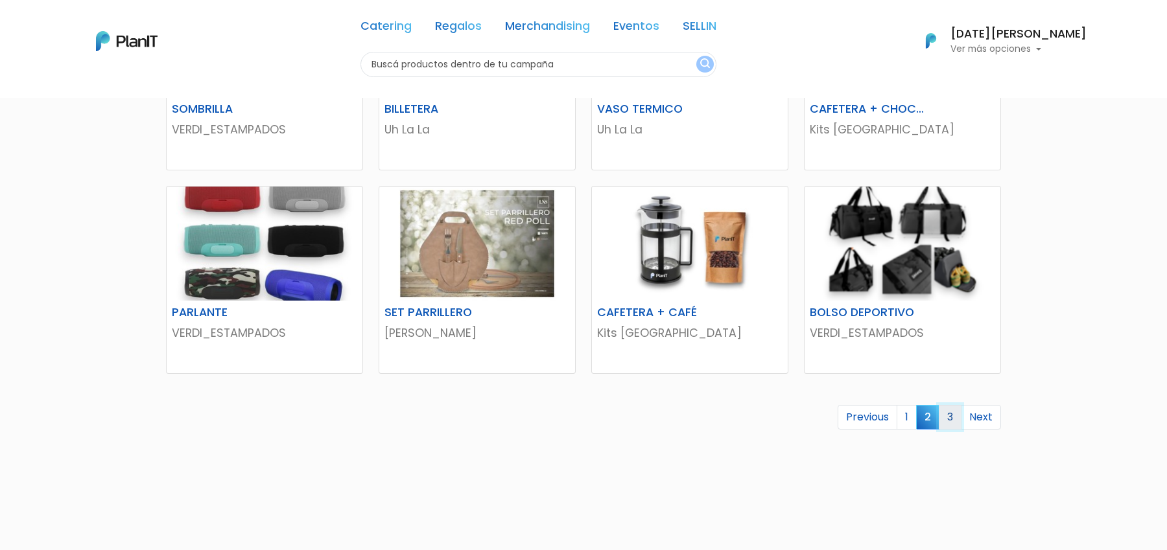
click at [950, 424] on link "3" at bounding box center [950, 417] width 23 height 25
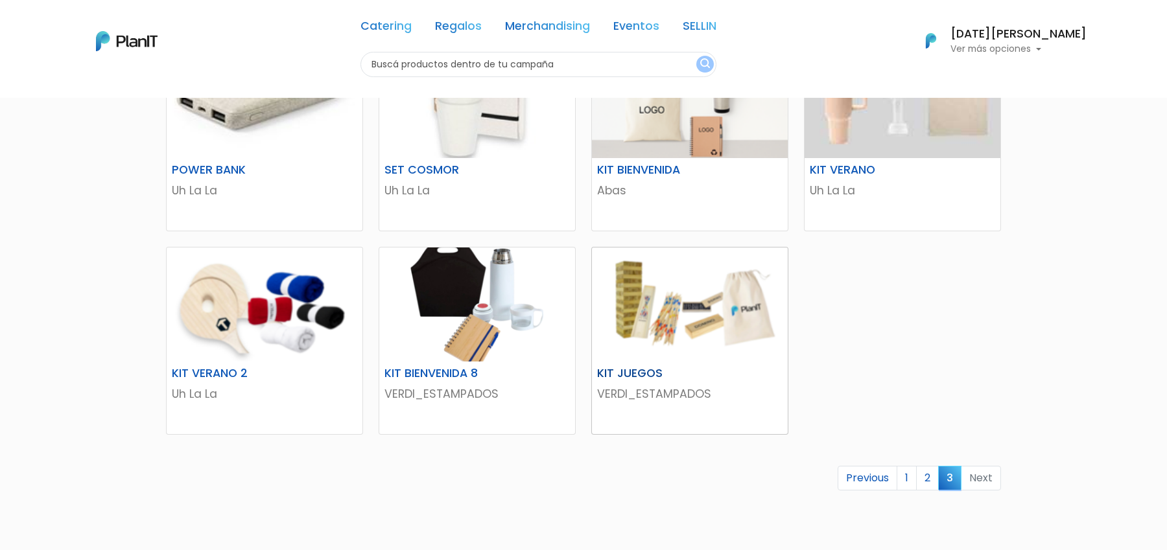
scroll to position [91, 0]
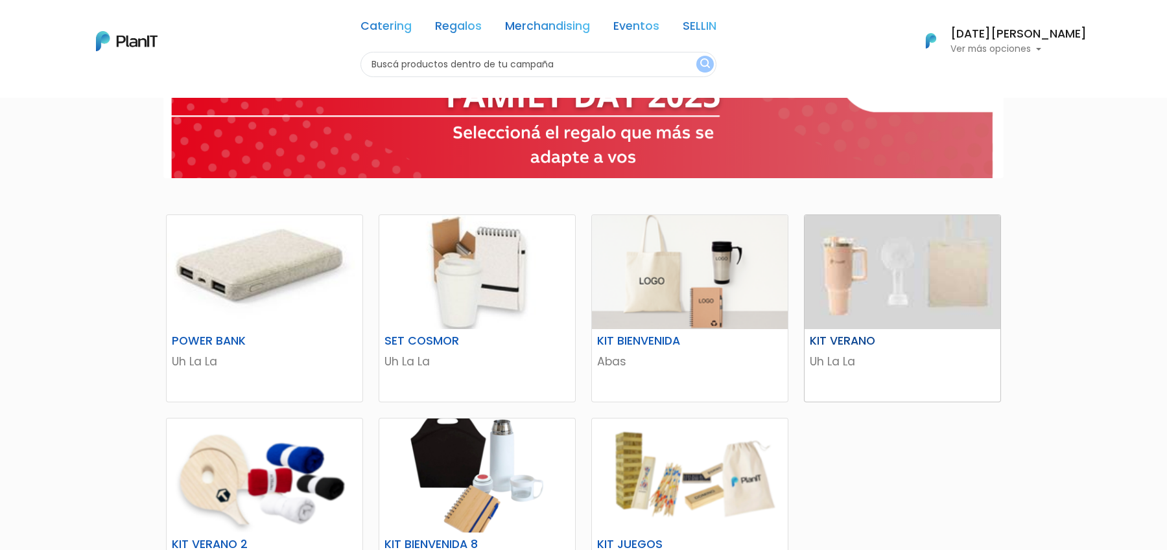
click at [890, 321] on img at bounding box center [902, 272] width 196 height 114
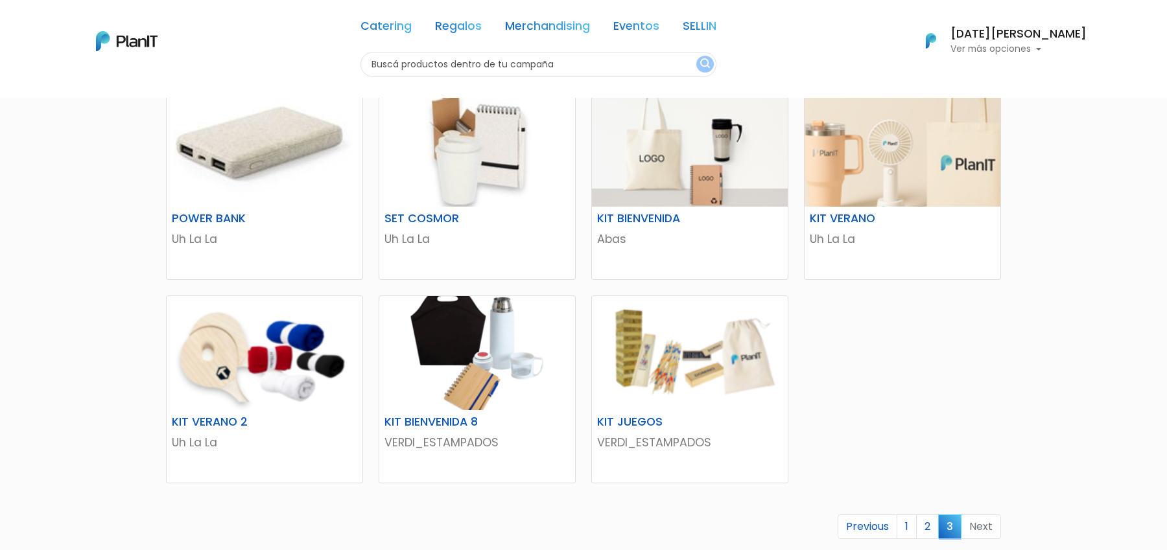
scroll to position [405, 0]
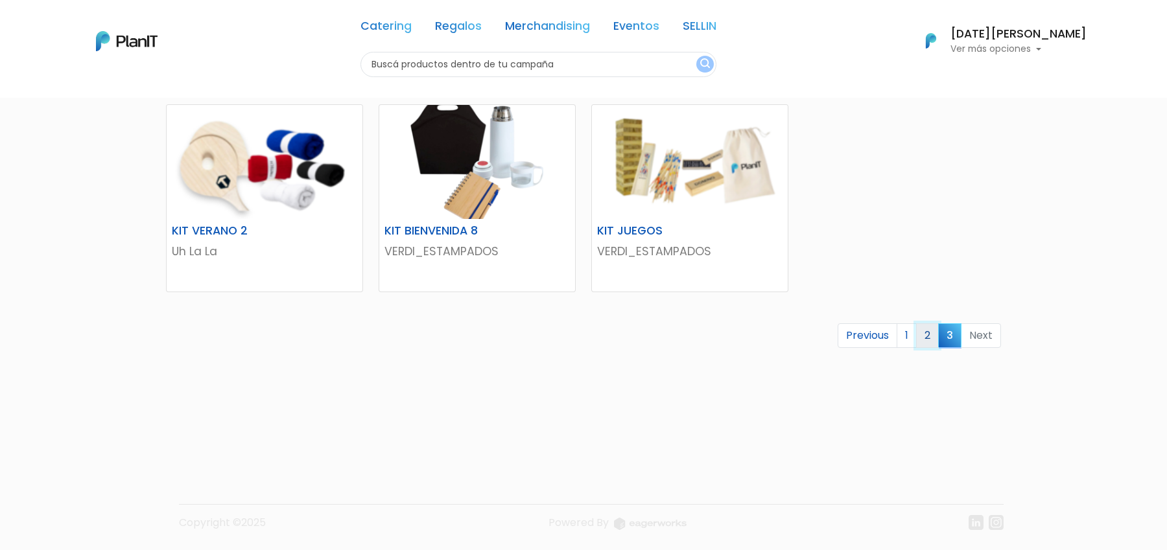
click at [939, 330] on link "2" at bounding box center [927, 335] width 23 height 25
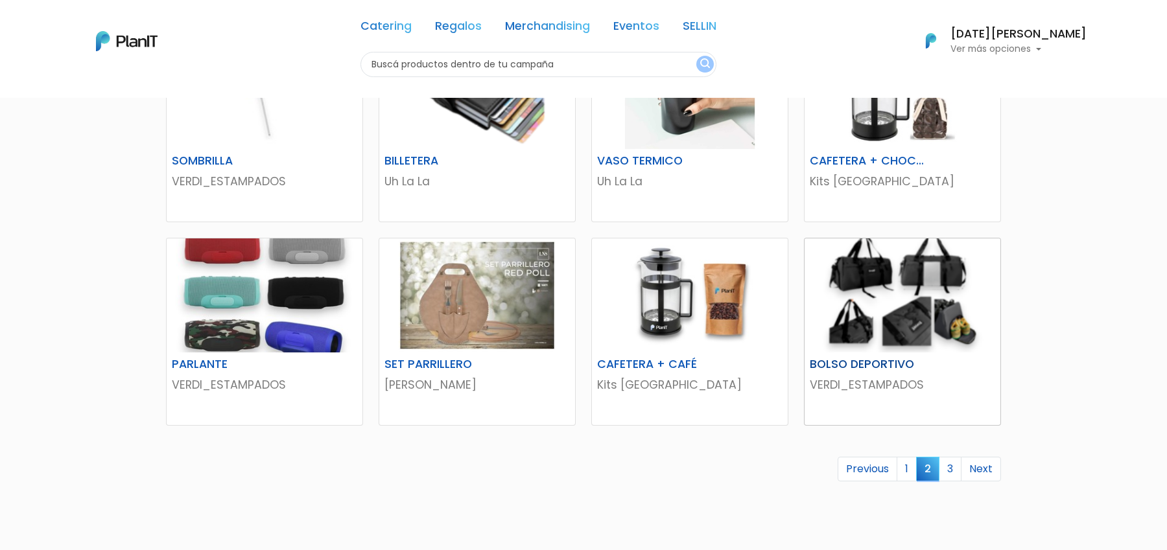
scroll to position [694, 0]
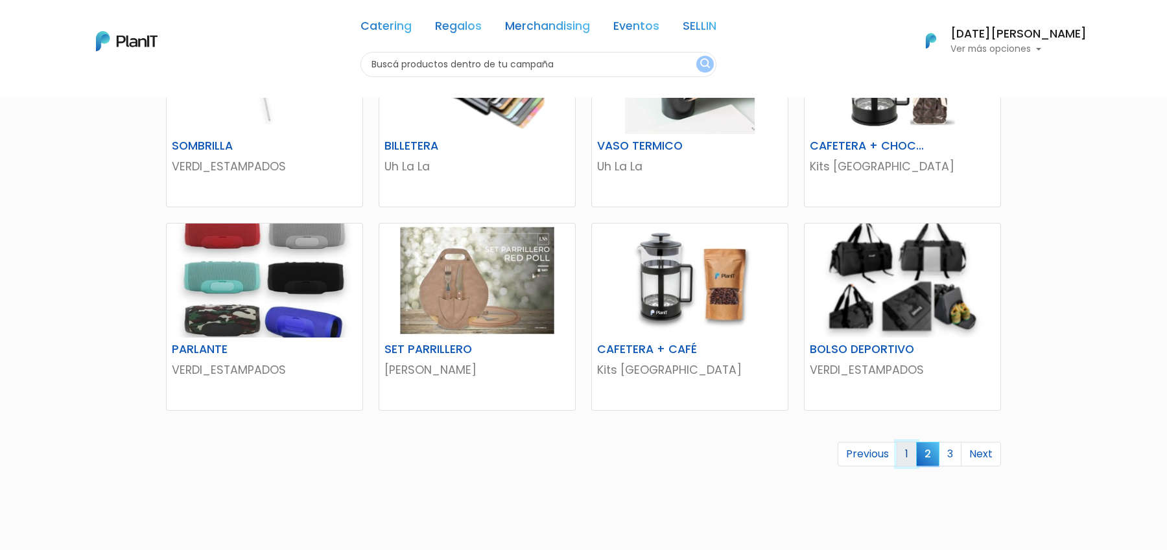
click at [907, 451] on link "1" at bounding box center [906, 454] width 20 height 25
